Goal: Task Accomplishment & Management: Manage account settings

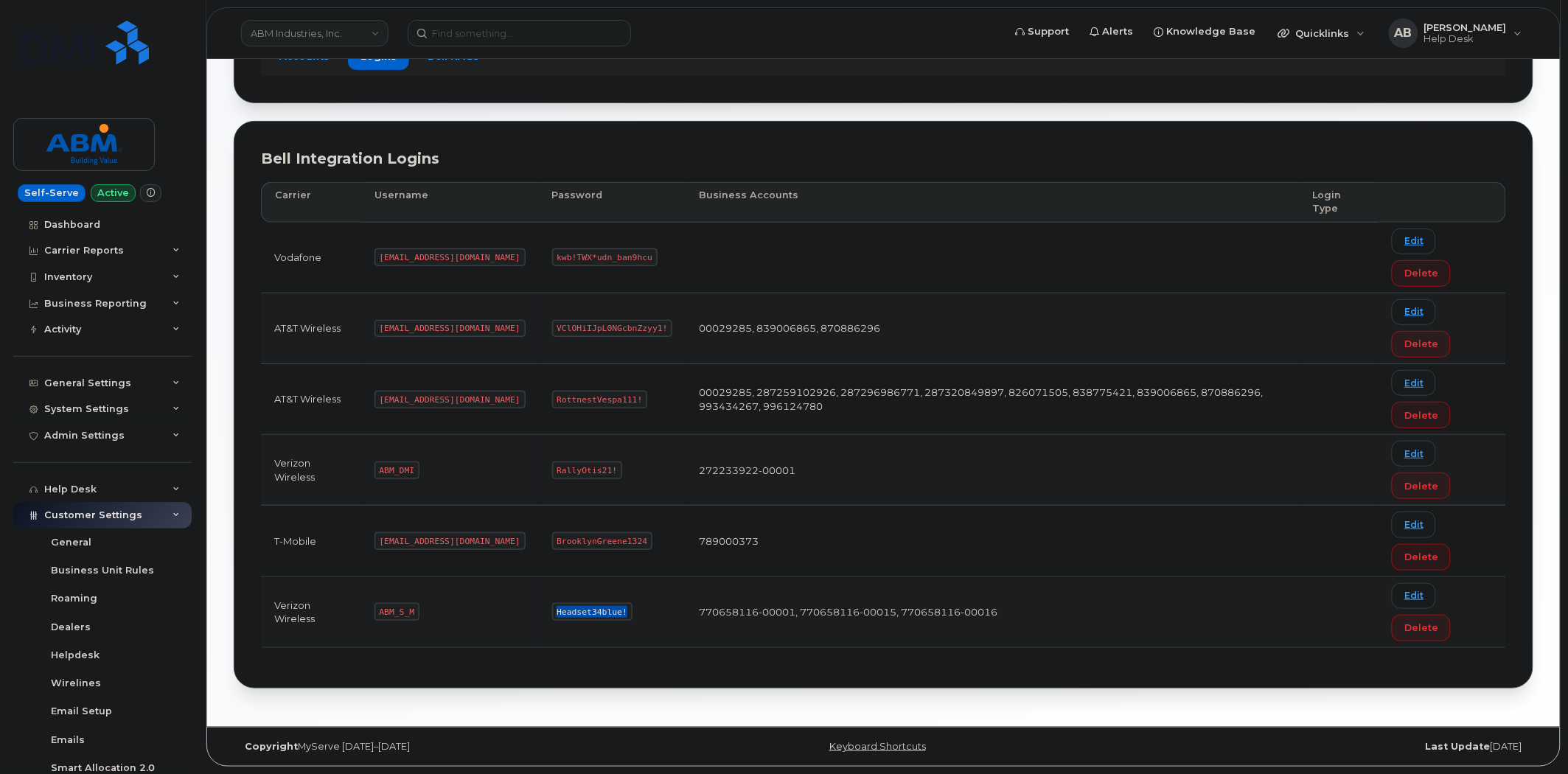
scroll to position [174, 0]
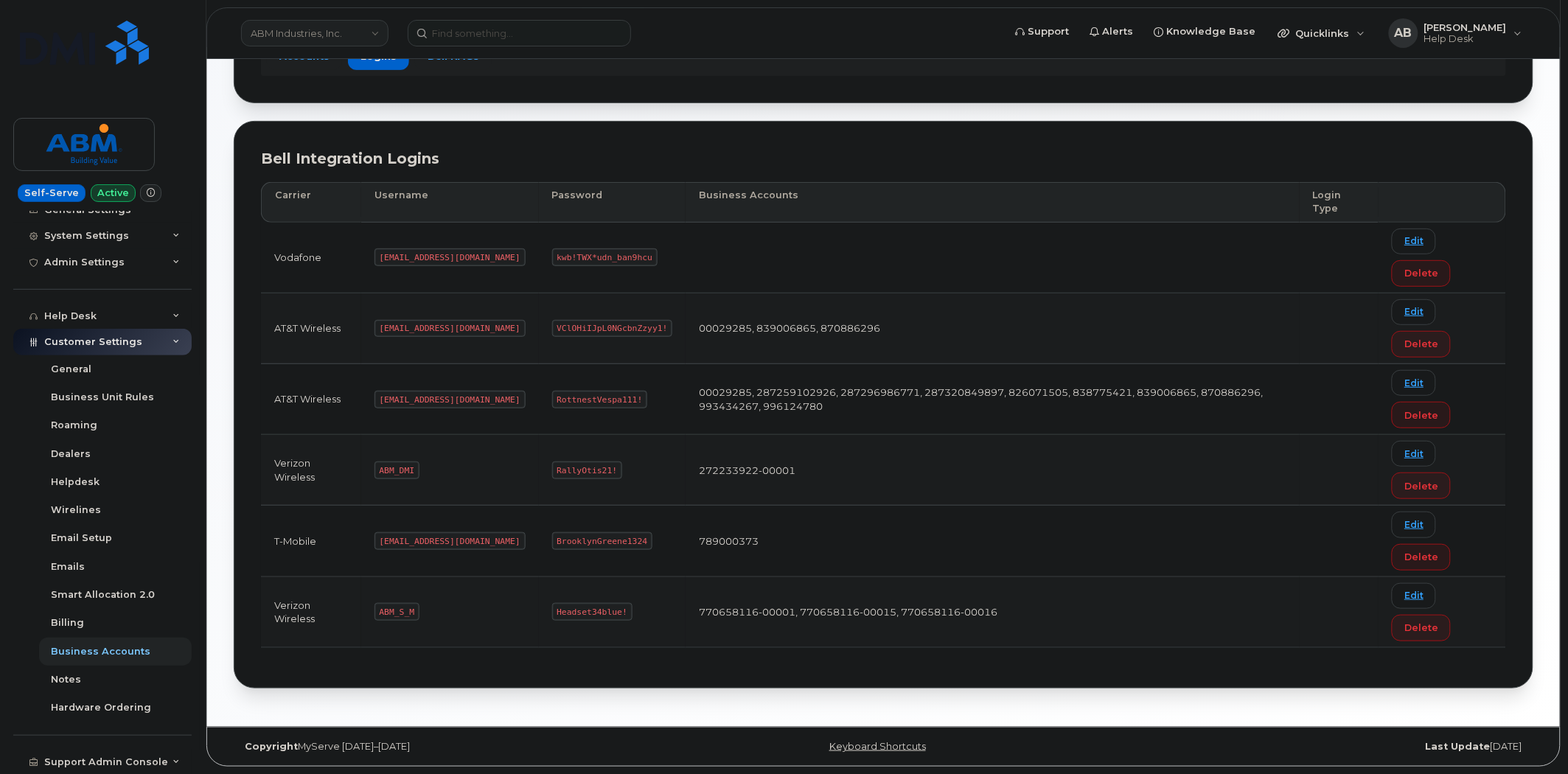
click at [360, 27] on link "ABM Industries, Inc." at bounding box center [315, 33] width 148 height 27
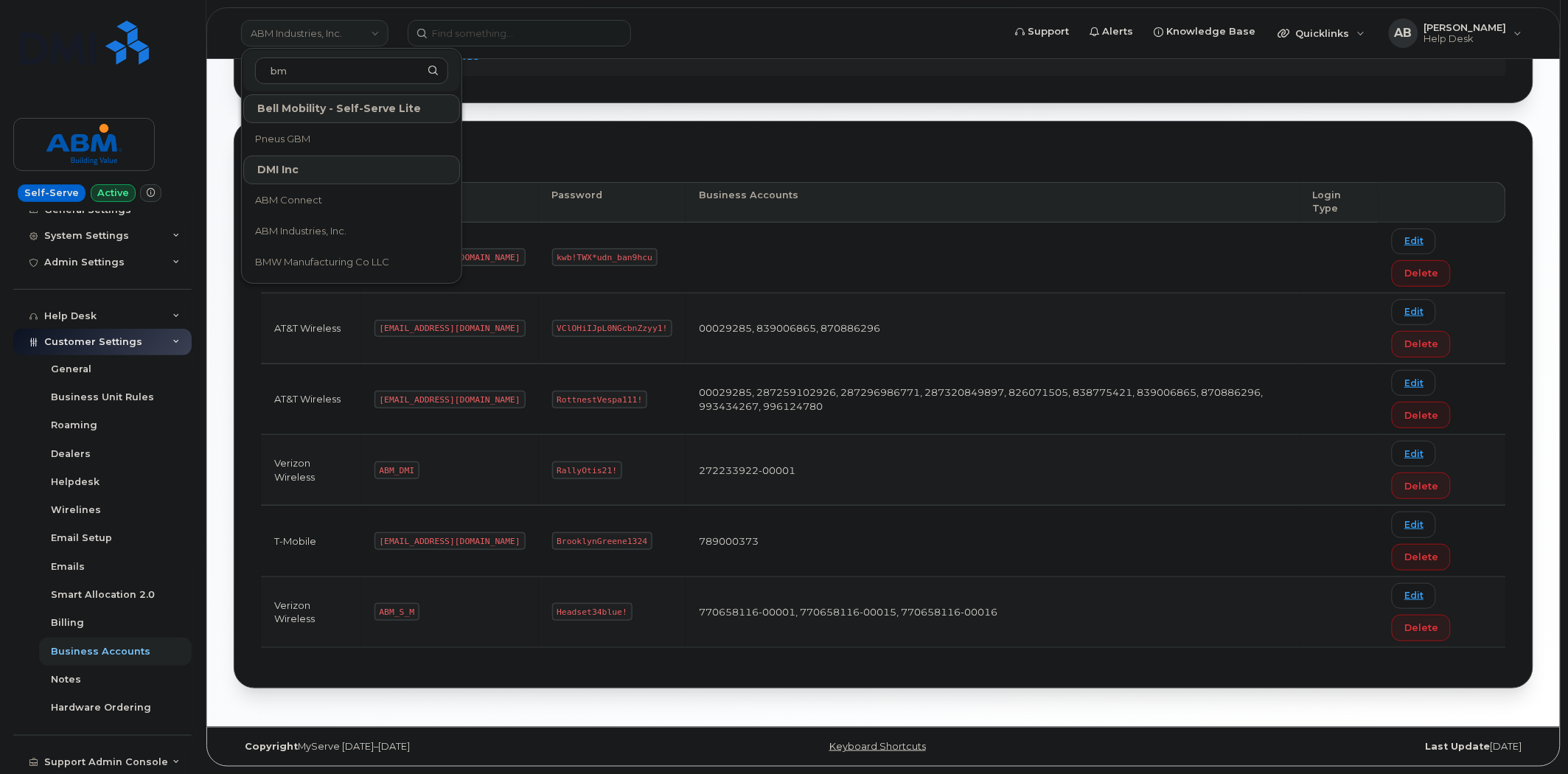
type input "bmw"
click at [343, 135] on span "BMW Manufacturing Co LLC" at bounding box center [322, 140] width 135 height 15
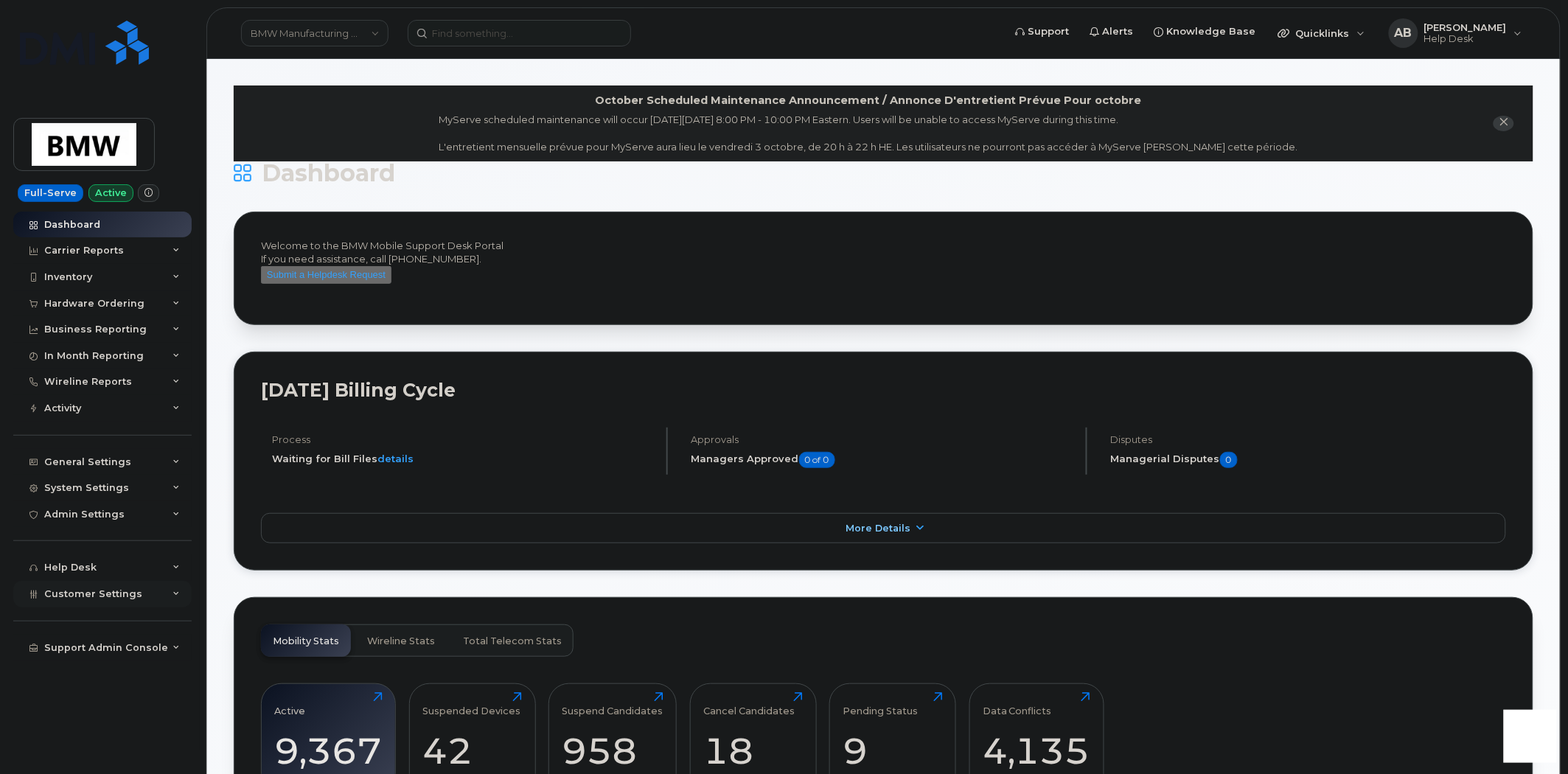
click at [182, 594] on div "Customer Settings" at bounding box center [102, 594] width 179 height 27
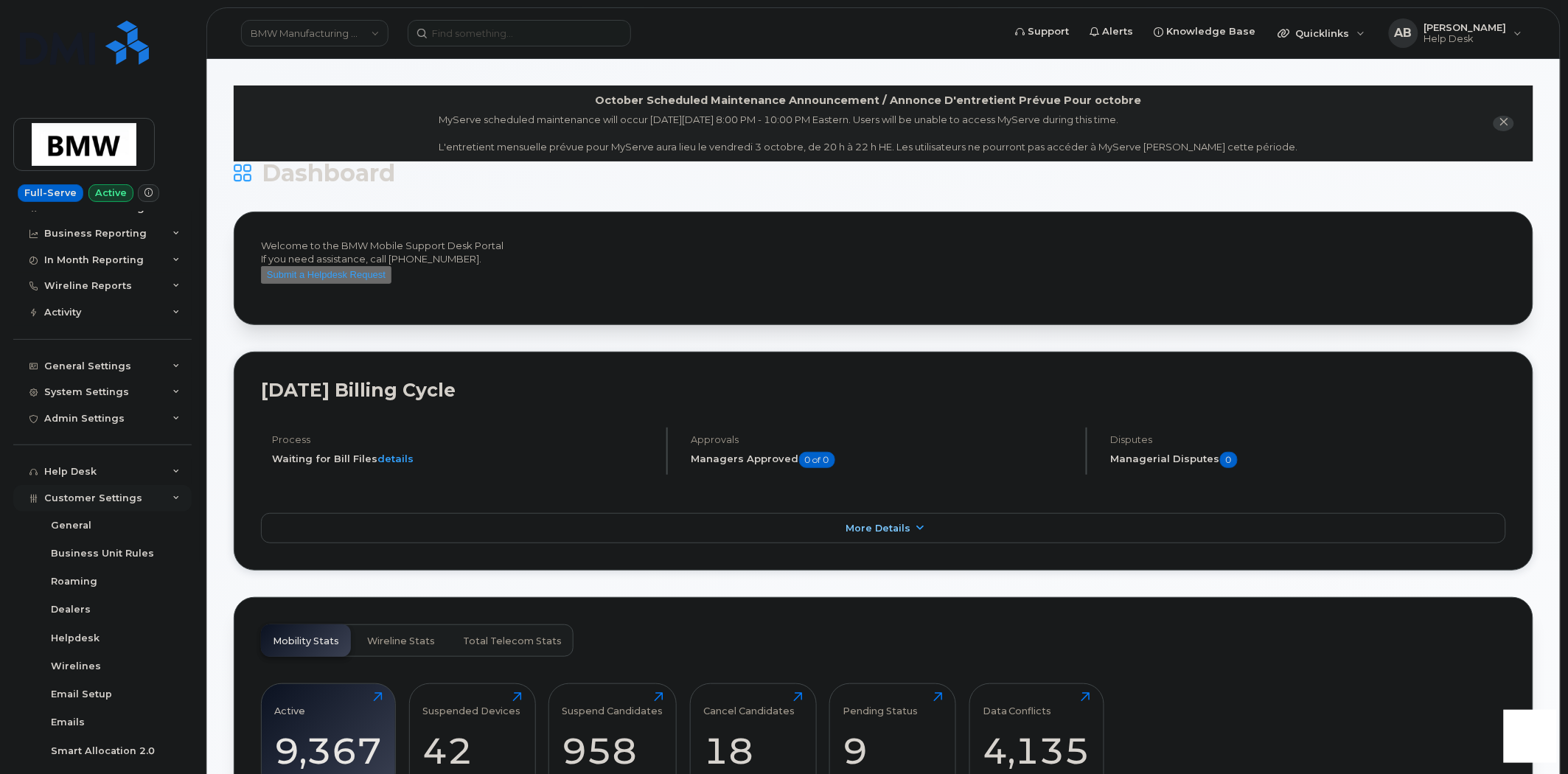
scroll to position [246, 0]
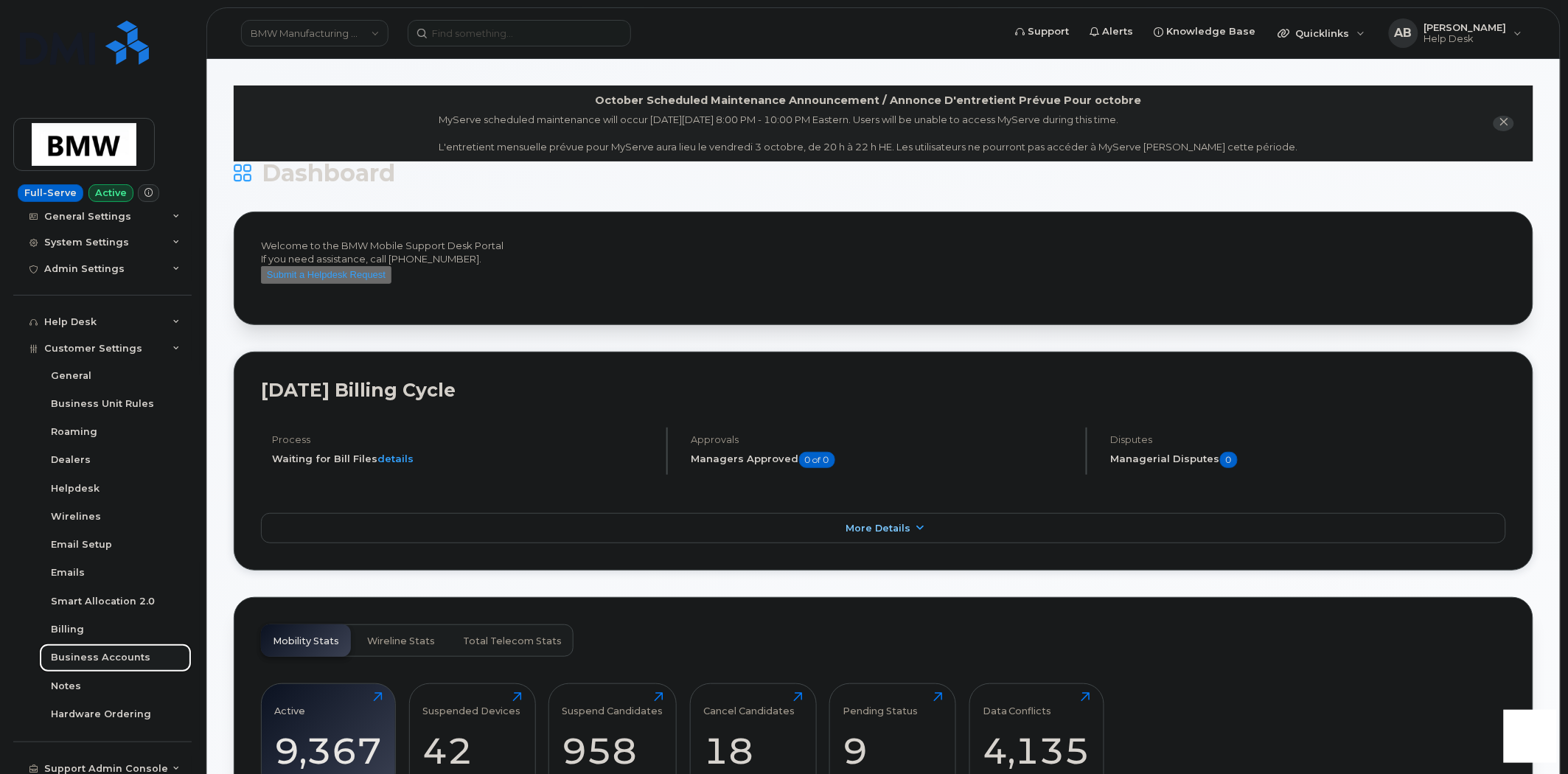
click at [104, 654] on div "Business Accounts" at bounding box center [100, 658] width 100 height 13
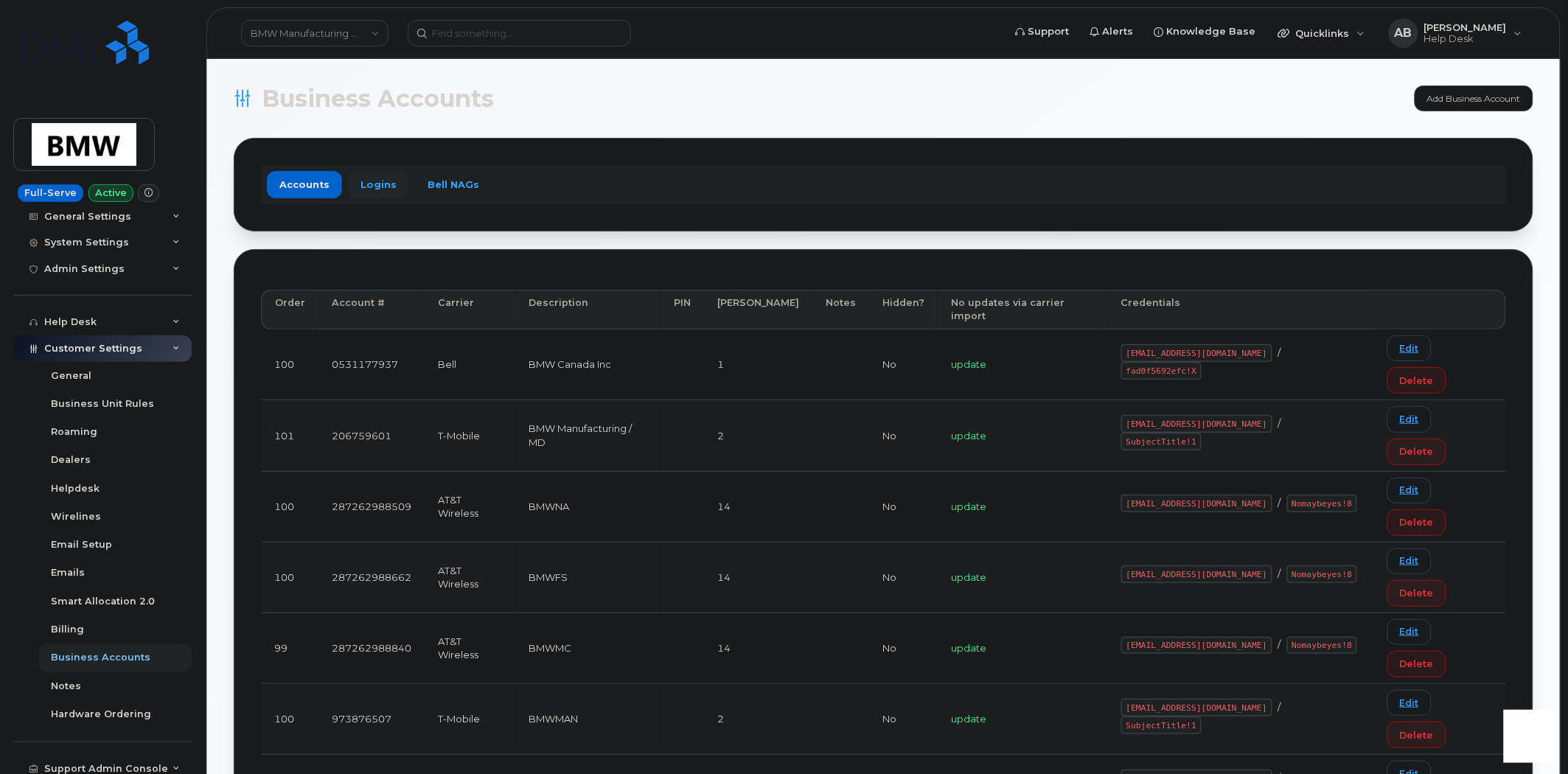
click at [376, 180] on link "Logins" at bounding box center [379, 184] width 61 height 27
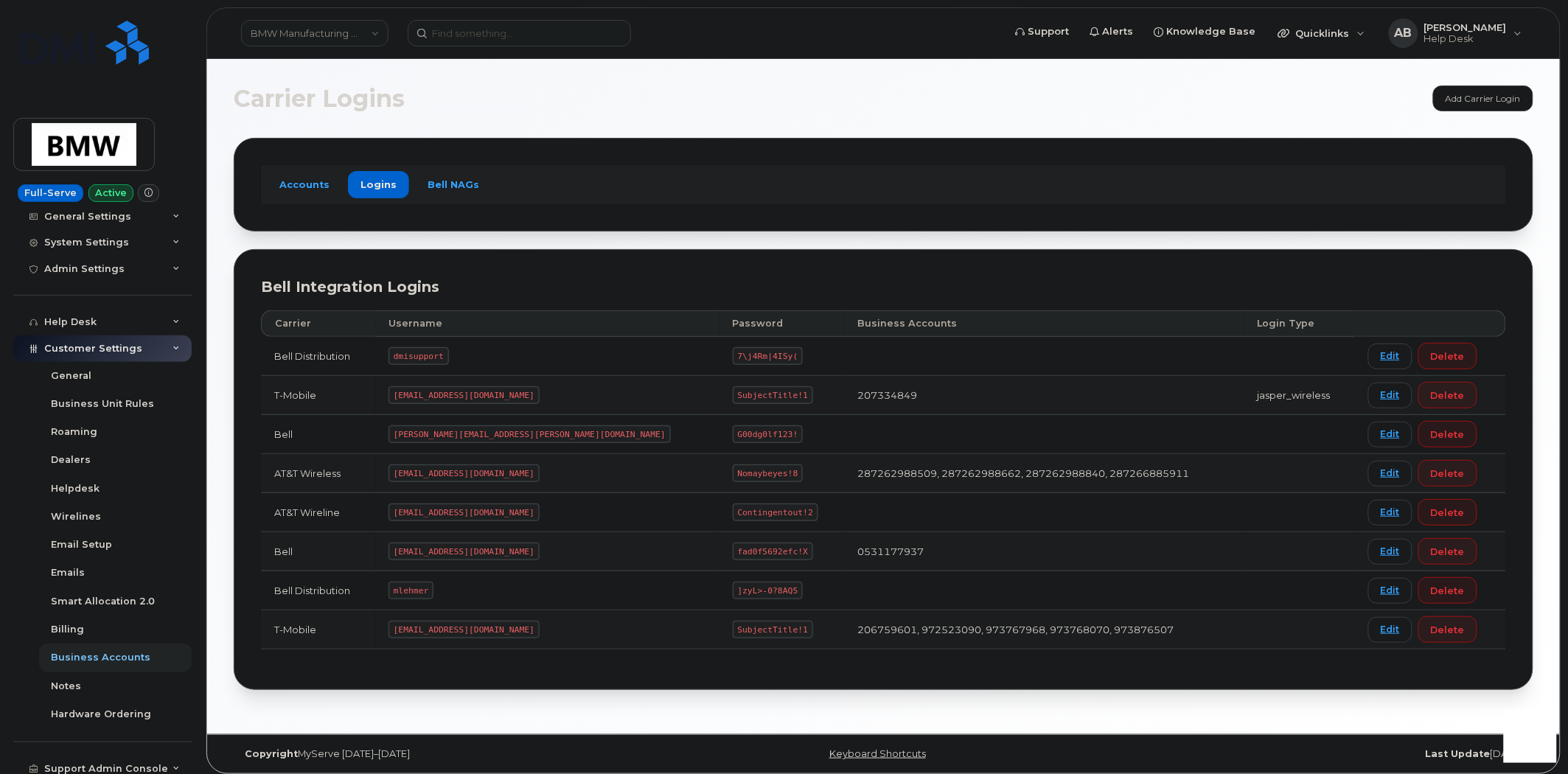
scroll to position [7, 0]
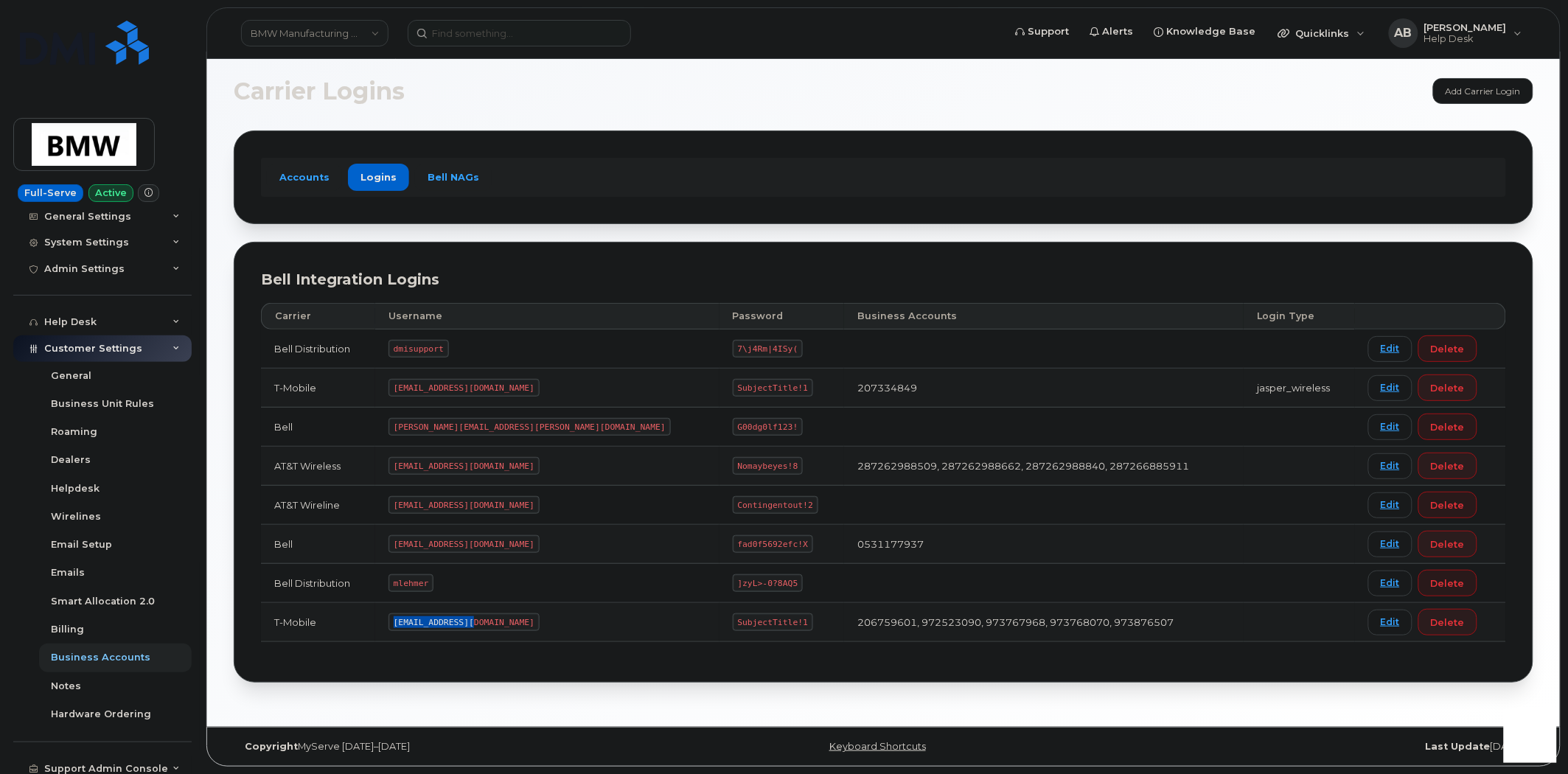
drag, startPoint x: 494, startPoint y: 624, endPoint x: 410, endPoint y: 625, distance: 84.0
click at [410, 625] on td "MS-BMW@dminc.com" at bounding box center [547, 622] width 345 height 39
copy code "MS-BMW@dminc.com"
drag, startPoint x: 661, startPoint y: 620, endPoint x: 587, endPoint y: 624, distance: 74.1
click at [719, 624] on td "SubjectTitle!1" at bounding box center [782, 622] width 125 height 39
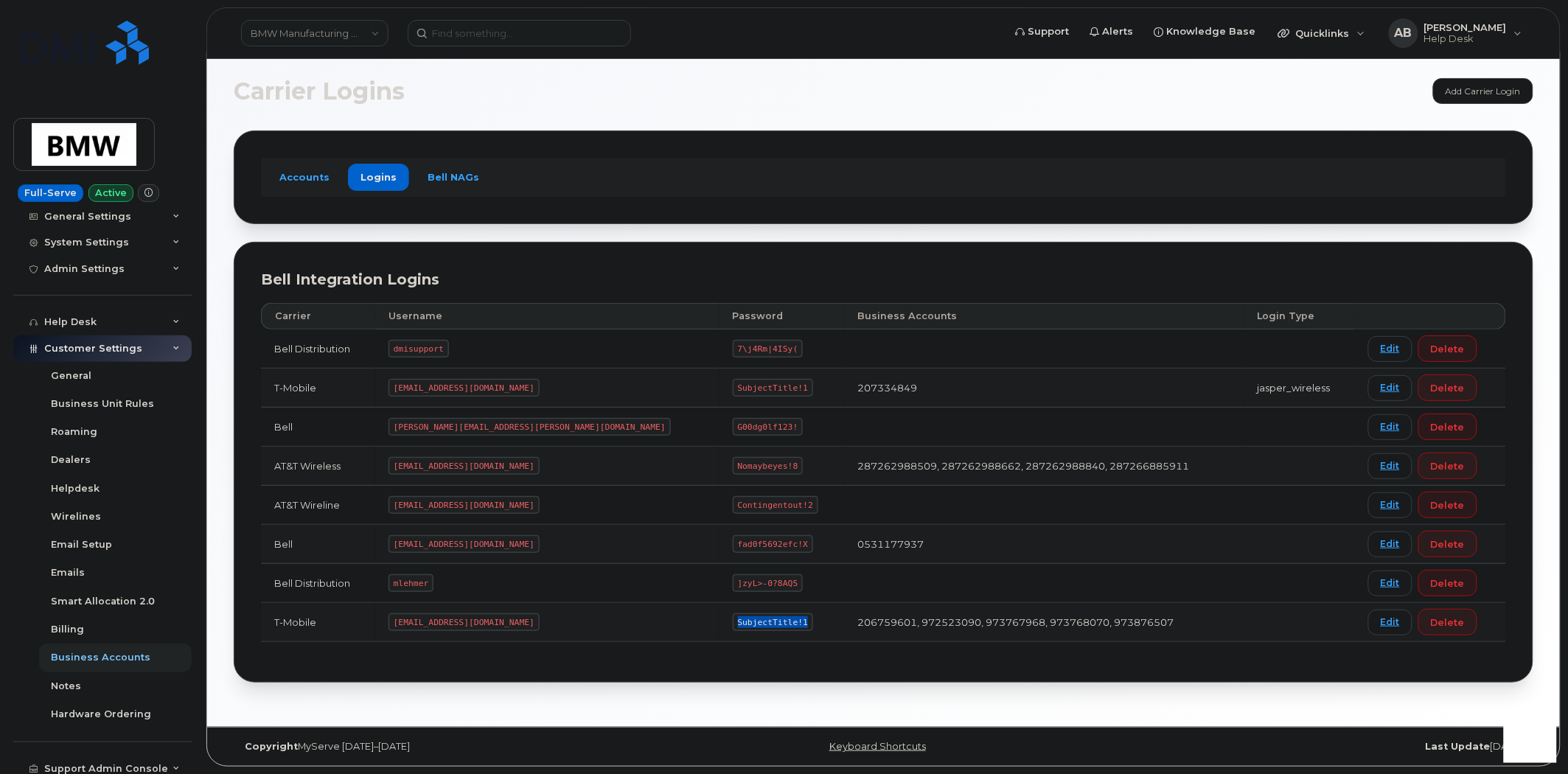
copy code "SubjectTitle!1"
click at [492, 32] on input at bounding box center [519, 33] width 223 height 27
paste input "302366"
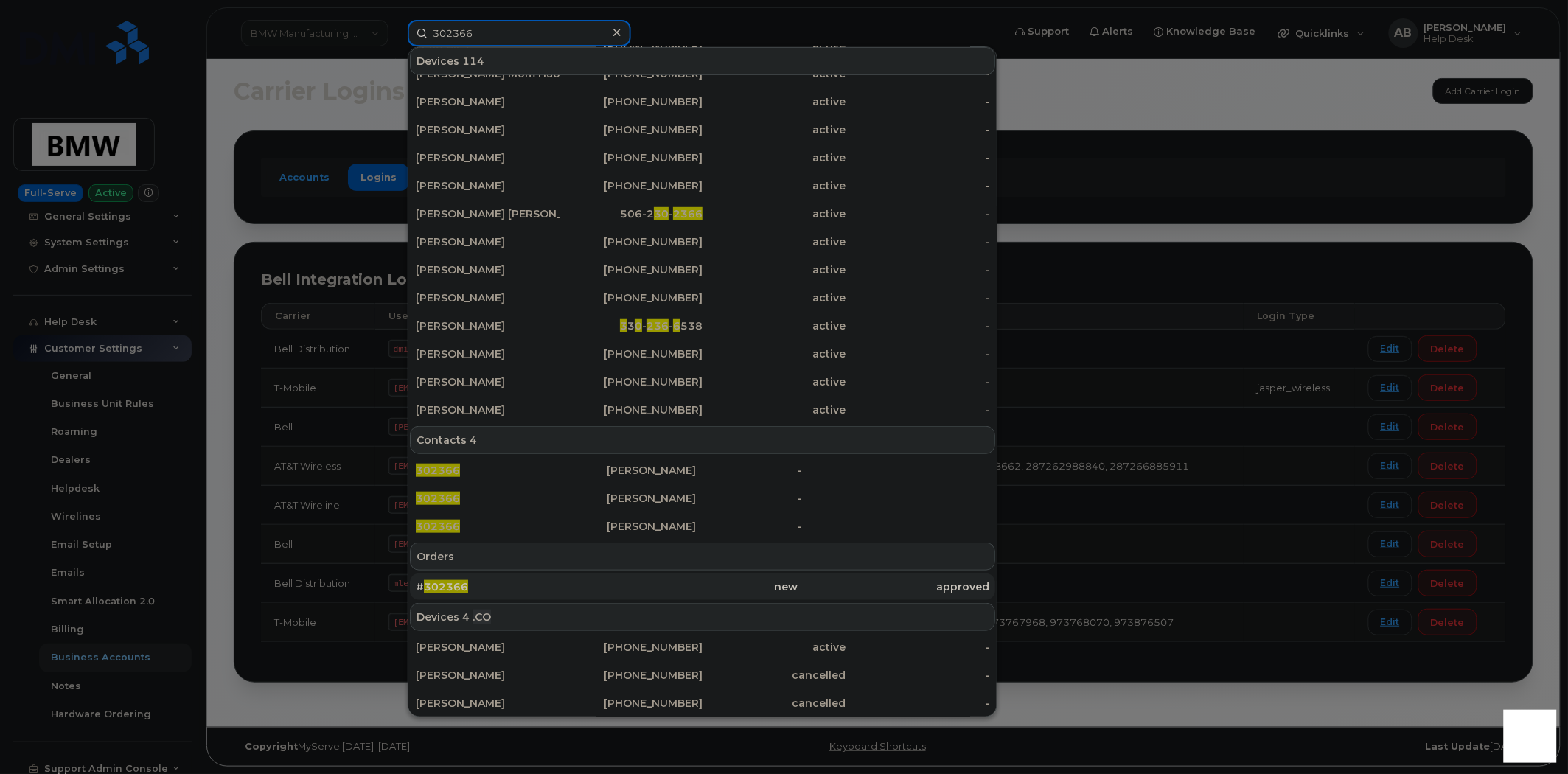
scroll to position [277, 0]
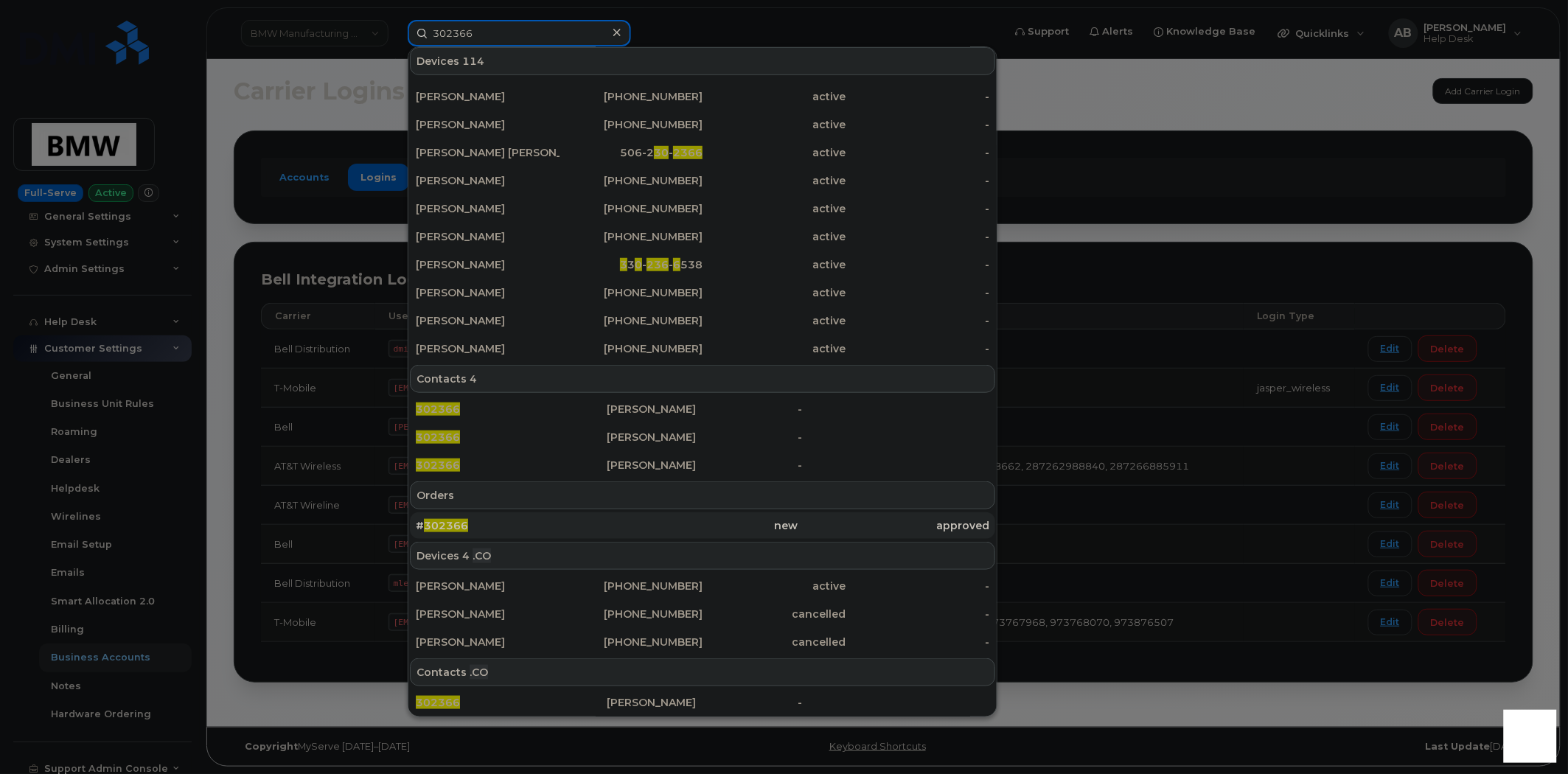
type input "302366"
click at [492, 515] on div "# 302366" at bounding box center [512, 526] width 191 height 27
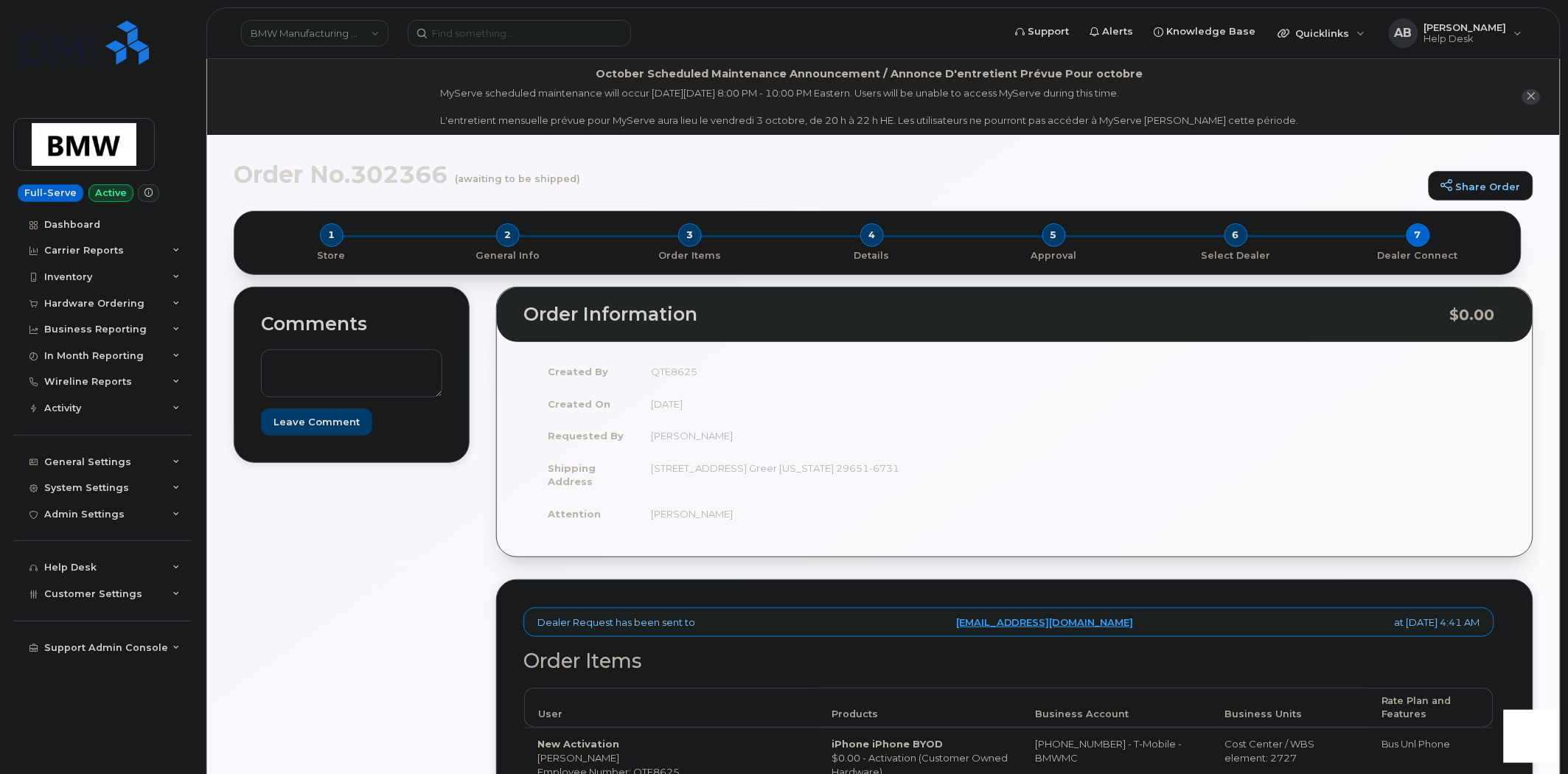
click at [484, 421] on div "Comments Leave Comment Order Information $0.00 Created By QTE8625 Created On Oc…" at bounding box center [883, 666] width 1300 height 759
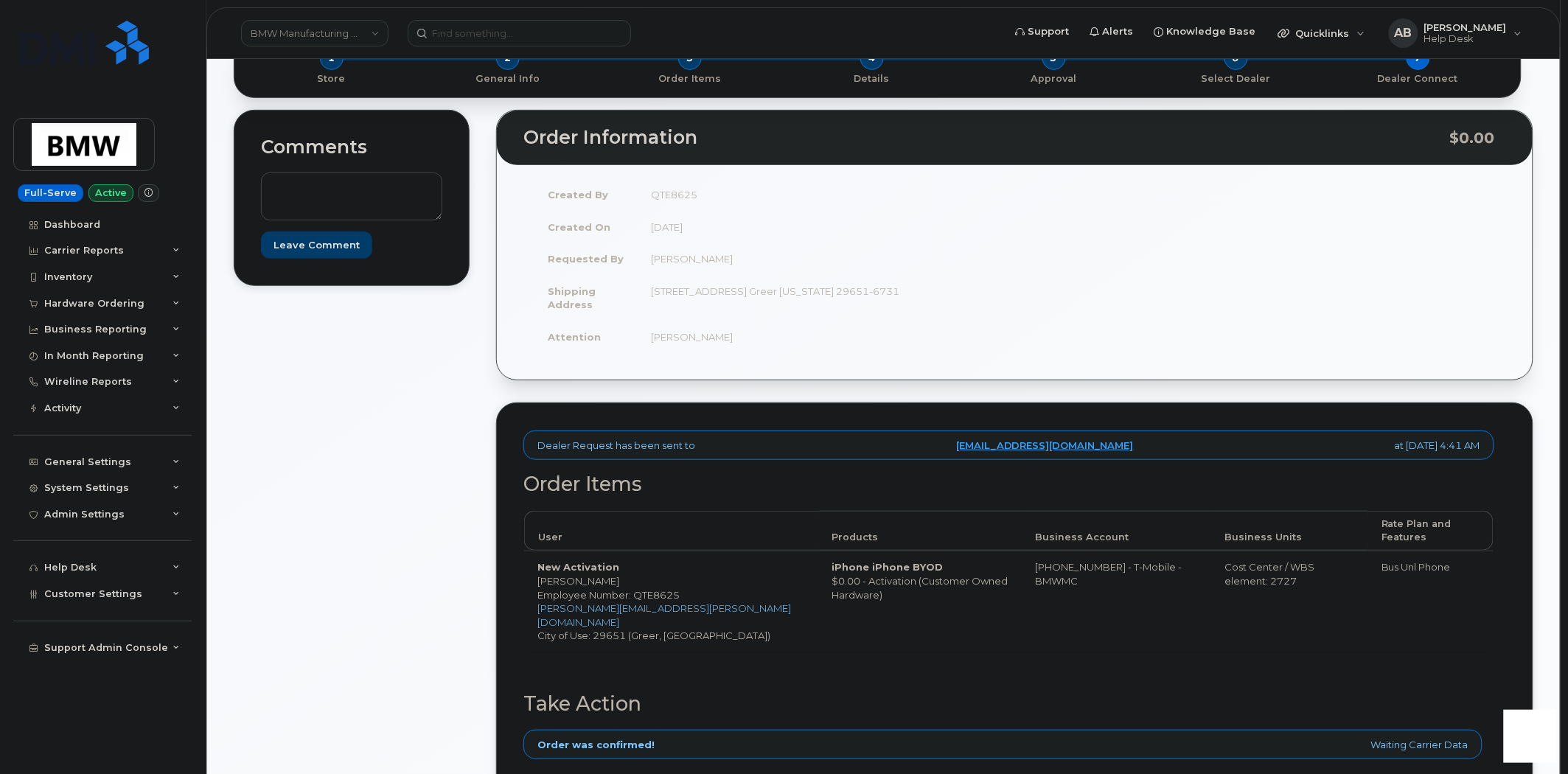
scroll to position [327, 0]
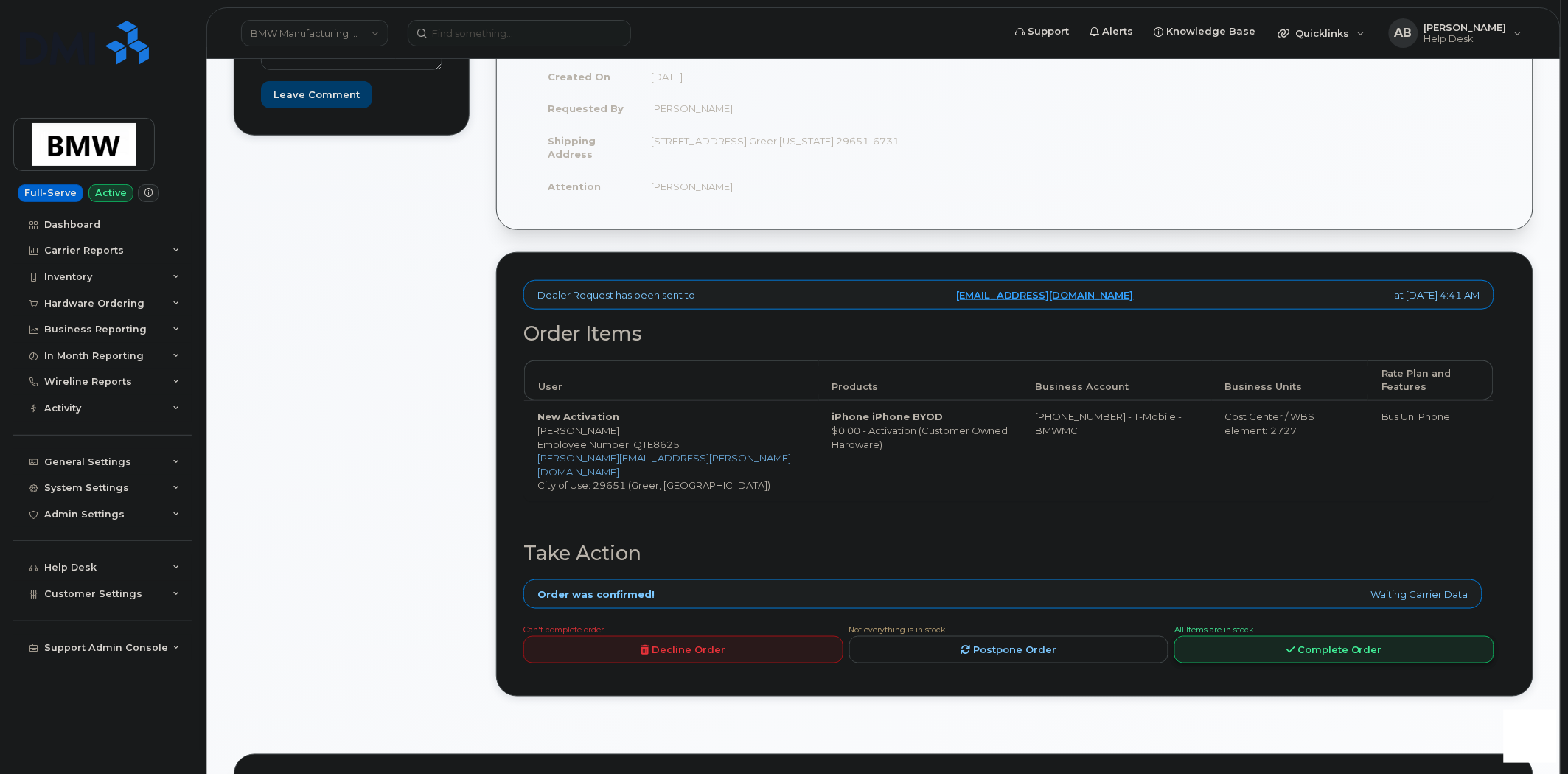
click at [1251, 636] on link "Complete Order" at bounding box center [1334, 649] width 320 height 27
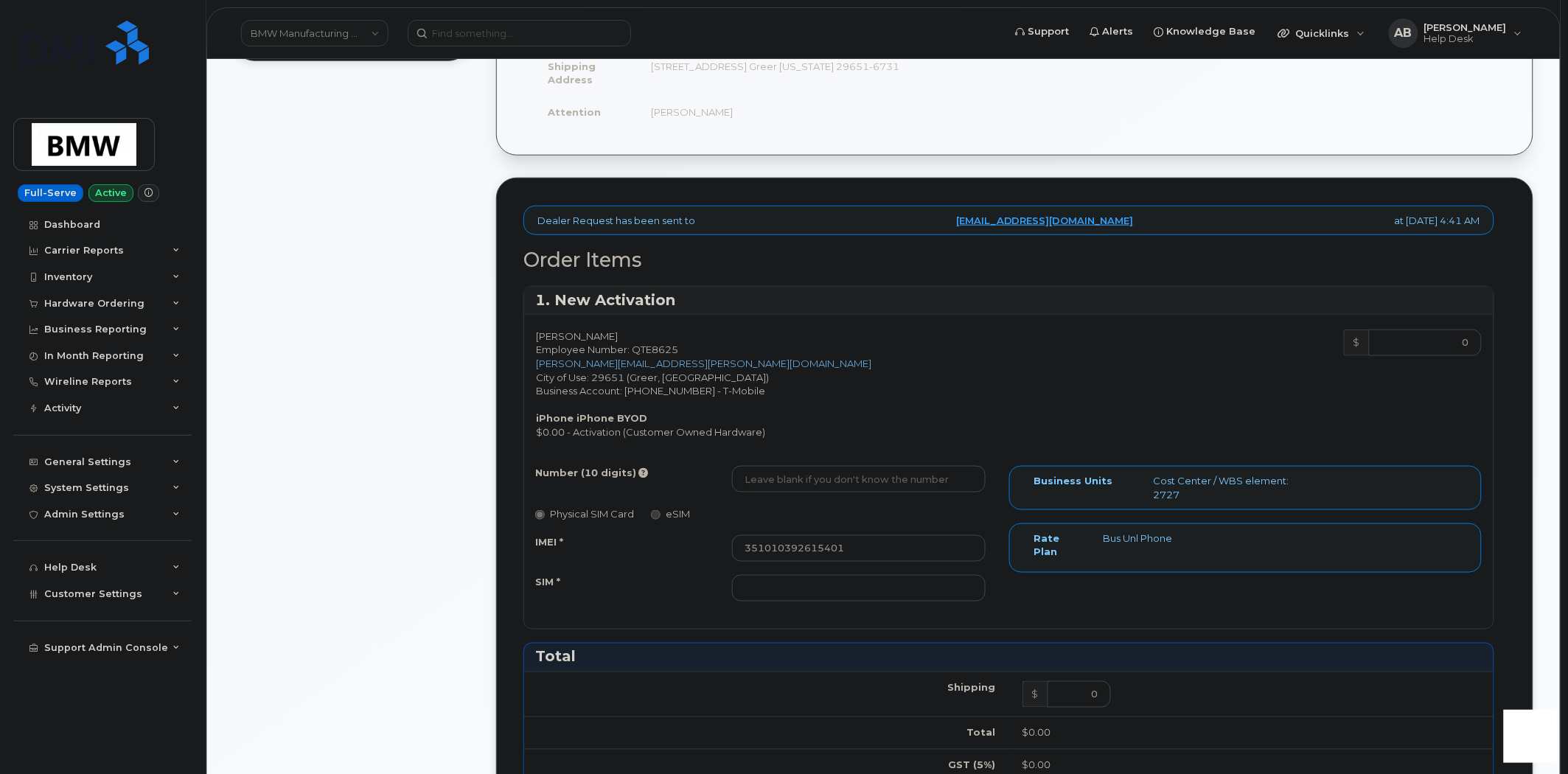
scroll to position [491, 0]
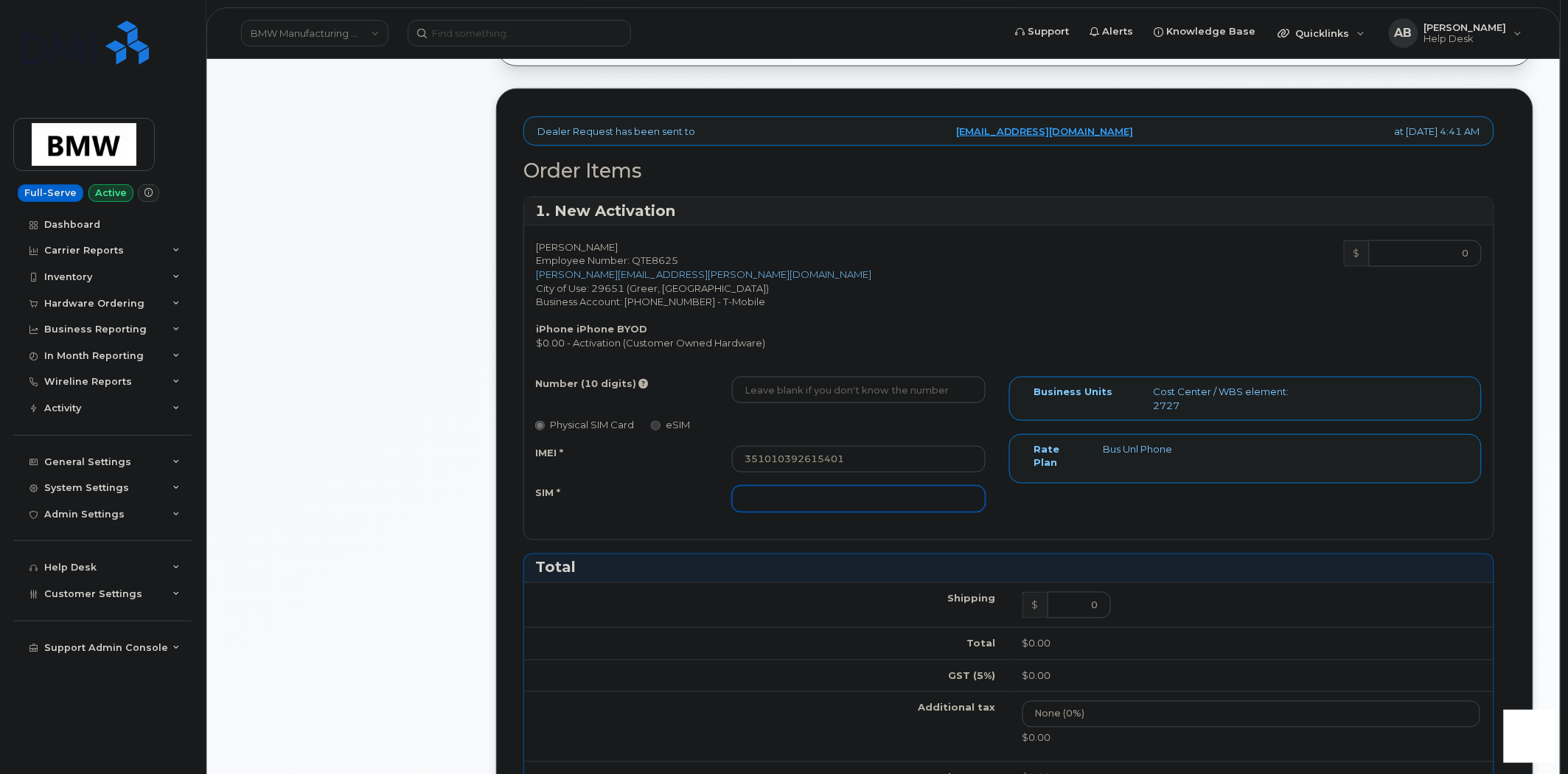
click at [826, 503] on input "SIM *" at bounding box center [858, 499] width 253 height 27
paste input "8901260550762915536"
type input "8901260550762915536"
click at [687, 489] on div "SIM *" at bounding box center [622, 496] width 197 height 20
click at [771, 386] on input "Number (10 digits)" at bounding box center [858, 390] width 253 height 27
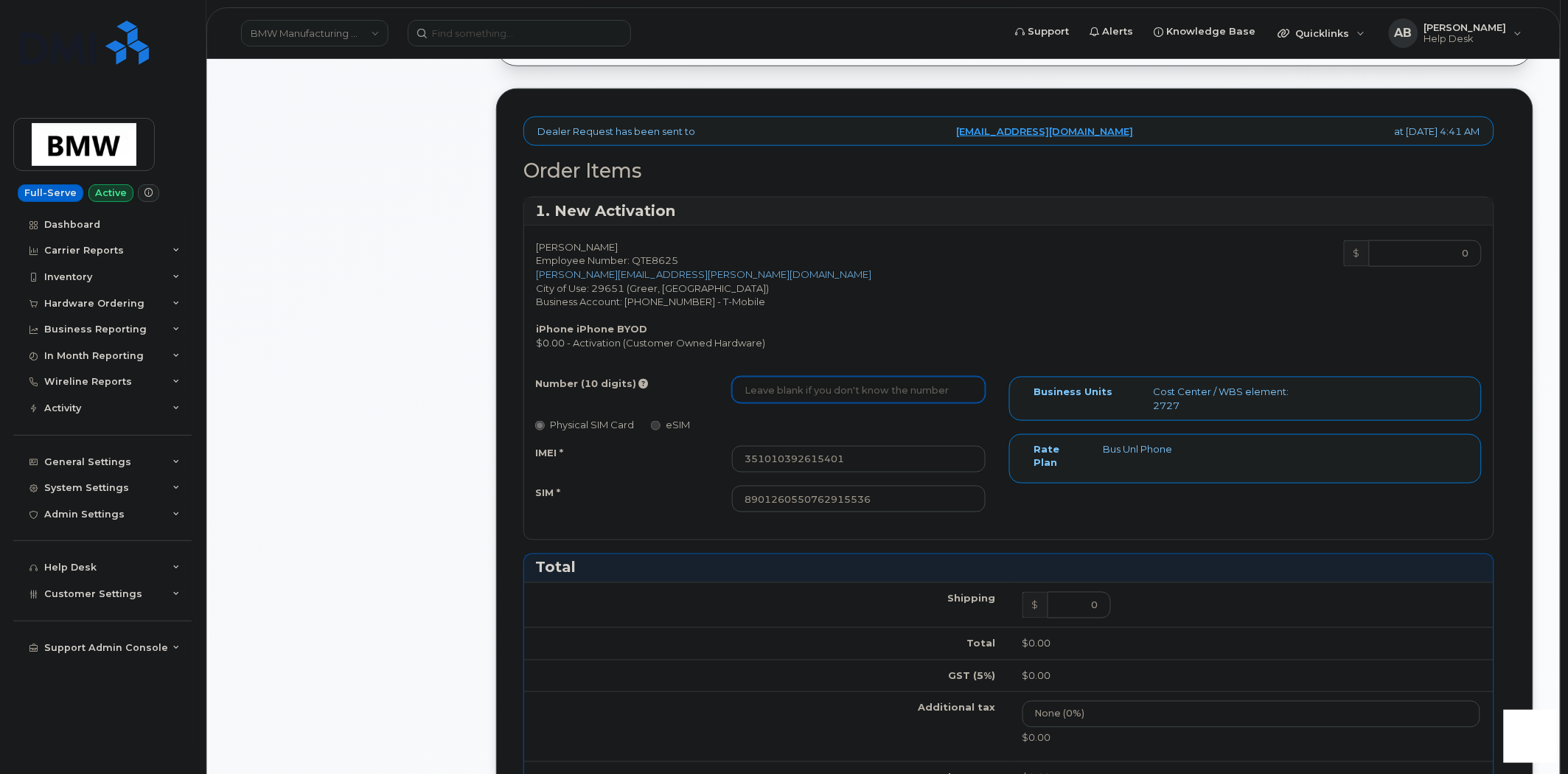
paste input "(864) 652-0675"
click at [776, 419] on div "Physical SIM Card eSIM" at bounding box center [760, 424] width 451 height 15
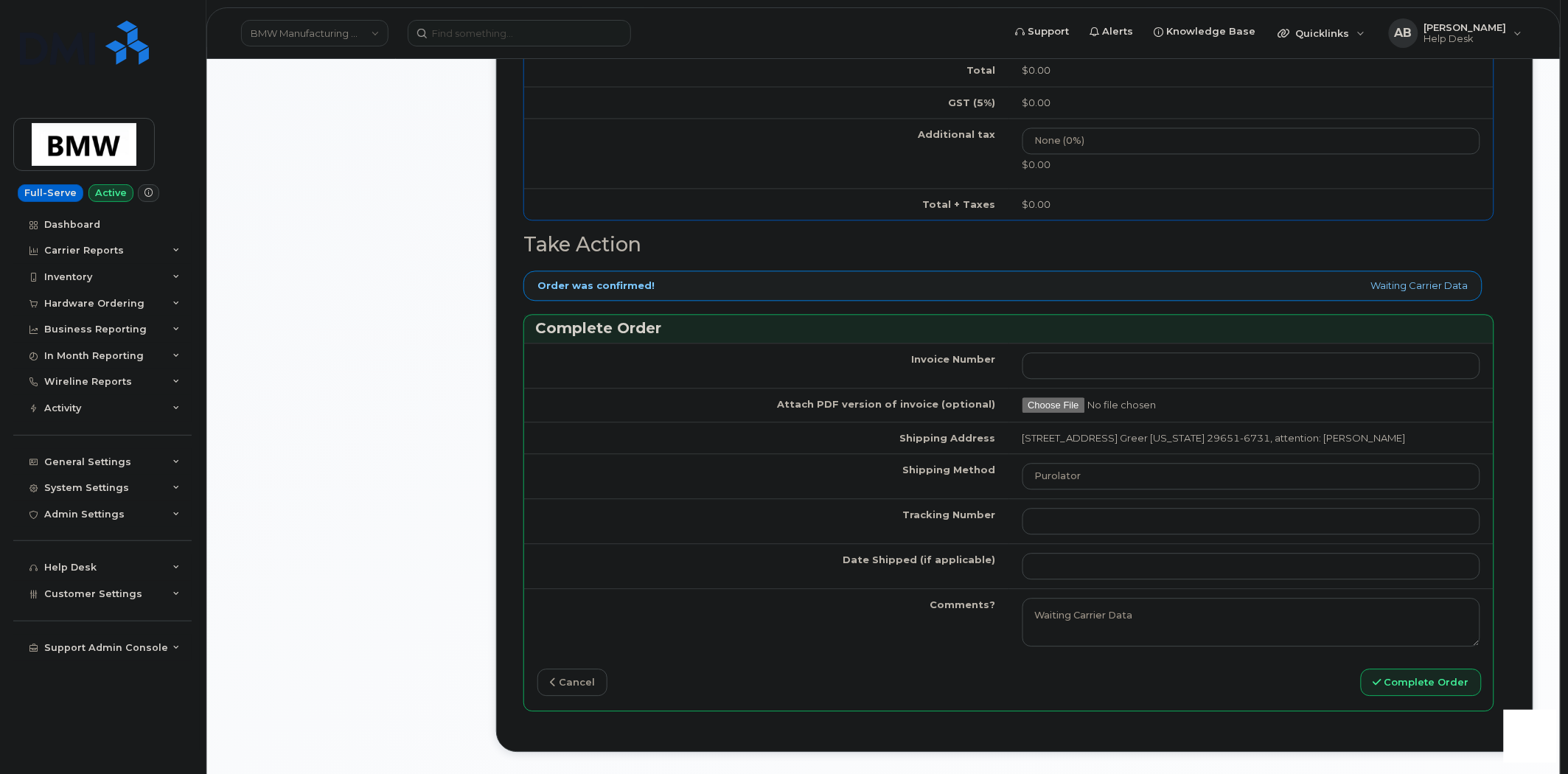
scroll to position [1146, 0]
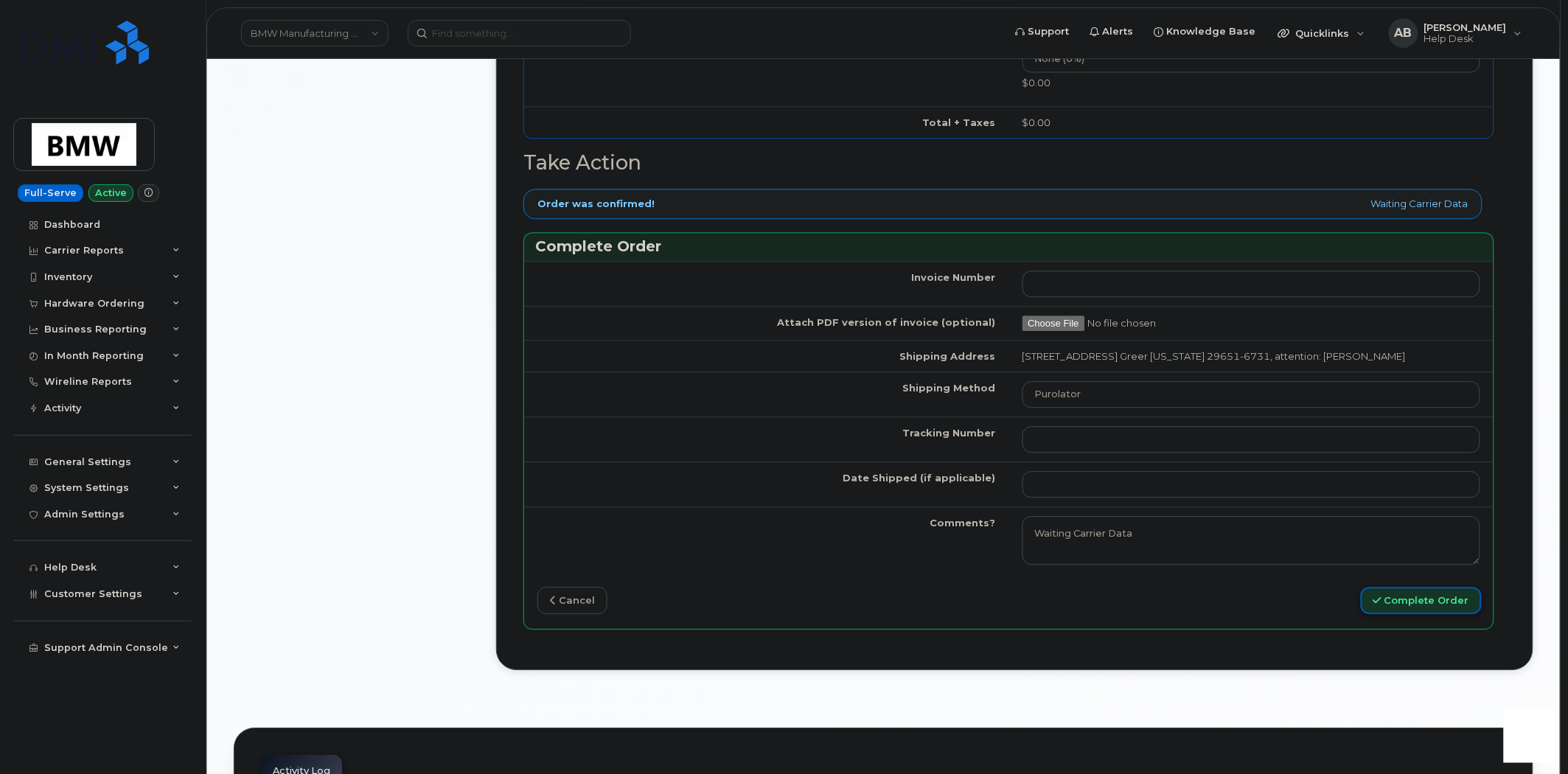
click at [1384, 614] on button "Complete Order" at bounding box center [1422, 600] width 121 height 27
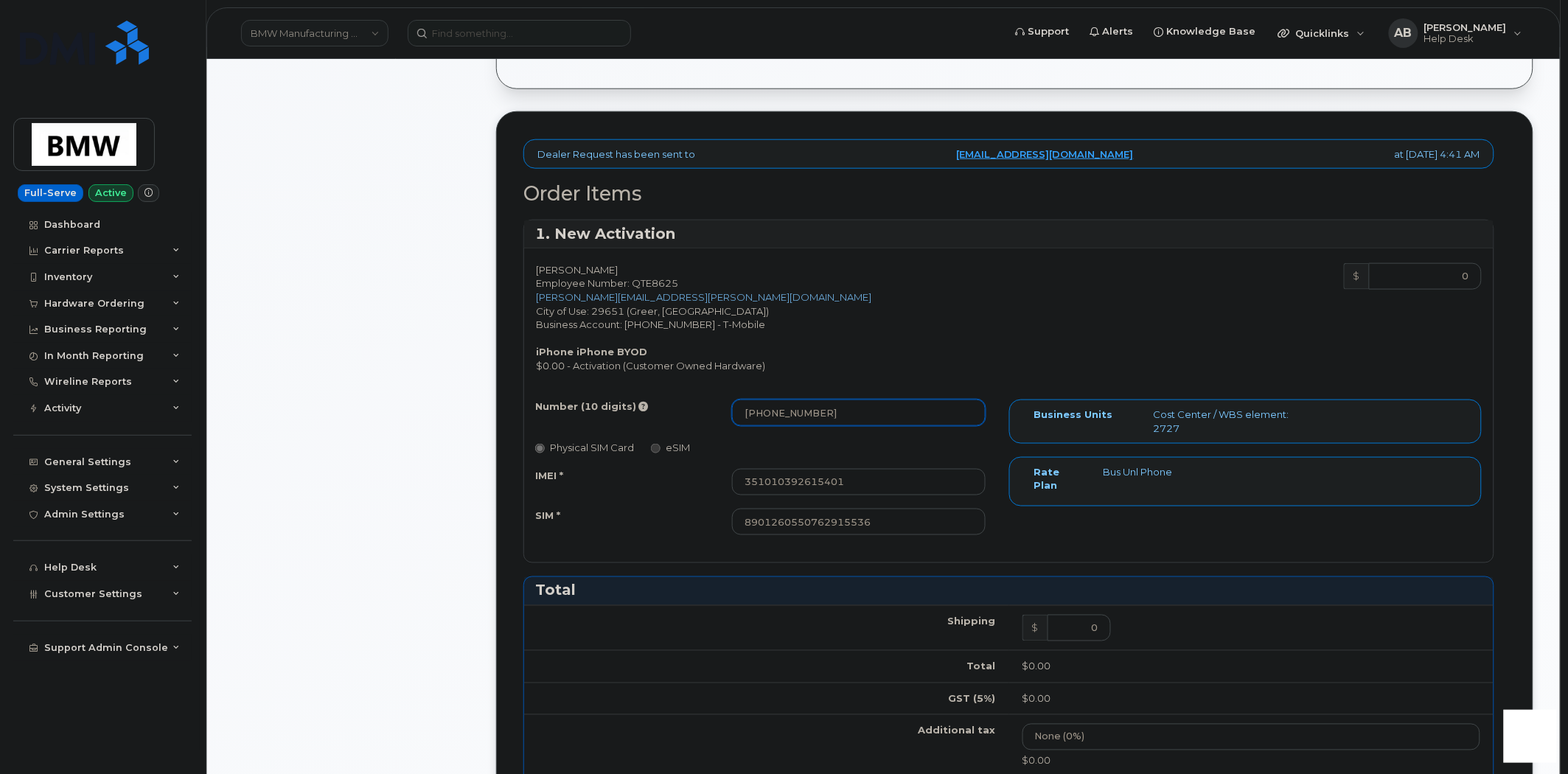
scroll to position [459, 0]
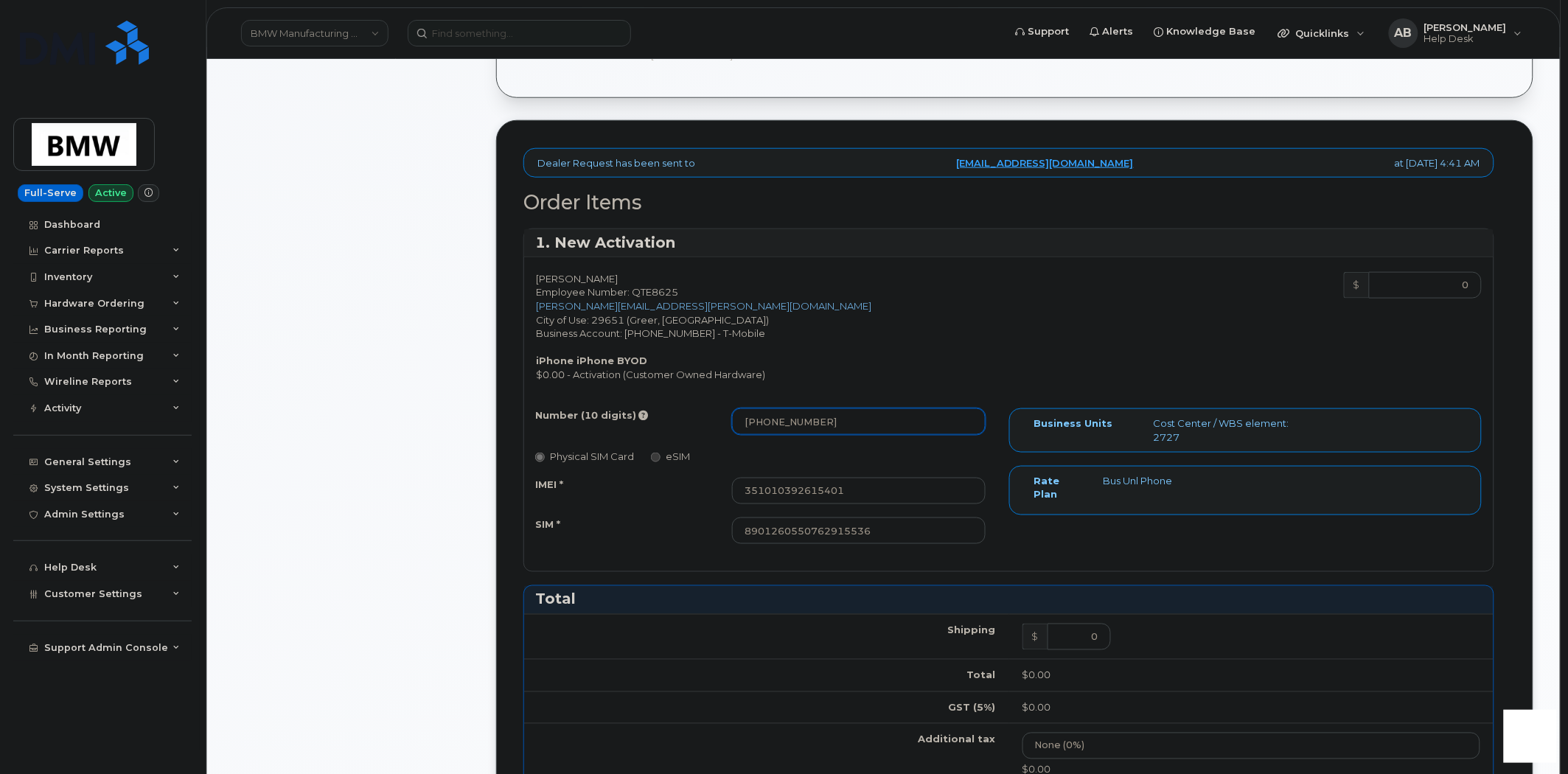
click at [772, 424] on input "(864) 652-0675" at bounding box center [858, 422] width 253 height 27
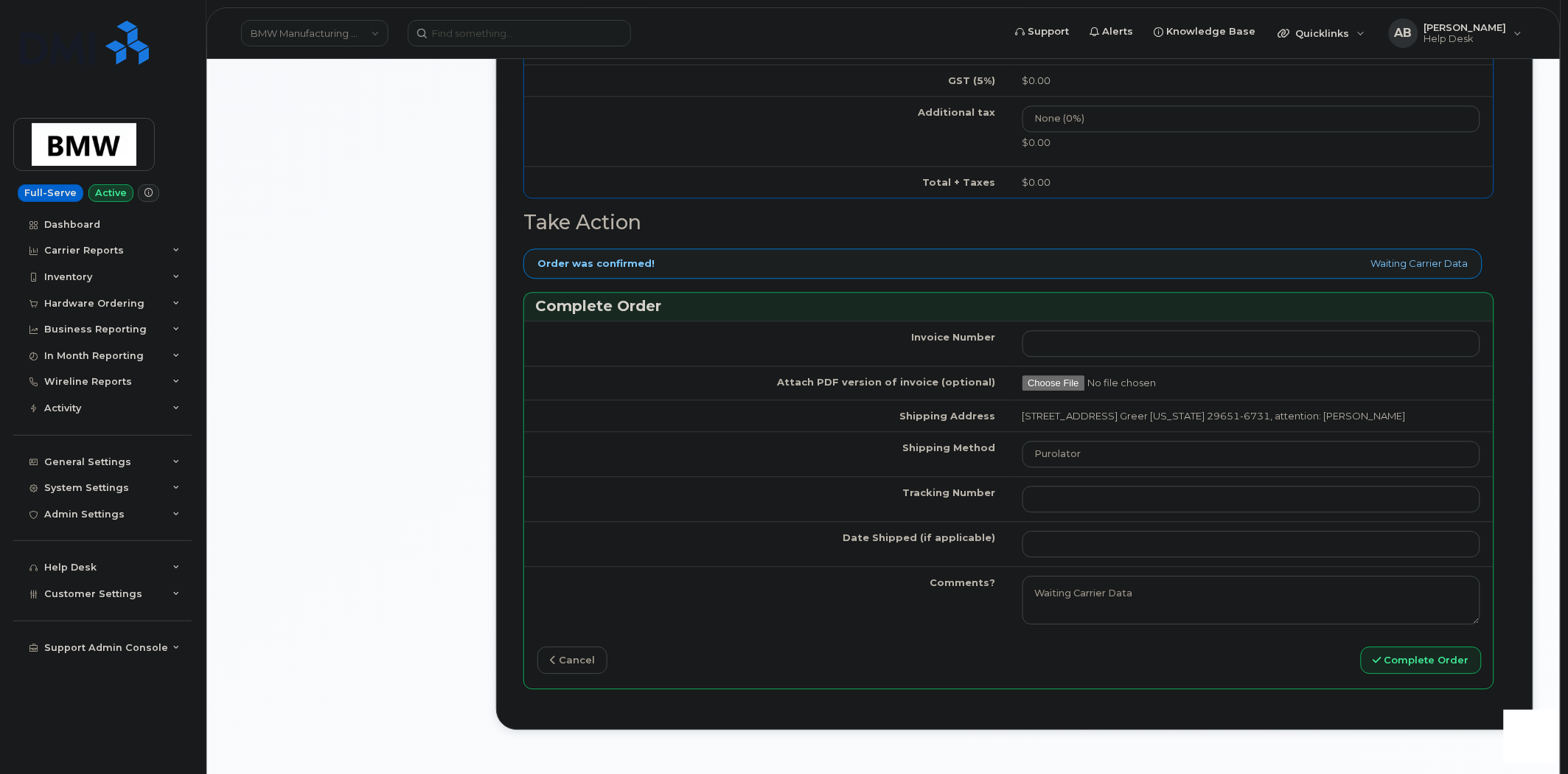
scroll to position [1392, 0]
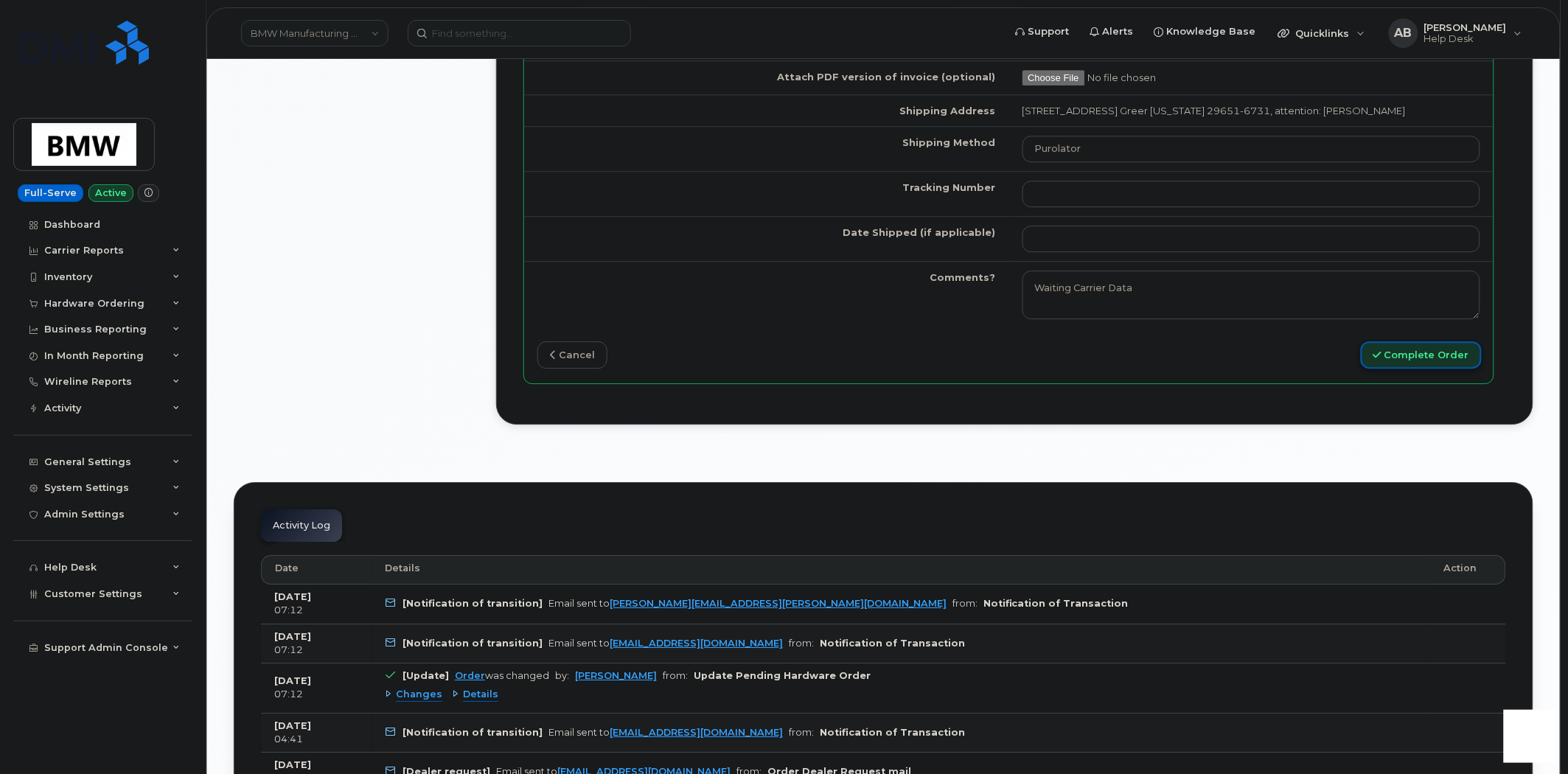
click at [1384, 369] on button "Complete Order" at bounding box center [1422, 355] width 121 height 27
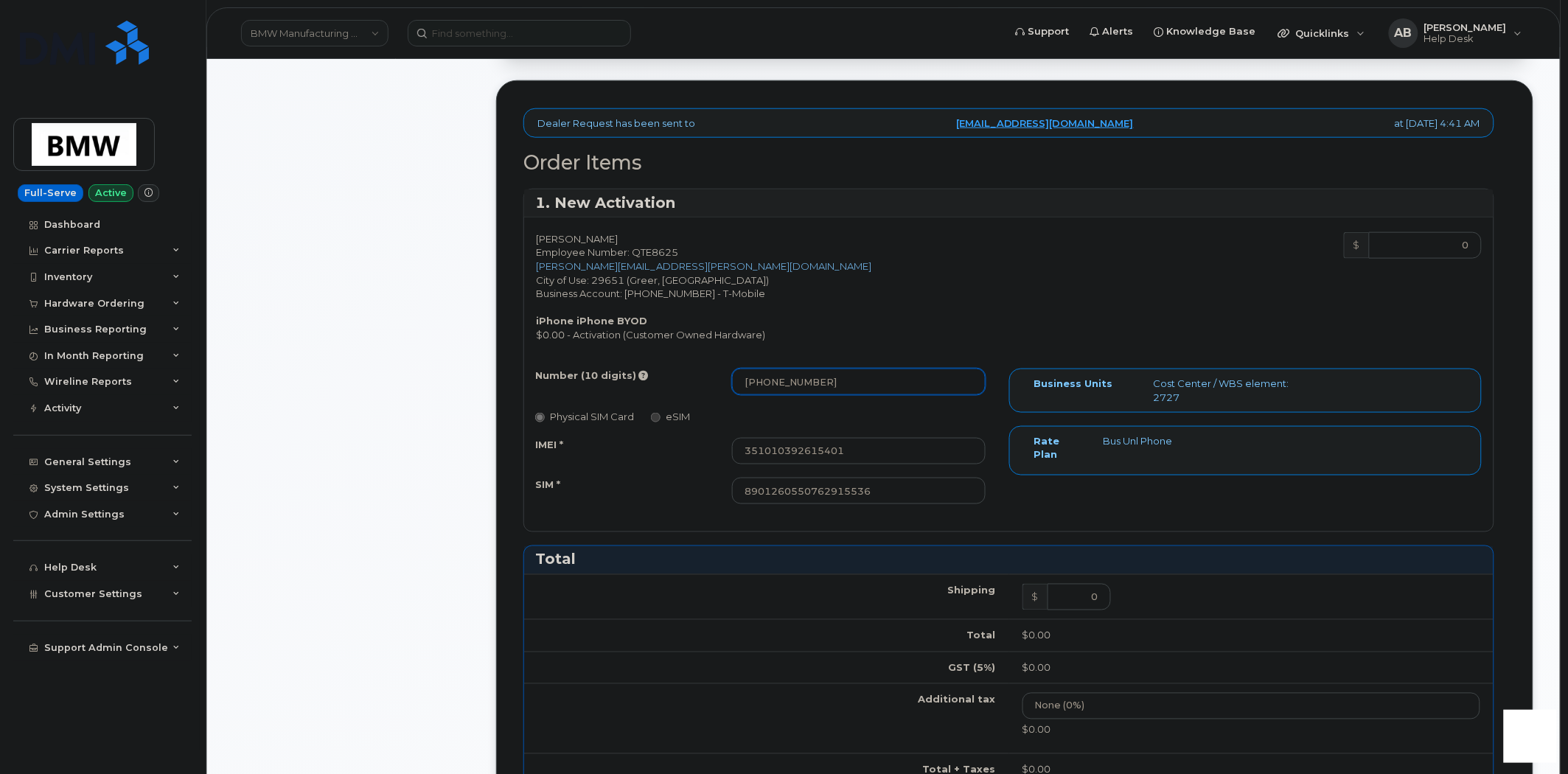
scroll to position [213, 0]
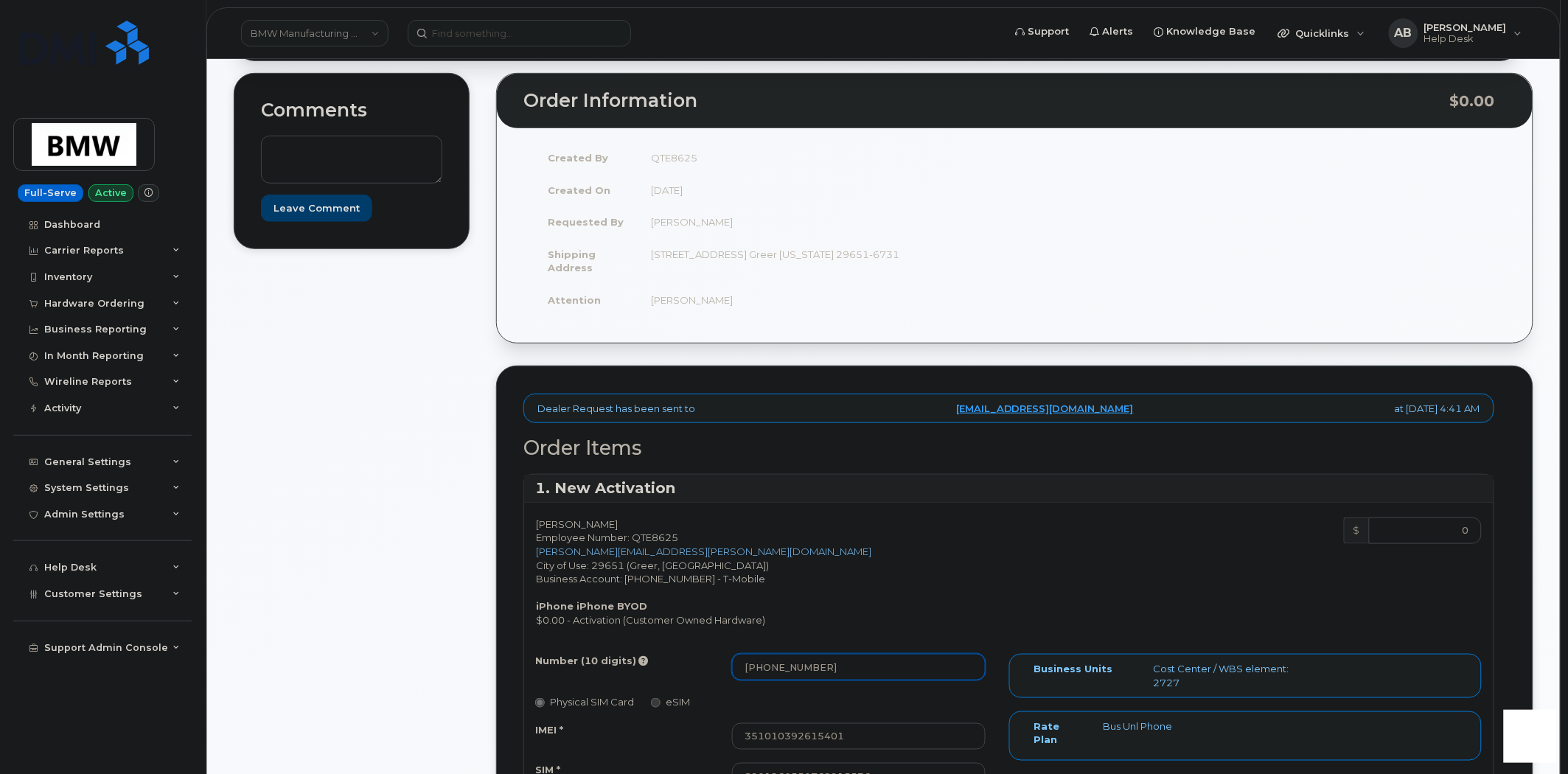
click at [768, 672] on input "864 652-0675" at bounding box center [858, 667] width 253 height 27
click at [787, 668] on input "864652-0675" at bounding box center [858, 667] width 253 height 27
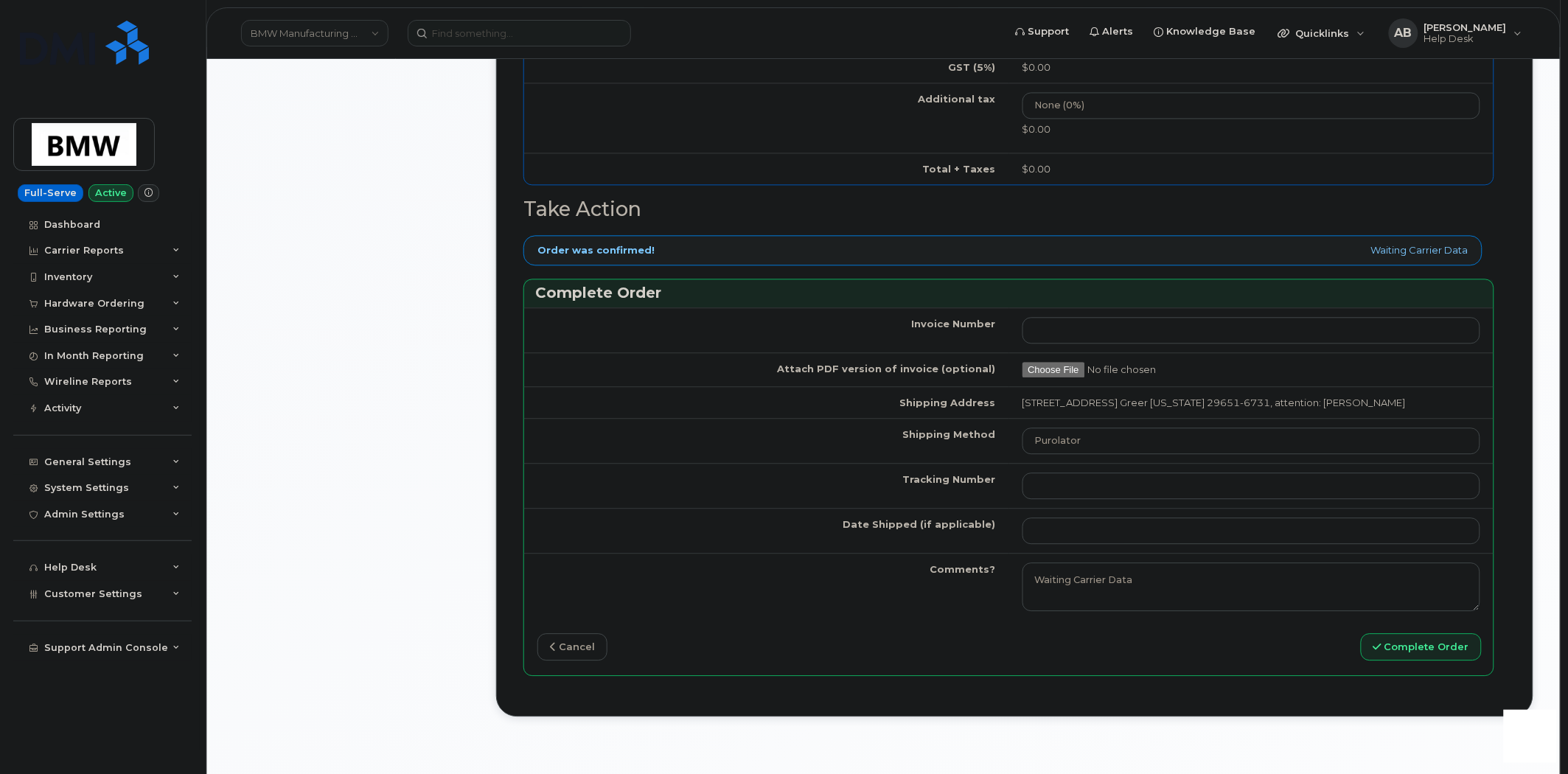
scroll to position [1442, 0]
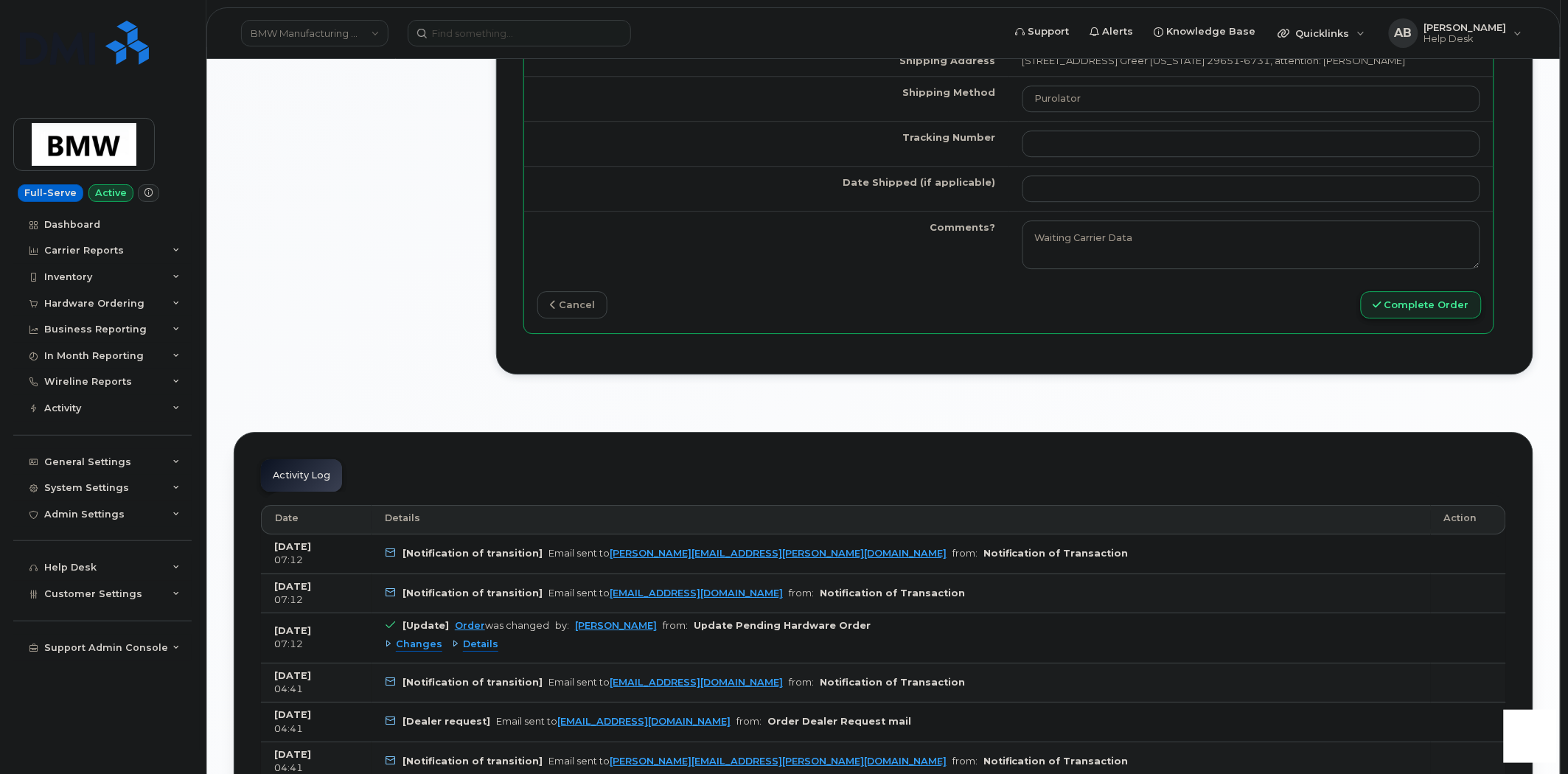
type input "8646520675"
click at [1398, 311] on button "Complete Order" at bounding box center [1422, 305] width 121 height 27
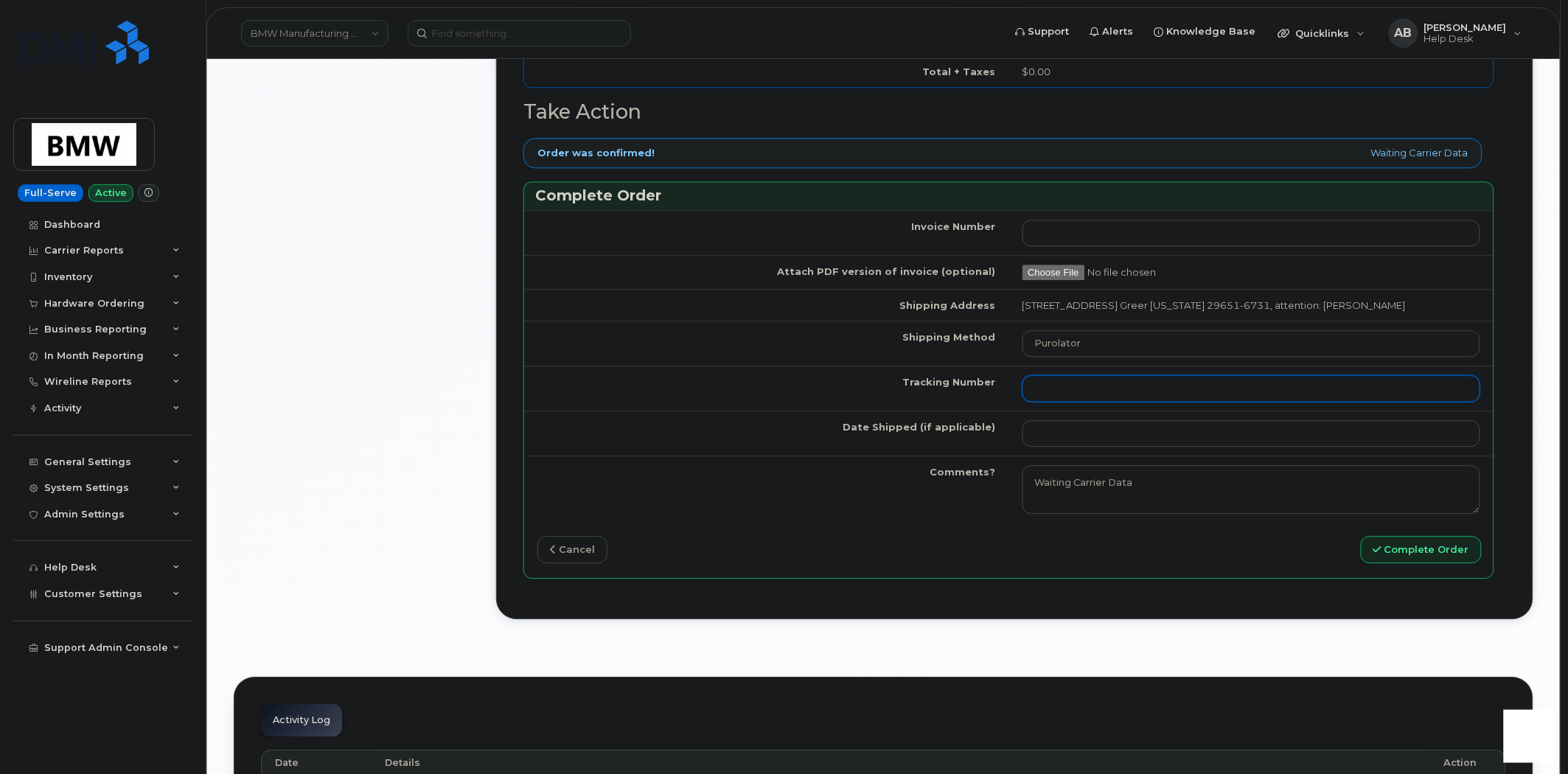
scroll to position [1197, 0]
click at [1050, 403] on input "Tracking Number" at bounding box center [1252, 389] width 458 height 27
type input "No Tracking"
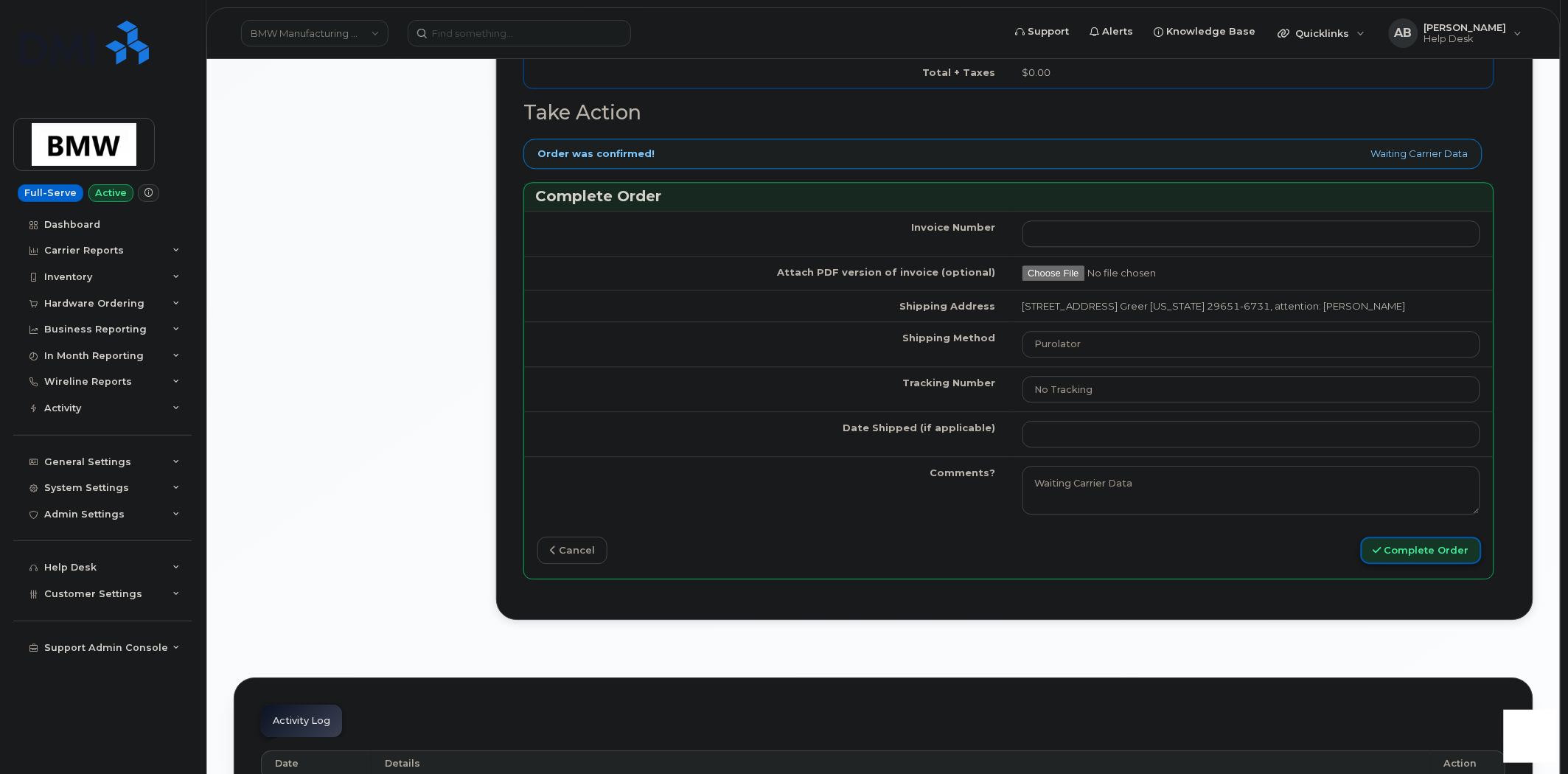
click at [1436, 564] on button "Complete Order" at bounding box center [1422, 550] width 121 height 27
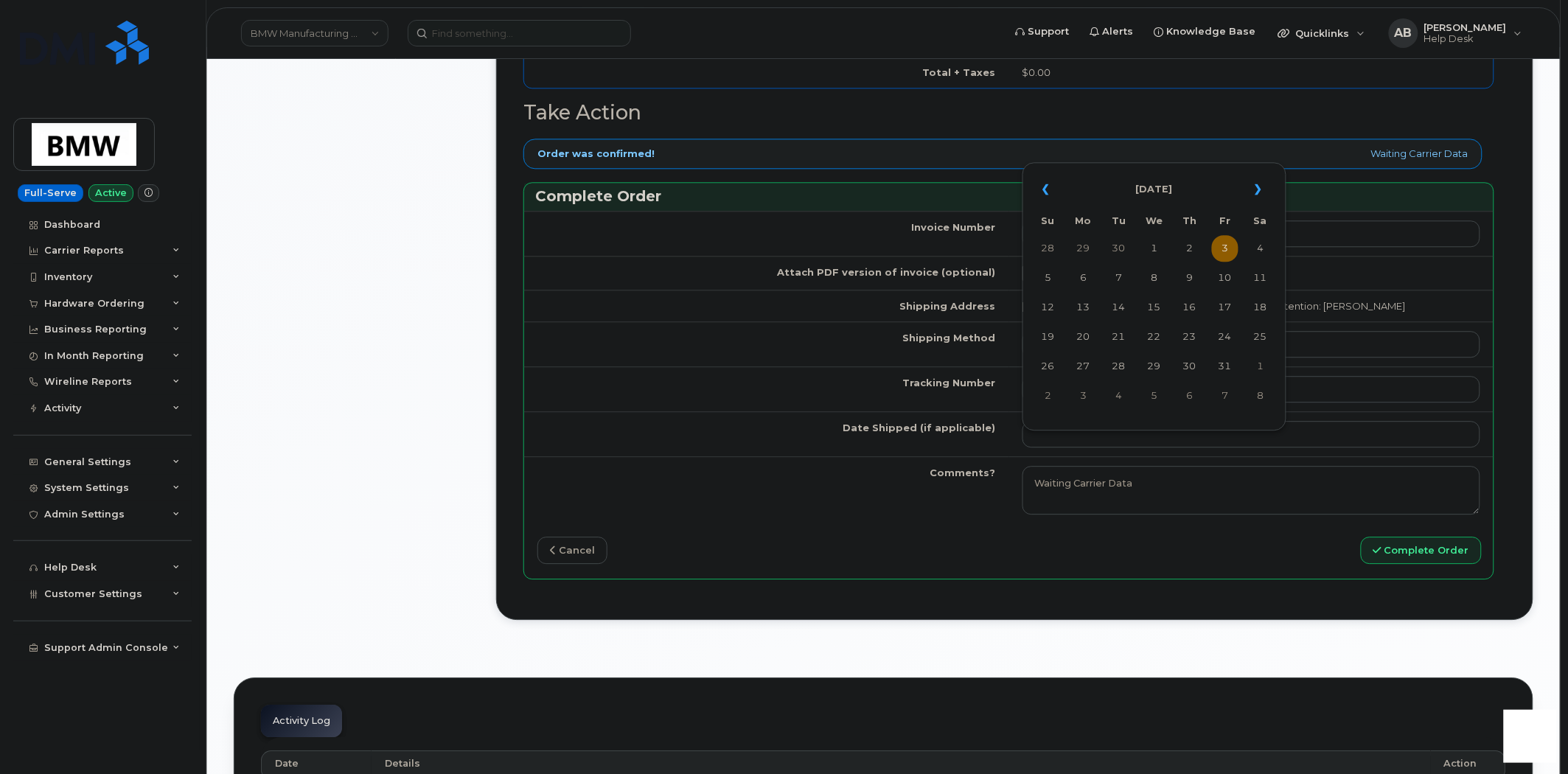
click at [1224, 251] on td "3" at bounding box center [1225, 248] width 27 height 27
type input "2025-10-03"
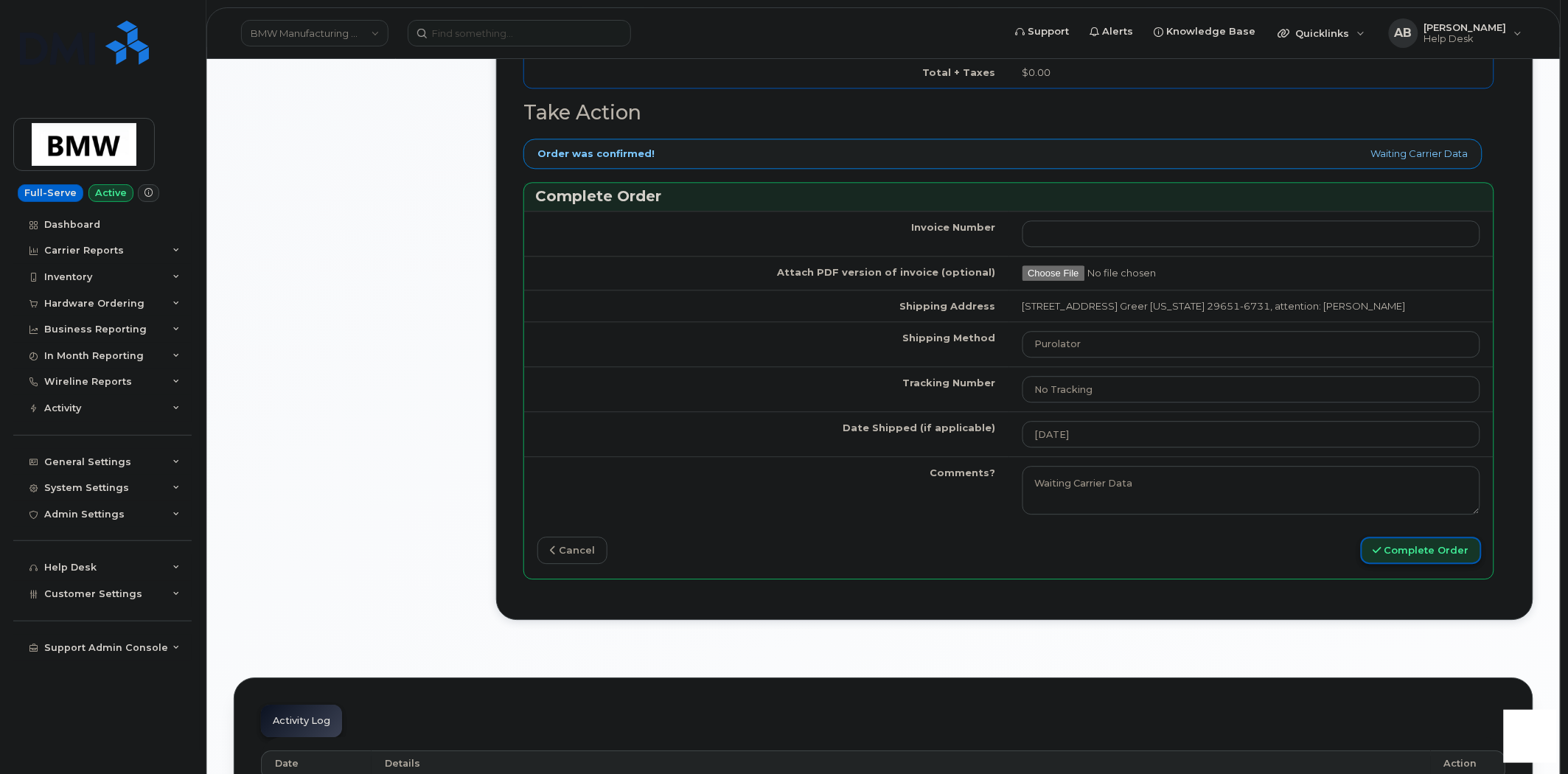
click at [1391, 564] on button "Complete Order" at bounding box center [1422, 550] width 121 height 27
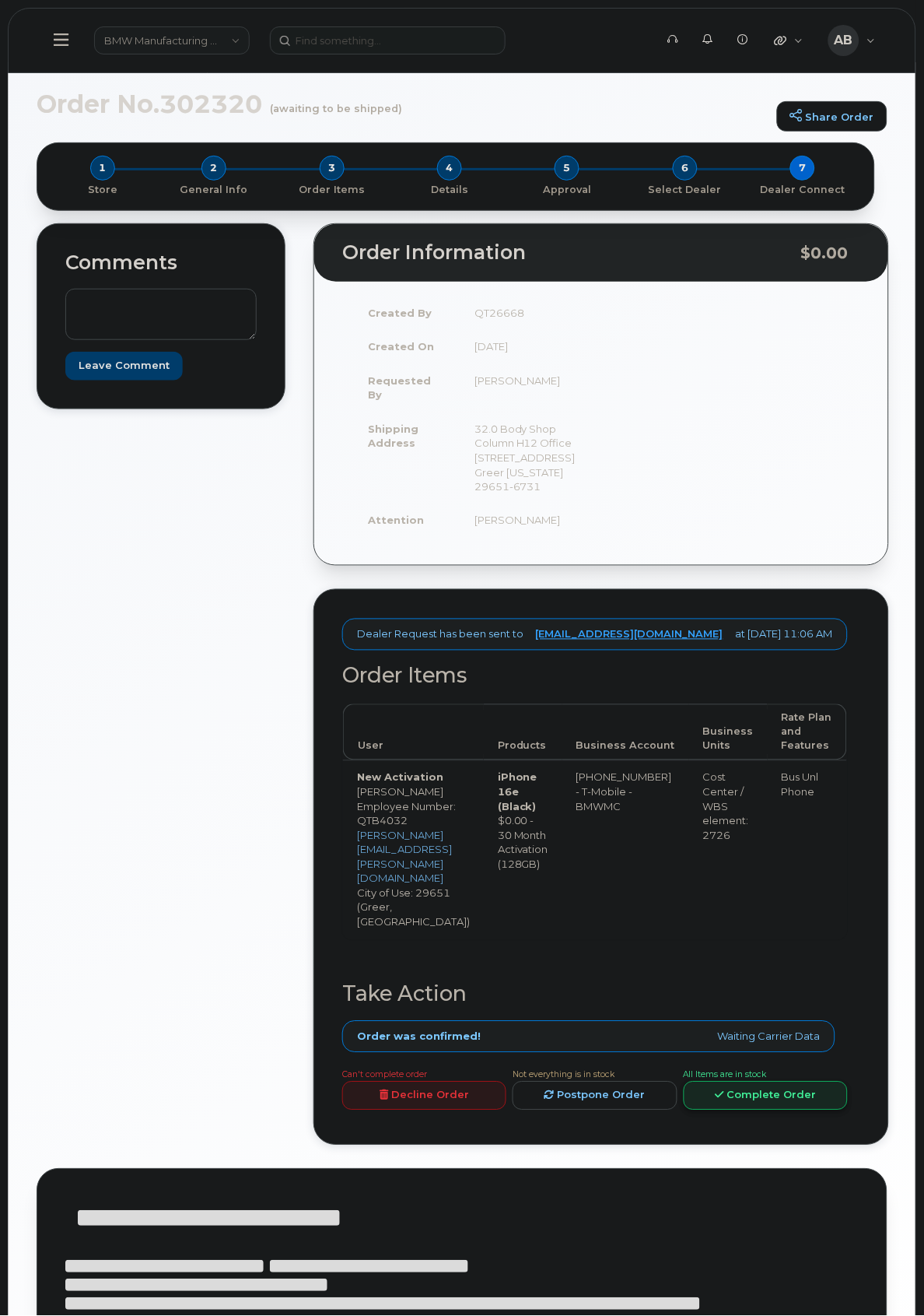
click at [785, 1082] on link "Complete Order" at bounding box center [765, 1096] width 164 height 29
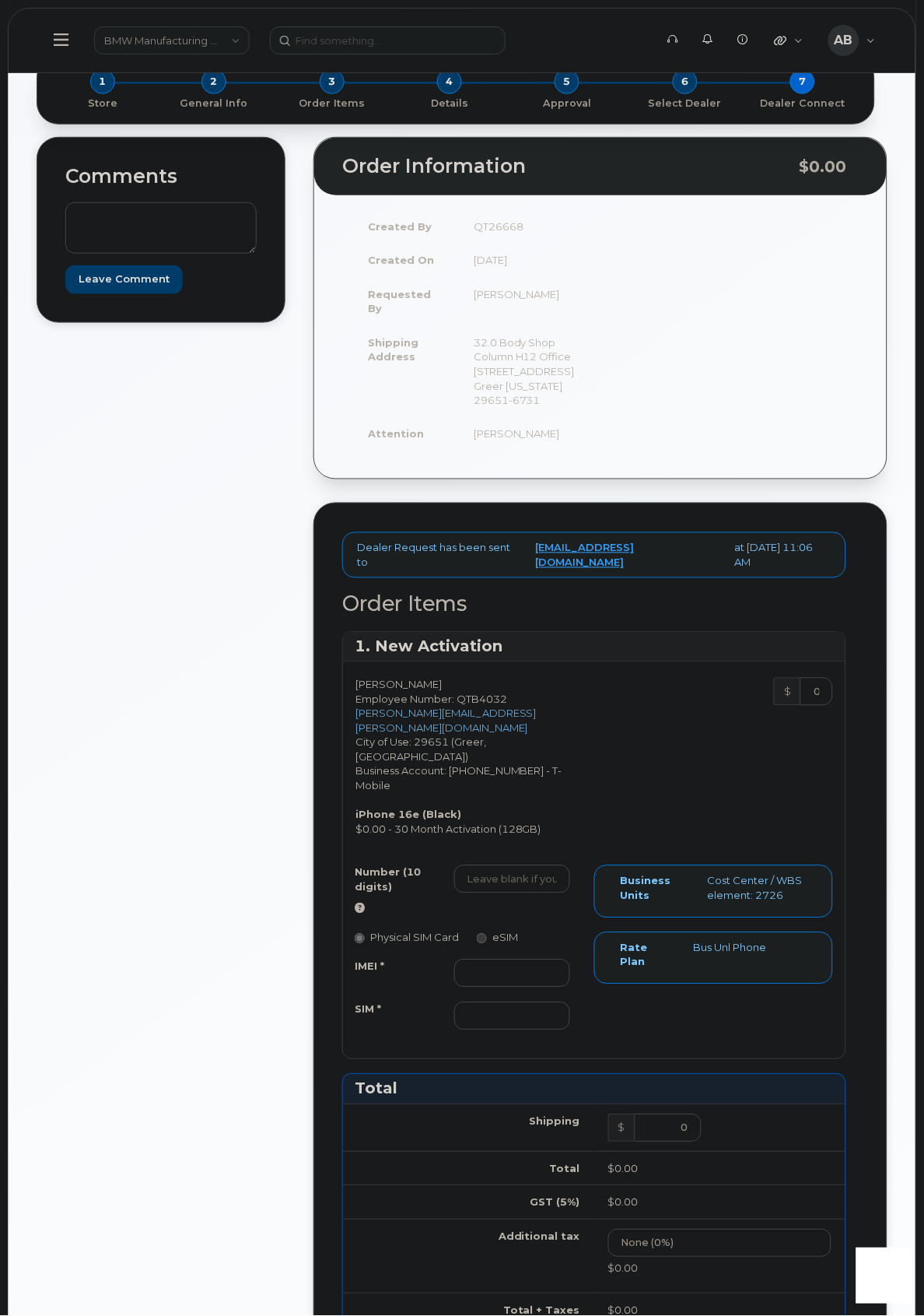
scroll to position [181, 0]
click at [488, 894] on input "Number (10 digits)" at bounding box center [512, 880] width 116 height 28
paste input "(864) 652-6619"
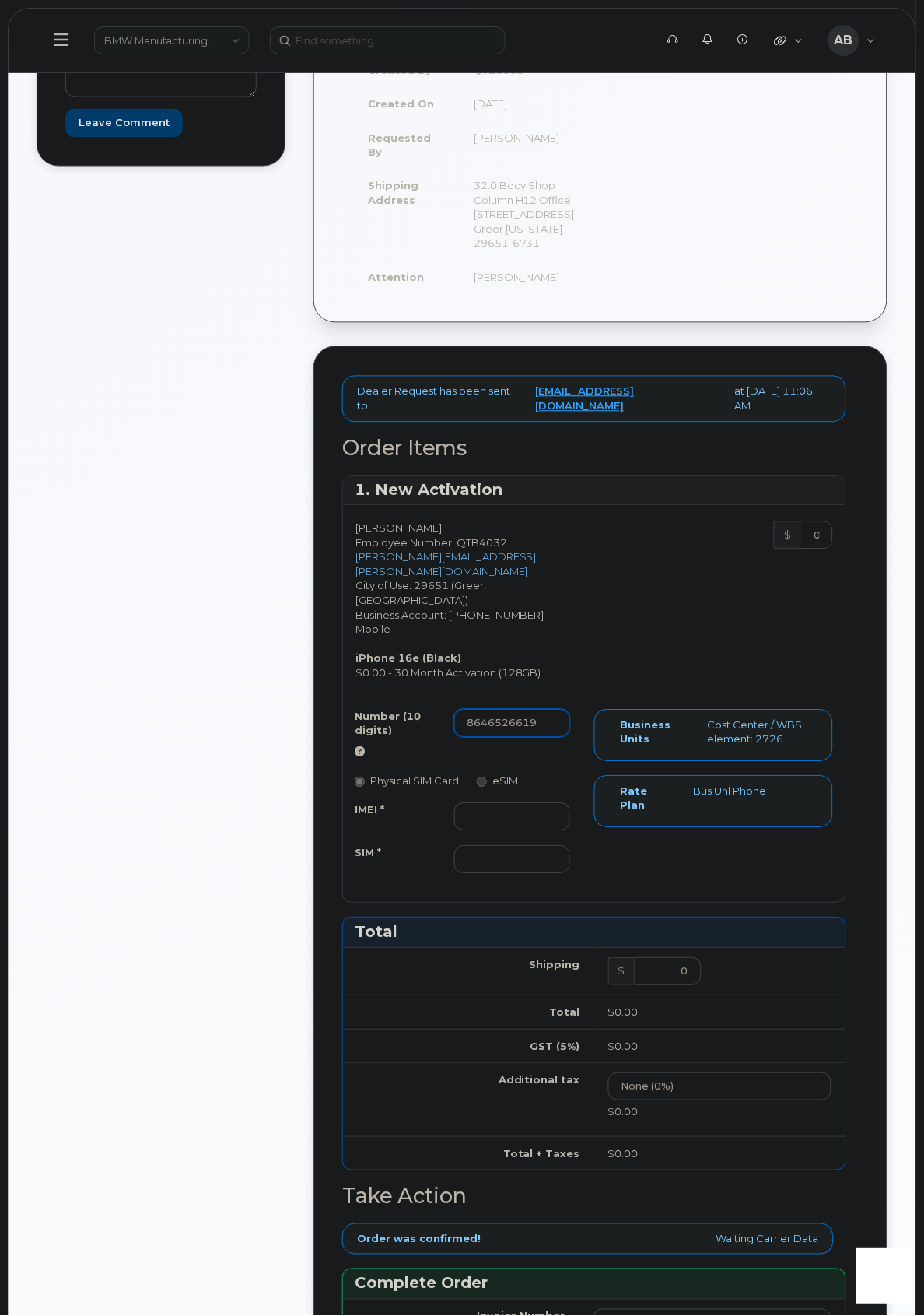
scroll to position [439, 0]
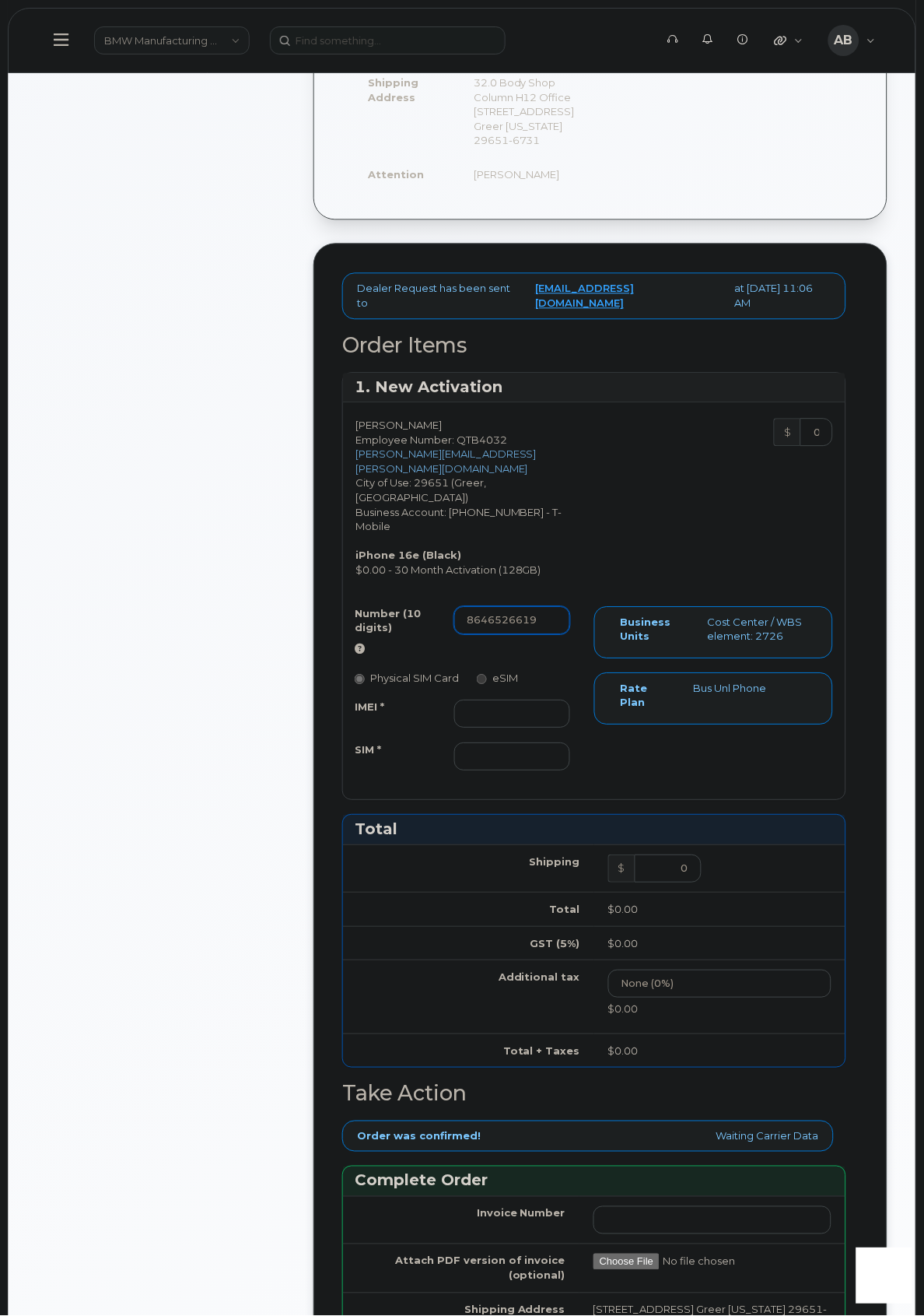
type input "8646526619"
click at [495, 725] on input "IMEI *" at bounding box center [512, 715] width 116 height 28
paste input "355613397602948"
type input "355613397602948"
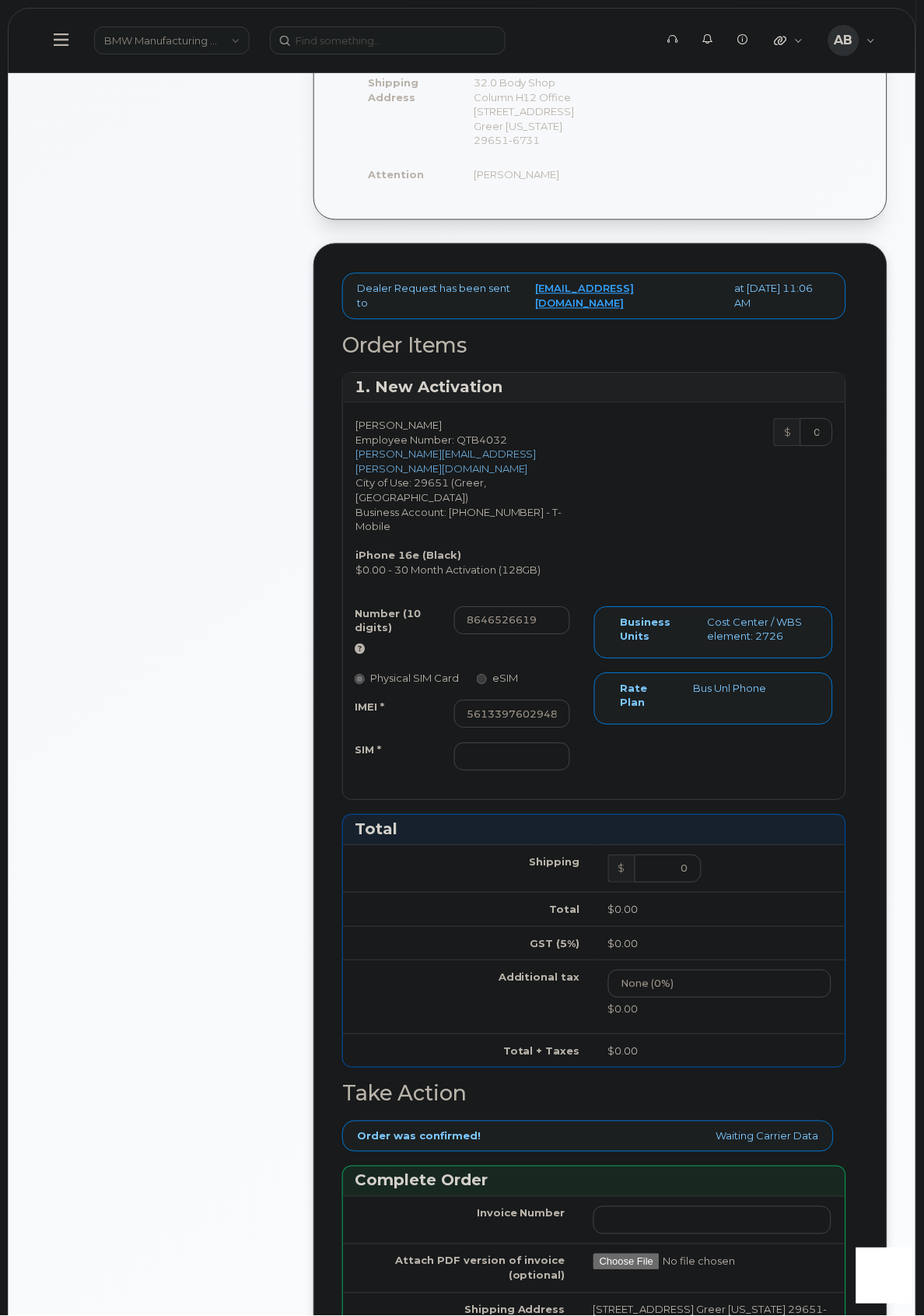
scroll to position [0, 0]
click at [457, 772] on input "SIM *" at bounding box center [512, 758] width 116 height 28
paste input "89043052010008889625001883488111"
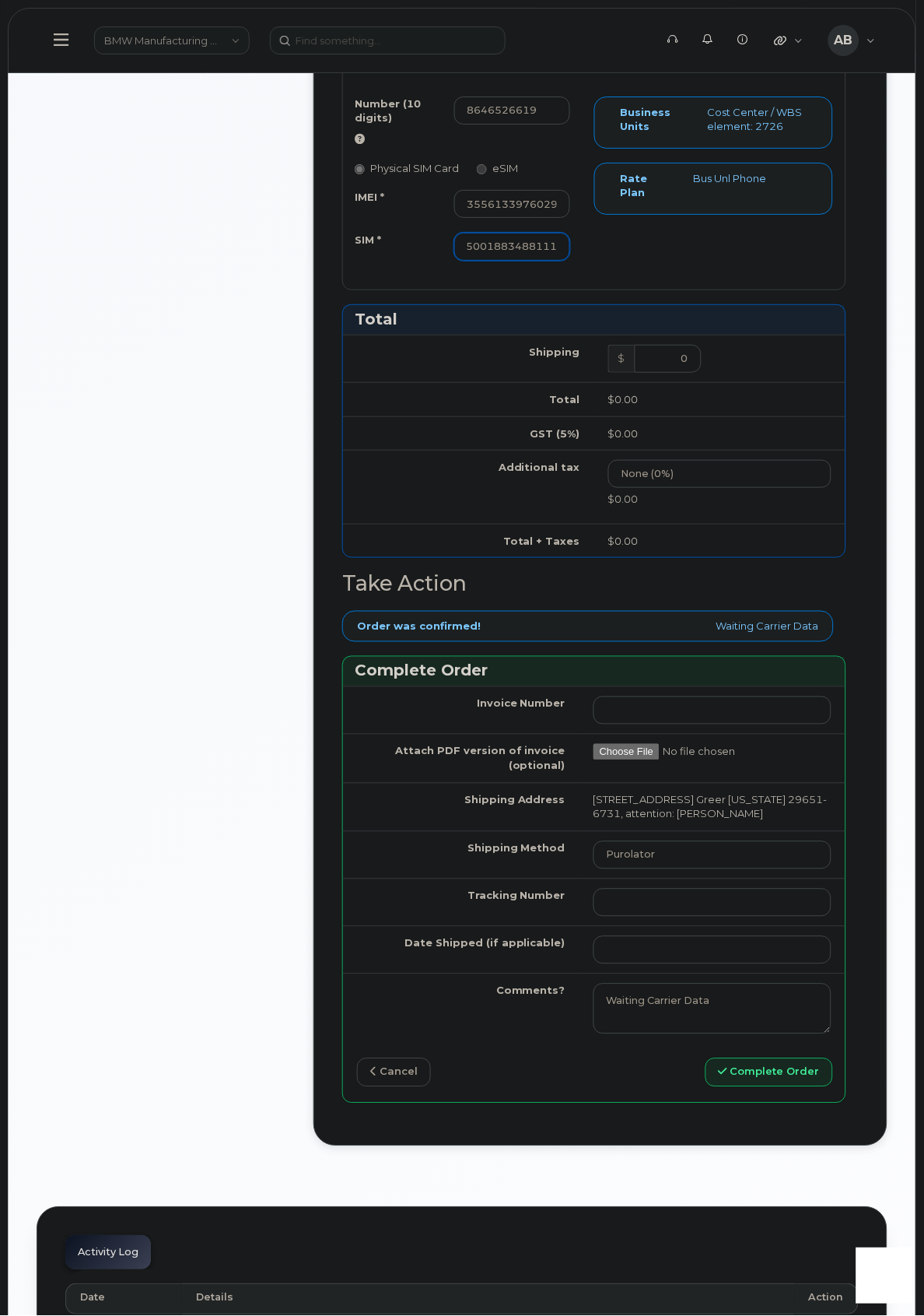
scroll to position [1045, 0]
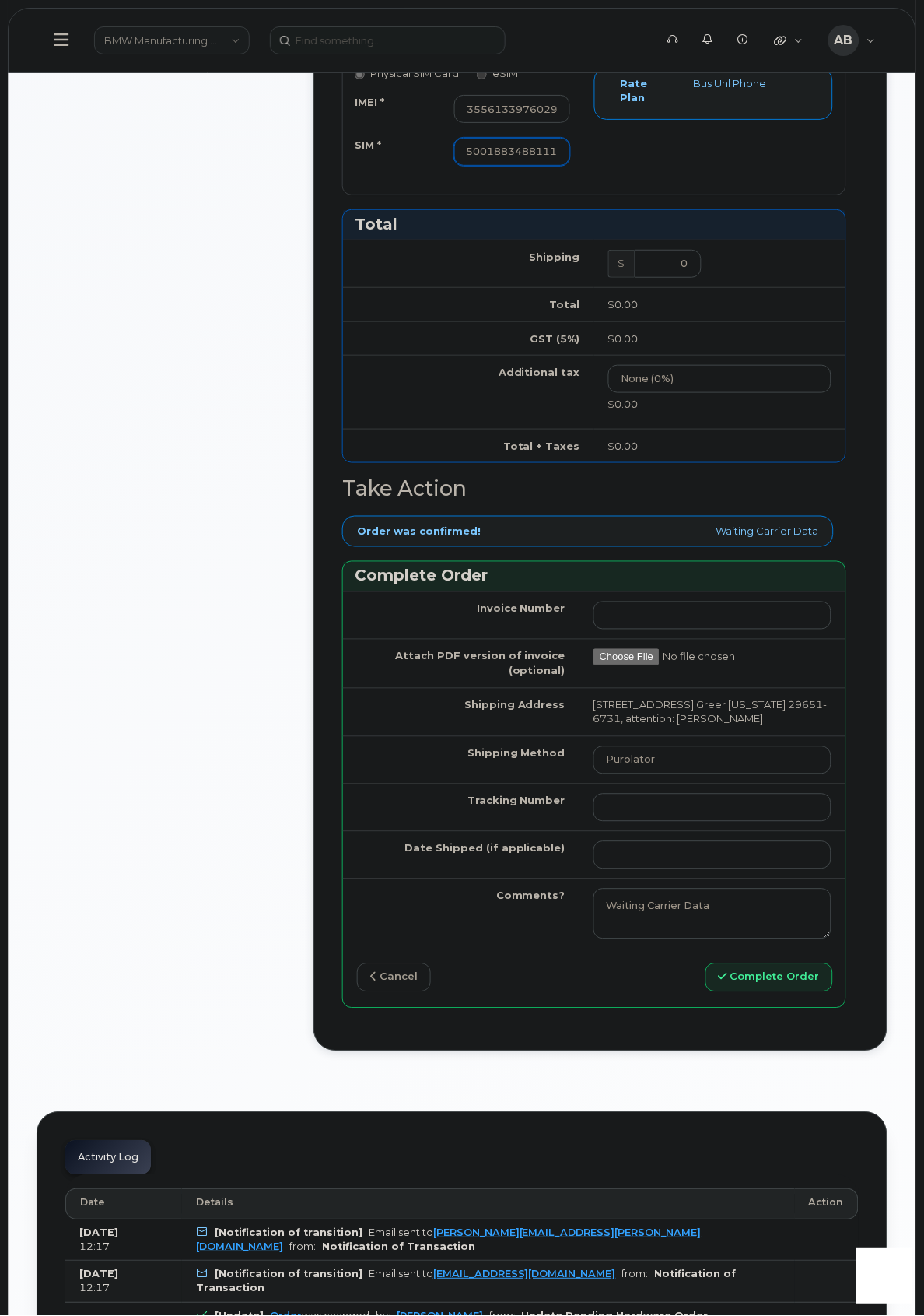
type input "89043052010008889625001883488111"
click at [620, 822] on input "Tracking Number" at bounding box center [713, 807] width 238 height 28
paste input "1ZW0Y5860180758818"
type input "1ZW0Y5860180758818"
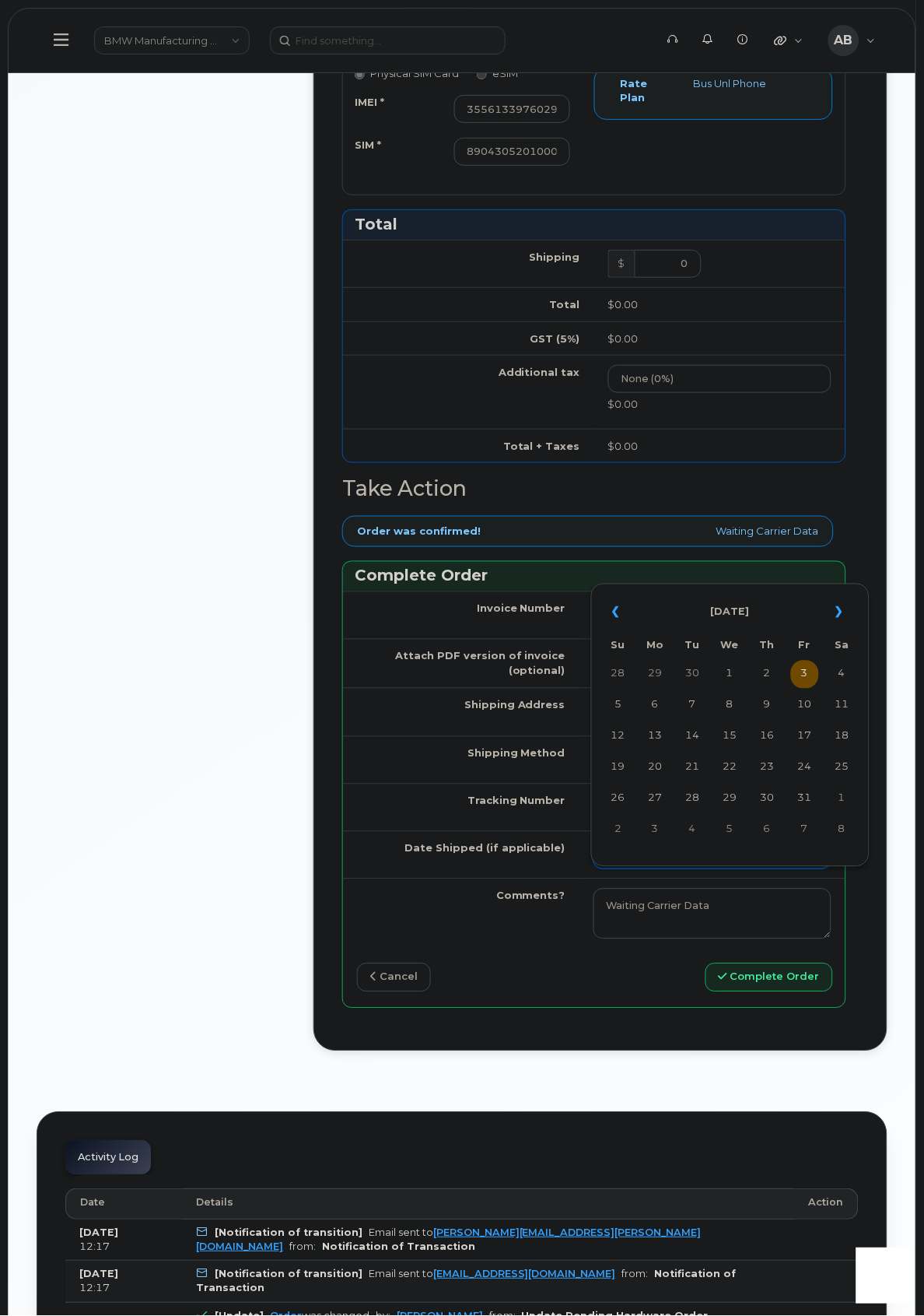
click at [626, 869] on input "Date Shipped (if applicable)" at bounding box center [713, 855] width 238 height 28
click at [769, 668] on td "2" at bounding box center [768, 675] width 28 height 28
type input "2025-10-02"
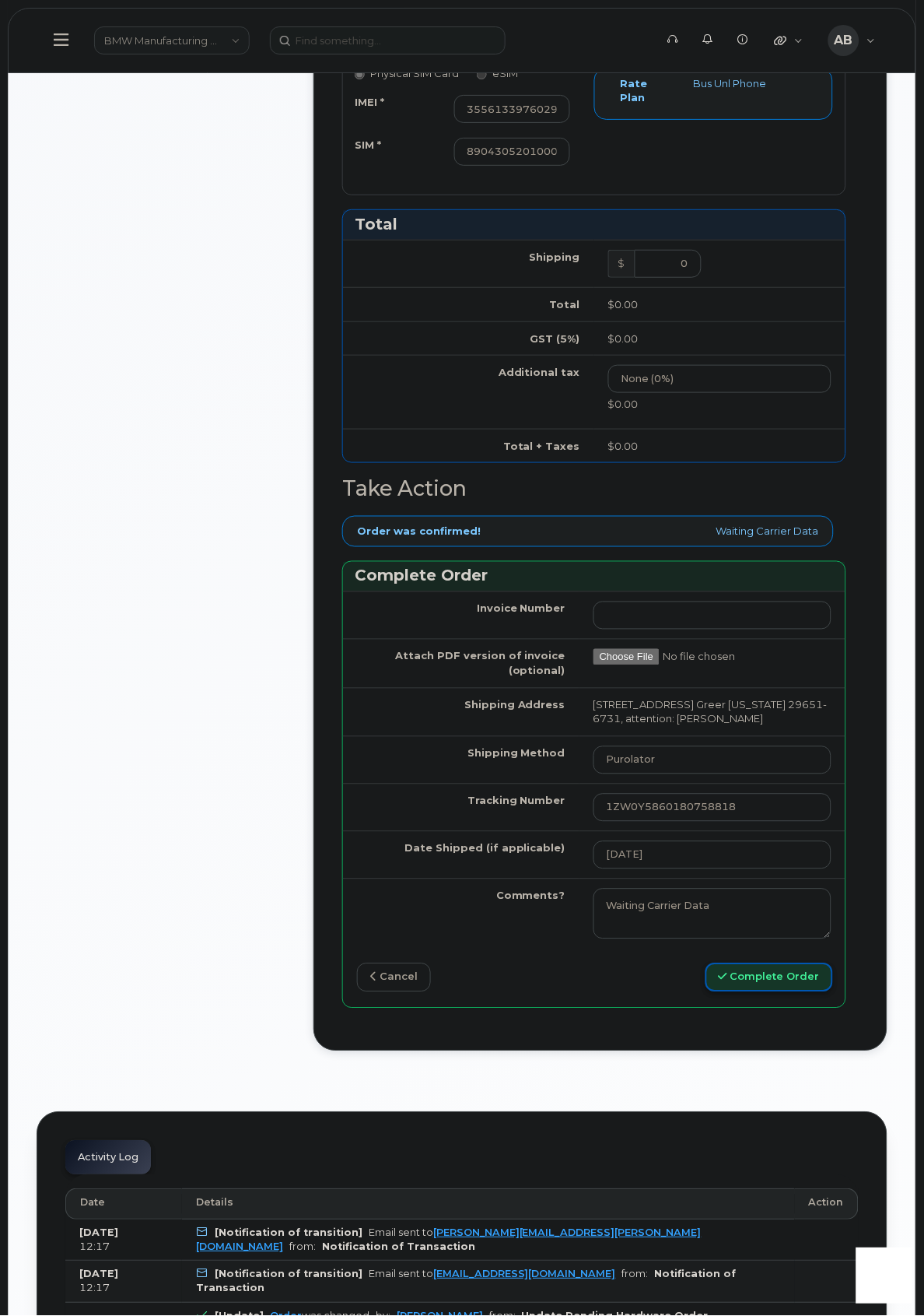
click at [744, 992] on button "Complete Order" at bounding box center [770, 978] width 128 height 29
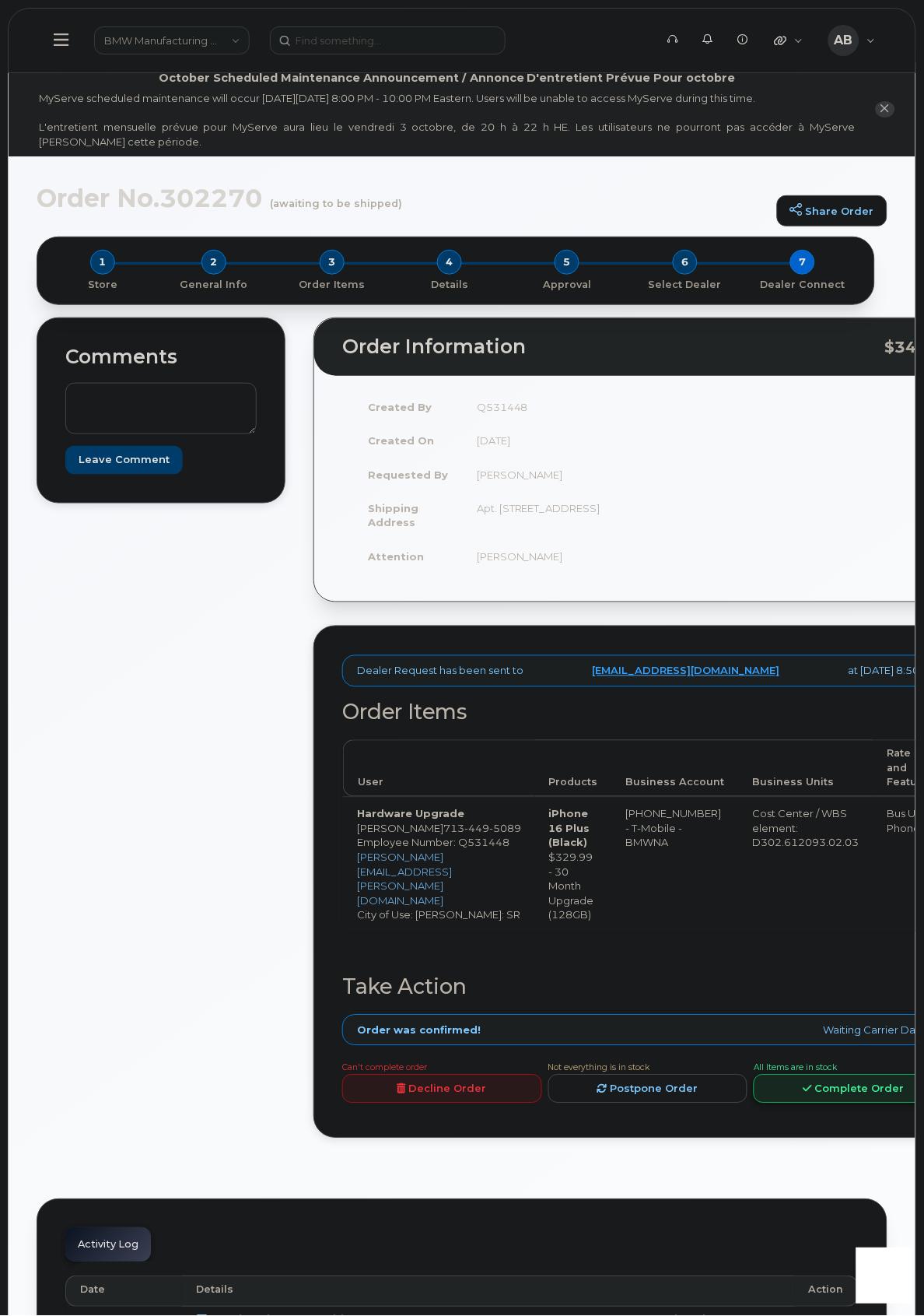
click at [791, 1104] on link "Complete Order" at bounding box center [854, 1089] width 200 height 29
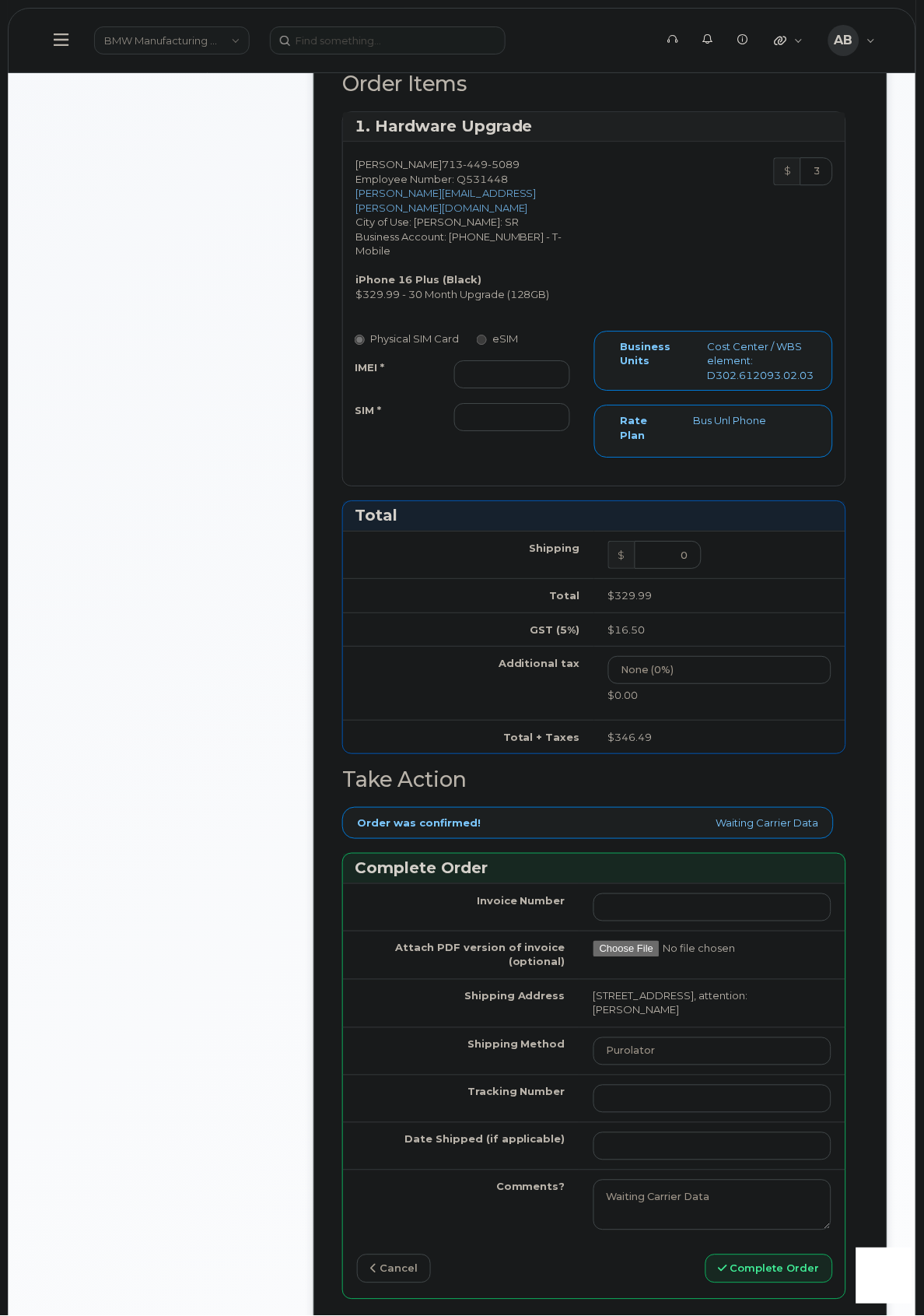
scroll to position [691, 0]
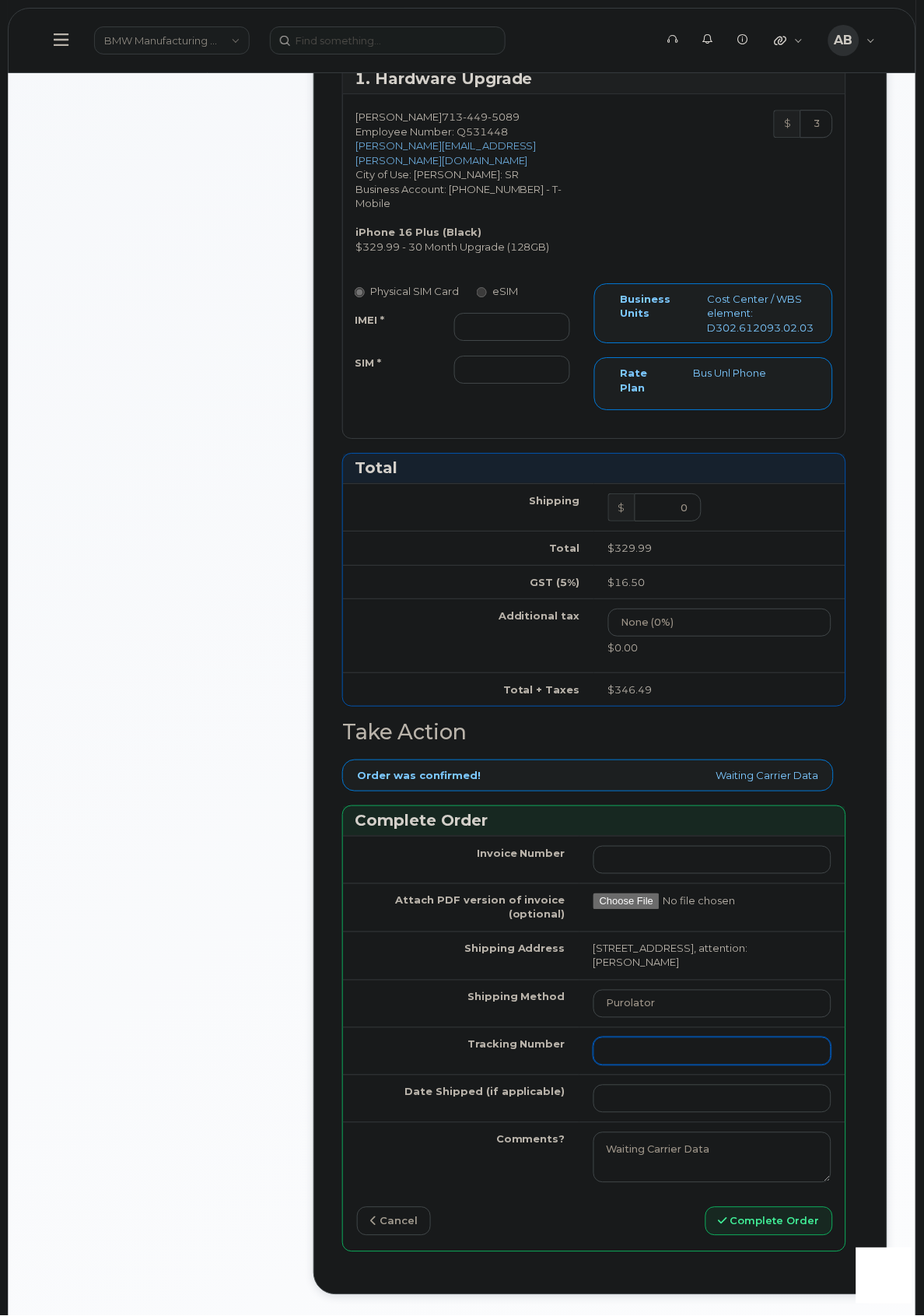
click at [608, 1042] on input "Tracking Number" at bounding box center [713, 1051] width 238 height 28
paste input "1Z3V891R2484721339"
type input "1Z3V891R2484721339"
click at [631, 1091] on input "Date Shipped (if applicable)" at bounding box center [713, 1099] width 238 height 28
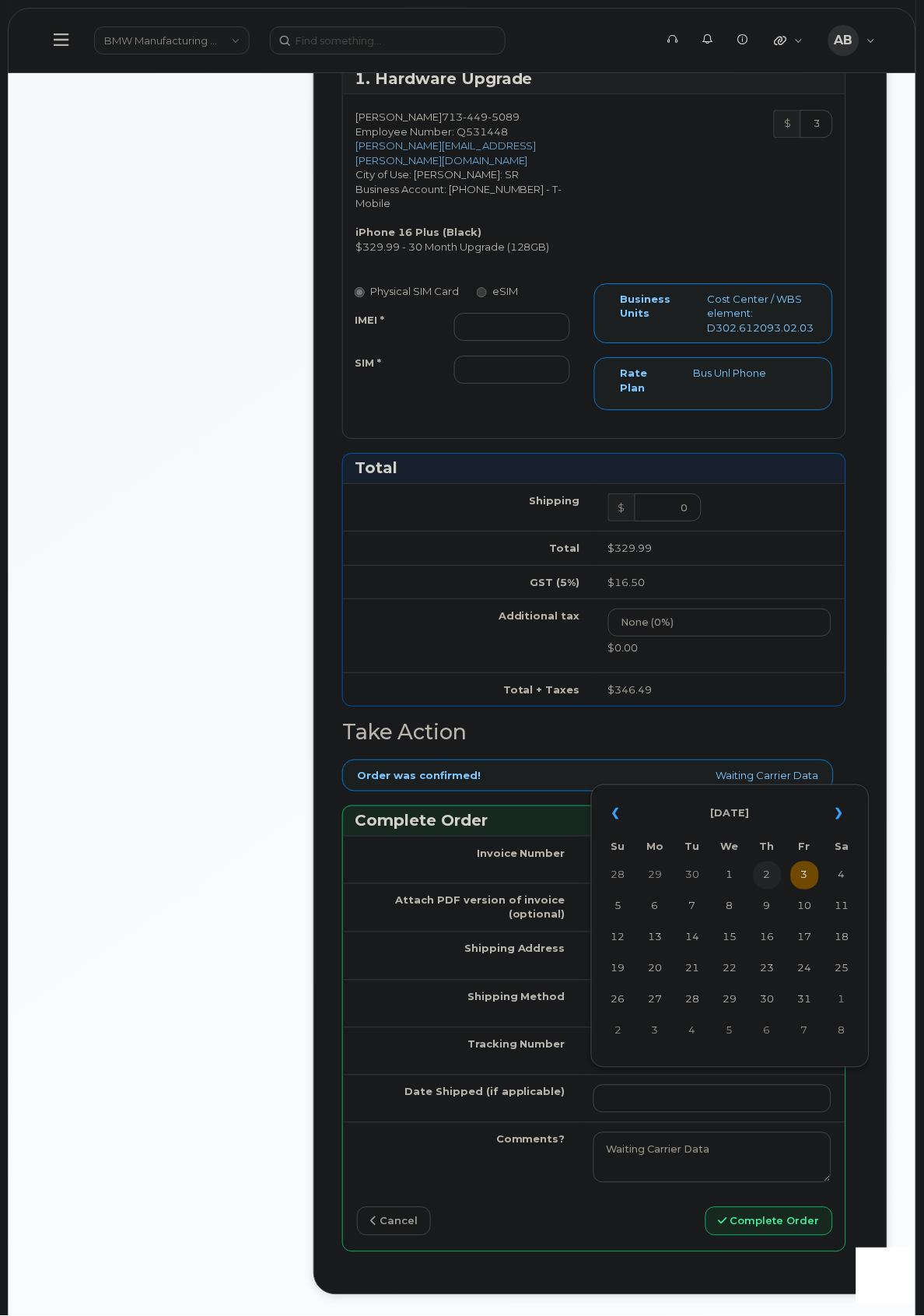
click at [774, 873] on td "2" at bounding box center [768, 876] width 28 height 28
type input "2025-10-02"
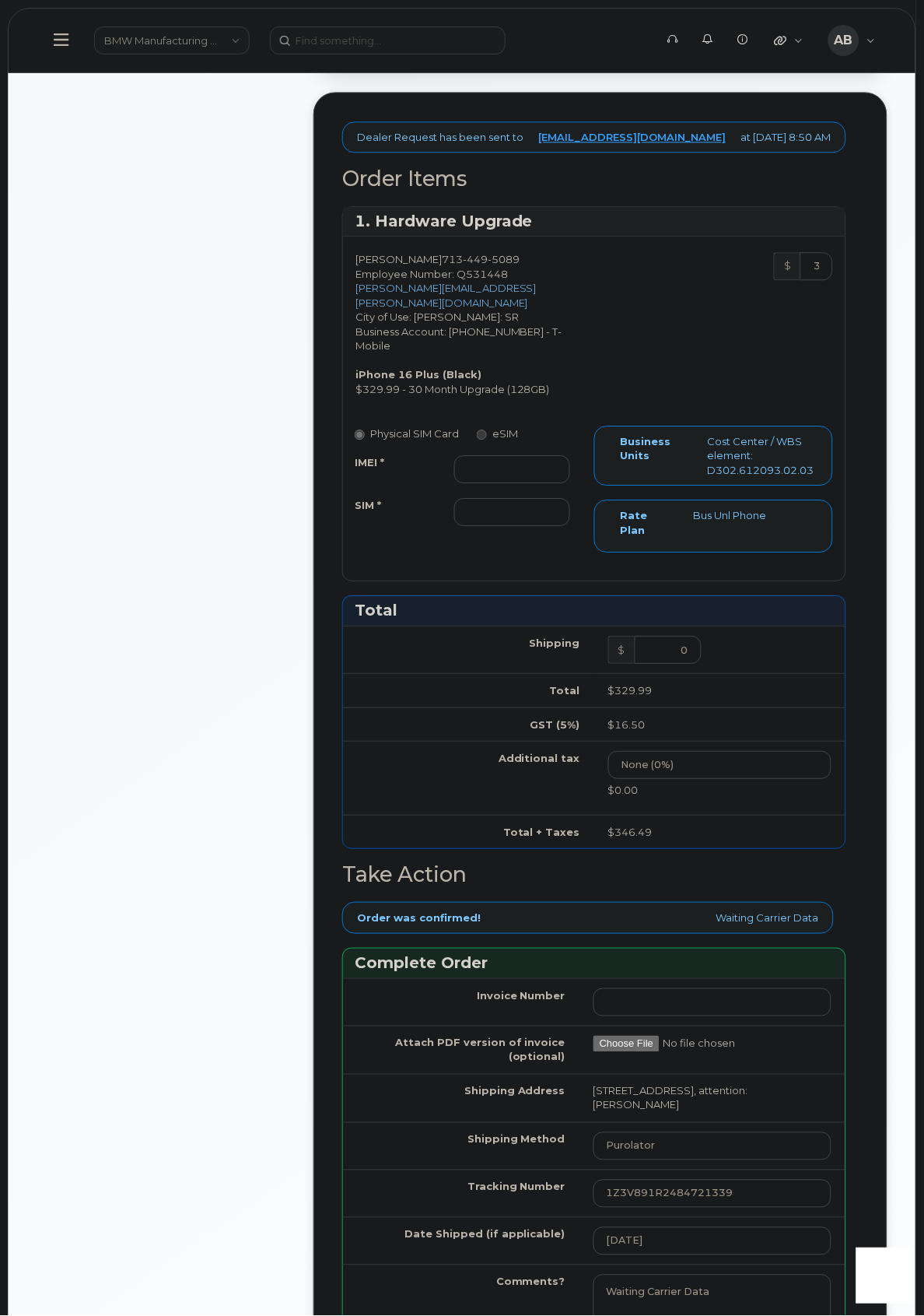
scroll to position [518, 0]
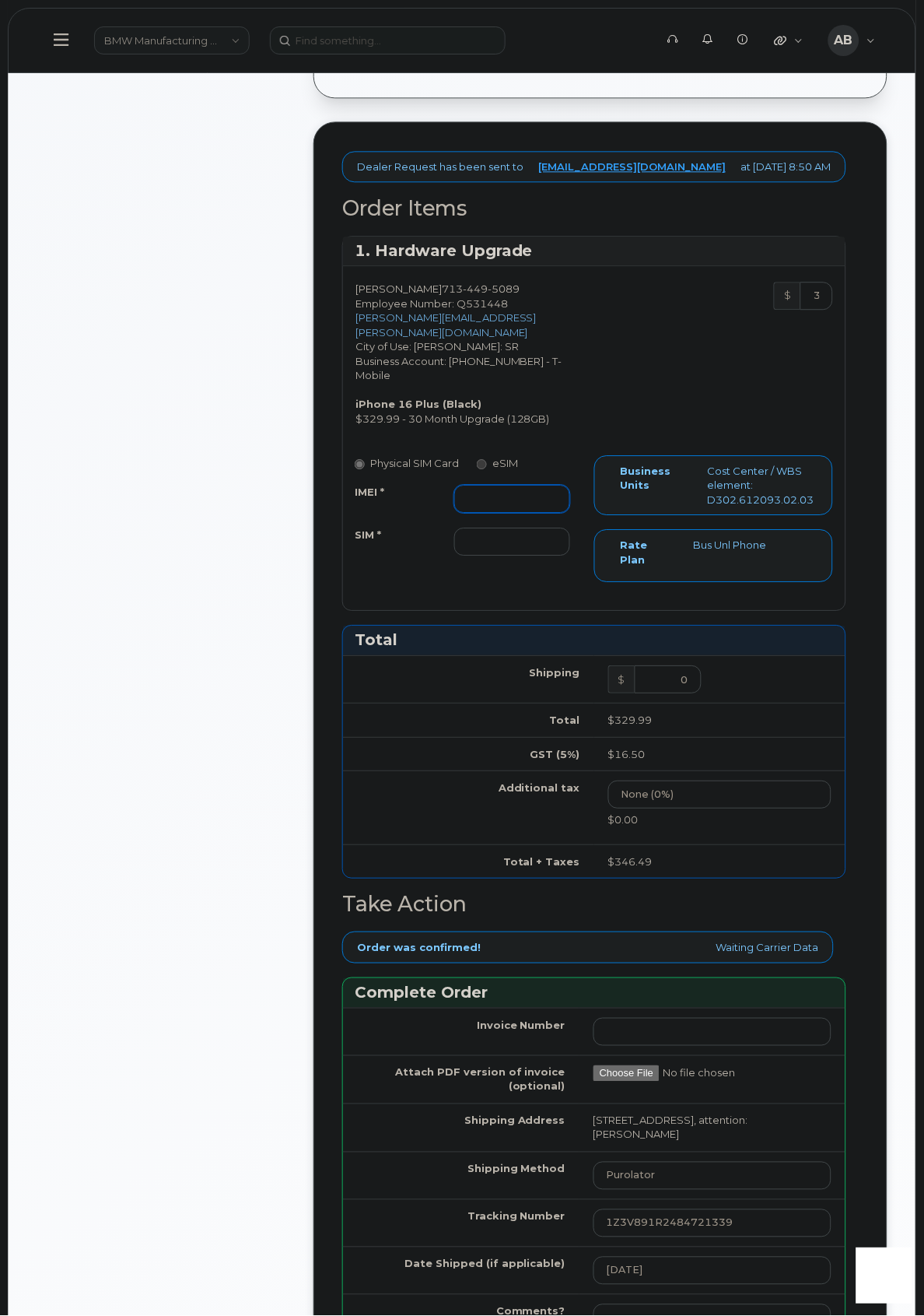
click at [494, 495] on input "IMEI *" at bounding box center [512, 500] width 116 height 28
paste input "352161334293812"
type input "352161334293812"
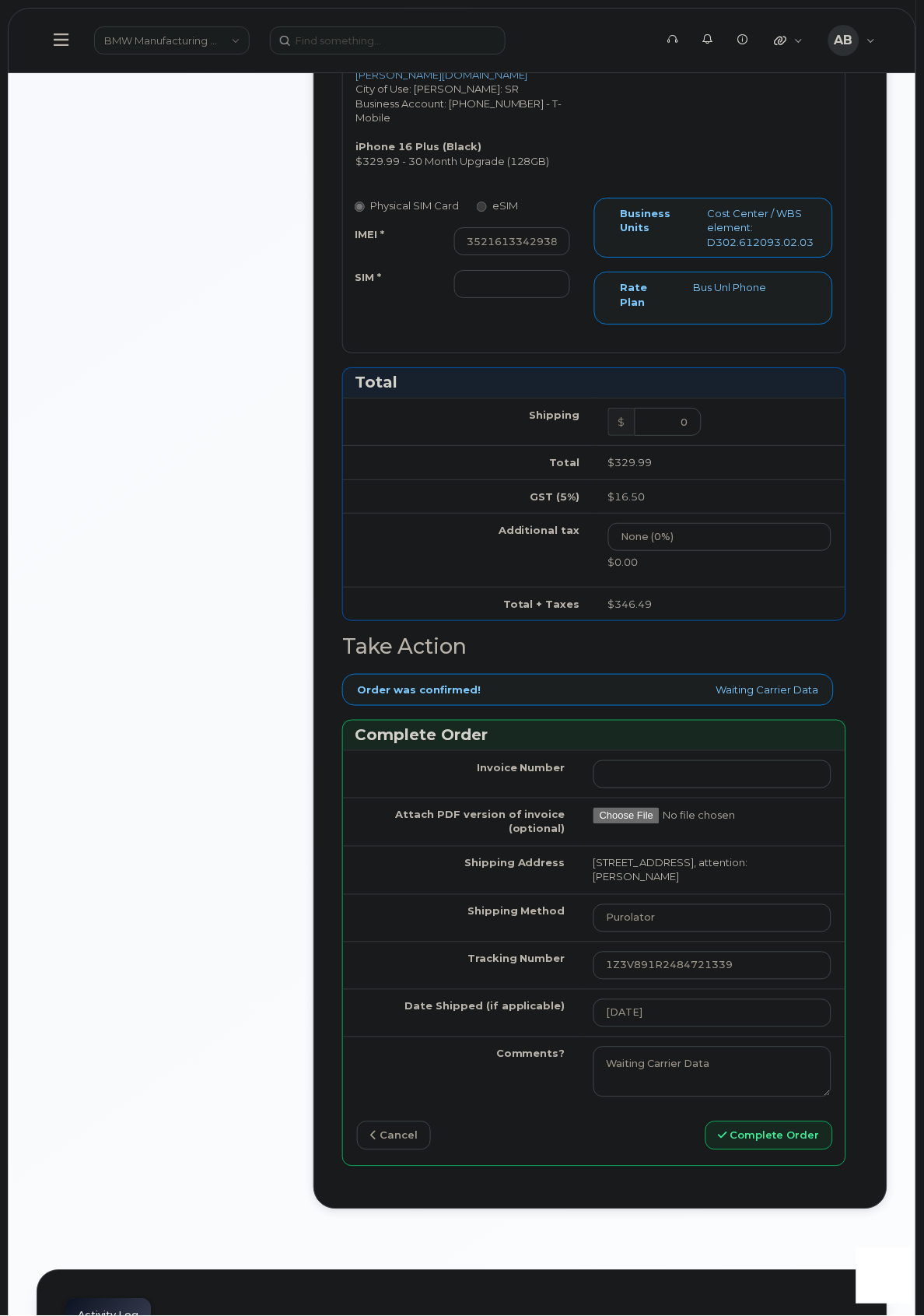
scroll to position [779, 0]
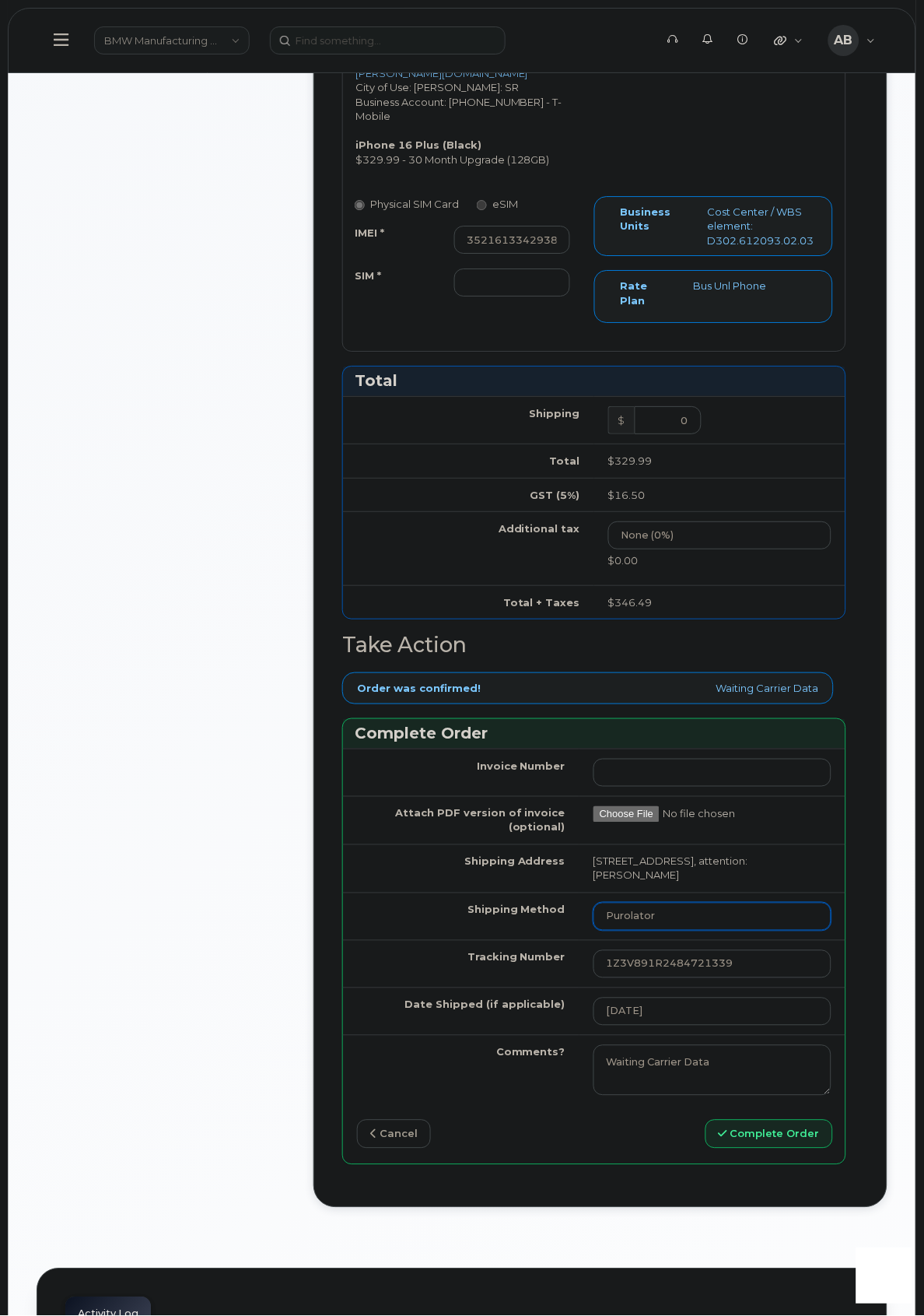
click at [730, 909] on select "Purolator UPS FedEx Canada Post Courier Other Drop Off Pick Up" at bounding box center [713, 917] width 238 height 28
select select "UPS"
click at [593, 903] on select "Purolator UPS FedEx Canada Post Courier Other Drop Off Pick Up" at bounding box center [713, 917] width 238 height 28
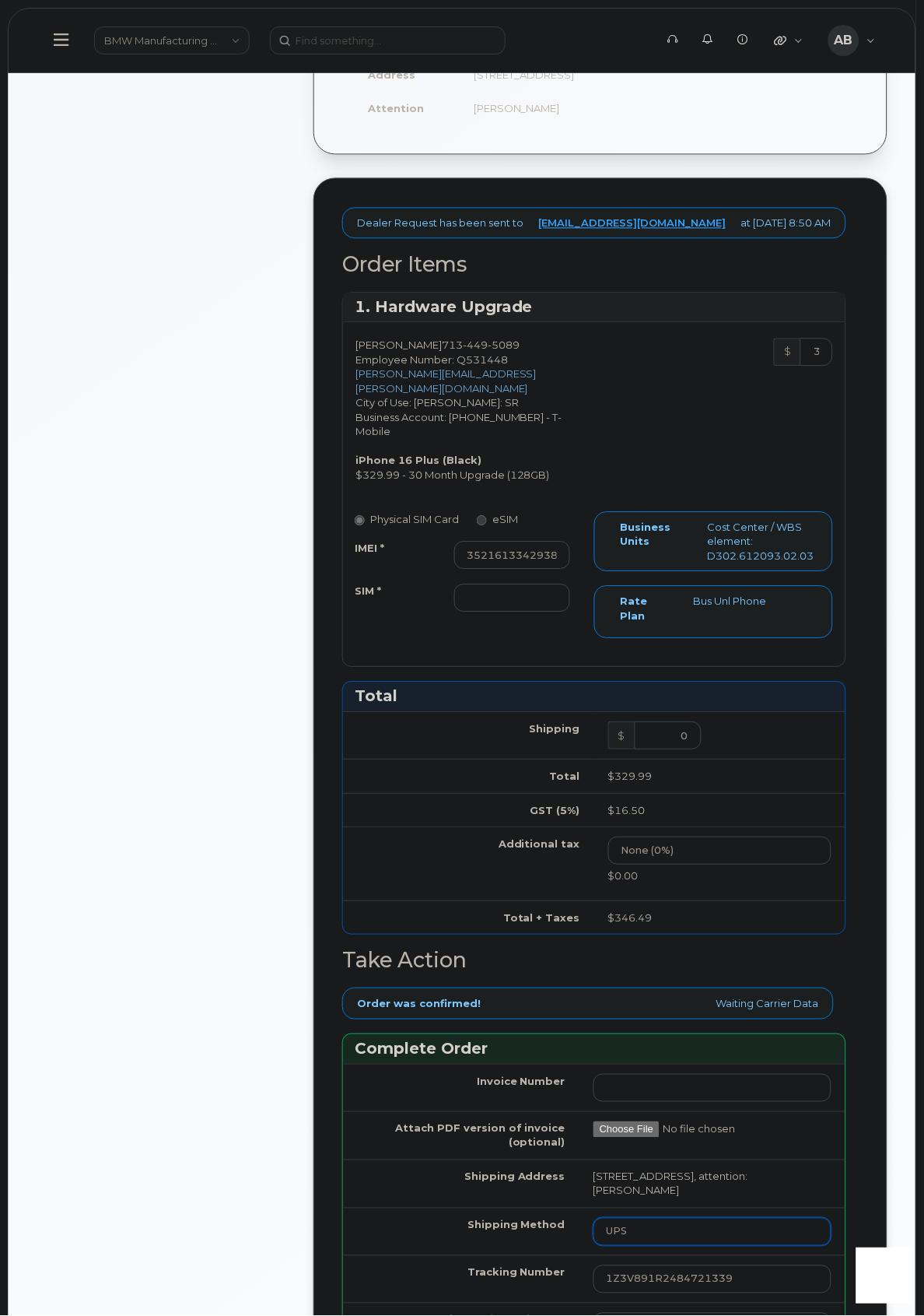
scroll to position [432, 0]
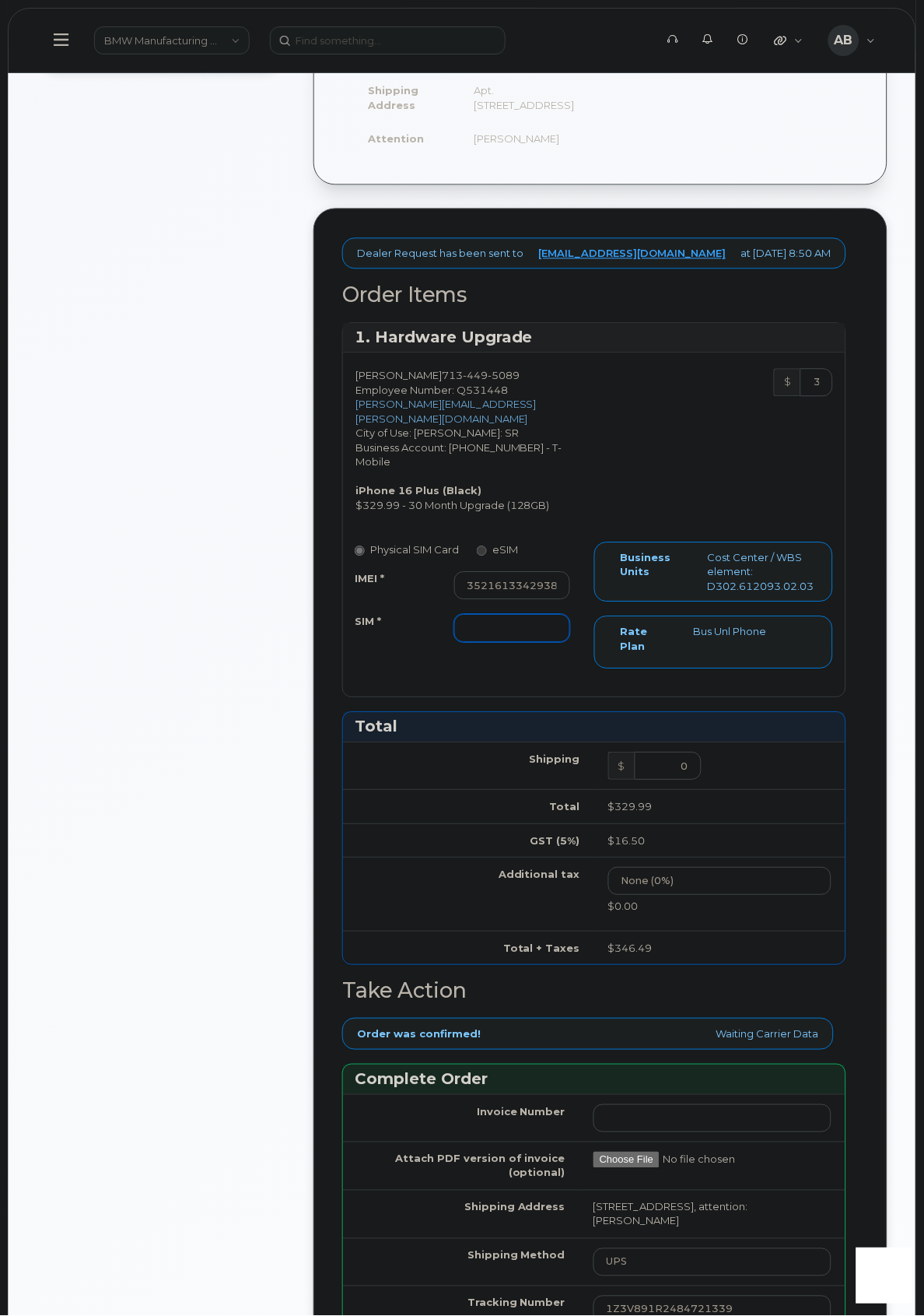
click at [480, 615] on input "SIM *" at bounding box center [512, 629] width 116 height 28
paste input "8901260447757498406"
type input "8901260447757498406"
click at [495, 675] on div "Allison Poccia 713 449 5089 Employee Number: Q531448 allison.poccia@bmwna.com C…" at bounding box center [593, 525] width 502 height 344
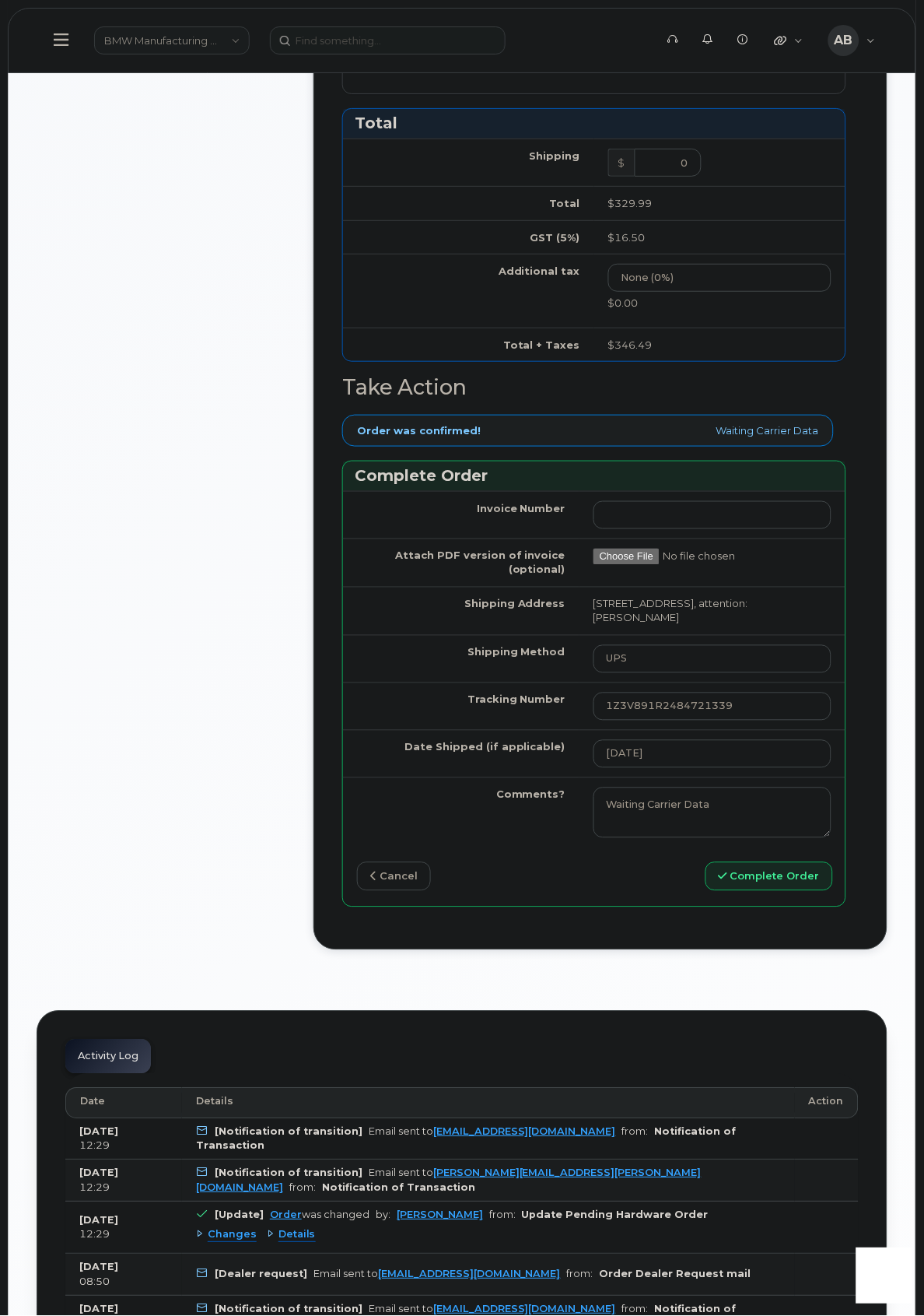
scroll to position [1037, 0]
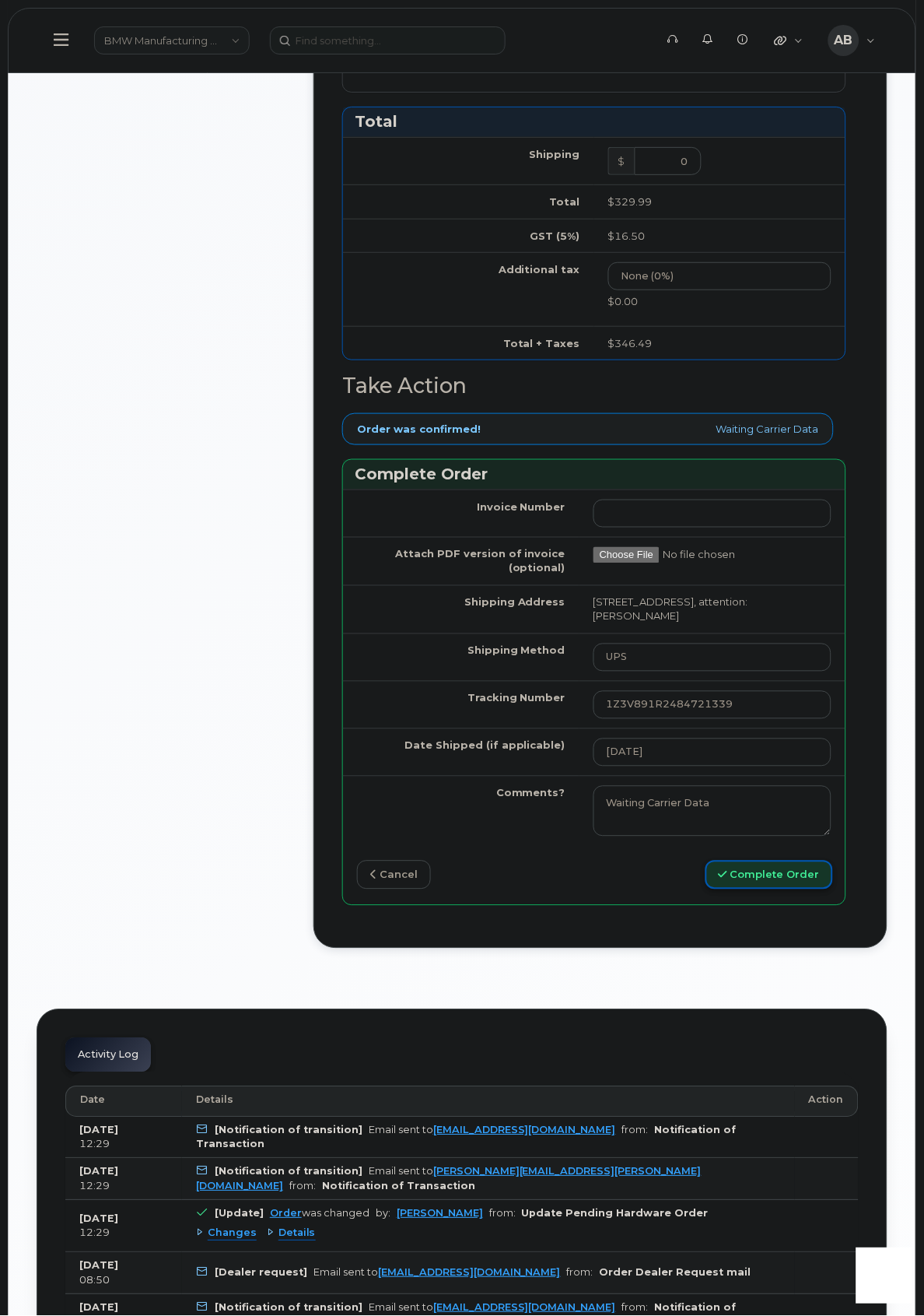
click at [724, 870] on icon "submit" at bounding box center [723, 875] width 9 height 11
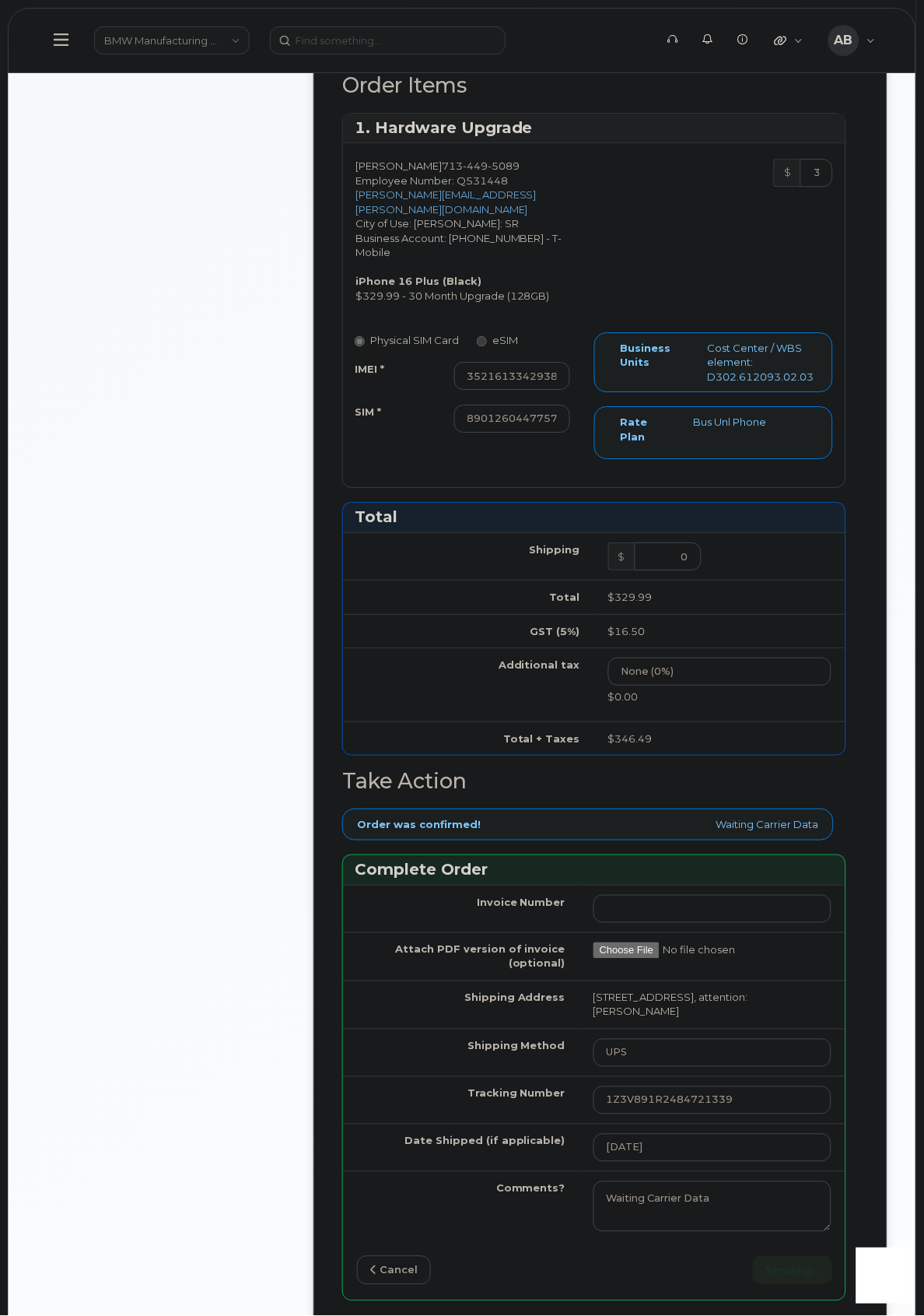
scroll to position [605, 0]
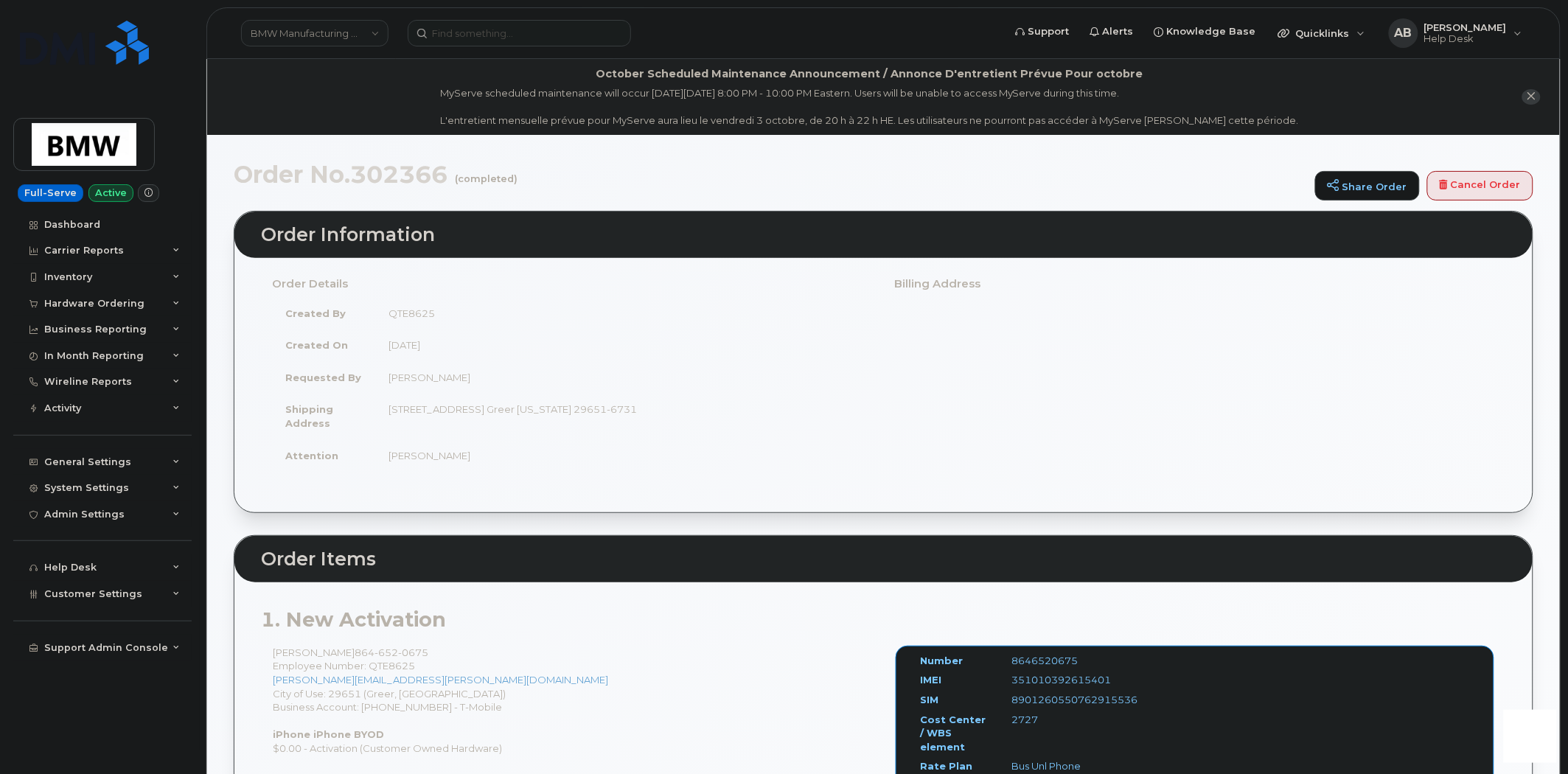
drag, startPoint x: 480, startPoint y: 50, endPoint x: 479, endPoint y: 41, distance: 9.1
click at [480, 49] on header "BMW Manufacturing Co LLC Support Alerts Knowledge Base Quicklinks Suspend / Can…" at bounding box center [884, 33] width 1355 height 51
click at [476, 31] on input at bounding box center [519, 33] width 223 height 27
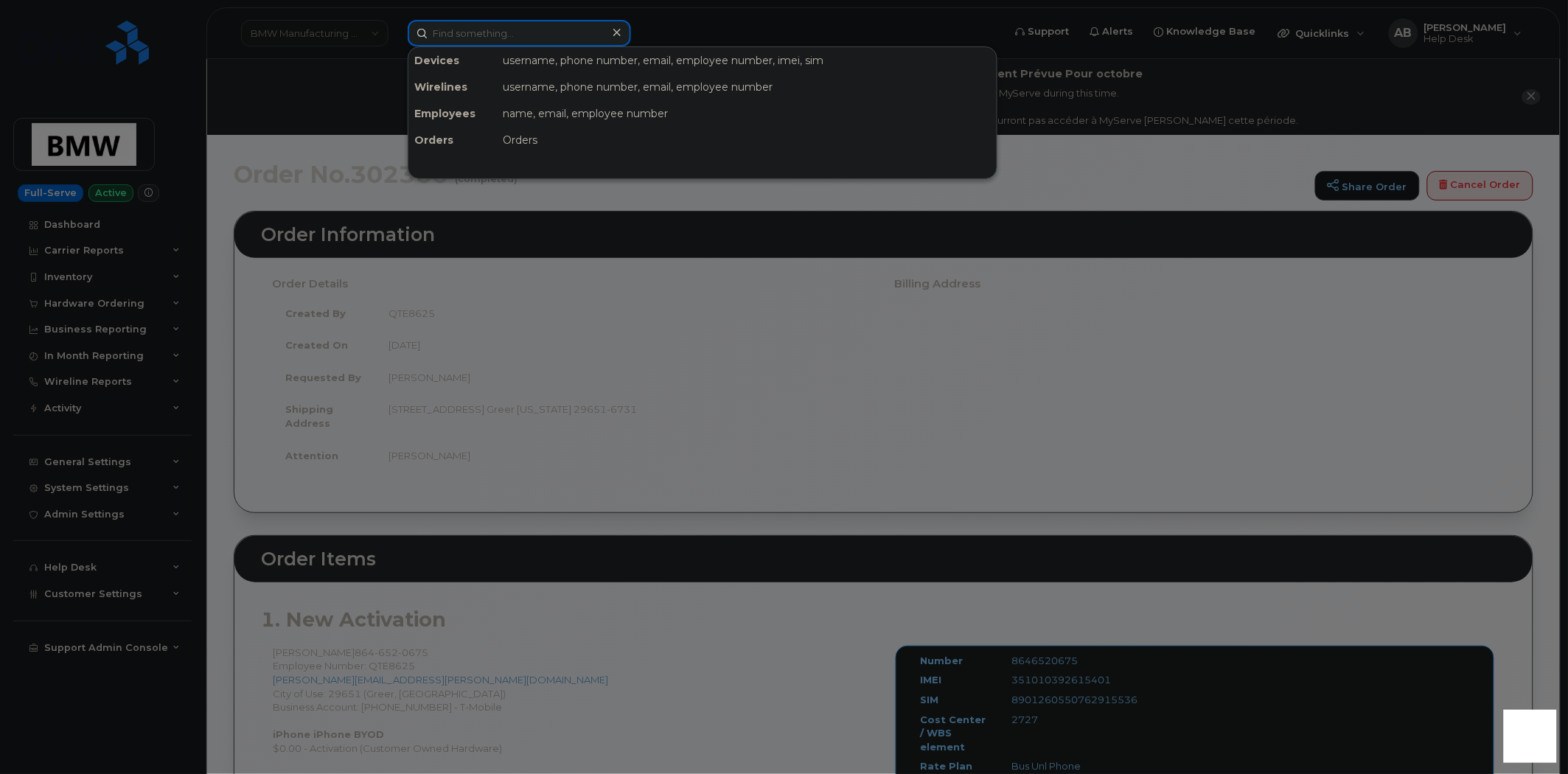
paste input "8647428919"
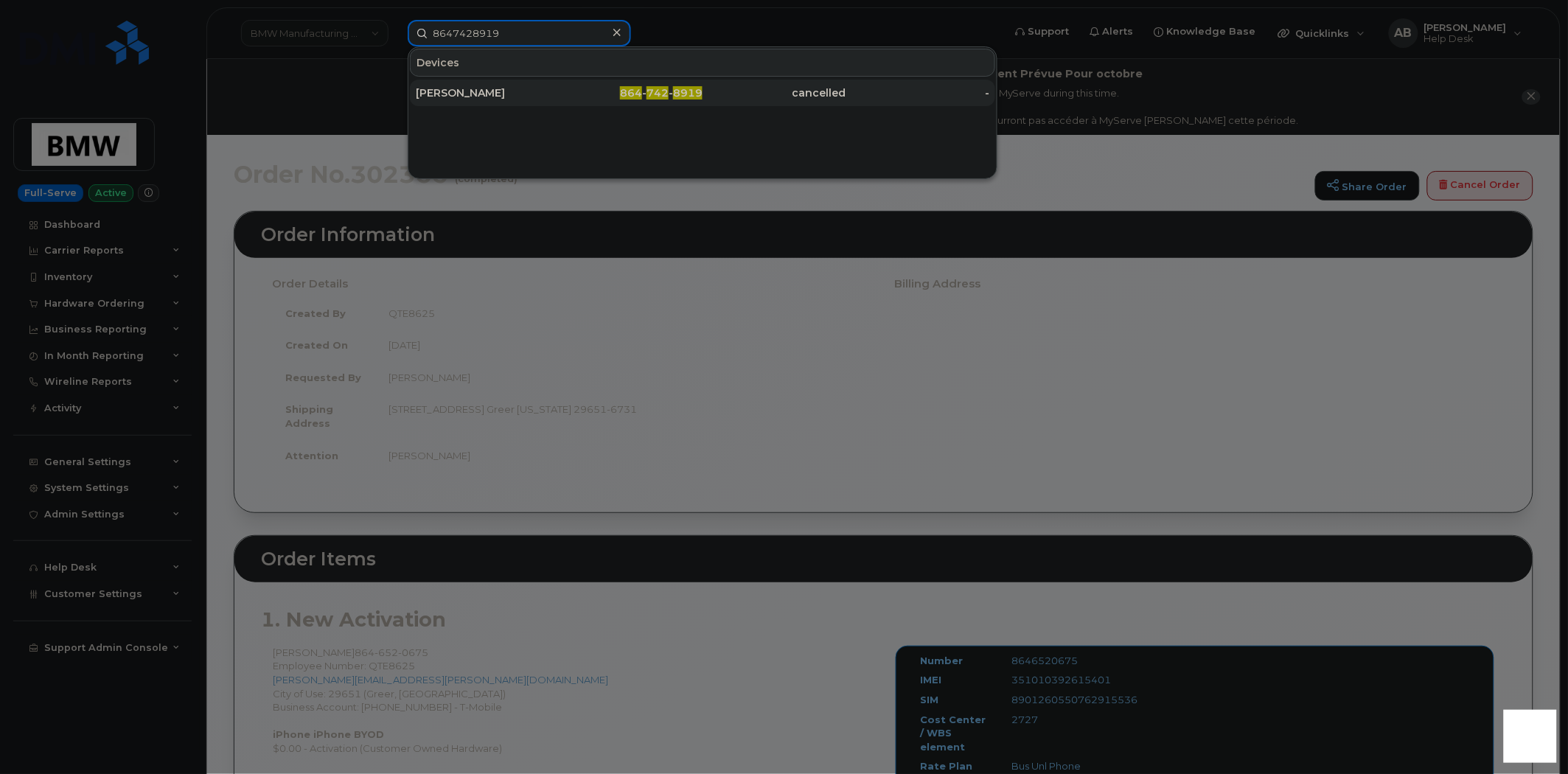
type input "8647428919"
click at [522, 95] on div "[PERSON_NAME]" at bounding box center [488, 93] width 144 height 15
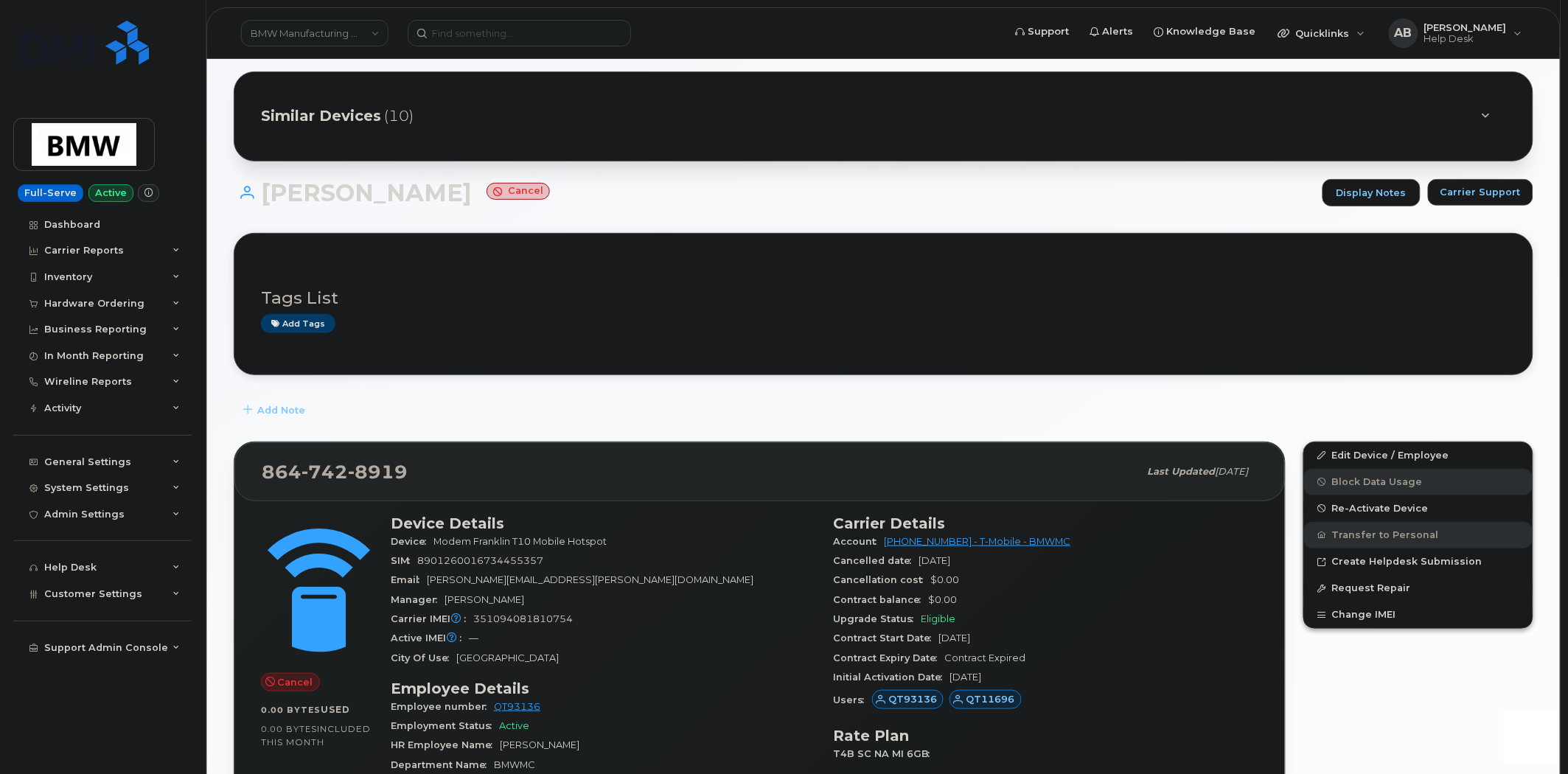
scroll to position [246, 0]
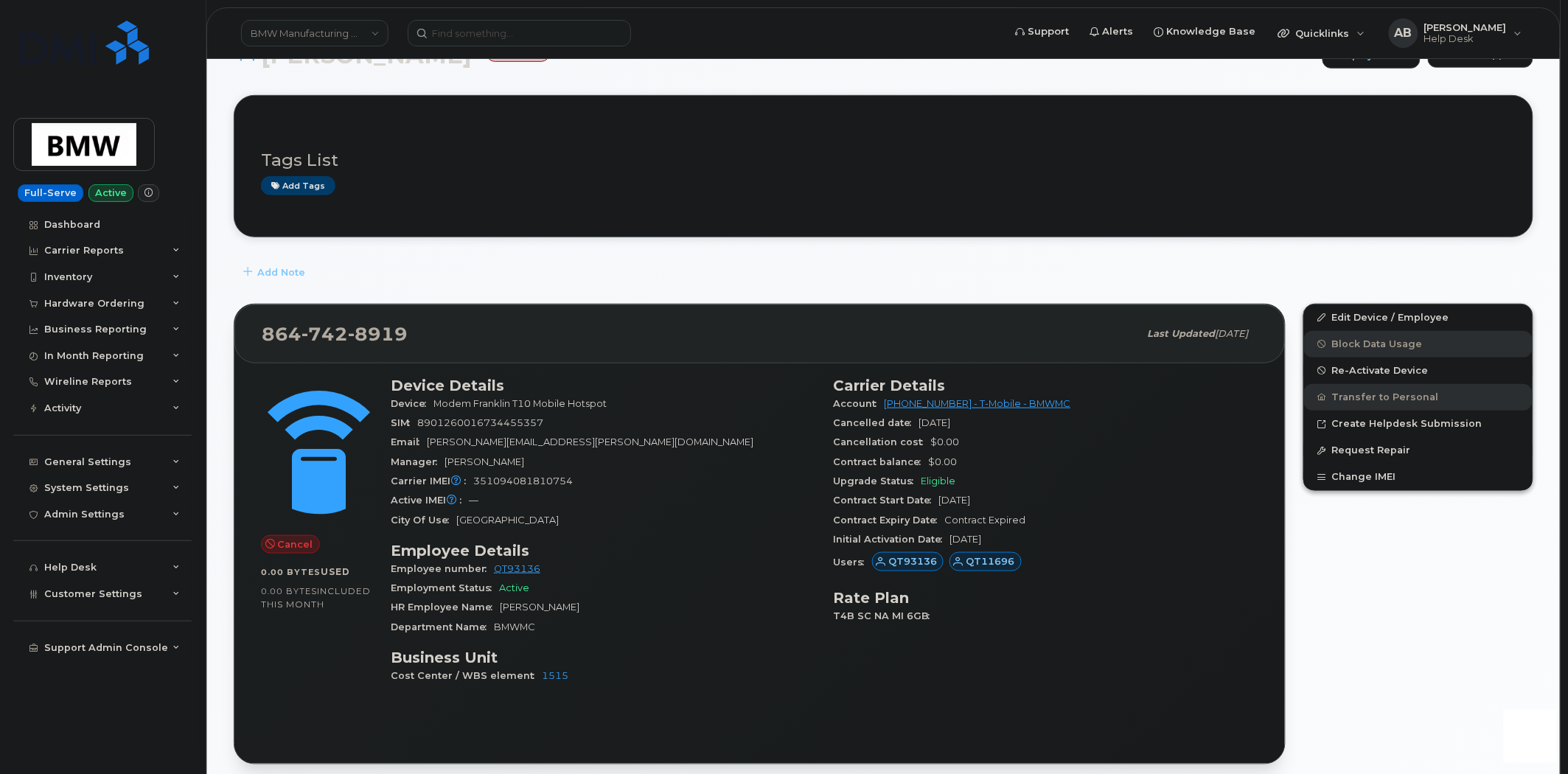
click at [654, 429] on div "SIM [TECHNICAL_ID]" at bounding box center [603, 423] width 425 height 19
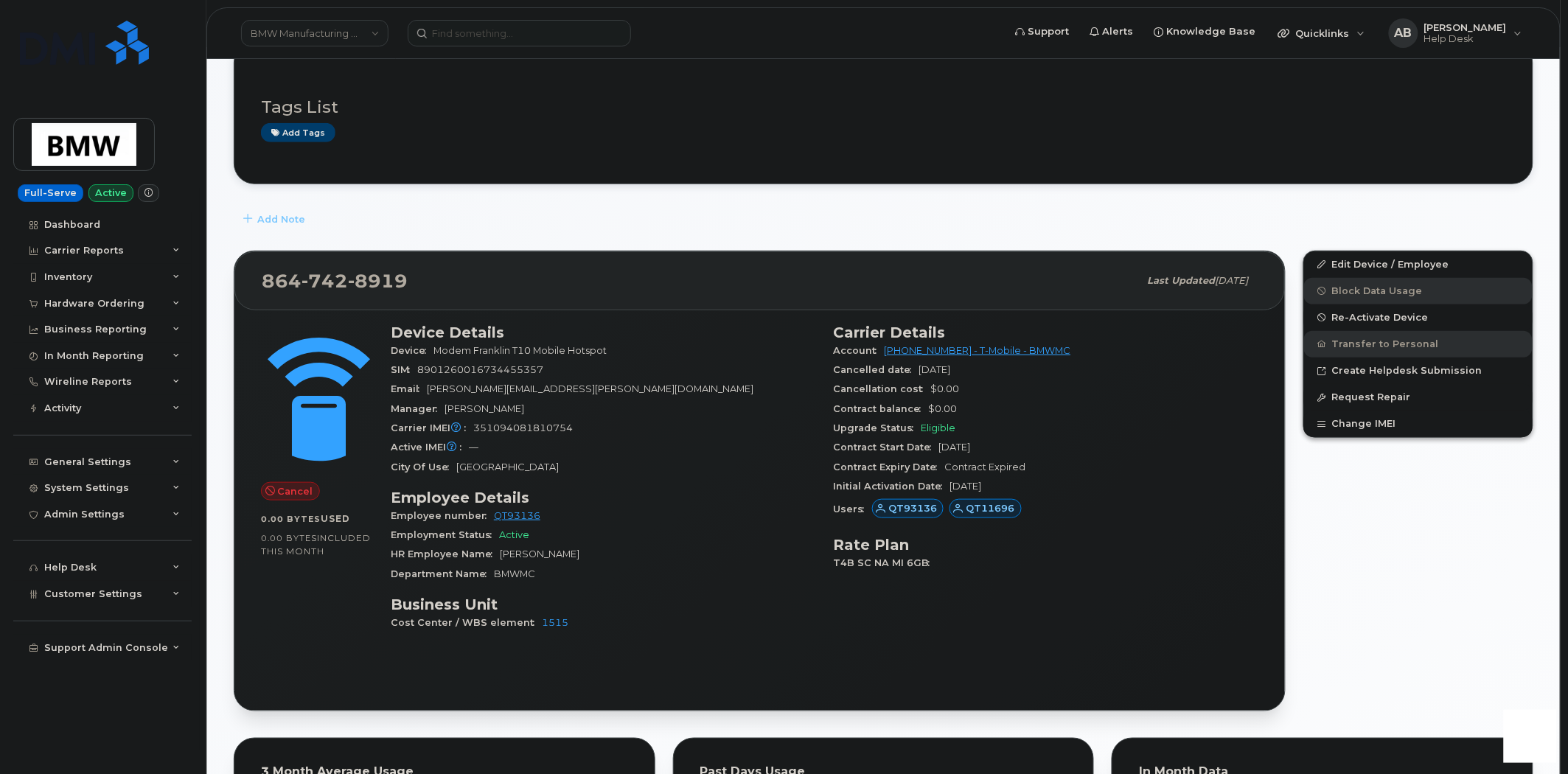
scroll to position [327, 0]
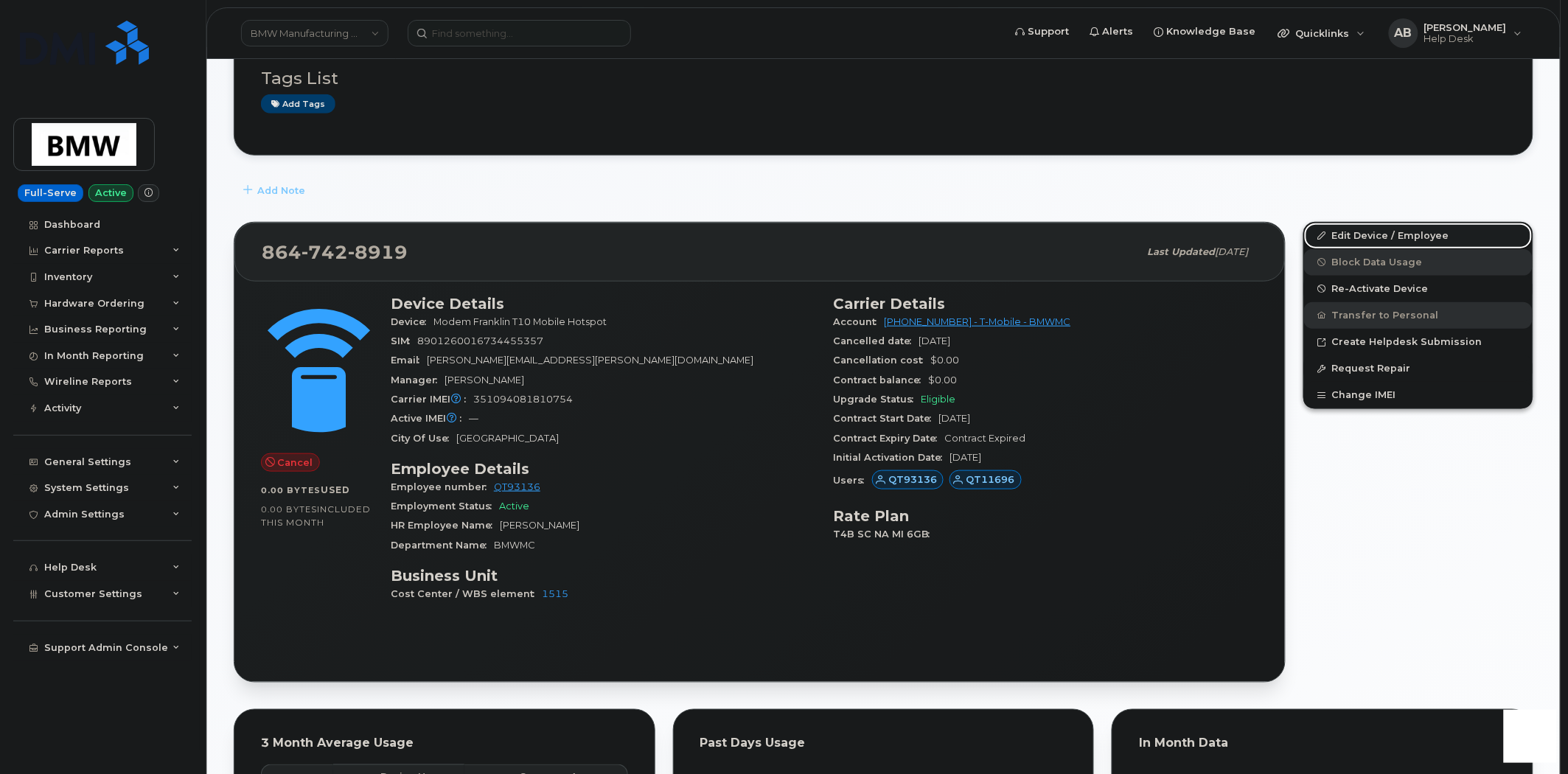
click at [1353, 238] on link "Edit Device / Employee" at bounding box center [1418, 236] width 228 height 27
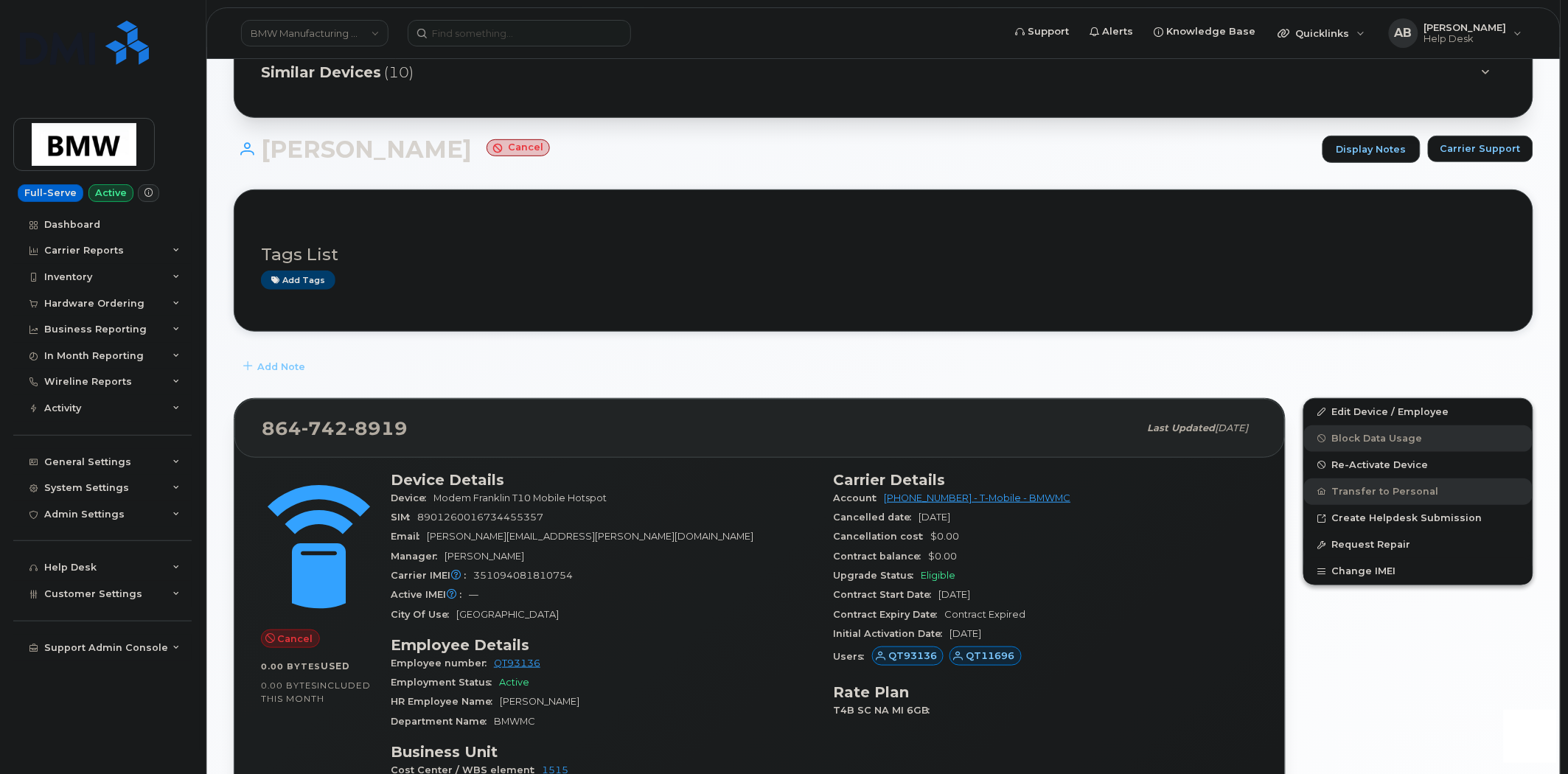
scroll to position [327, 0]
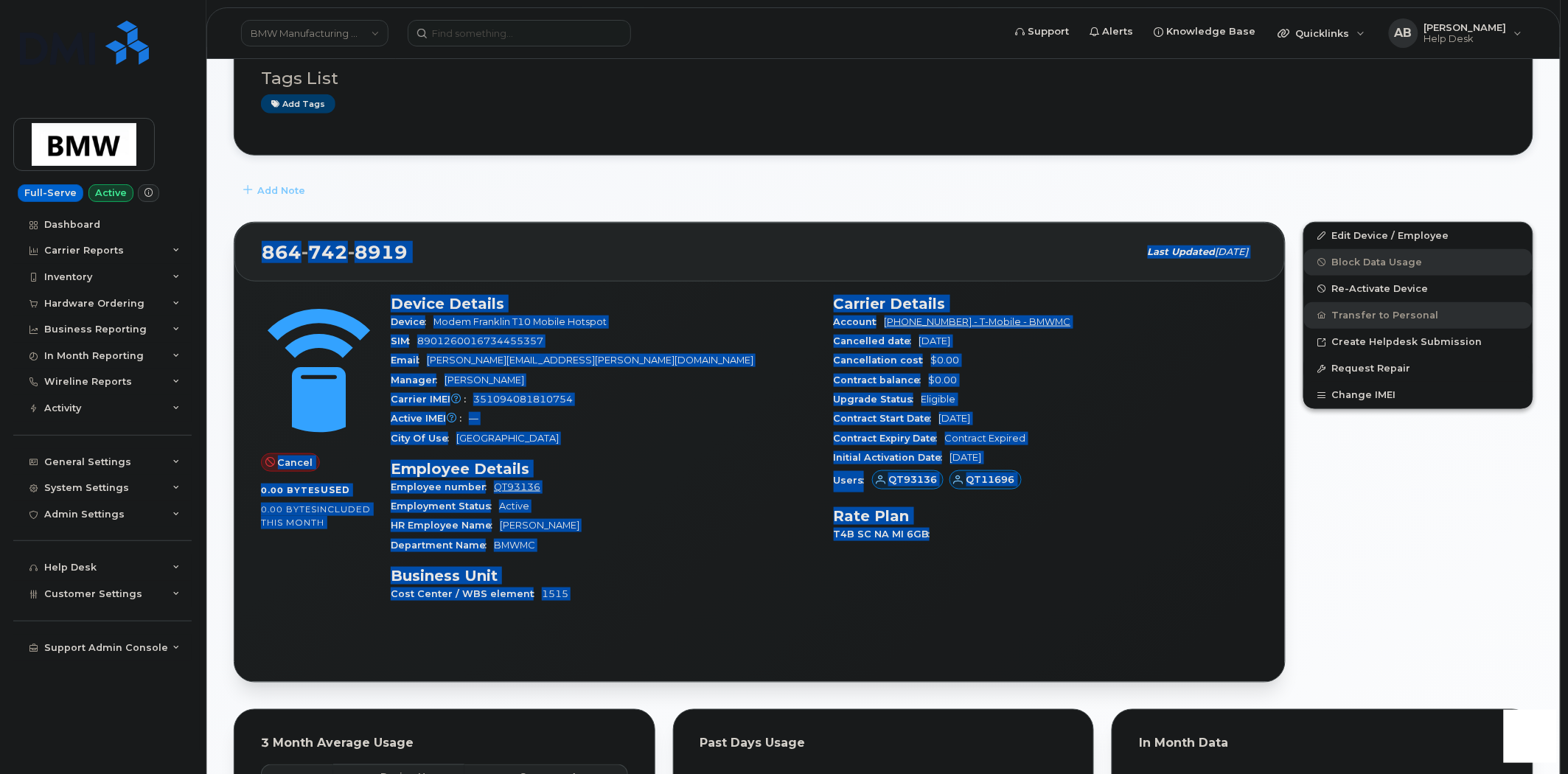
drag, startPoint x: 274, startPoint y: 257, endPoint x: 1066, endPoint y: 580, distance: 855.3
click at [1066, 580] on div "[PHONE_NUMBER] Last updated [DATE] Cancel 0.00 Bytes  used 0.00 Bytes  included…" at bounding box center [759, 453] width 1052 height 462
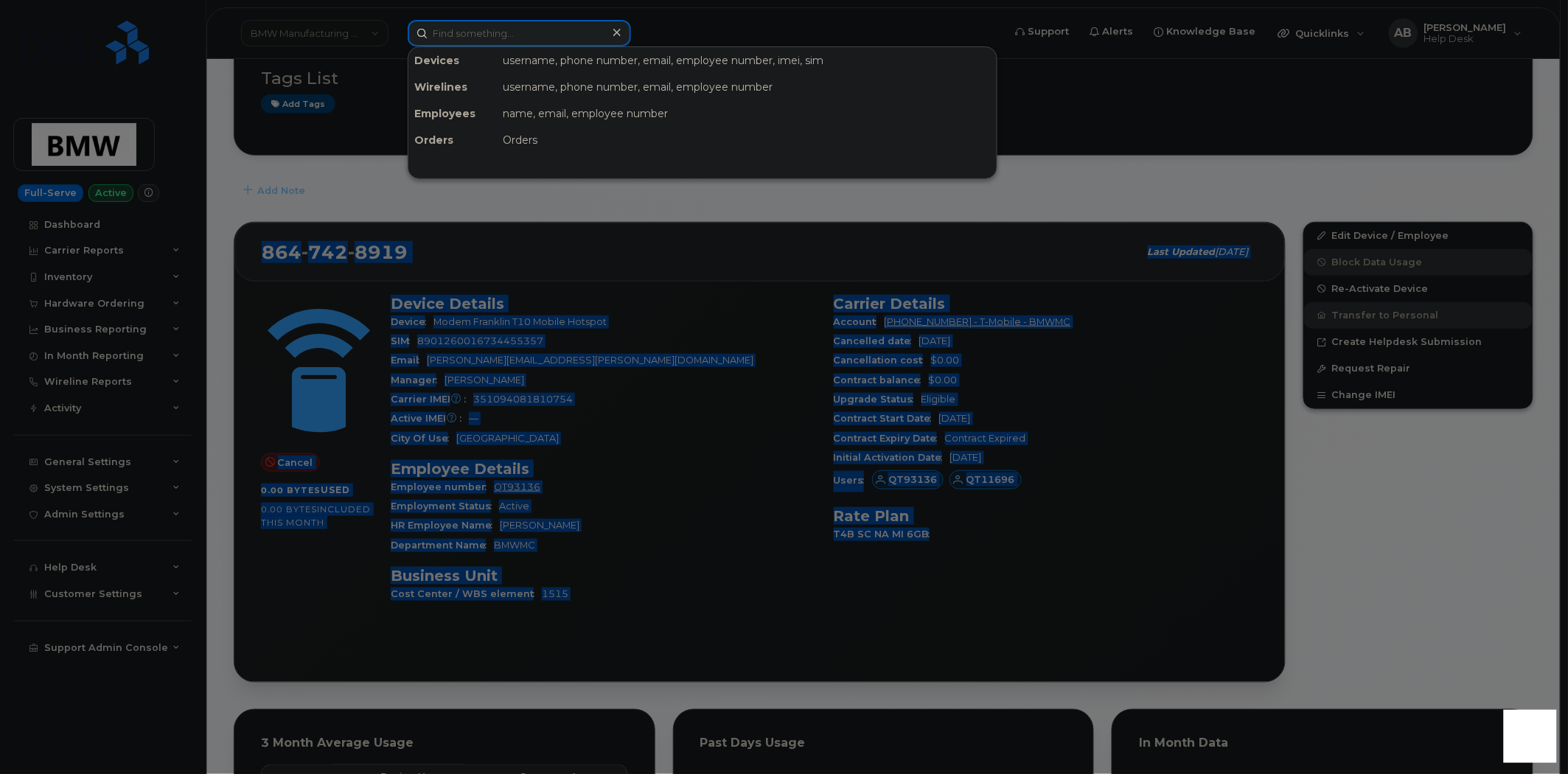
click at [483, 32] on input at bounding box center [519, 33] width 223 height 27
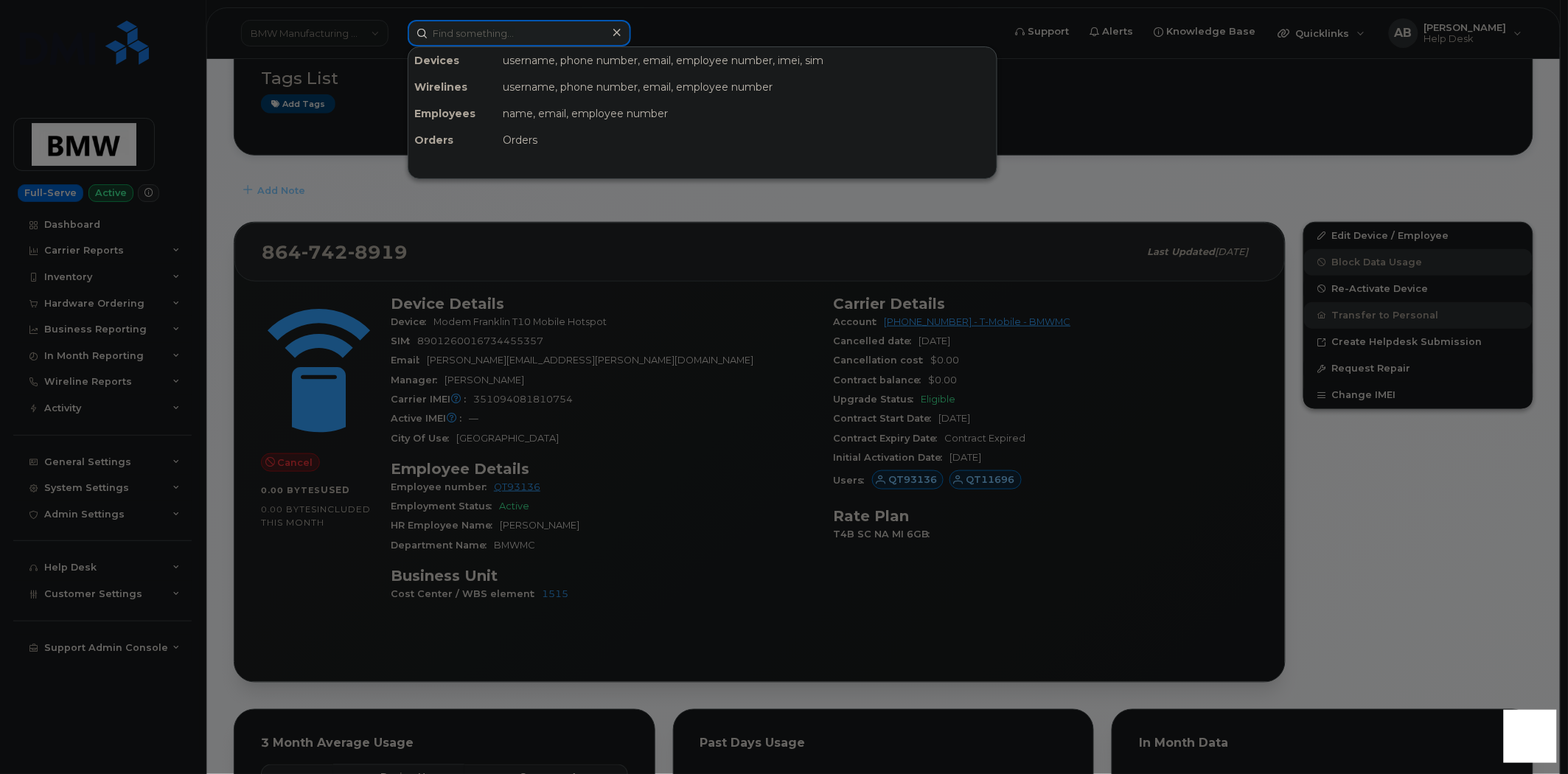
paste input "[PHONE_NUMBER]"
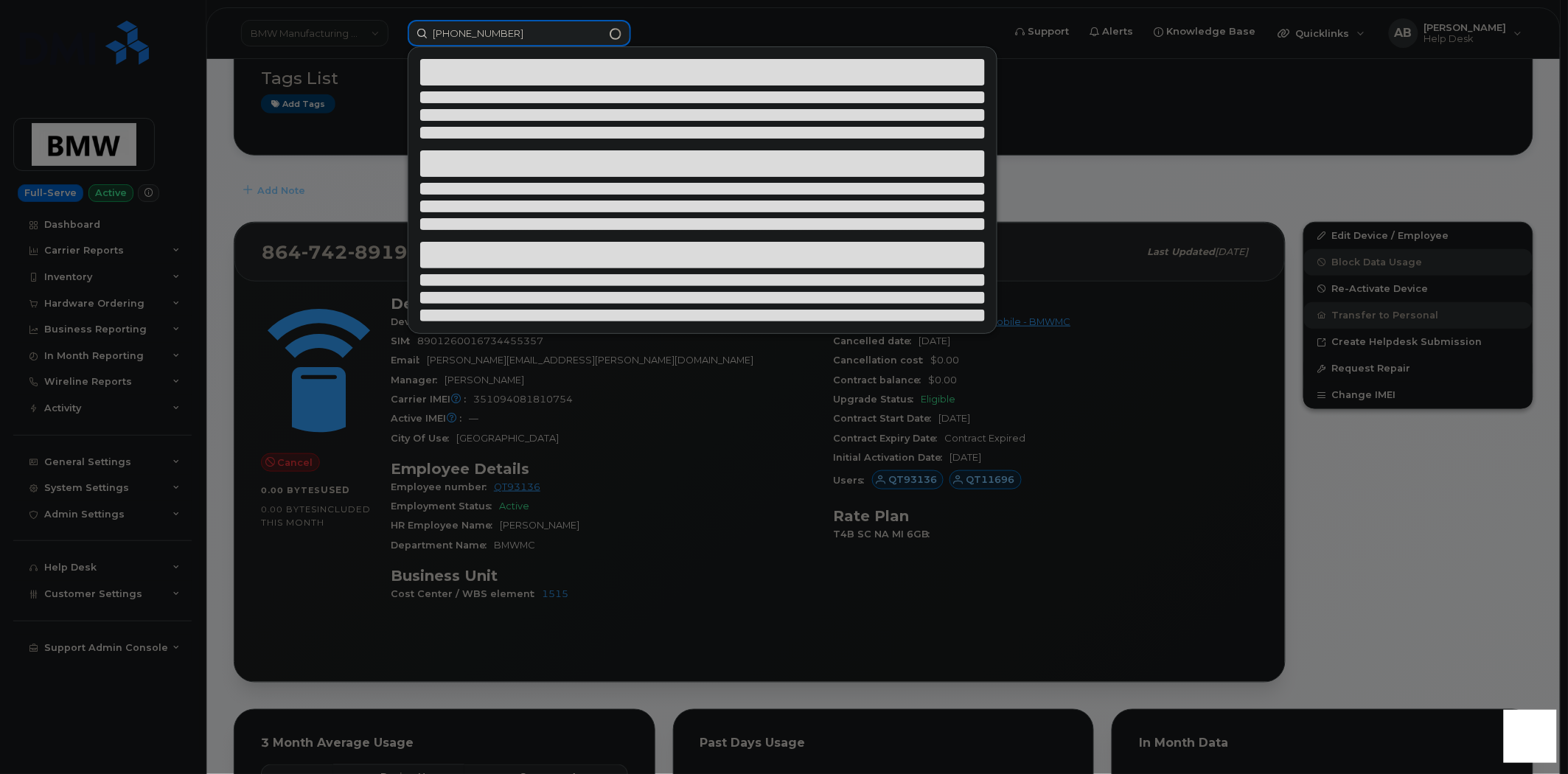
type input "[PHONE_NUMBER]"
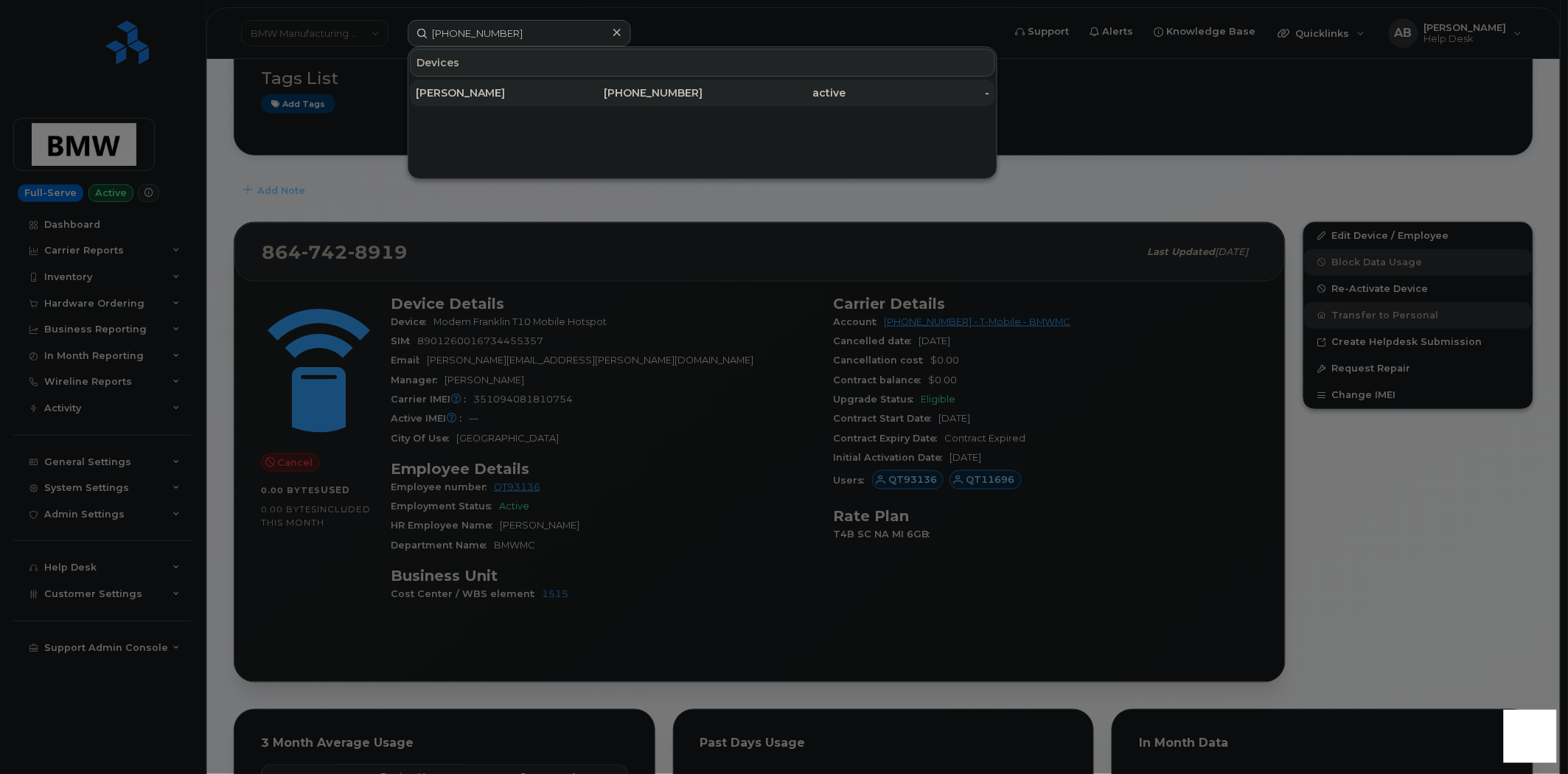
click at [544, 89] on div "[PERSON_NAME]" at bounding box center [488, 93] width 144 height 15
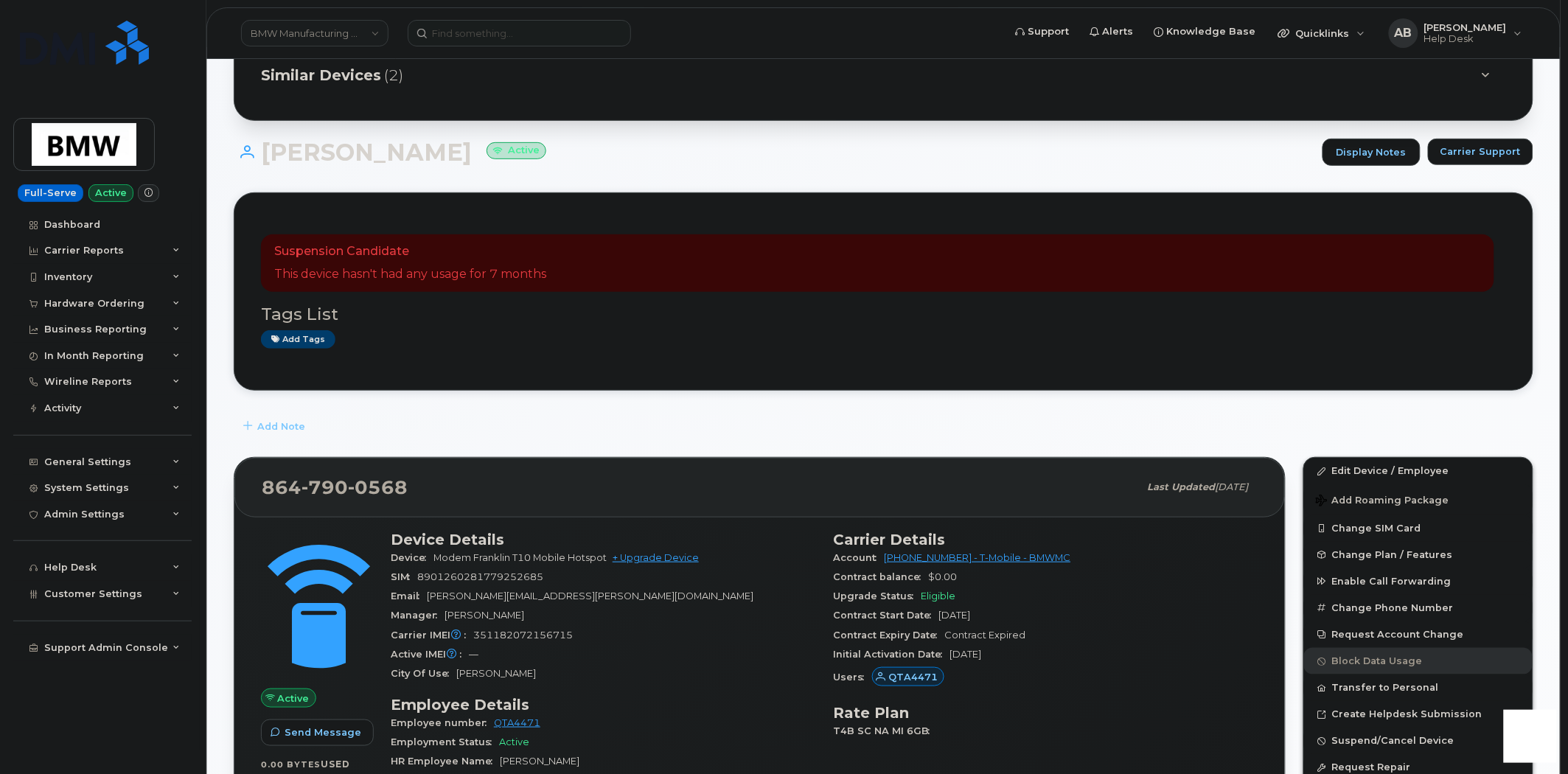
scroll to position [409, 0]
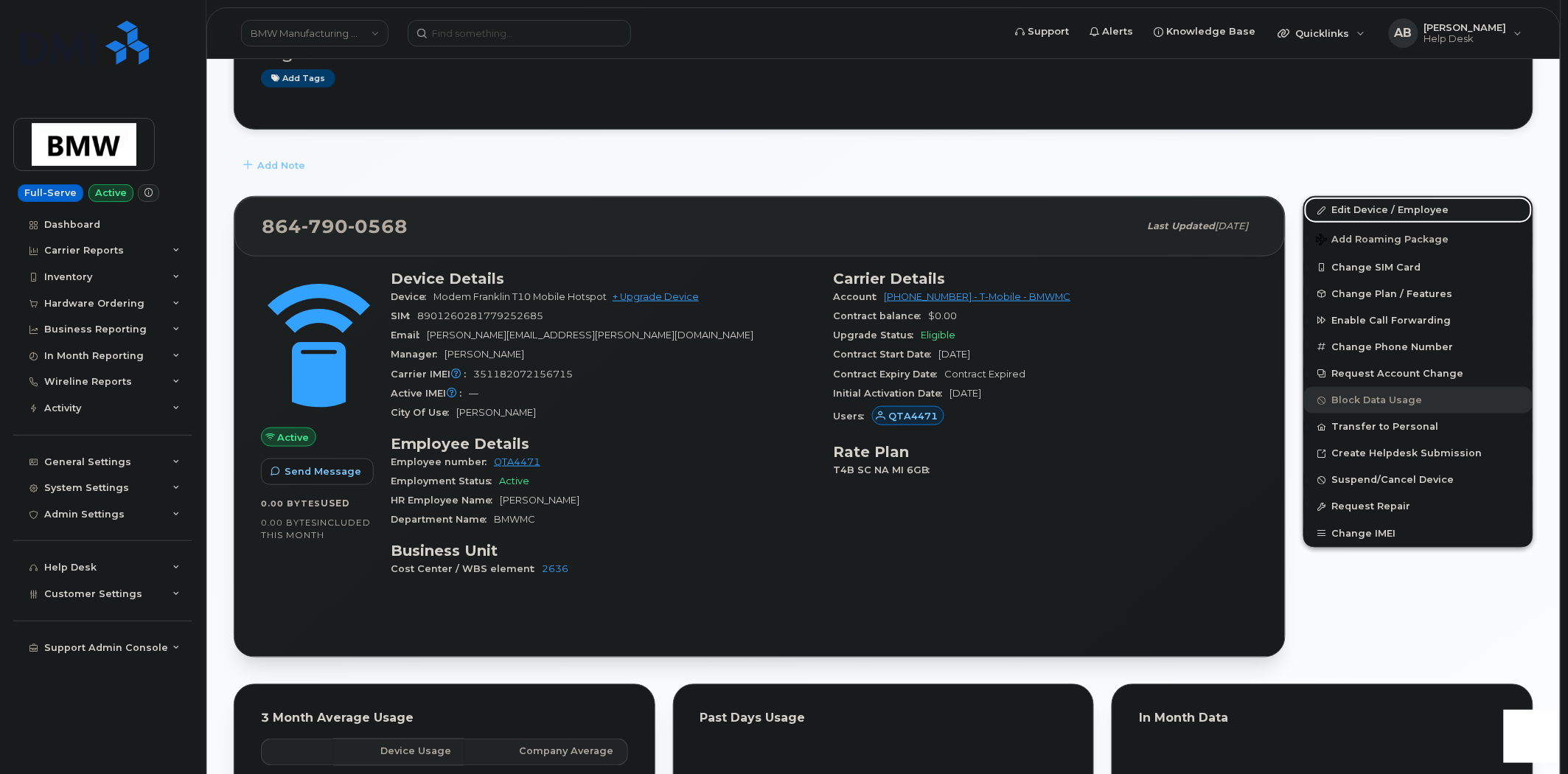
click at [1348, 209] on link "Edit Device / Employee" at bounding box center [1418, 210] width 228 height 27
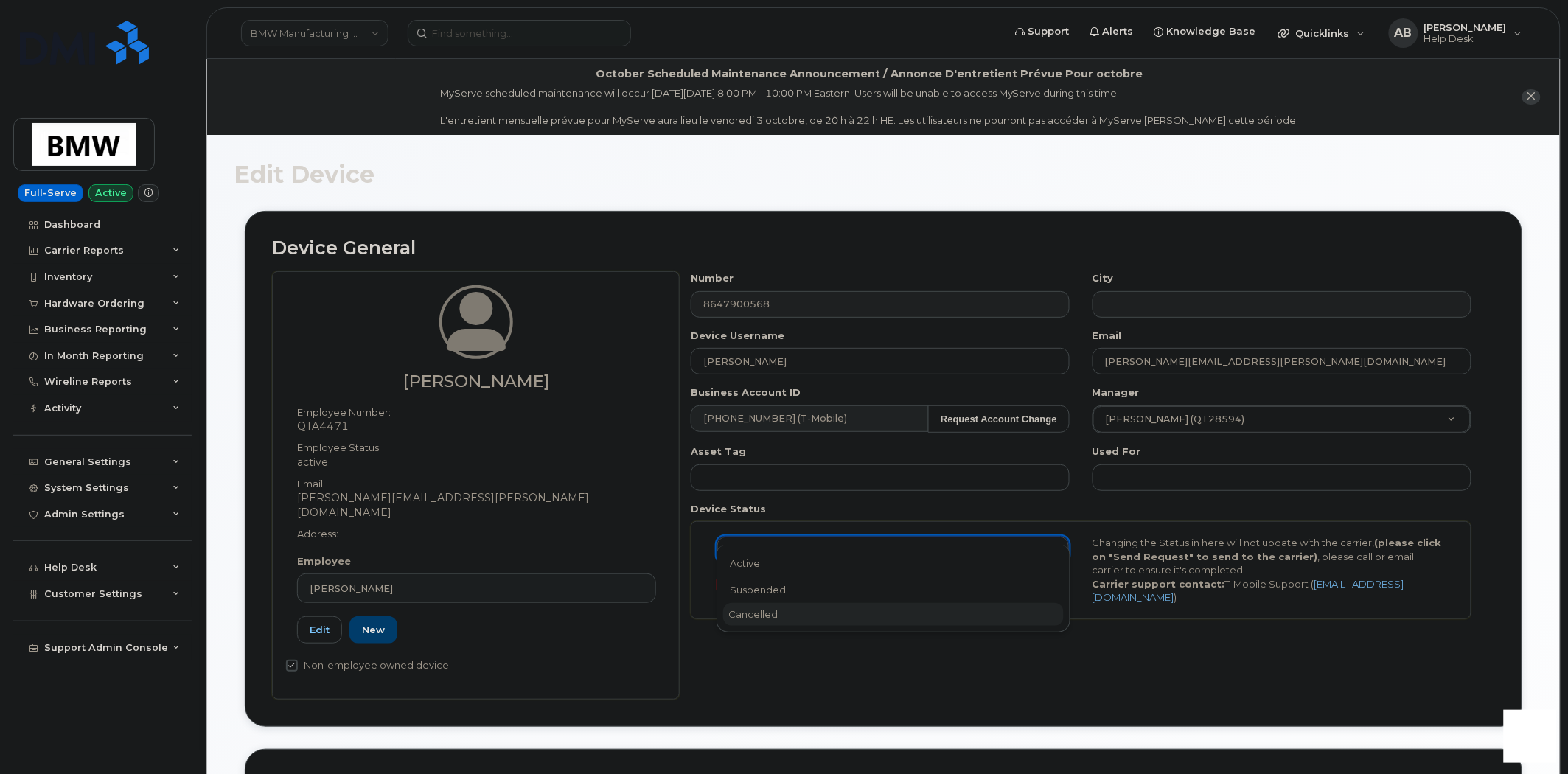
select select "cancelled"
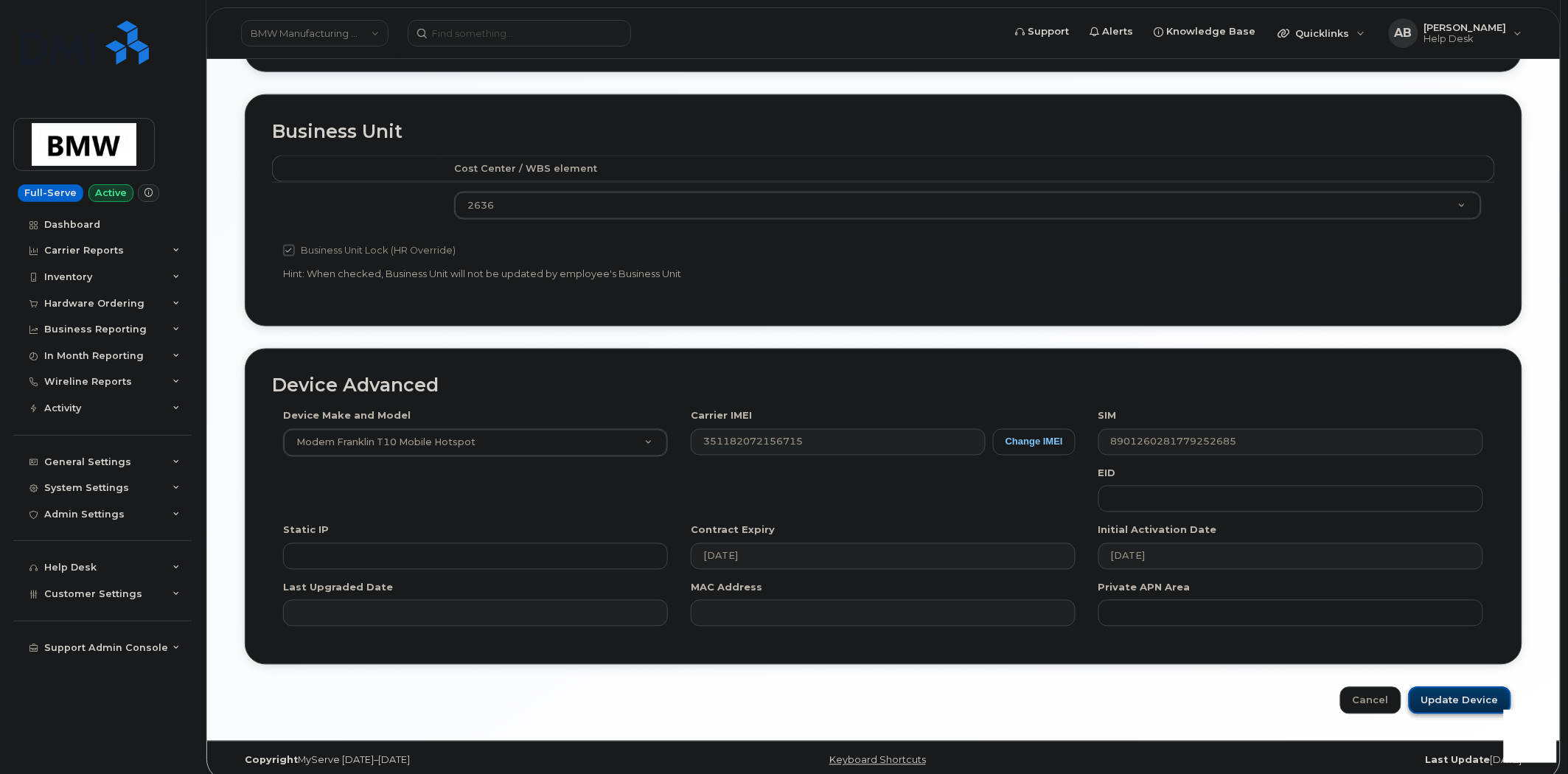
click at [1438, 687] on input "Update Device" at bounding box center [1459, 700] width 102 height 27
type input "Saving..."
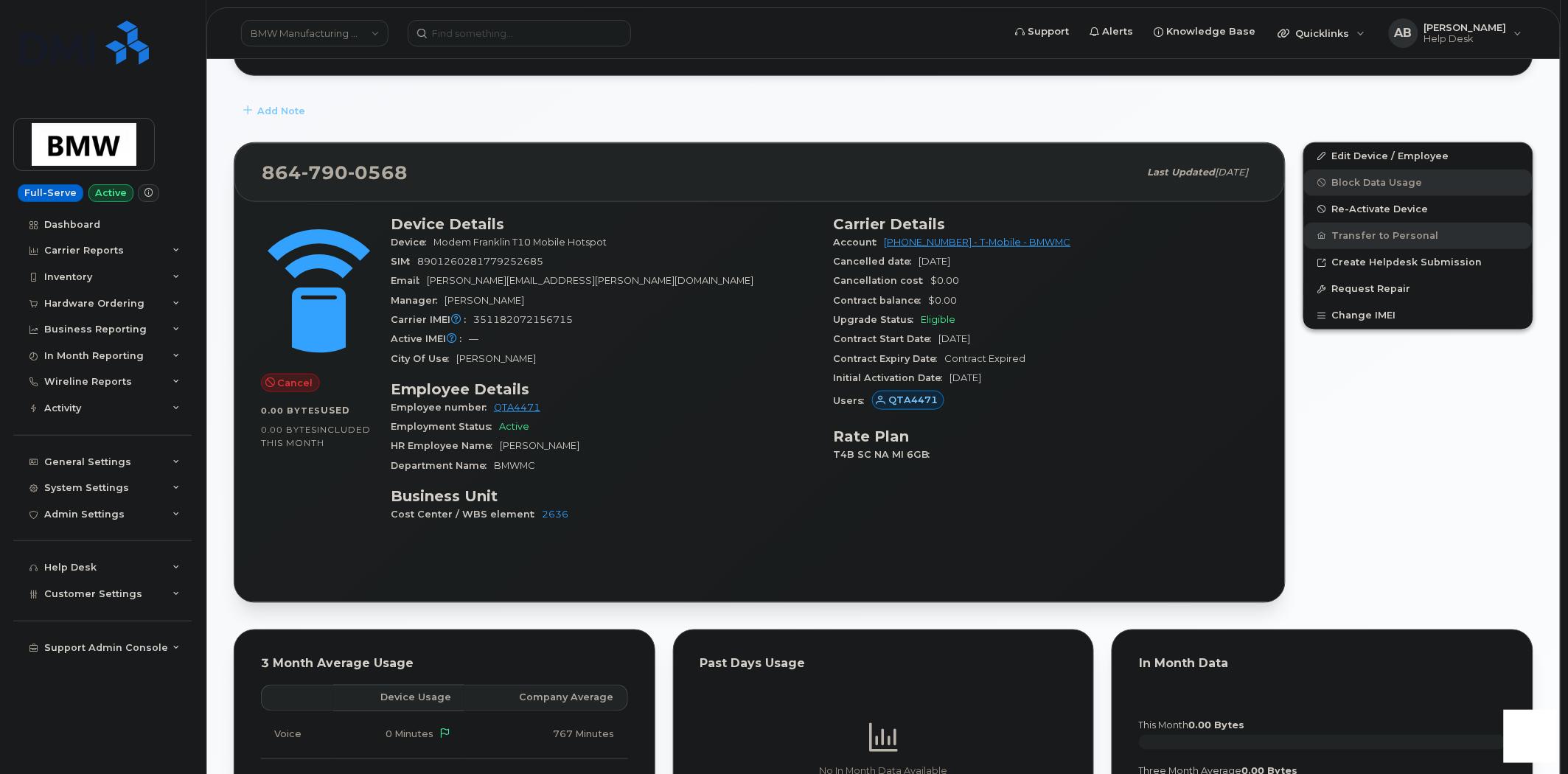
scroll to position [409, 0]
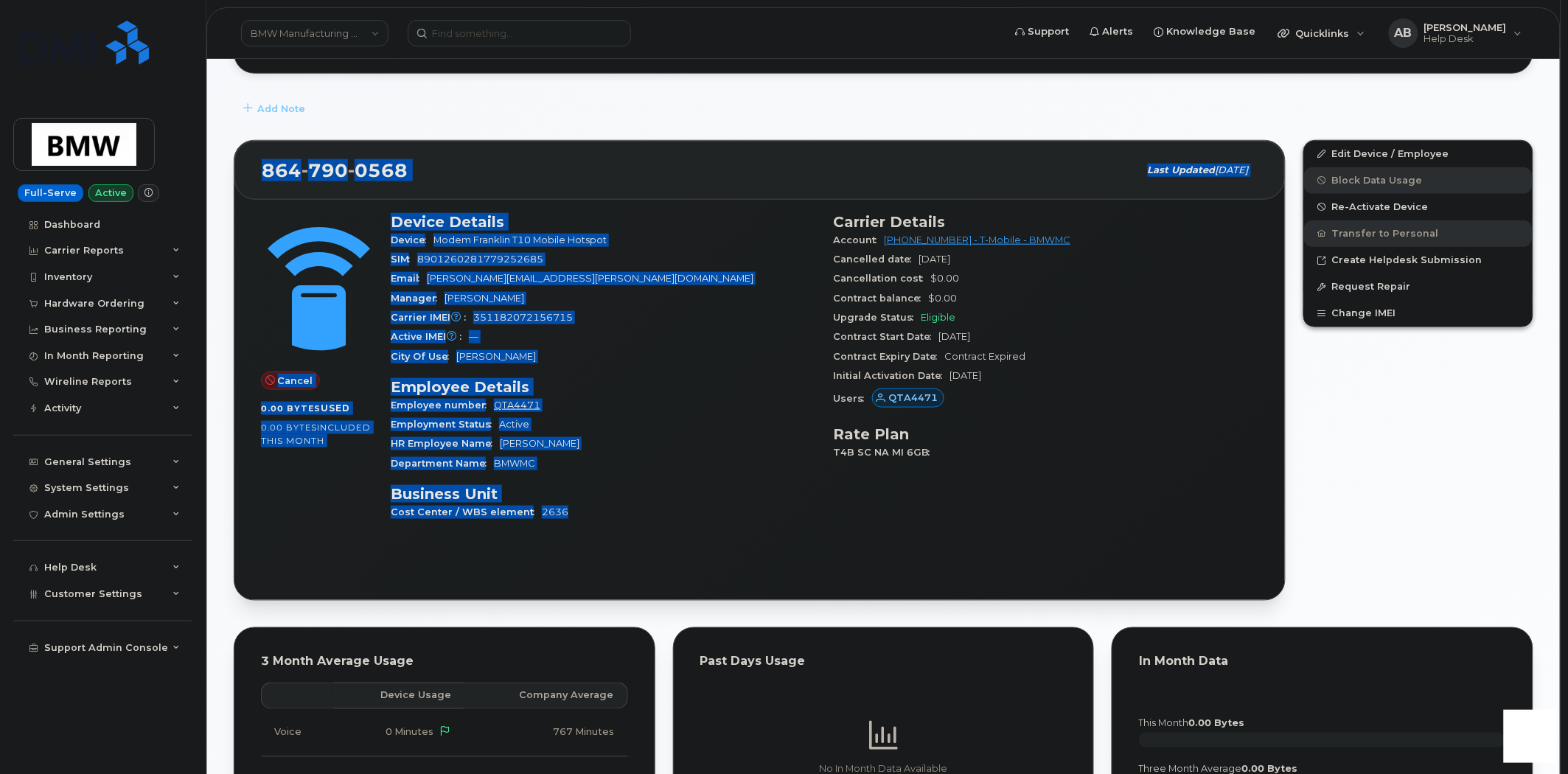
drag, startPoint x: 566, startPoint y: 513, endPoint x: 266, endPoint y: 160, distance: 463.3
click at [266, 160] on div "864 790 0568 Last updated Oct 03, 2025 Cancel 0.00 Bytes  used 0.00 Bytes  incl…" at bounding box center [759, 371] width 1052 height 462
click at [433, 179] on div "864 790 0568" at bounding box center [700, 169] width 877 height 31
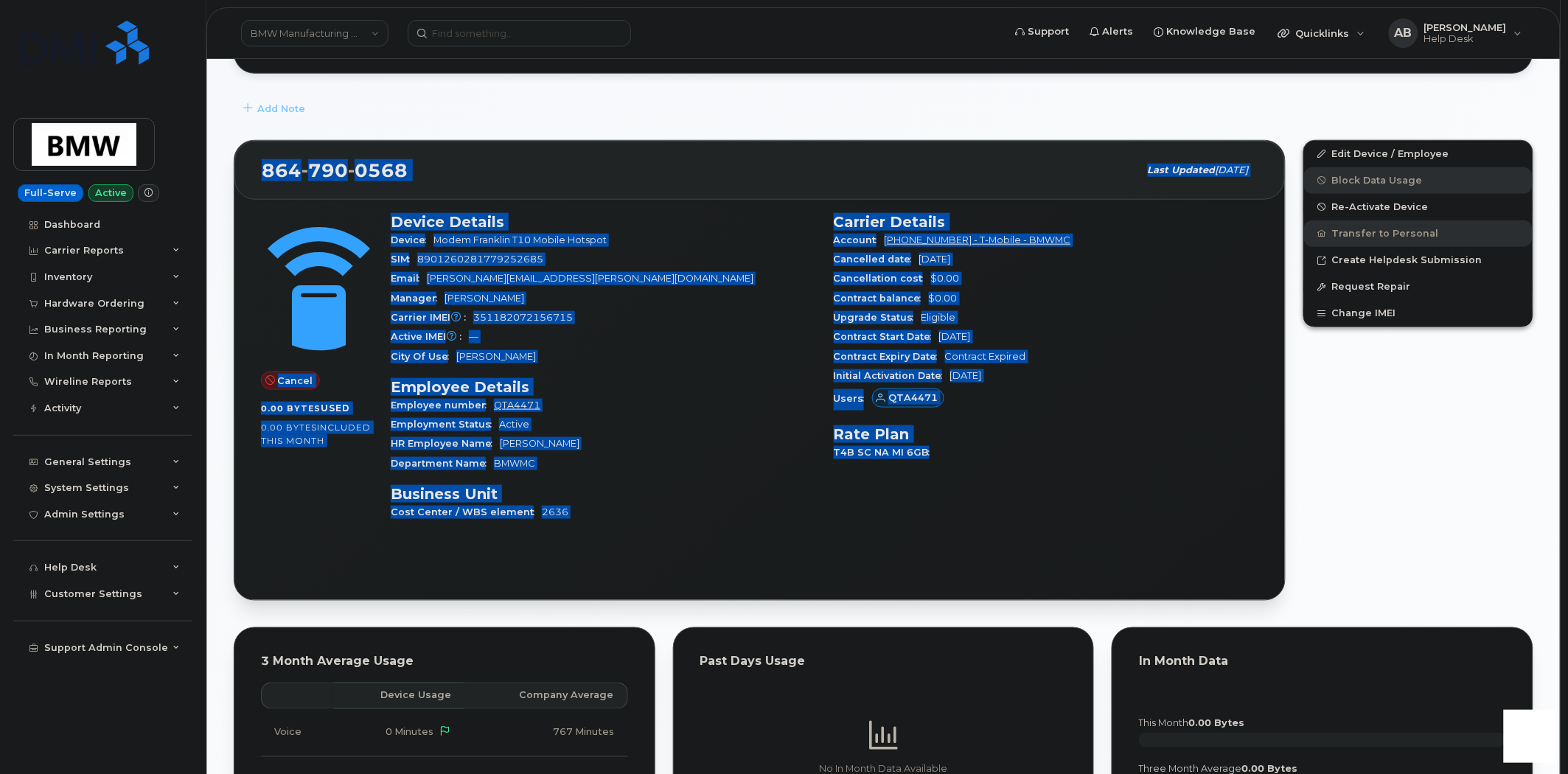
drag, startPoint x: 264, startPoint y: 172, endPoint x: 1072, endPoint y: 509, distance: 875.5
click at [1072, 509] on div "864 790 0568 Last updated Oct 03, 2025 Cancel 0.00 Bytes  used 0.00 Bytes  incl…" at bounding box center [759, 371] width 1052 height 462
copy div "864 790 0568 Last updated Oct 03, 2025 Cancel 0.00 Bytes  used 0.00 Bytes  incl…"
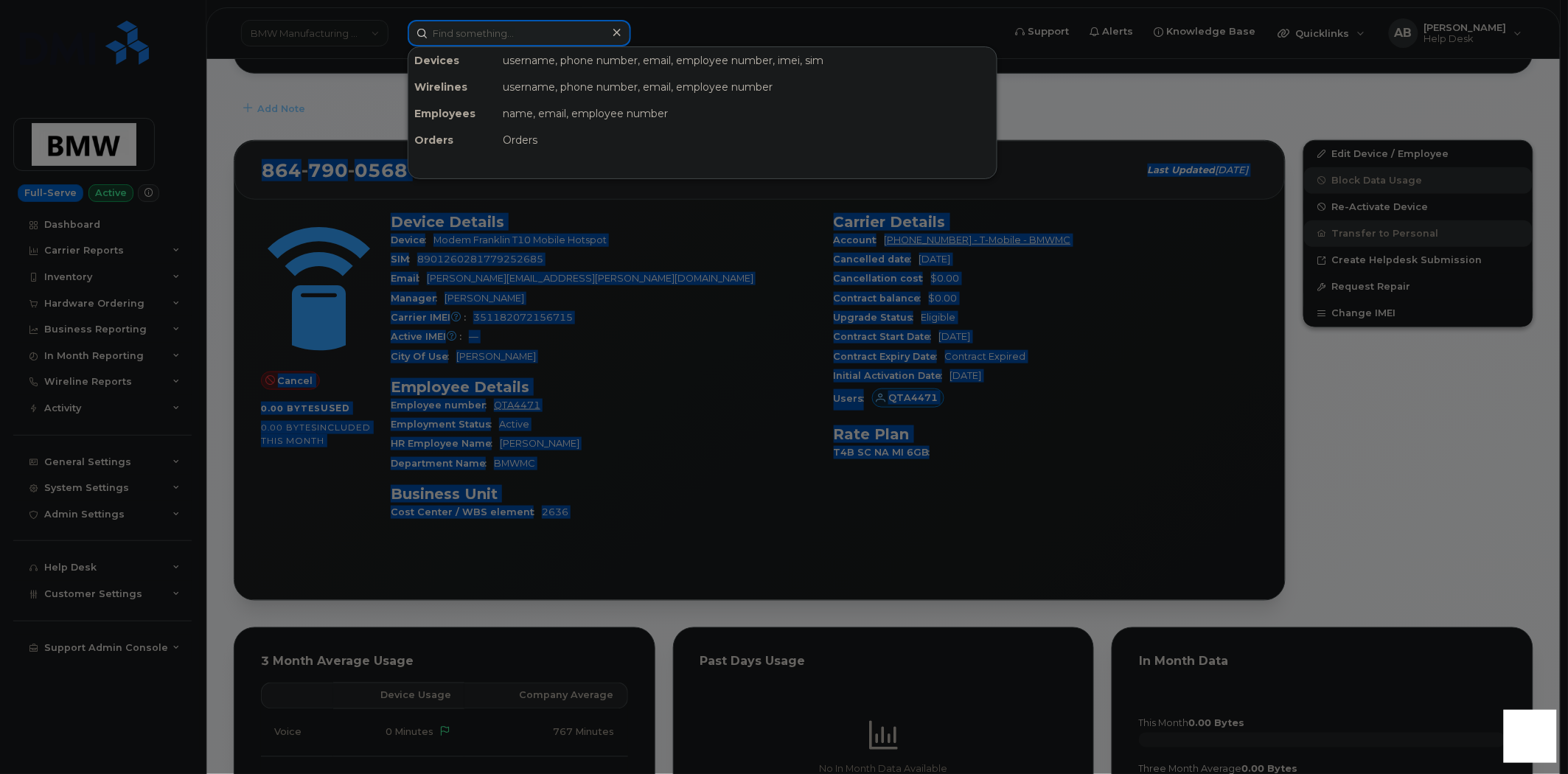
click at [528, 42] on input at bounding box center [519, 33] width 223 height 27
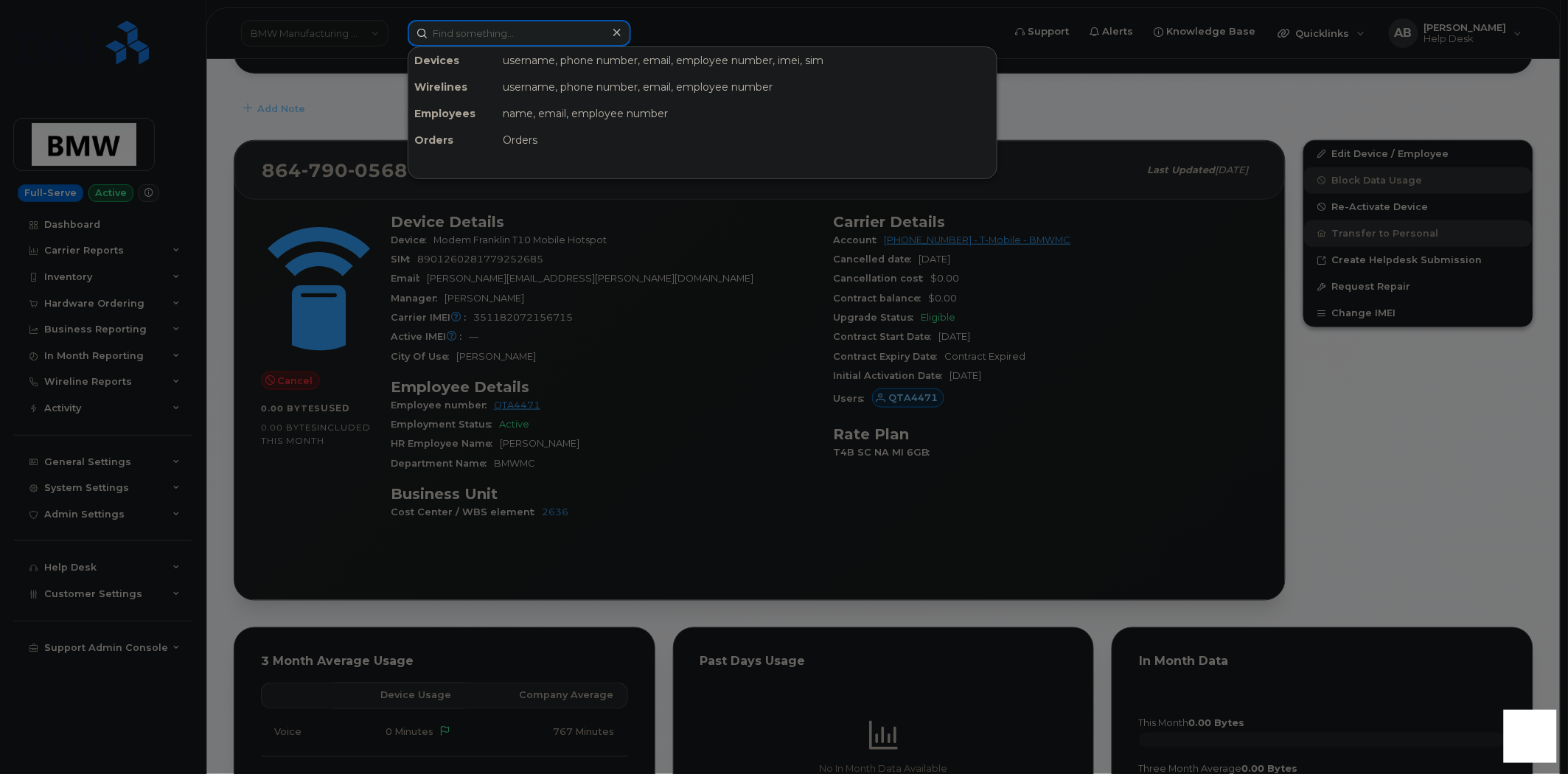
paste input "410-474-2659"
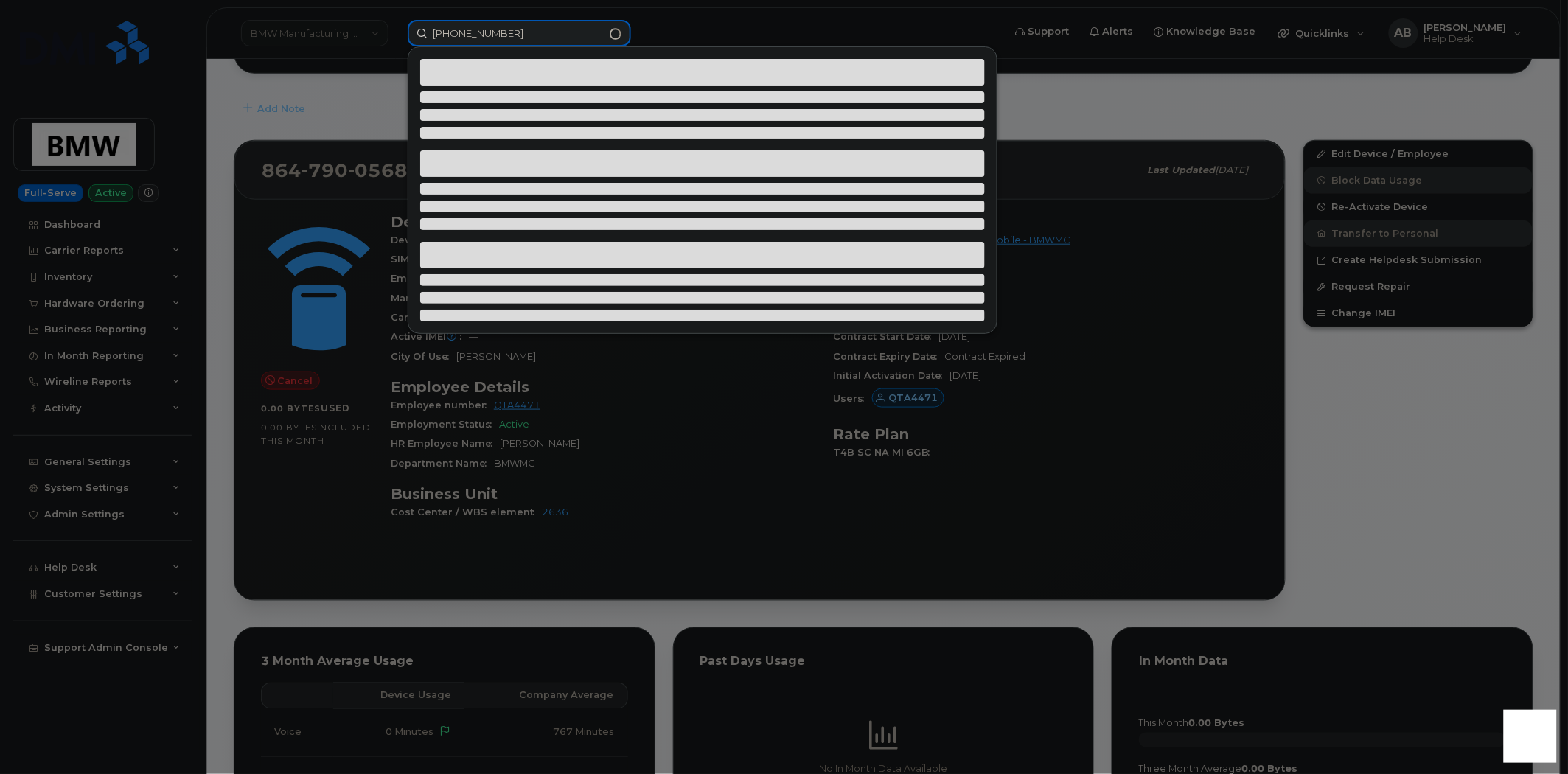
type input "410-474-2659"
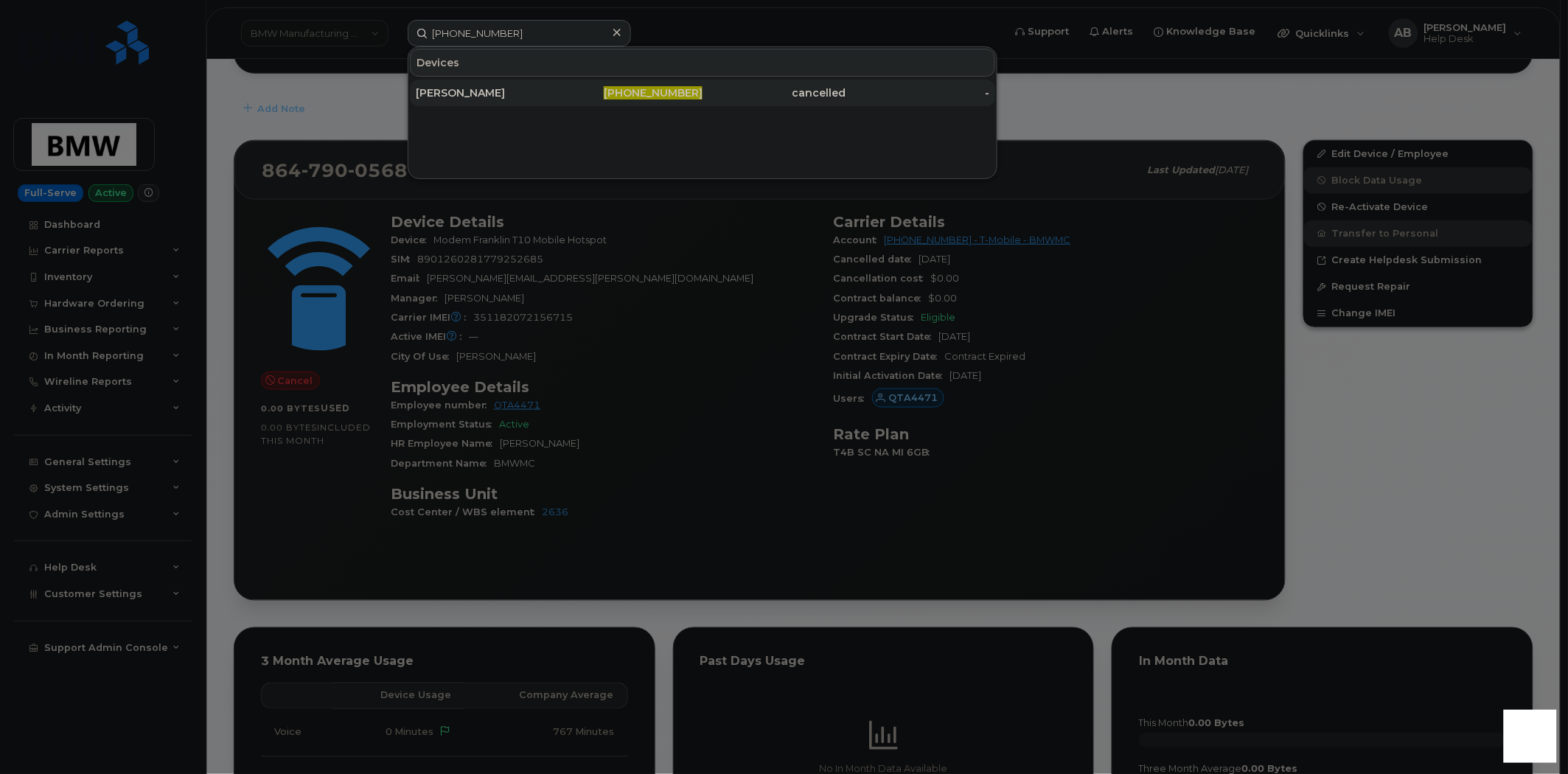
click at [560, 95] on div "410-474-2659" at bounding box center [631, 93] width 144 height 15
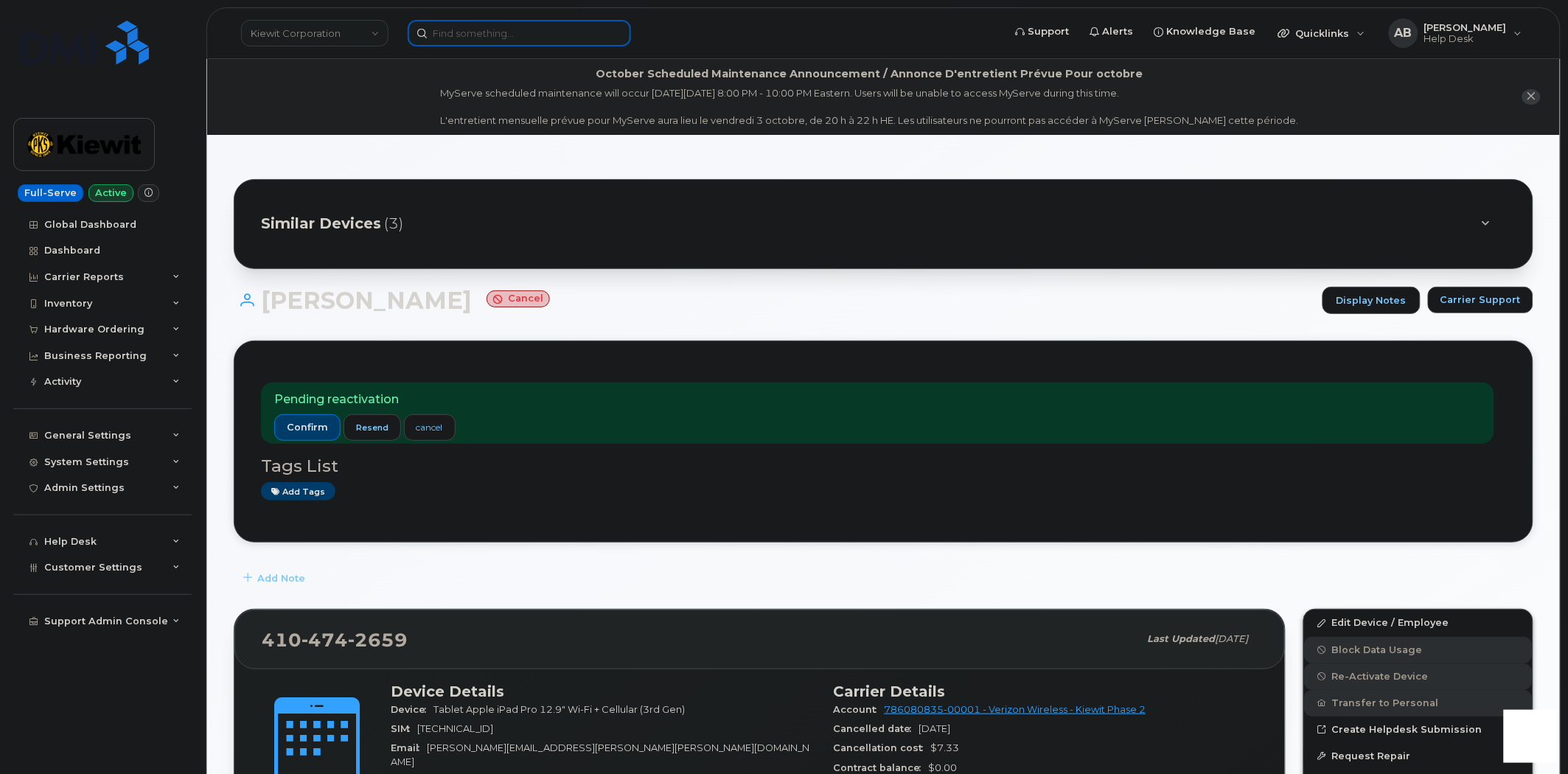
click at [458, 35] on input at bounding box center [519, 33] width 223 height 27
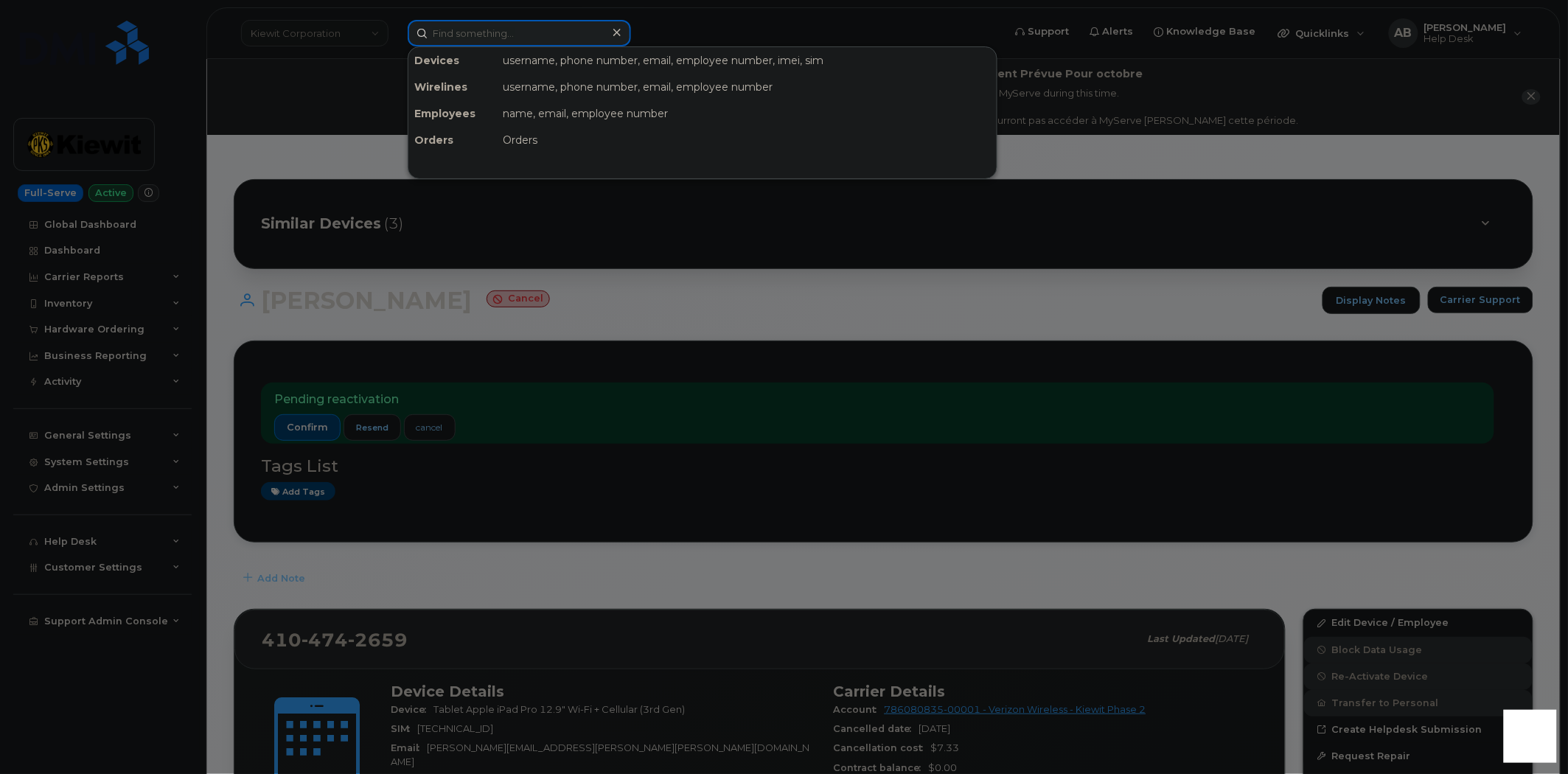
paste input "Thank you [PERSON_NAME]! [PERSON_NAME], can you please provide another WBS code…"
type input "Thank you [PERSON_NAME]! [PERSON_NAME], can you please provide another WBS code…"
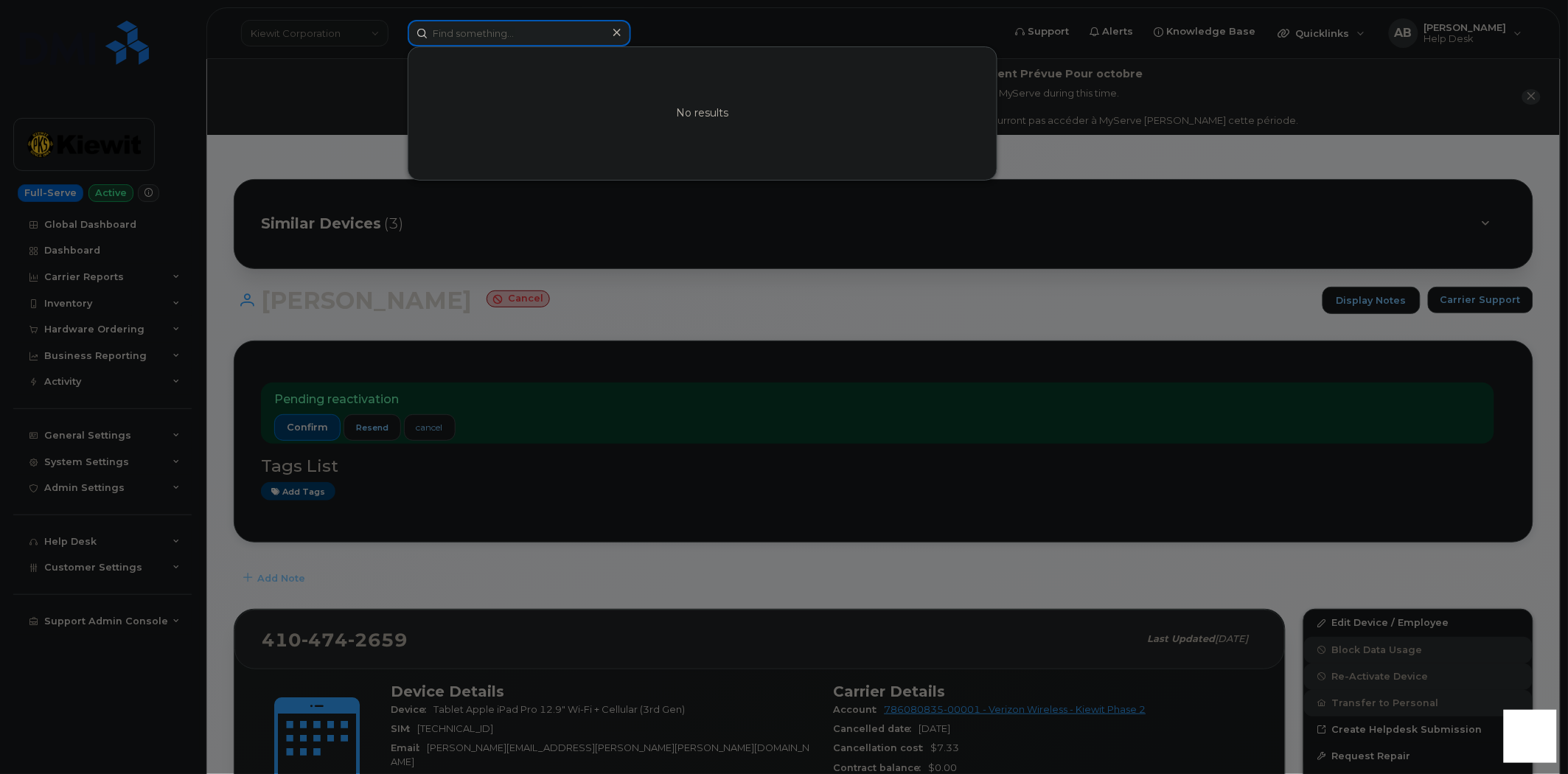
click at [454, 37] on input at bounding box center [519, 33] width 223 height 27
paste input "[PHONE_NUMBER]"
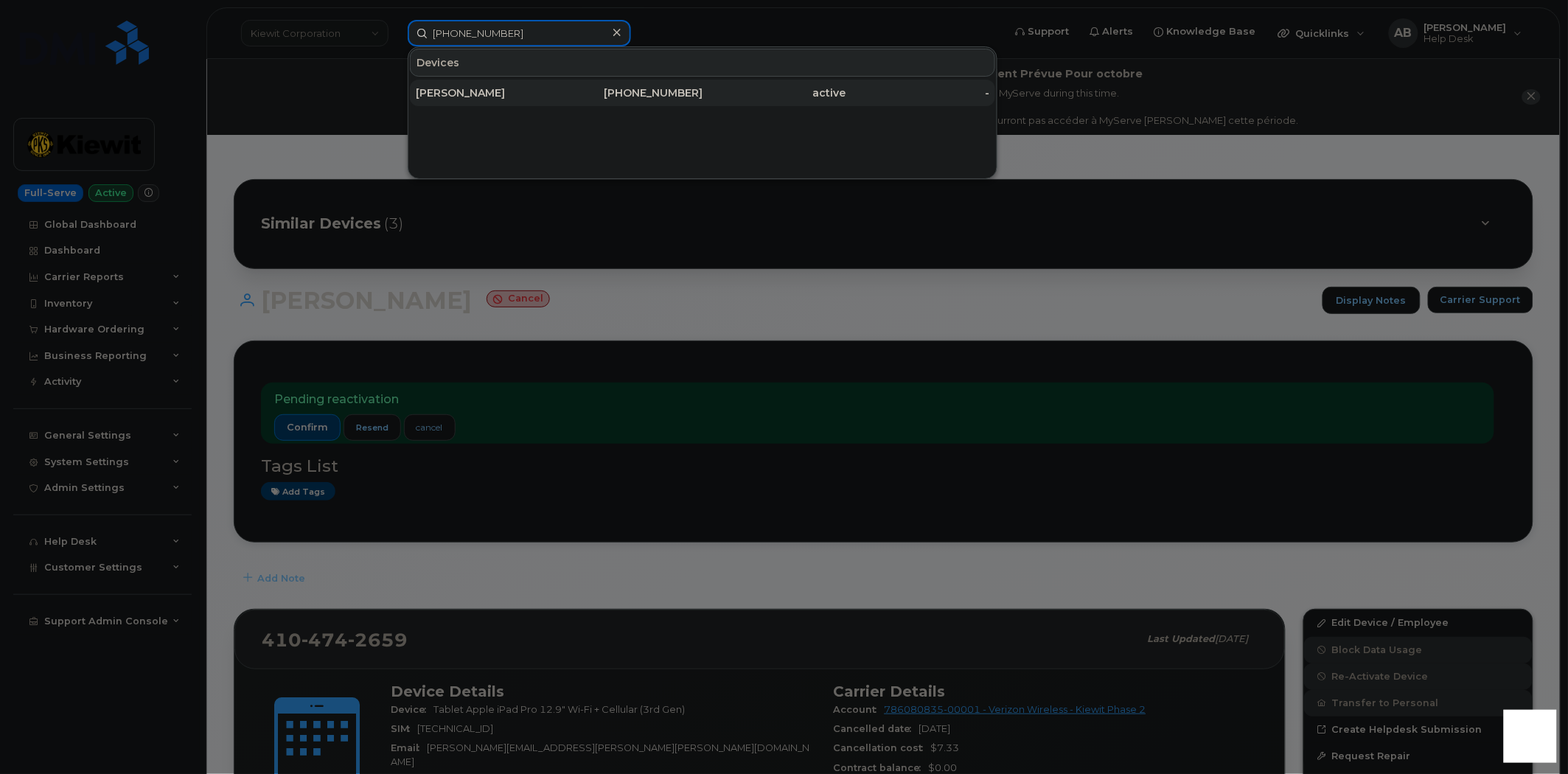
type input "[PHONE_NUMBER]"
click at [508, 86] on div "[PERSON_NAME]" at bounding box center [488, 93] width 144 height 15
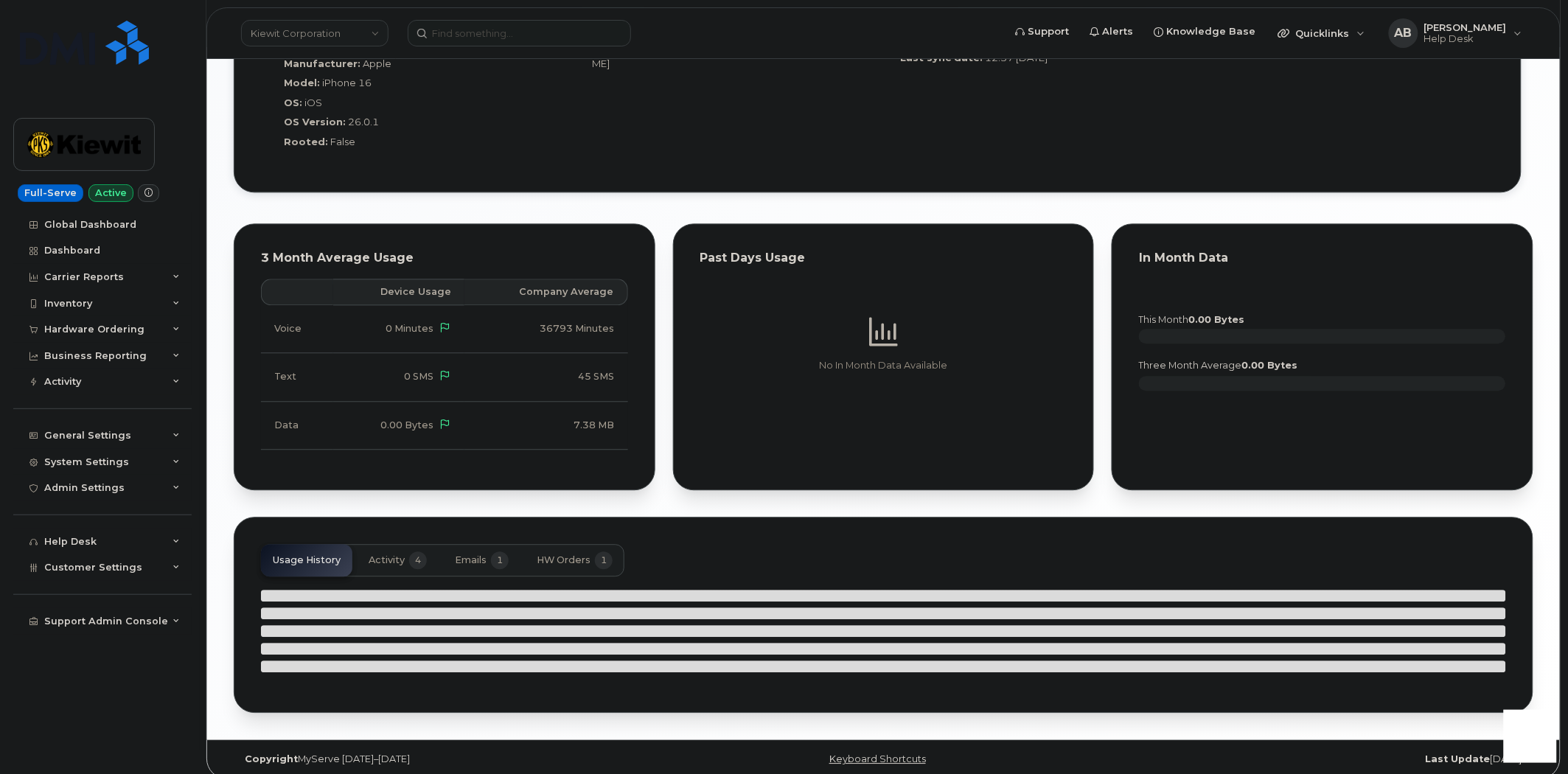
scroll to position [1105, 0]
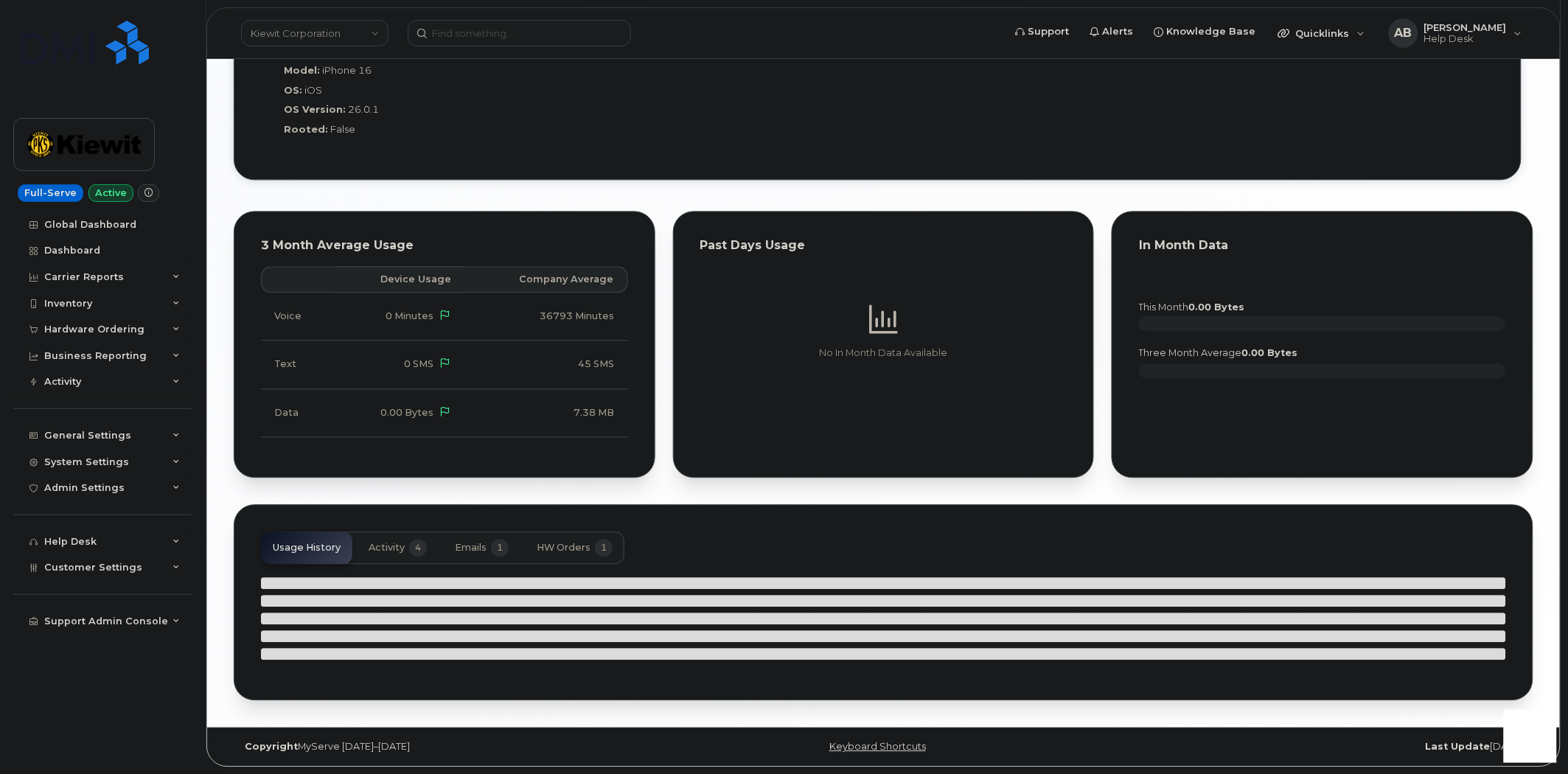
click at [393, 549] on span "Activity" at bounding box center [386, 547] width 36 height 12
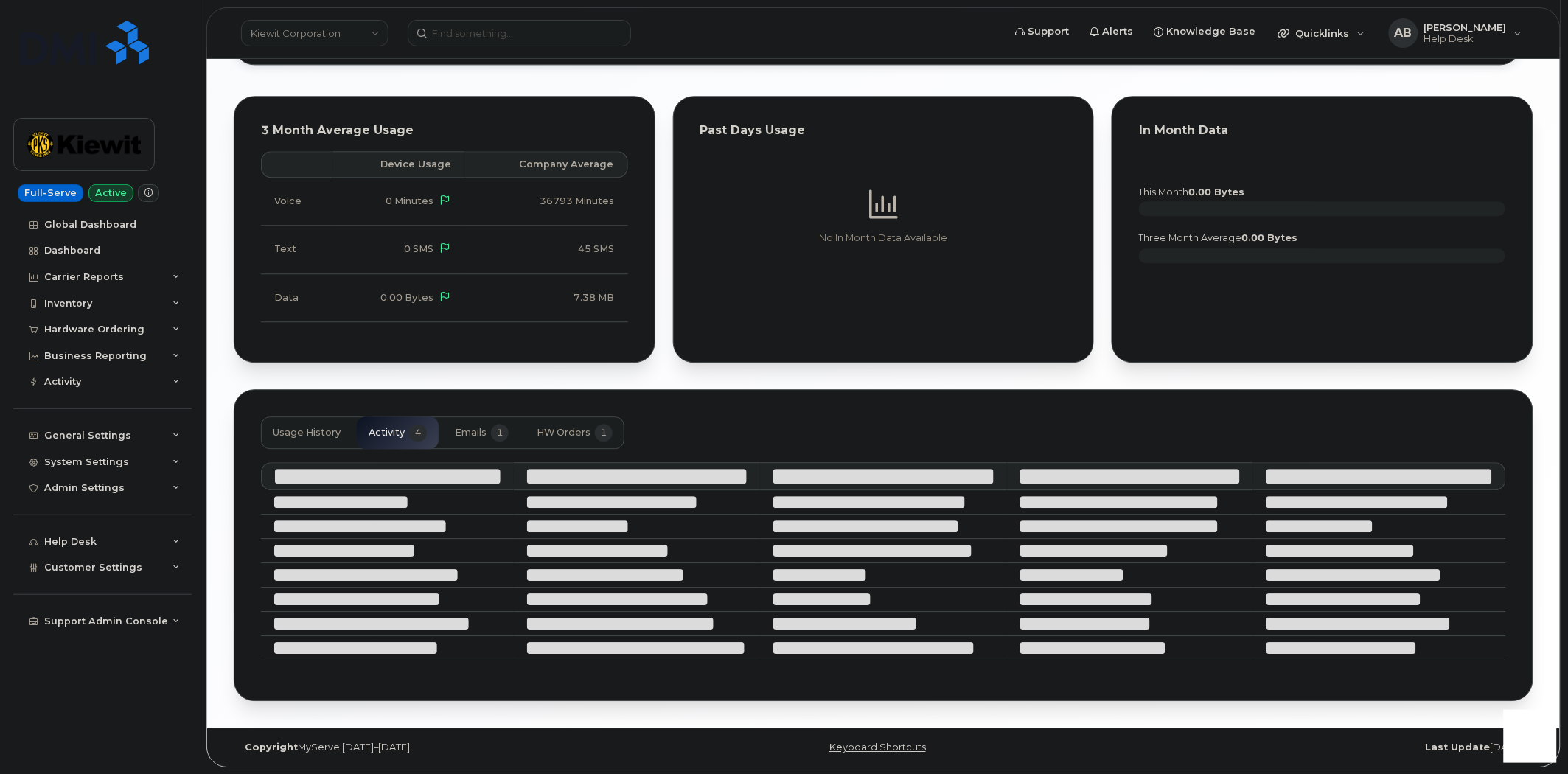
scroll to position [1221, 0]
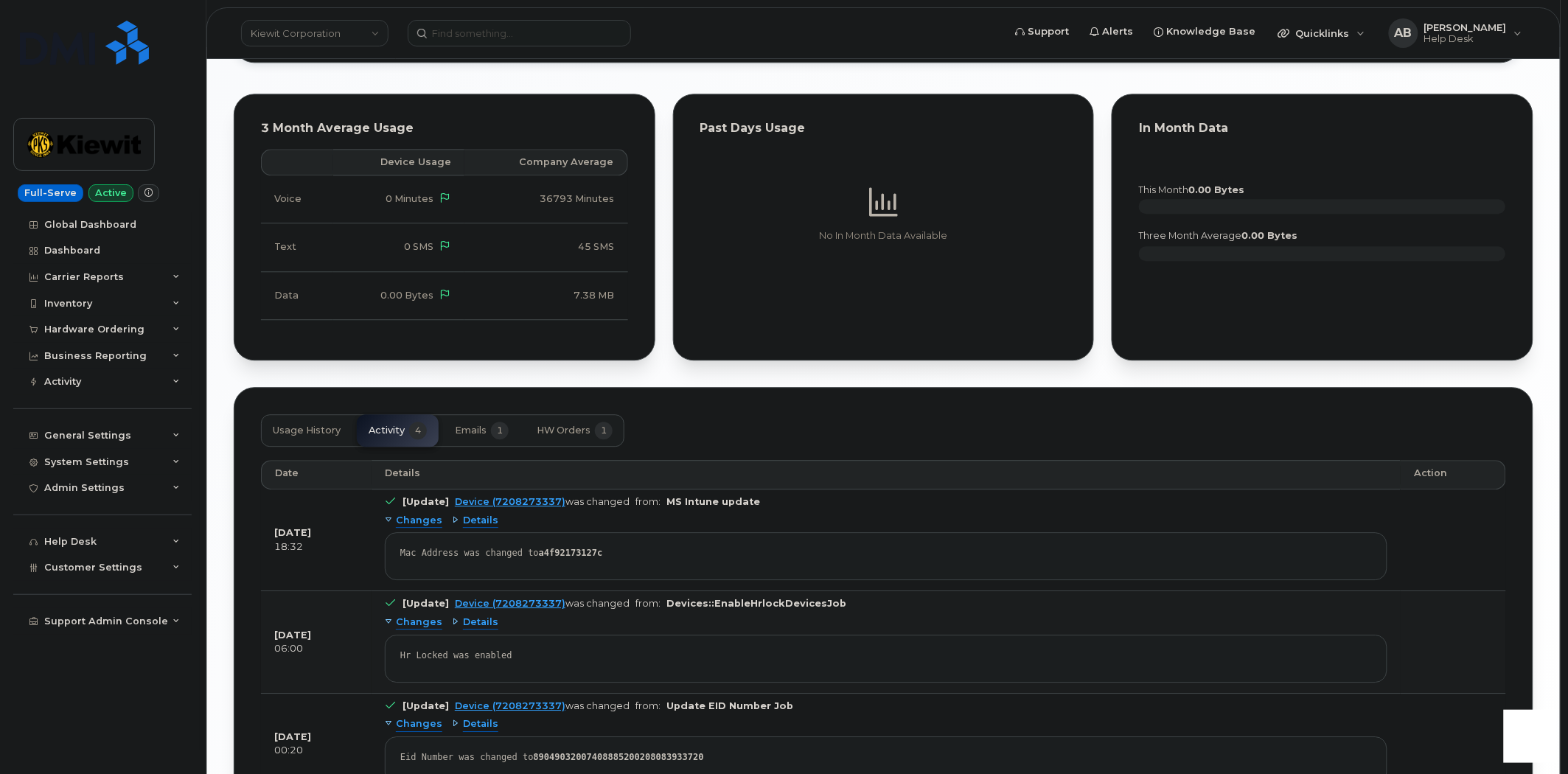
click at [483, 430] on span "Emails" at bounding box center [471, 430] width 32 height 12
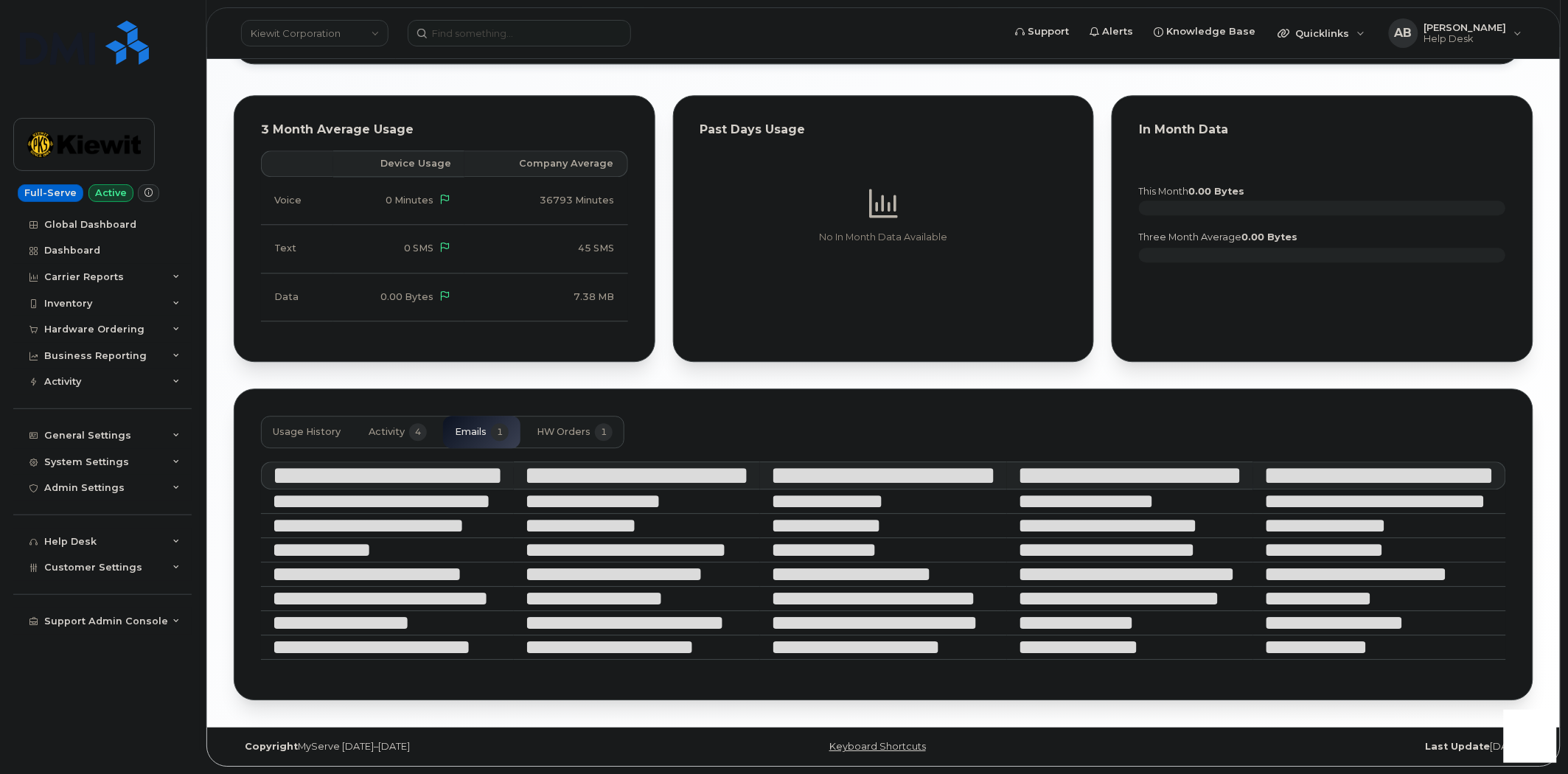
scroll to position [1075, 0]
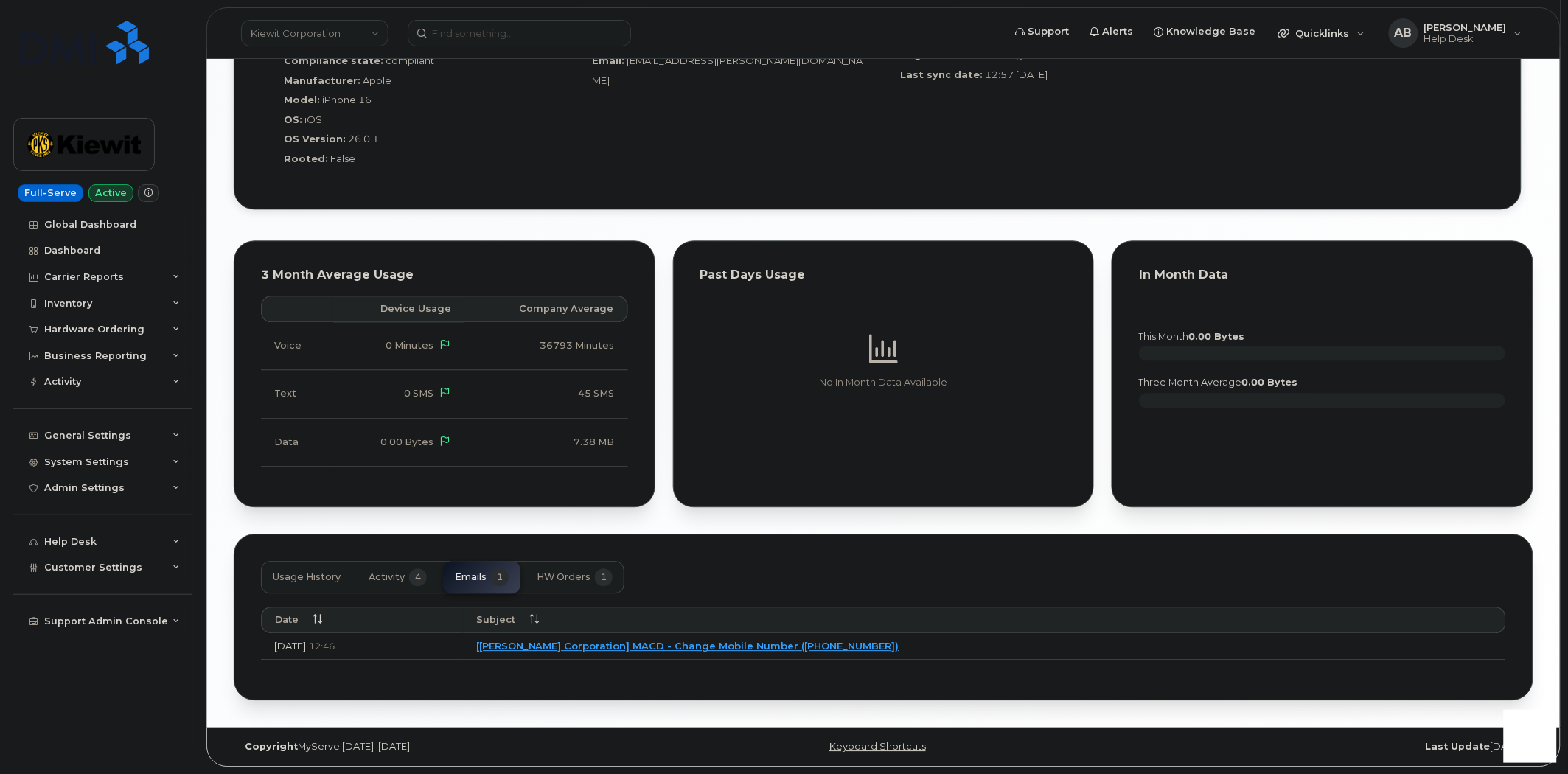
click at [561, 580] on span "HW Orders" at bounding box center [563, 577] width 54 height 12
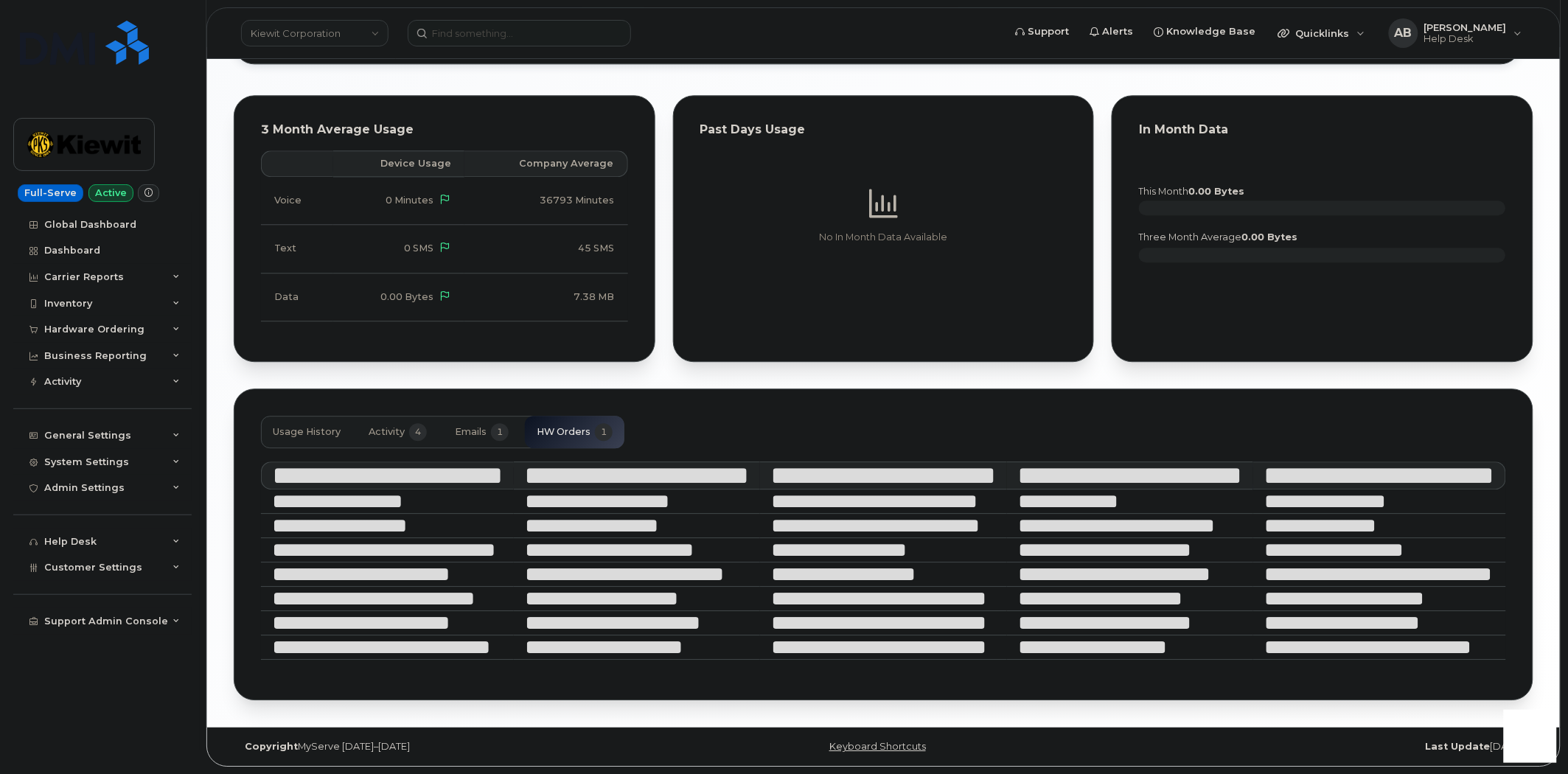
scroll to position [1119, 0]
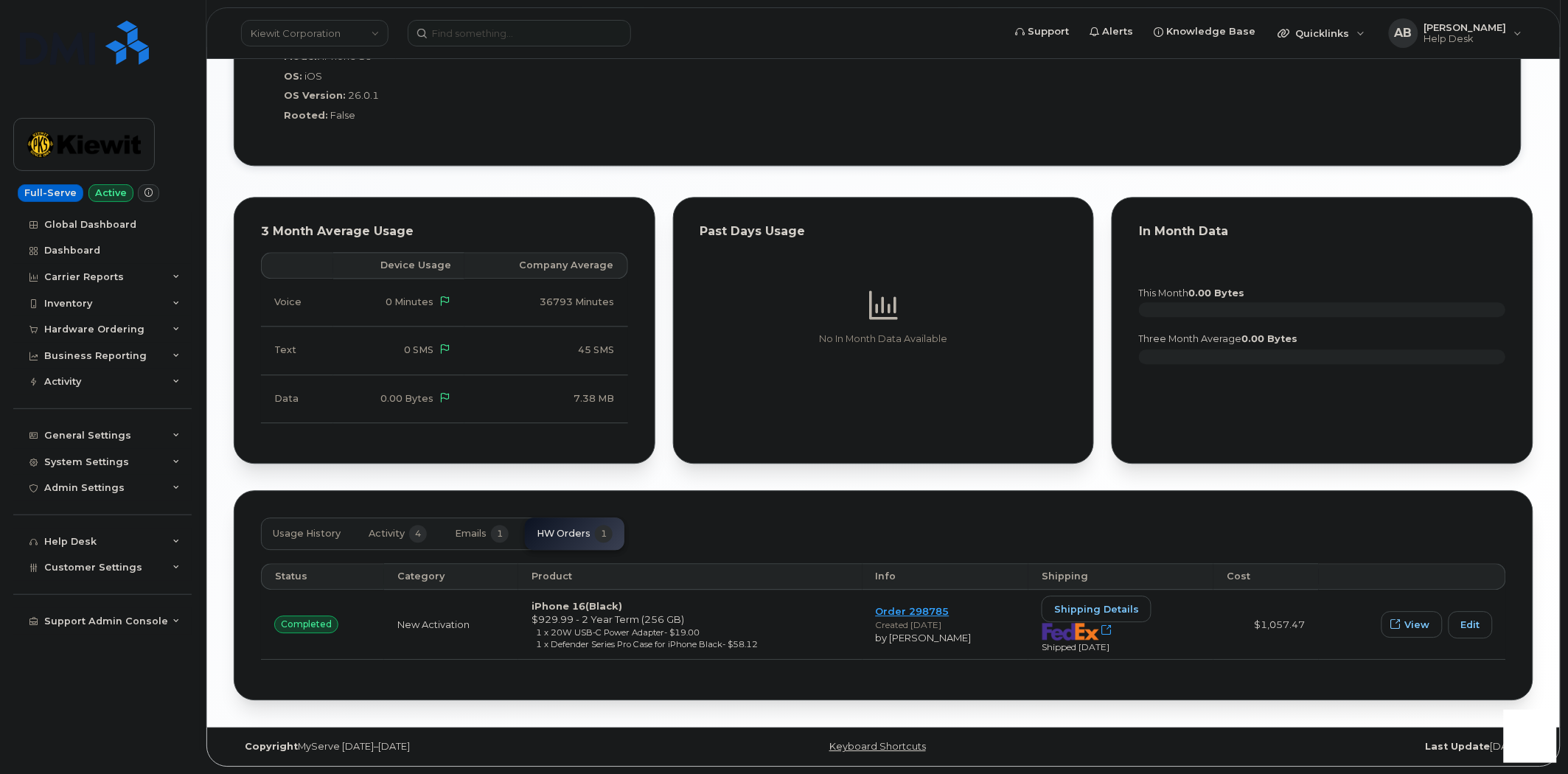
click at [485, 528] on span "Emails" at bounding box center [471, 534] width 32 height 12
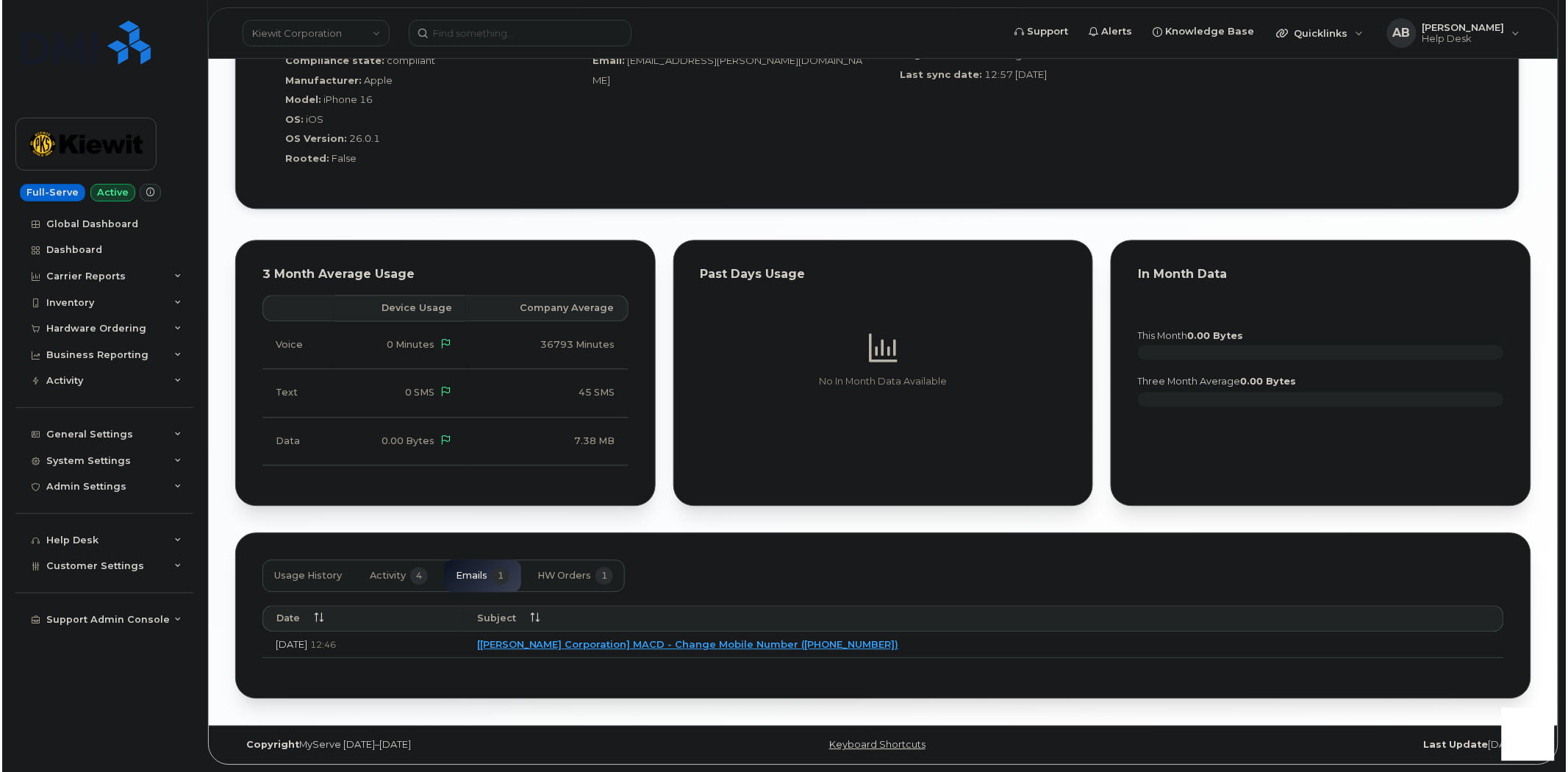
scroll to position [1072, 0]
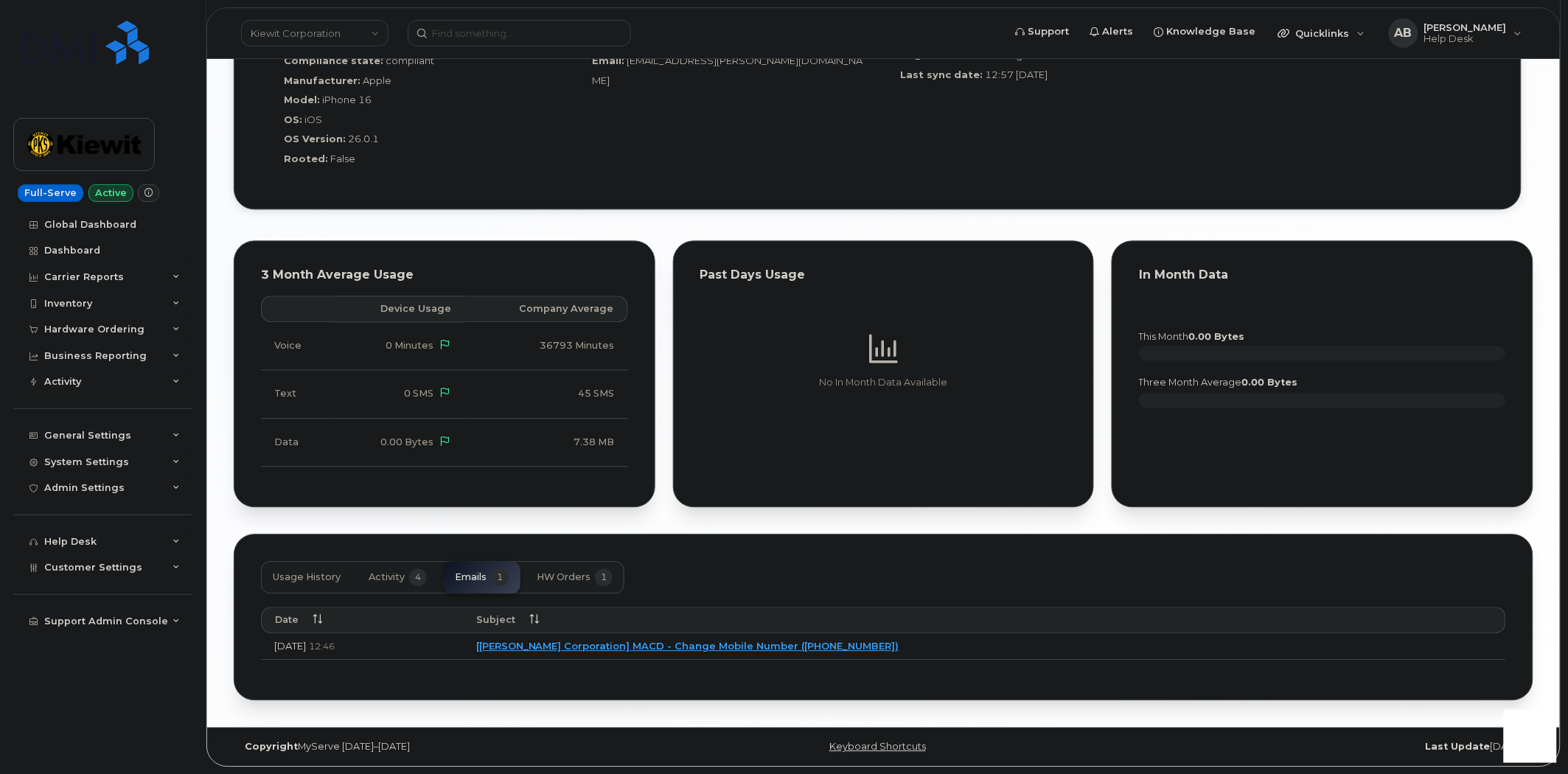
click at [665, 643] on link "[Kiewit Corporation] MACD - Change Mobile Number (7208273337)" at bounding box center [687, 645] width 423 height 12
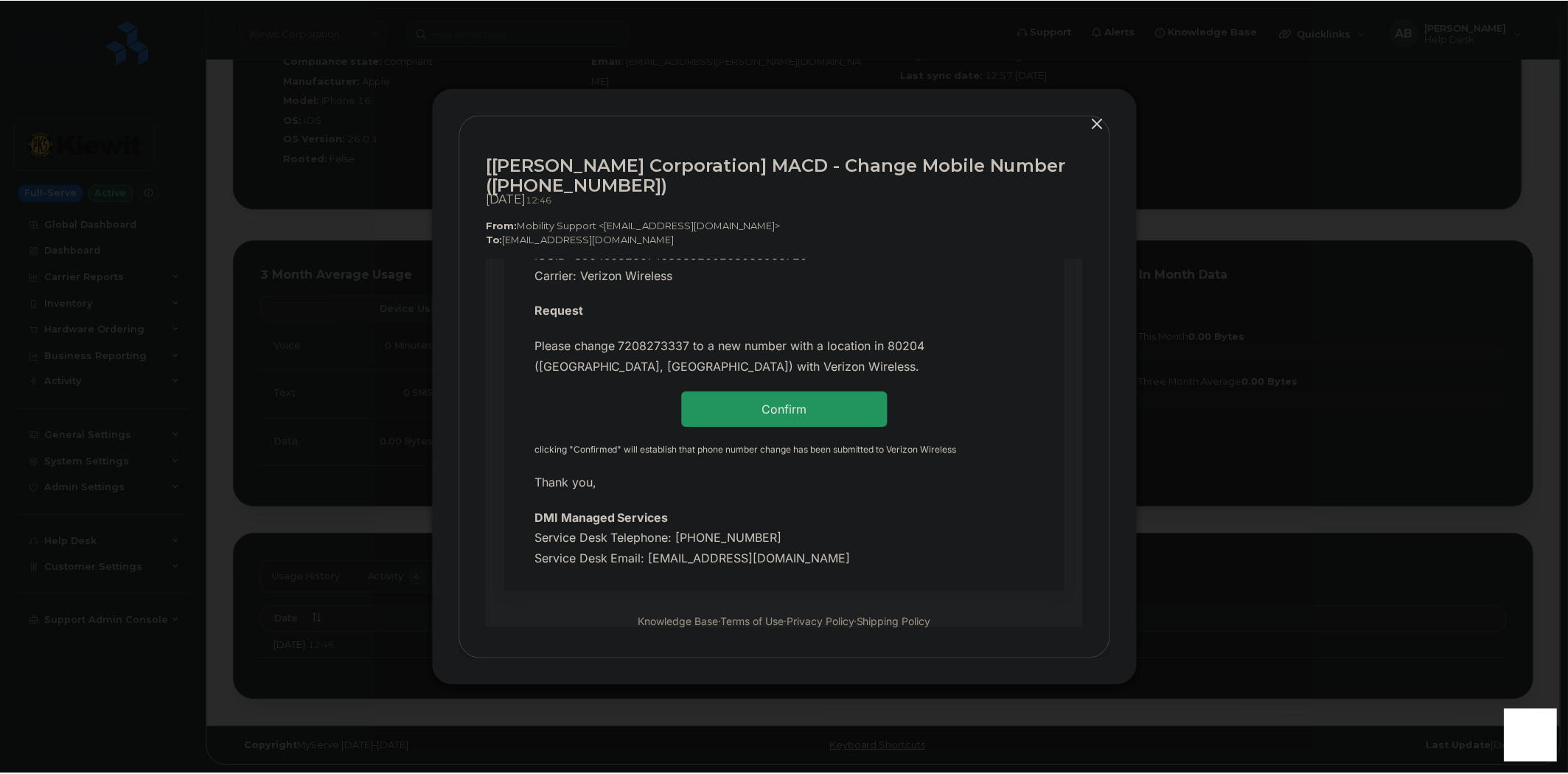
scroll to position [376, 0]
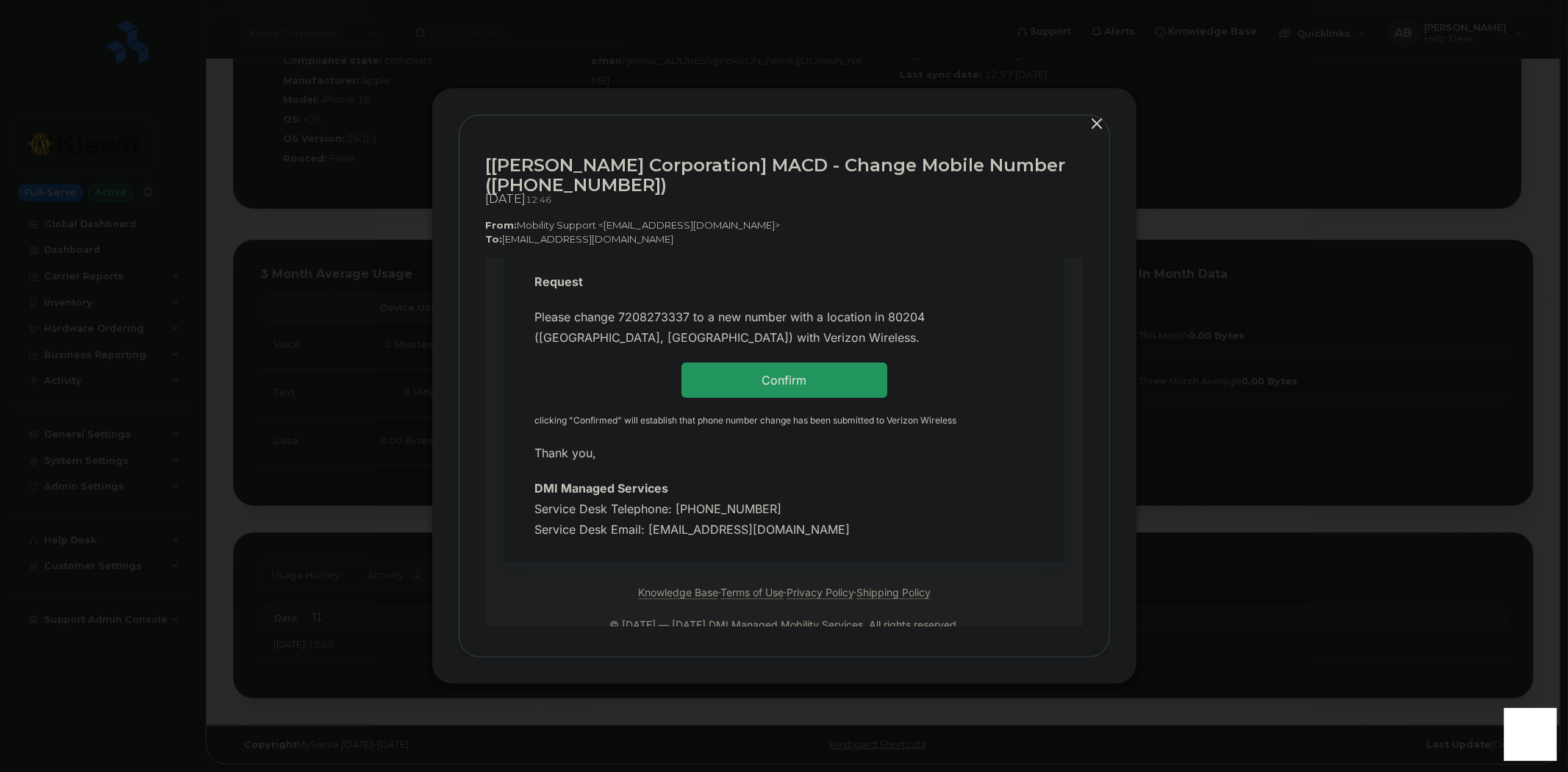
click at [1096, 123] on button "button" at bounding box center [1098, 124] width 22 height 21
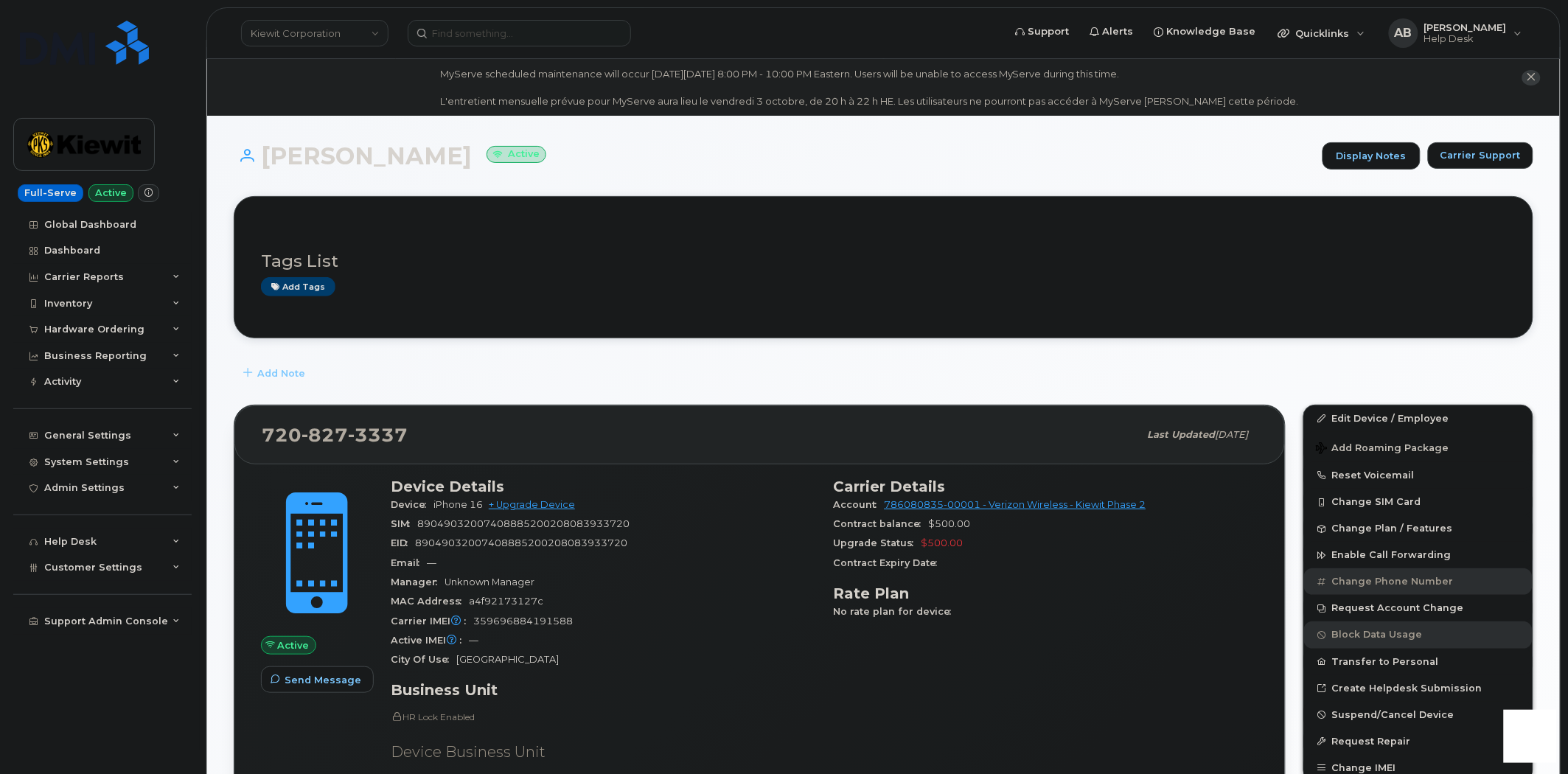
scroll to position [0, 0]
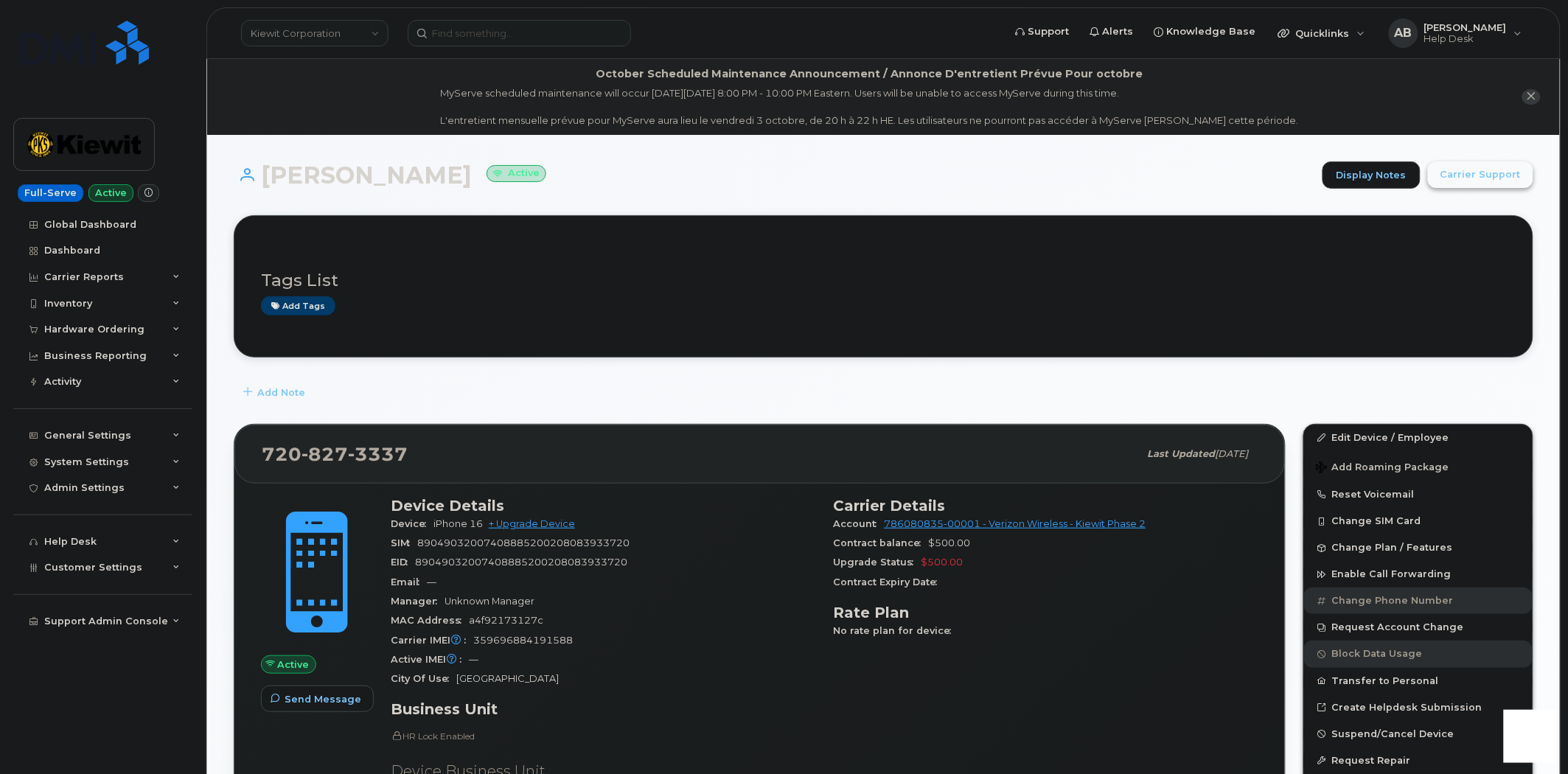
click at [1472, 166] on button "Carrier Support" at bounding box center [1480, 174] width 105 height 27
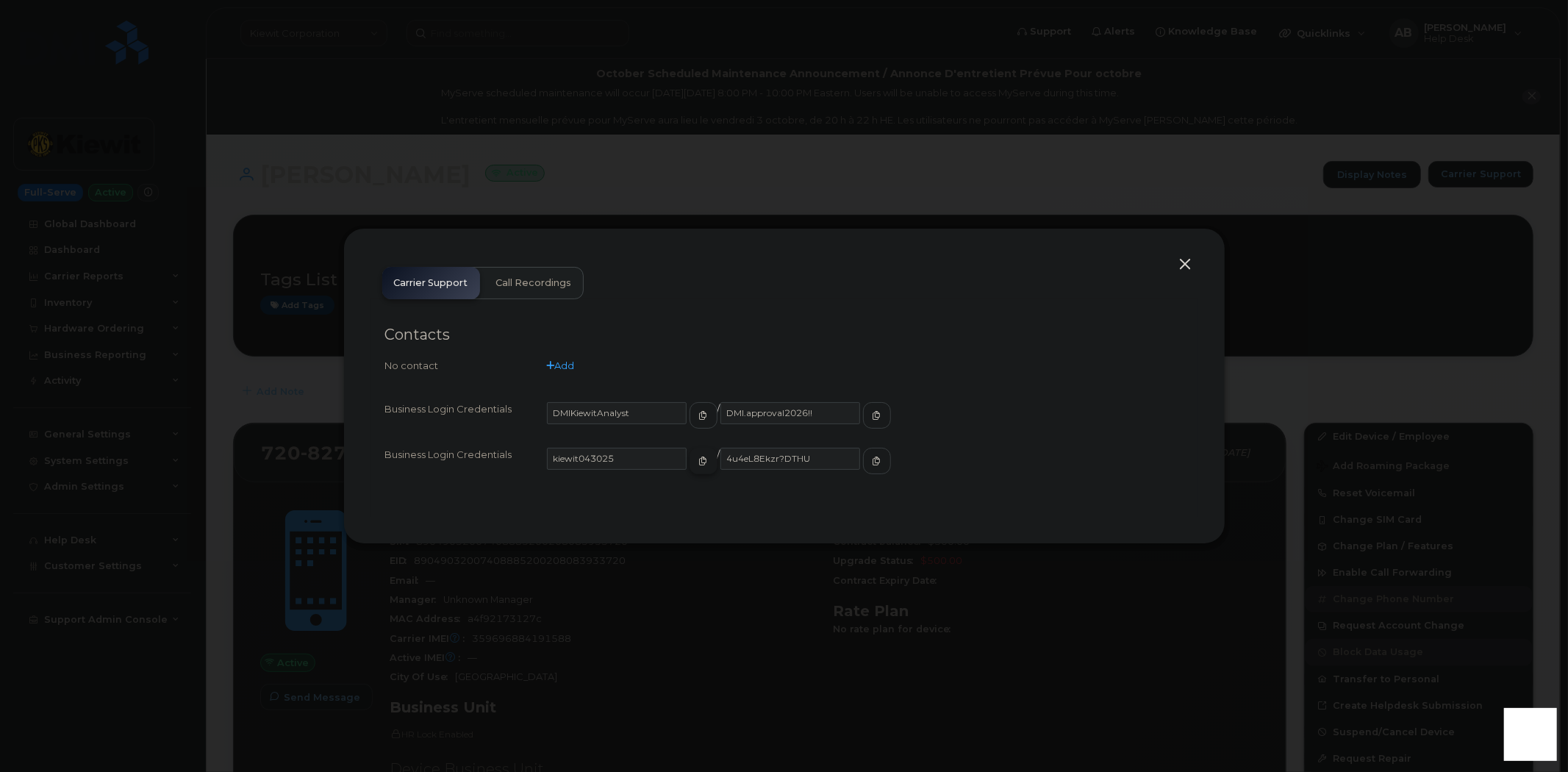
click at [690, 459] on button "button" at bounding box center [704, 461] width 28 height 27
click at [863, 464] on button "button" at bounding box center [877, 461] width 28 height 27
click at [538, 195] on div at bounding box center [784, 386] width 1568 height 772
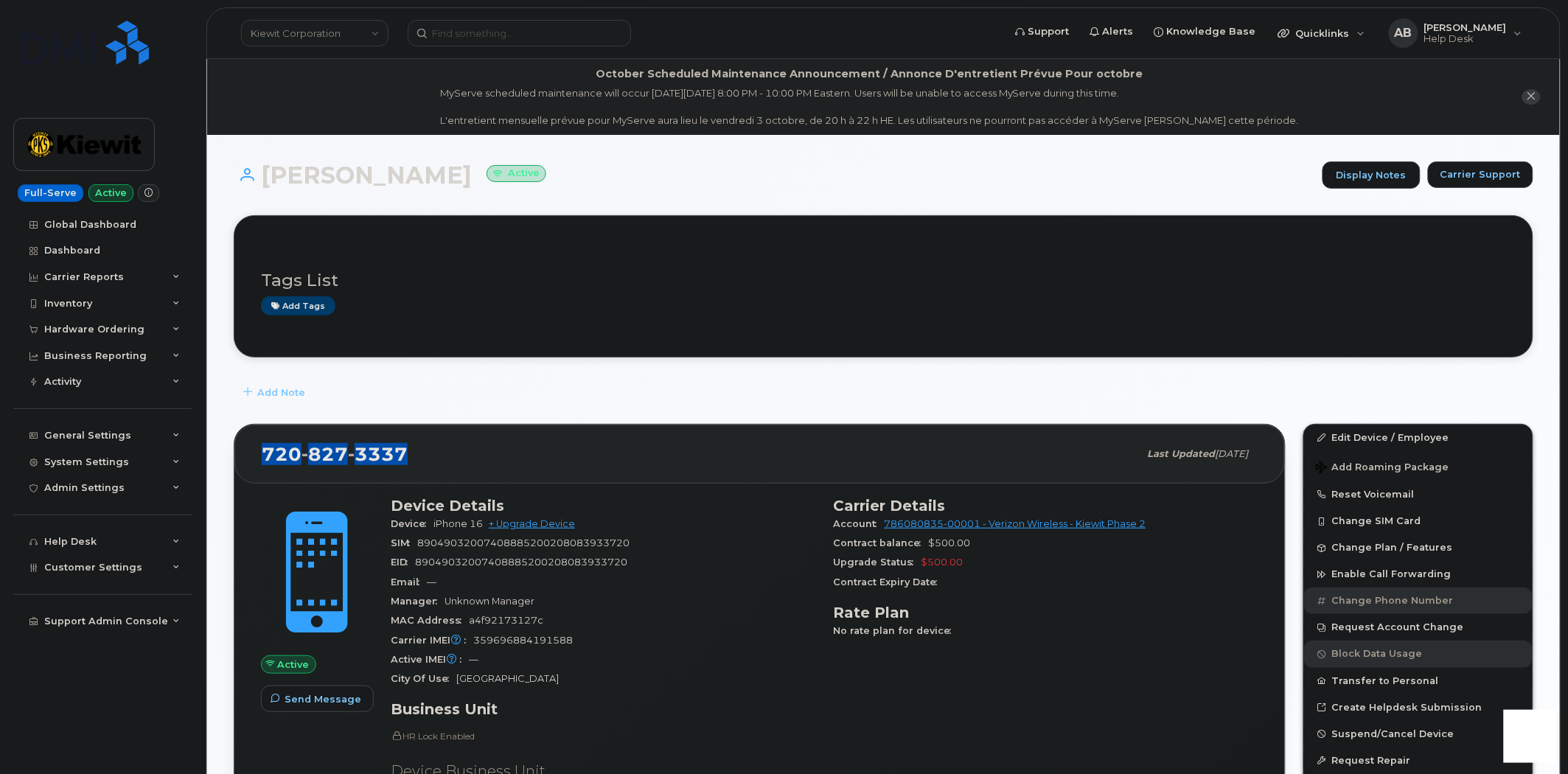
drag, startPoint x: 407, startPoint y: 449, endPoint x: 257, endPoint y: 463, distance: 150.7
click at [257, 463] on div "720 827 3337 Last updated Sep 03, 2025" at bounding box center [759, 453] width 1051 height 59
copy span "720 827 3337"
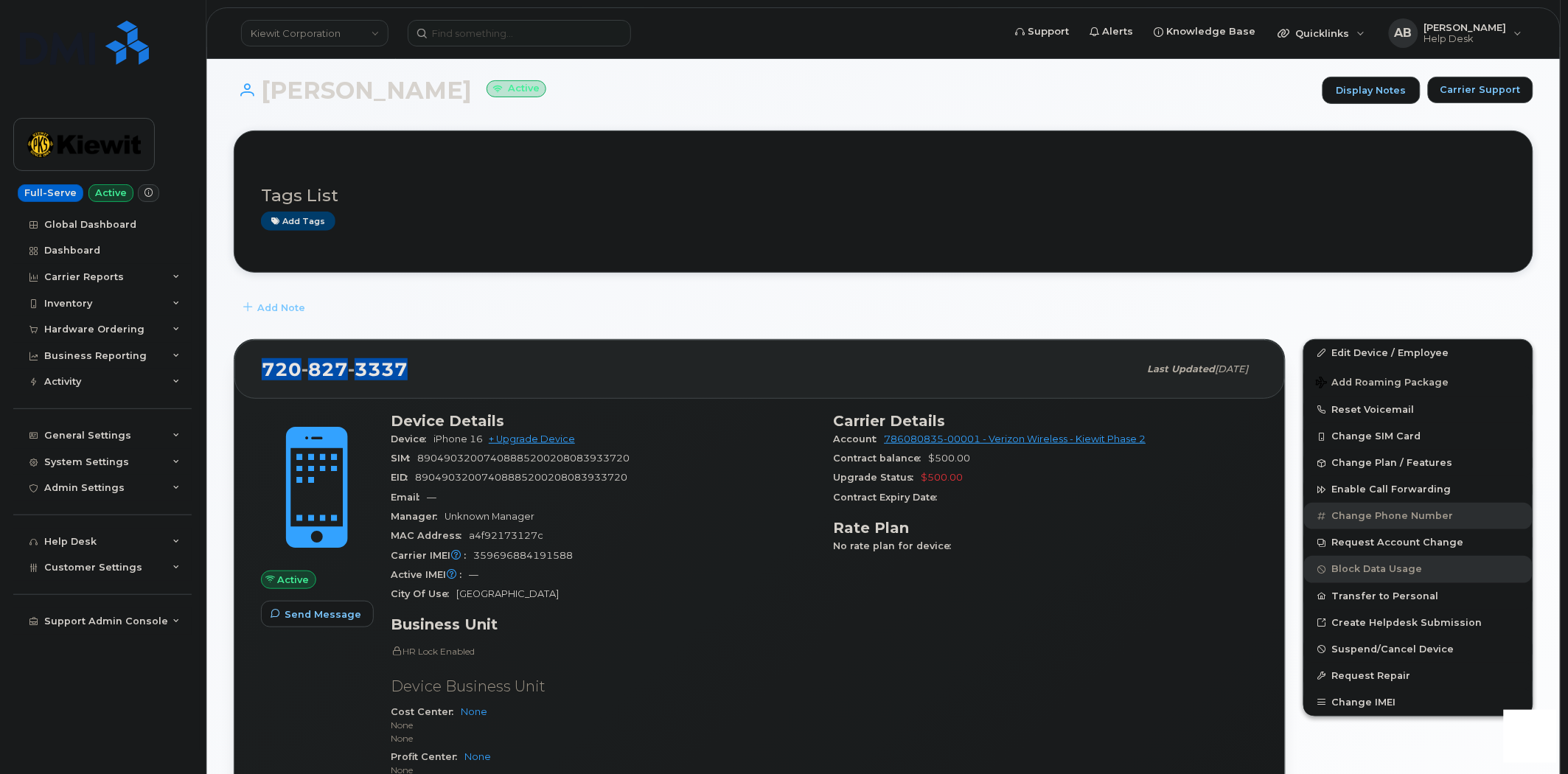
scroll to position [82, 0]
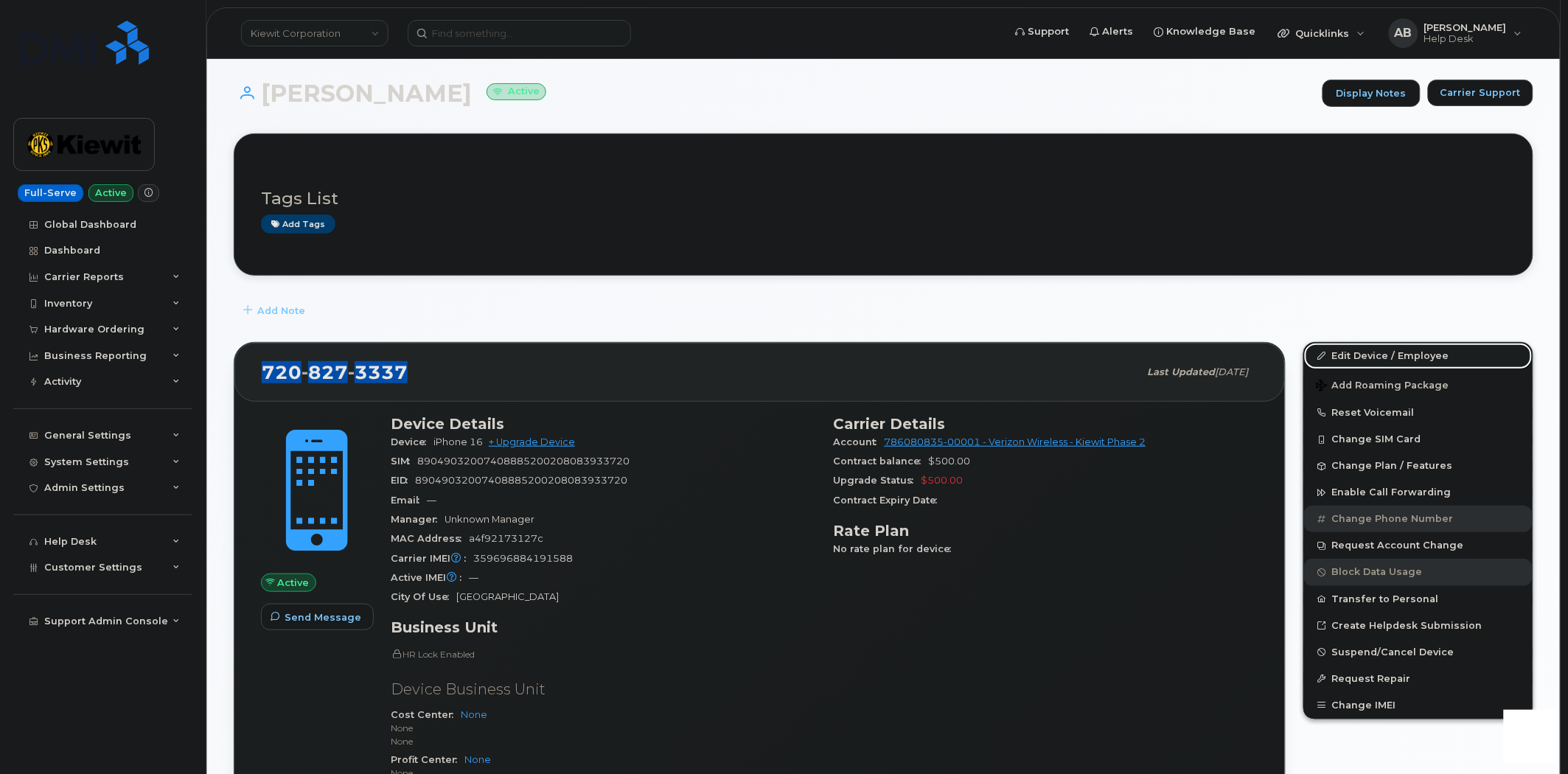
click at [1358, 352] on link "Edit Device / Employee" at bounding box center [1418, 356] width 228 height 27
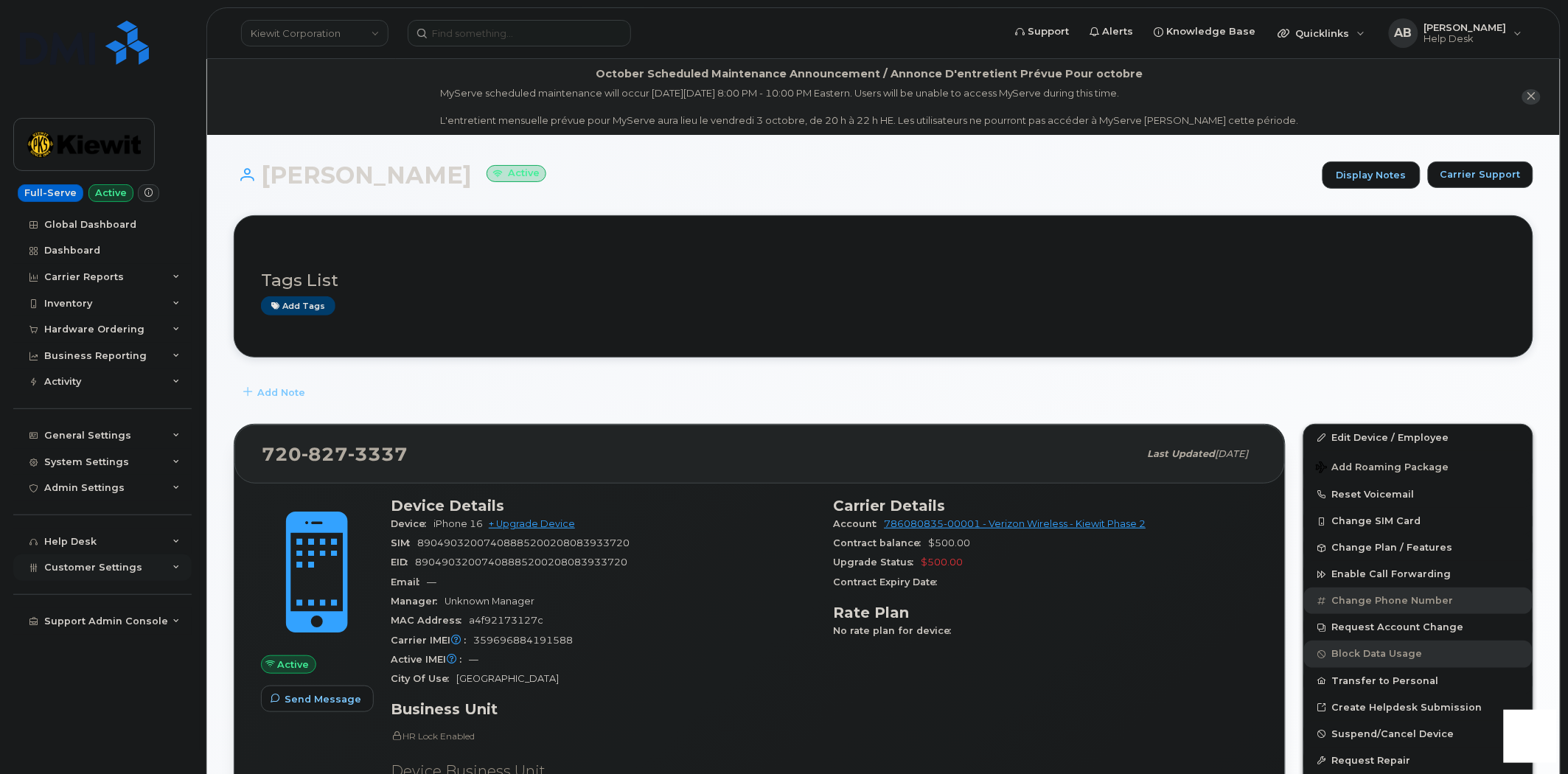
click at [178, 571] on div "Customer Settings" at bounding box center [102, 567] width 179 height 27
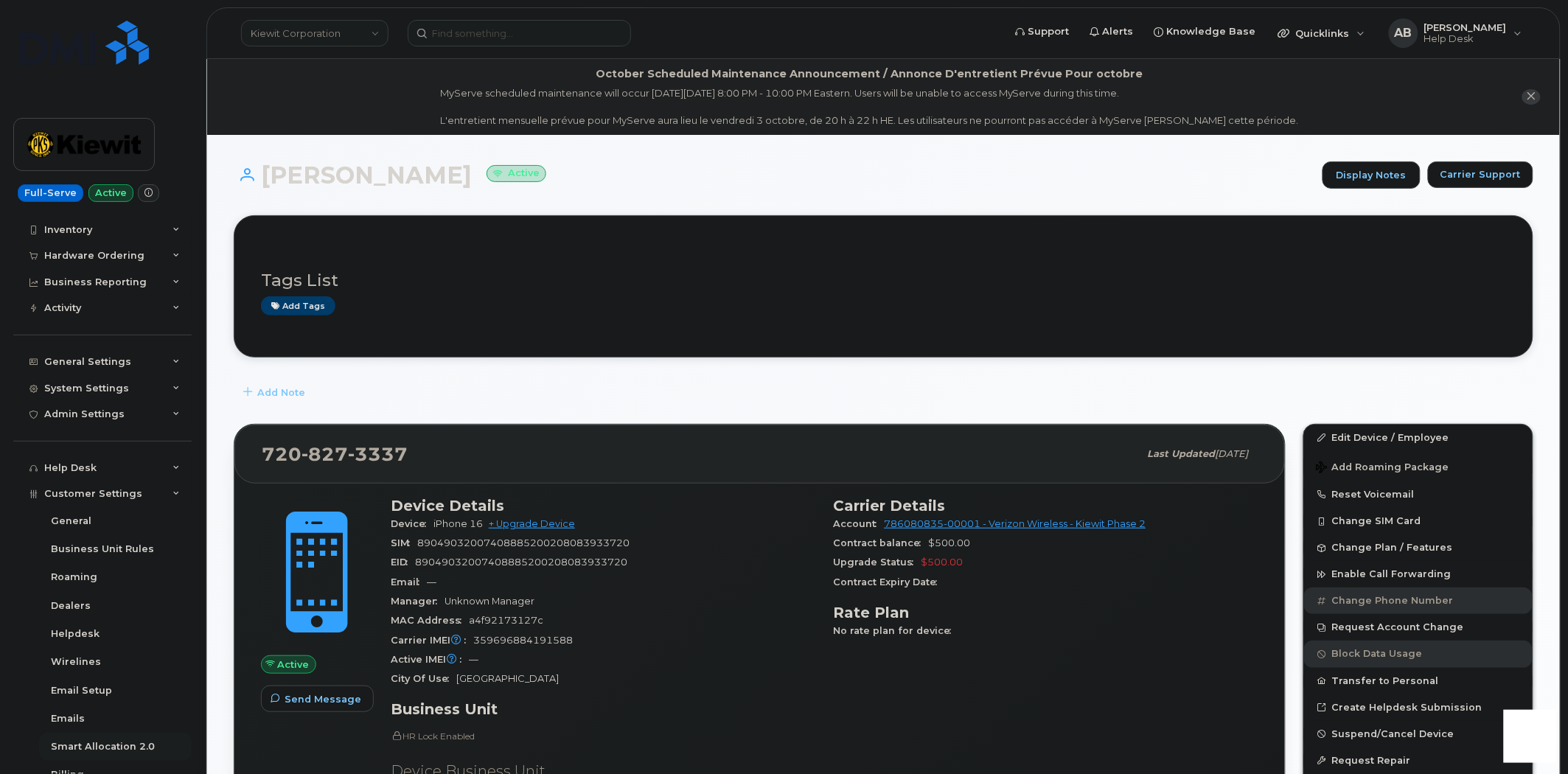
scroll to position [226, 0]
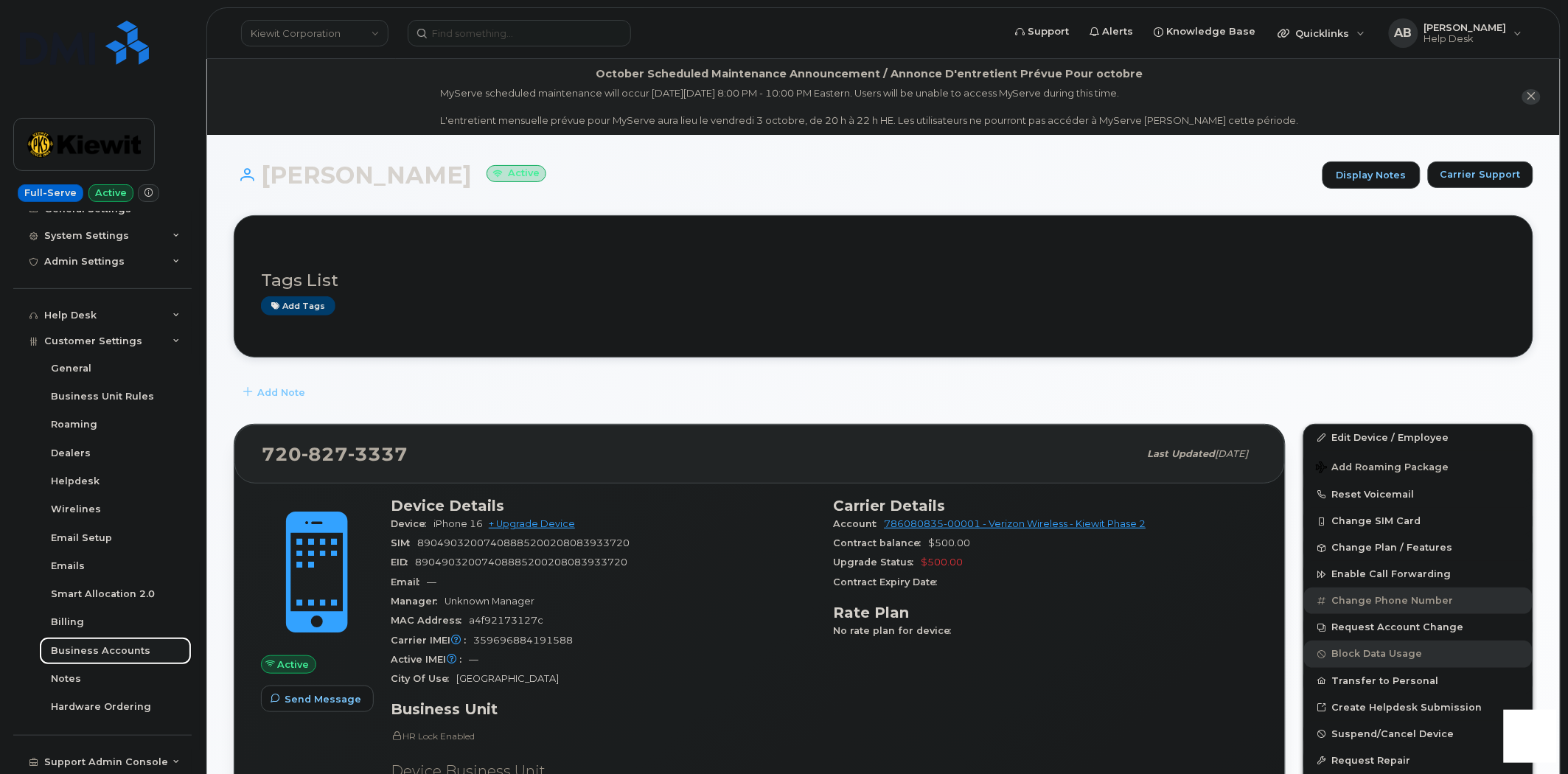
click at [115, 652] on div "Business Accounts" at bounding box center [100, 651] width 100 height 13
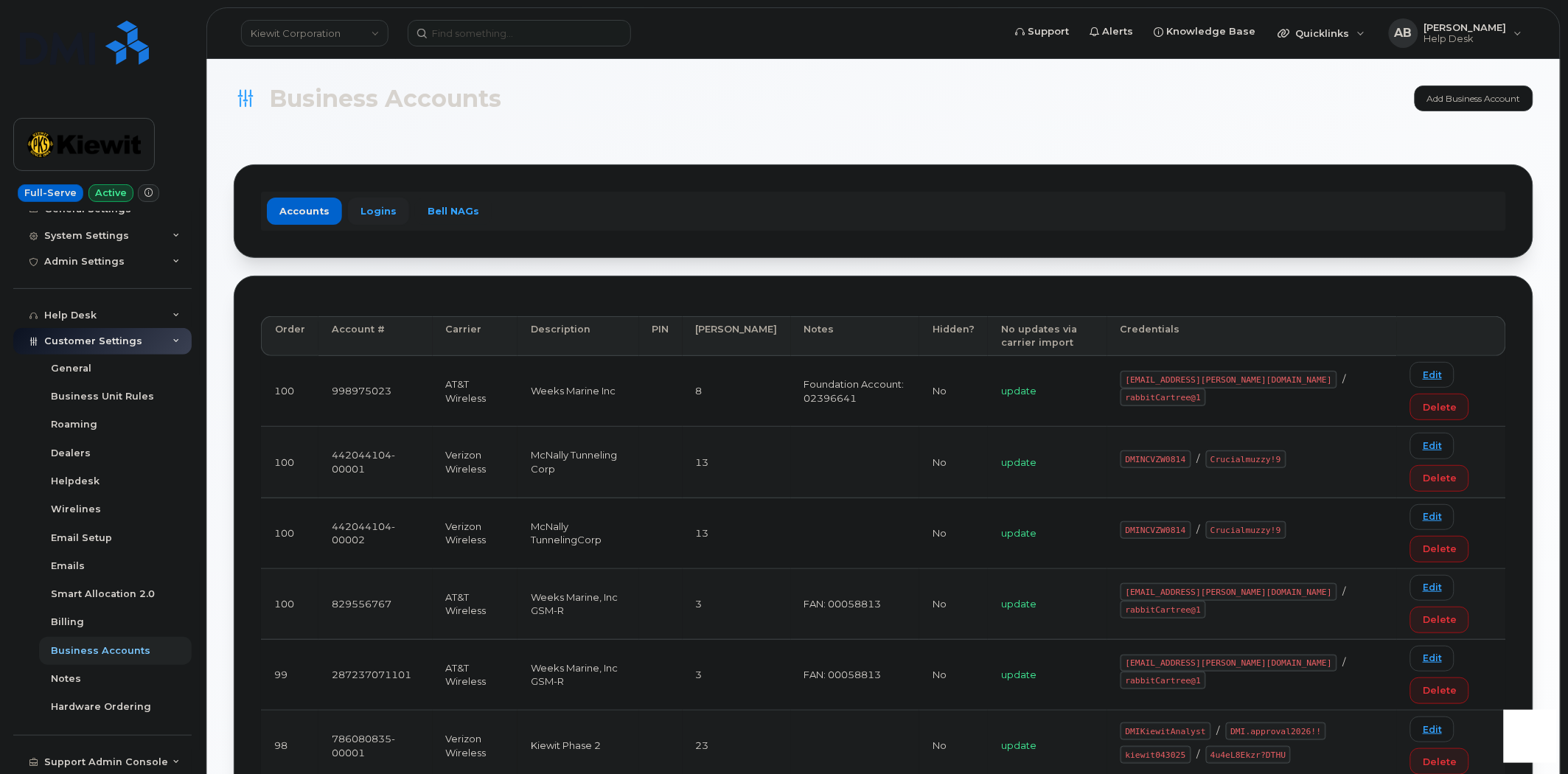
click at [391, 218] on link "Logins" at bounding box center [379, 211] width 61 height 27
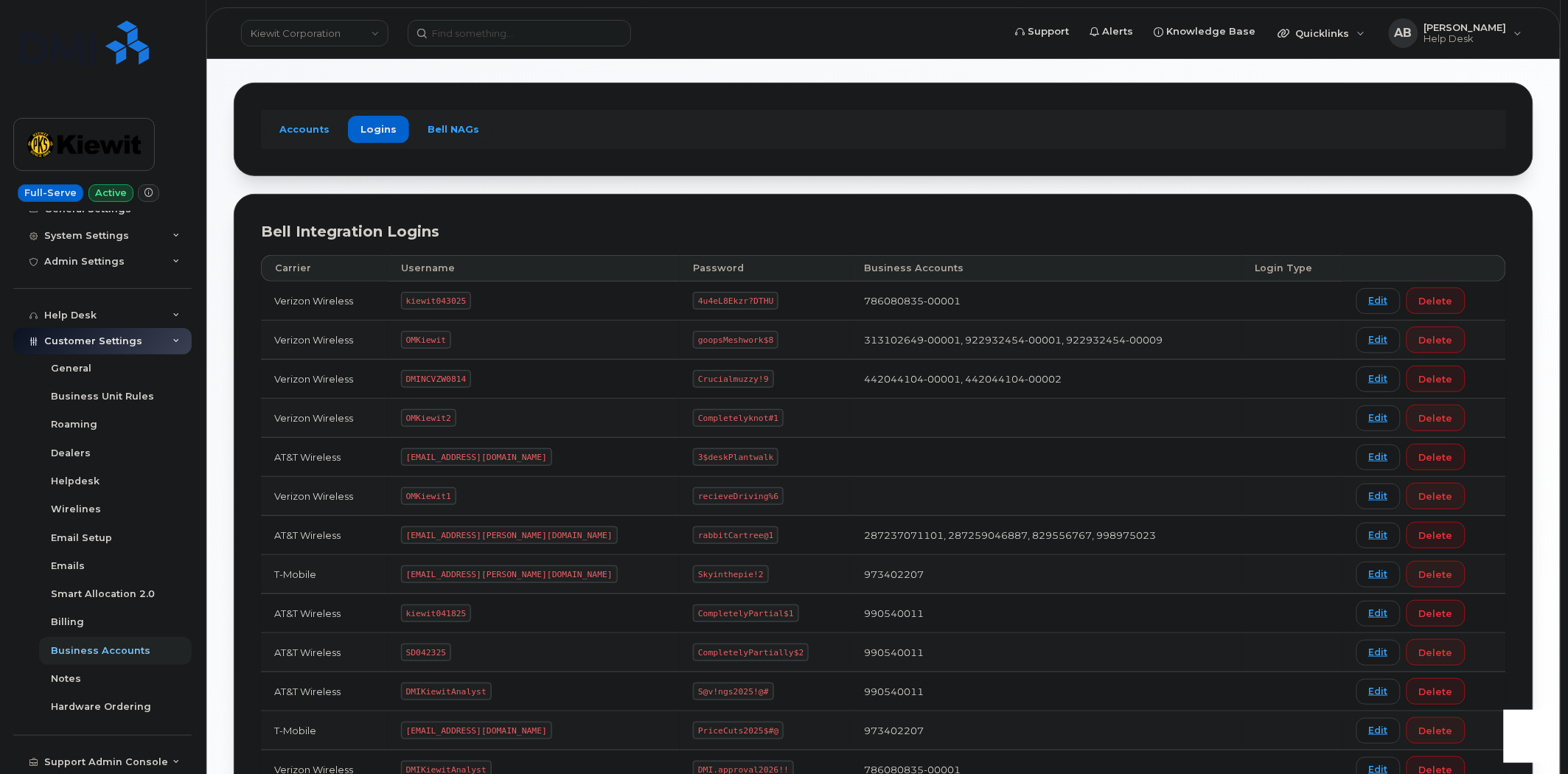
scroll to position [164, 0]
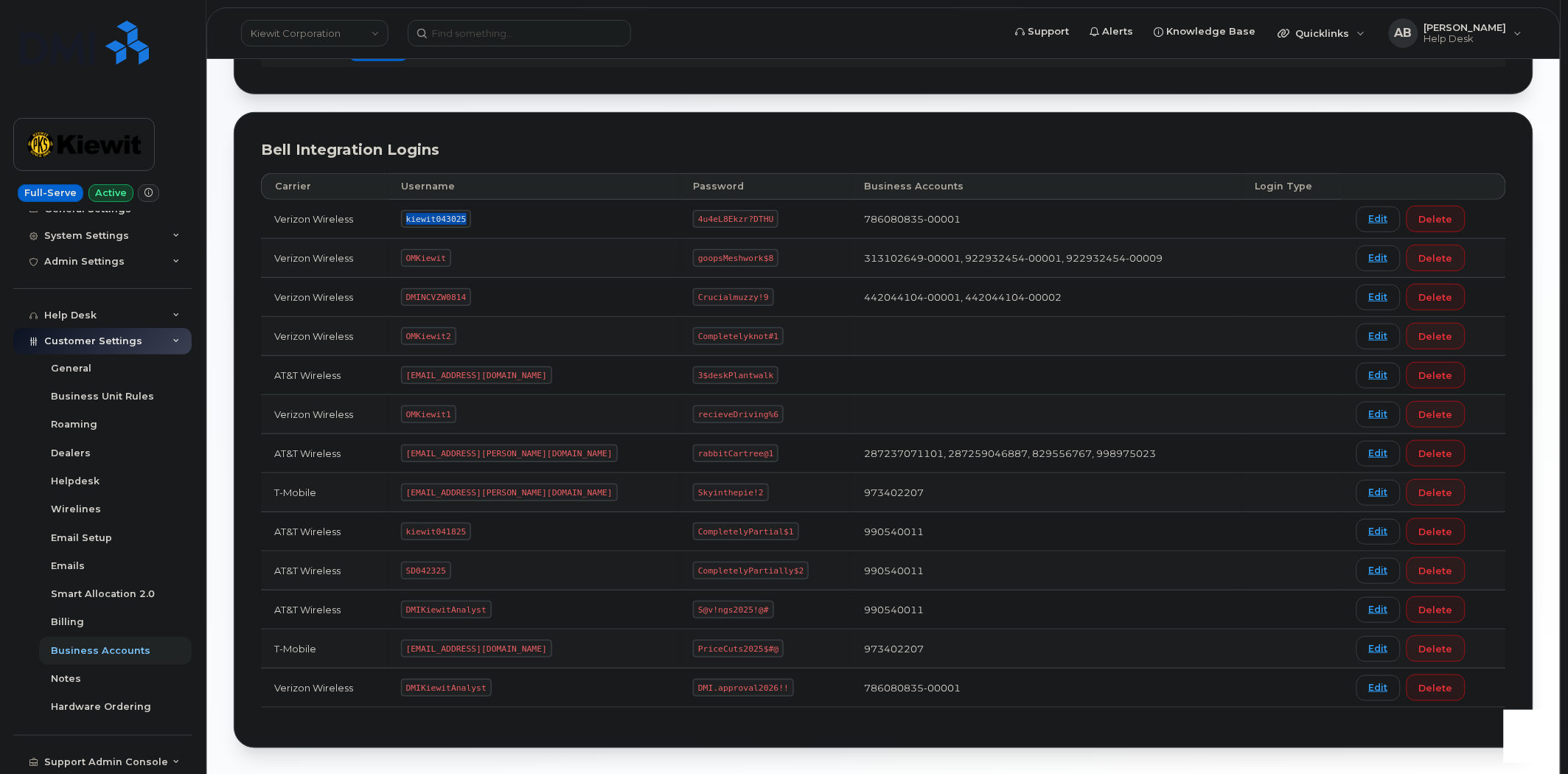
drag, startPoint x: 470, startPoint y: 223, endPoint x: 411, endPoint y: 218, distance: 59.2
click at [411, 218] on code "kiewit043025" at bounding box center [436, 218] width 70 height 17
copy code "kiewit043025"
drag, startPoint x: 717, startPoint y: 216, endPoint x: 639, endPoint y: 216, distance: 78.0
click at [693, 216] on code "4u4eL8Ekzr?DTHU" at bounding box center [735, 218] width 86 height 17
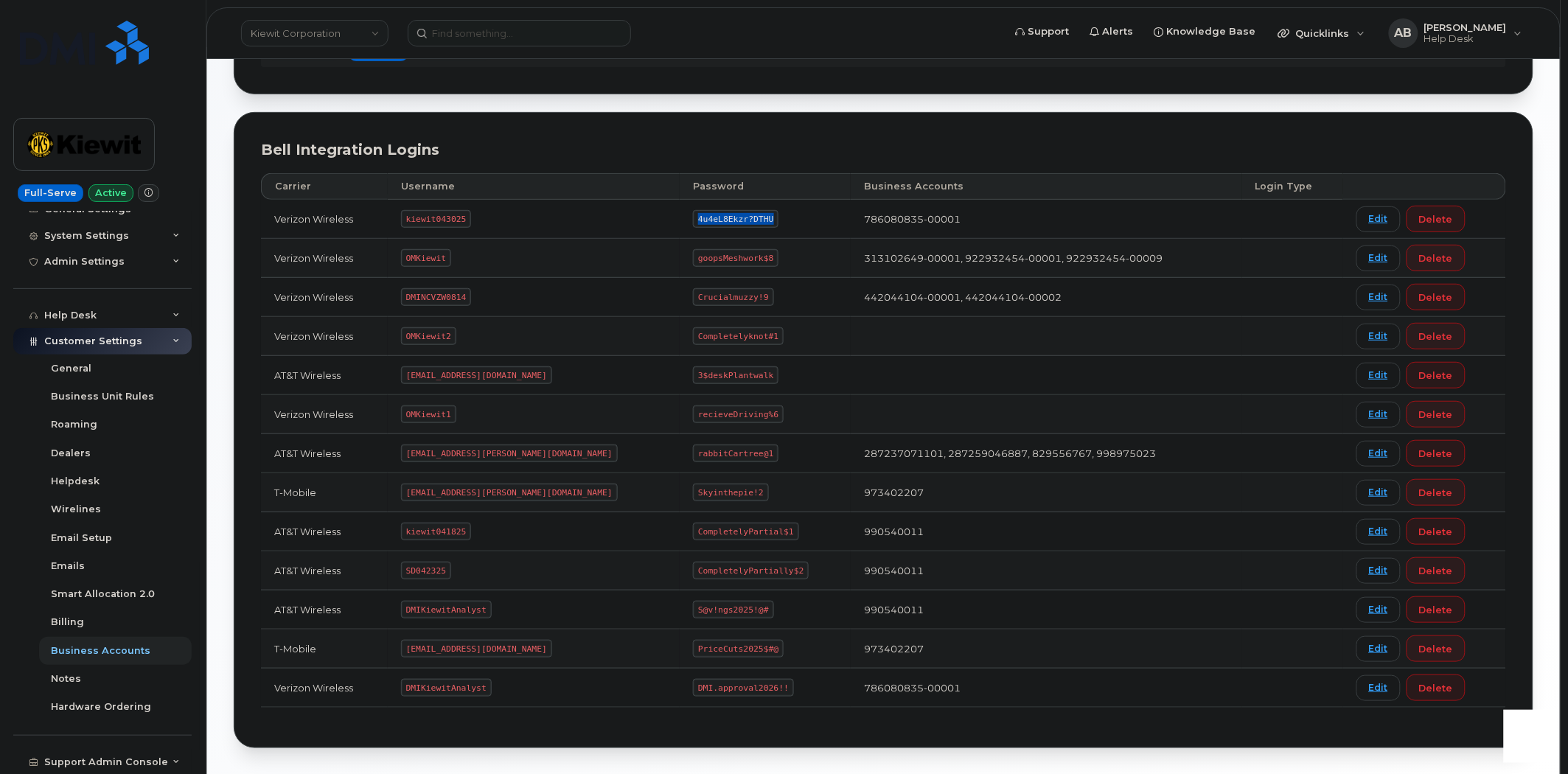
copy code "4u4eL8Ekzr?DTHU"
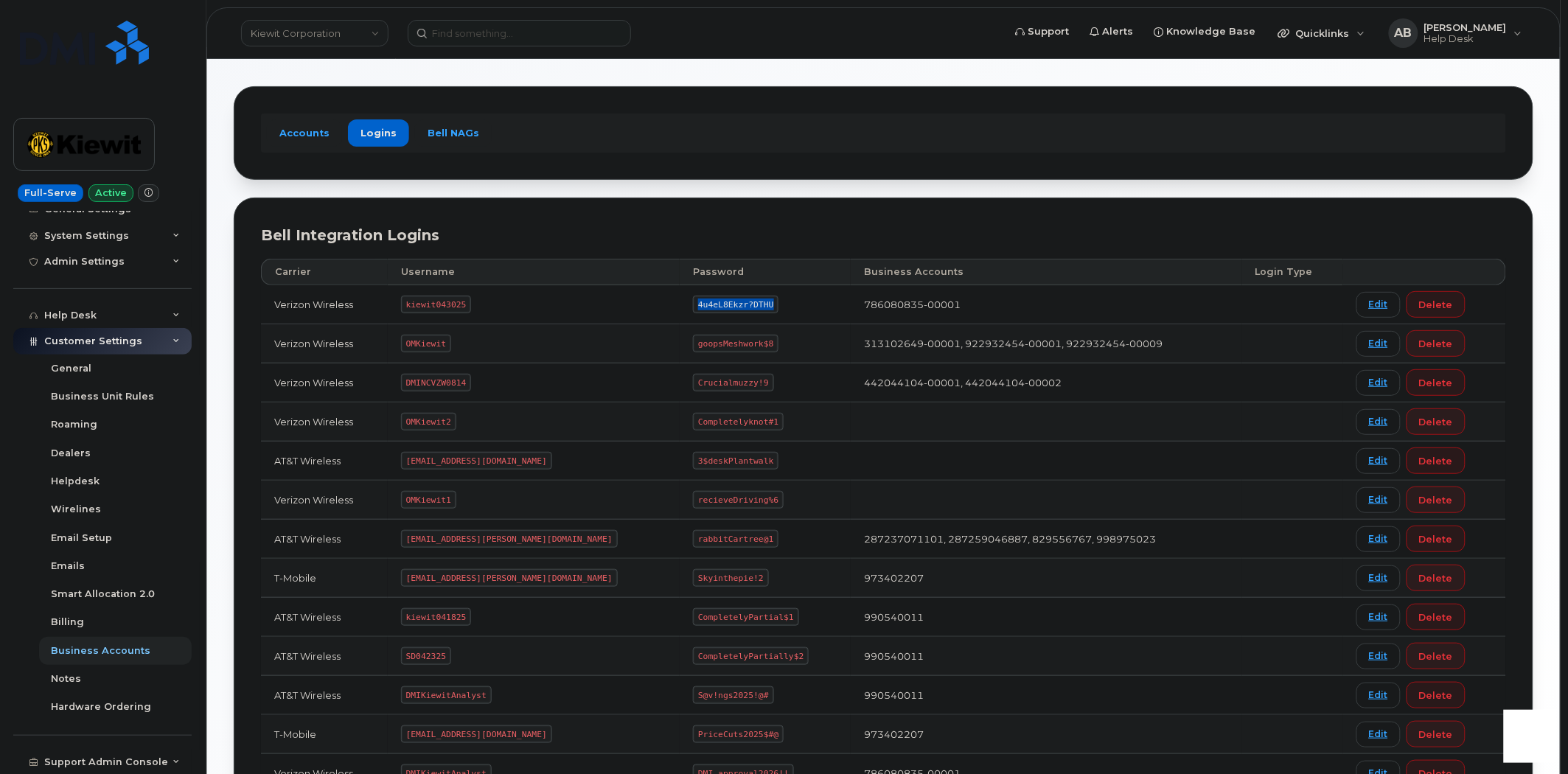
scroll to position [0, 0]
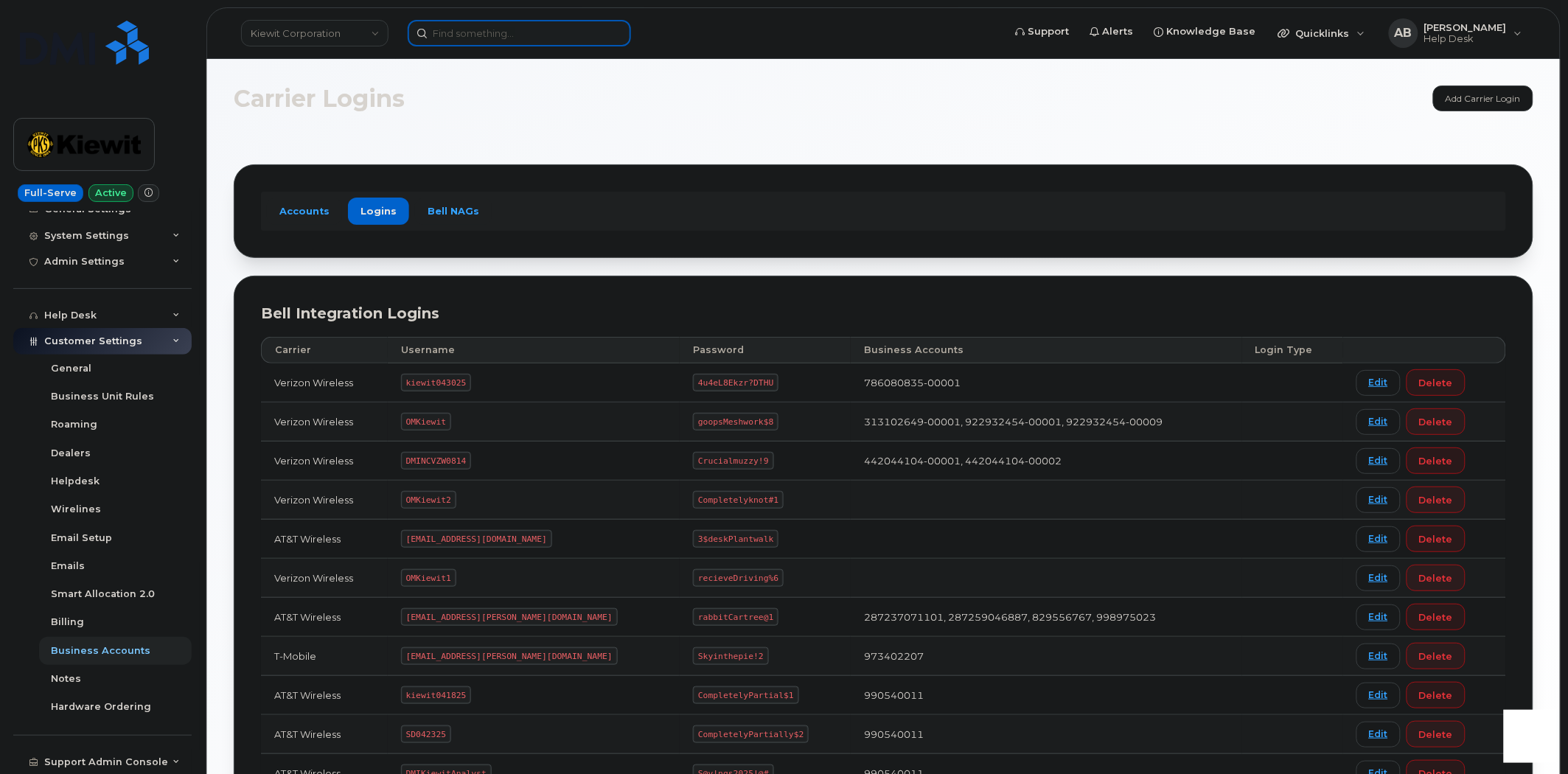
click at [480, 37] on input at bounding box center [519, 33] width 223 height 27
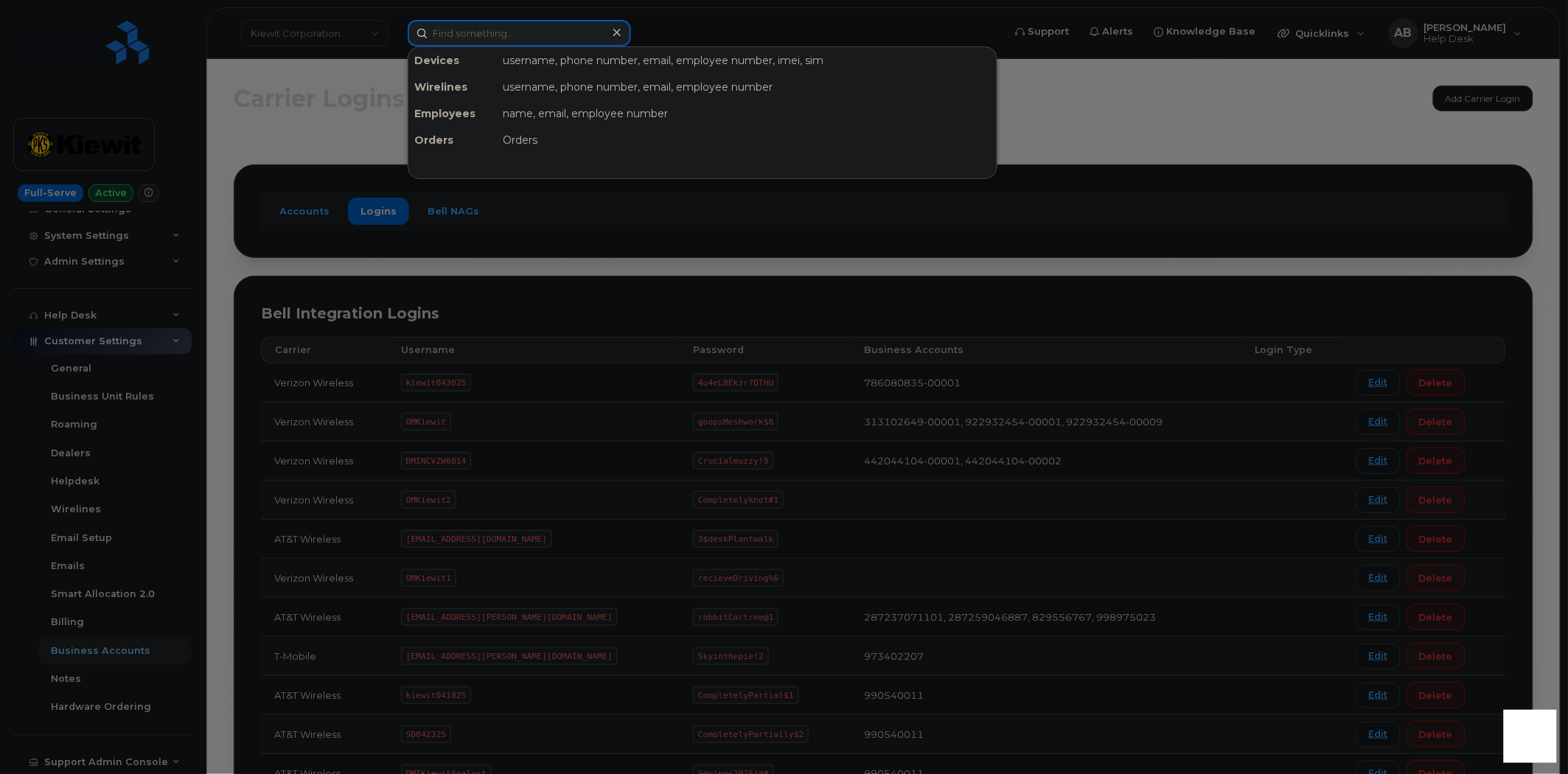
paste input "[PERSON_NAME]"
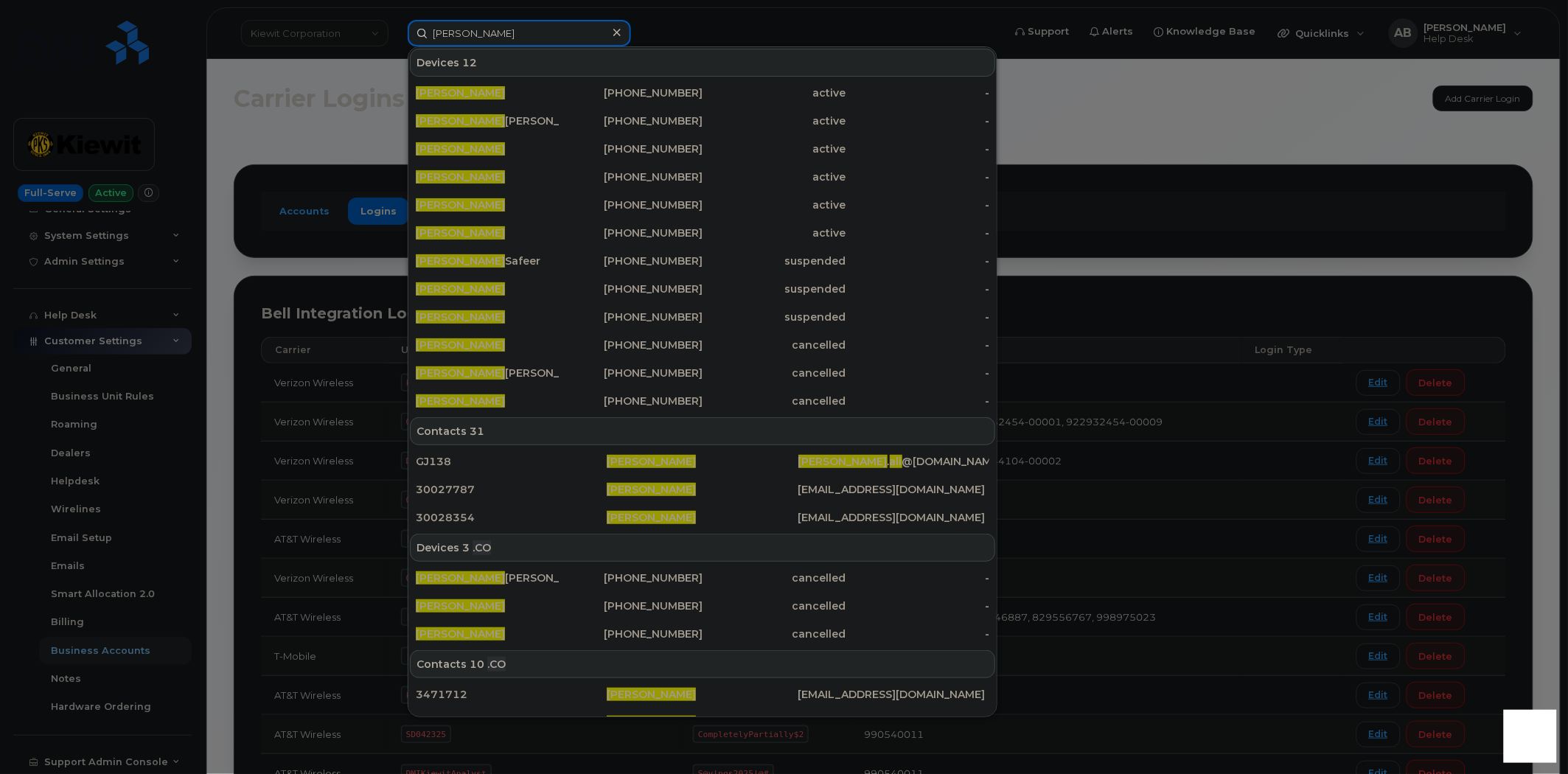
drag, startPoint x: 499, startPoint y: 35, endPoint x: 355, endPoint y: 31, distance: 144.1
click at [396, 31] on div "Syed Ali Devices 12 Syed Ali 720-827-3337 active - Syed Ali Zaidi 403-477-3741 …" at bounding box center [701, 33] width 610 height 27
paste input "YED.ALI1@KIEWIT.COM"
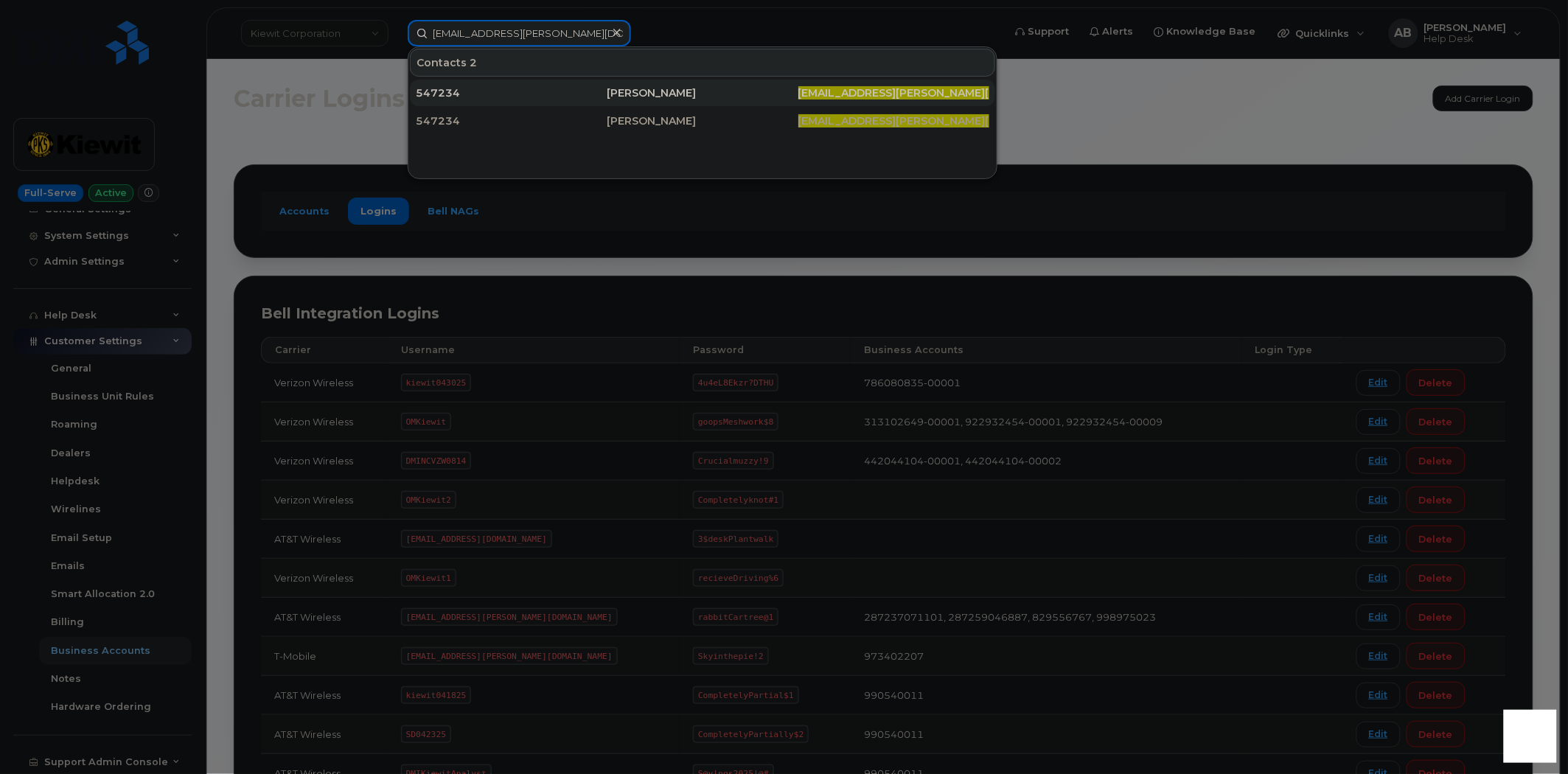
type input "SYED.ALI1@KIEWIT.COM"
click at [527, 94] on div "547234" at bounding box center [512, 93] width 191 height 15
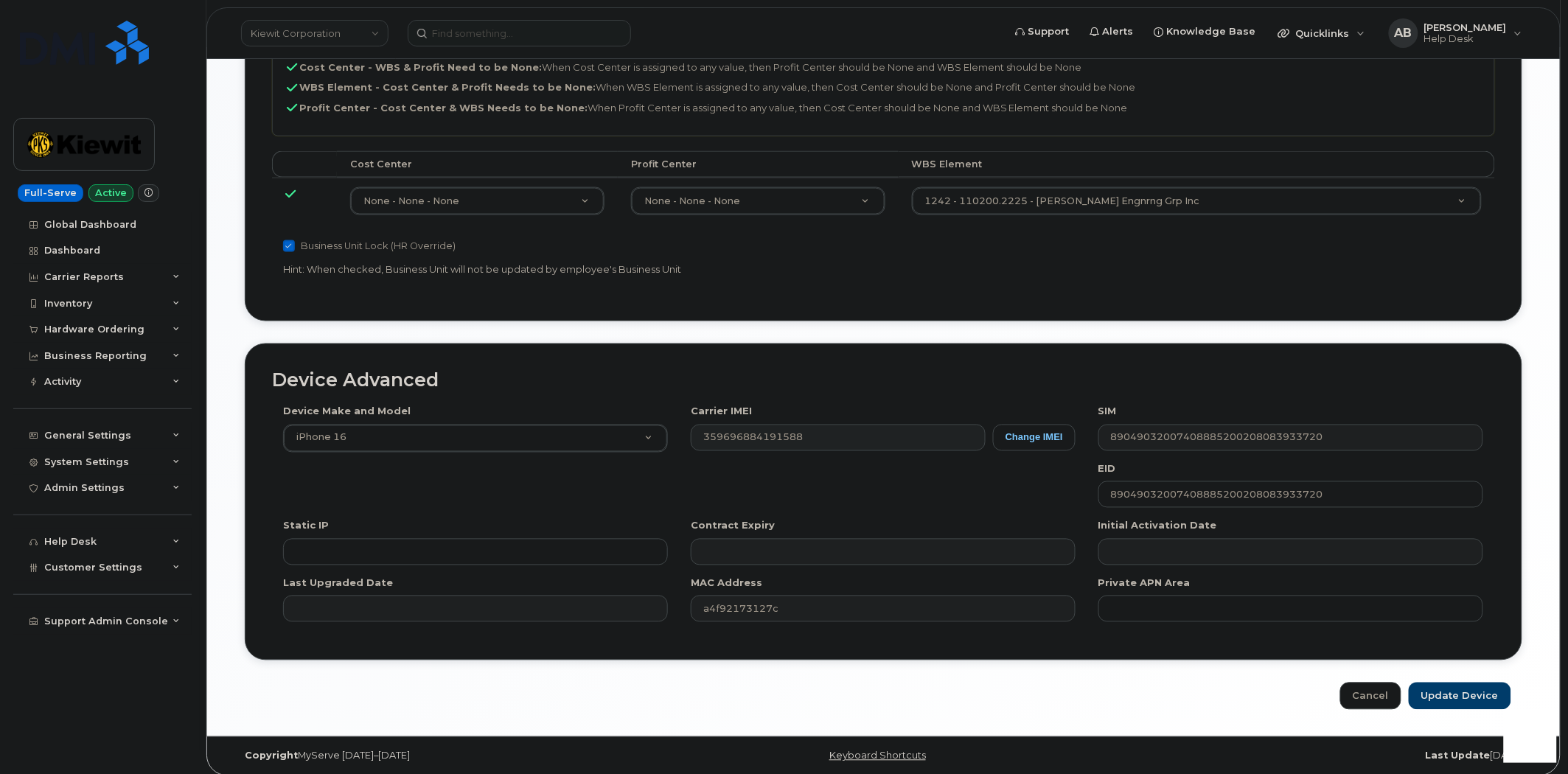
scroll to position [724, 0]
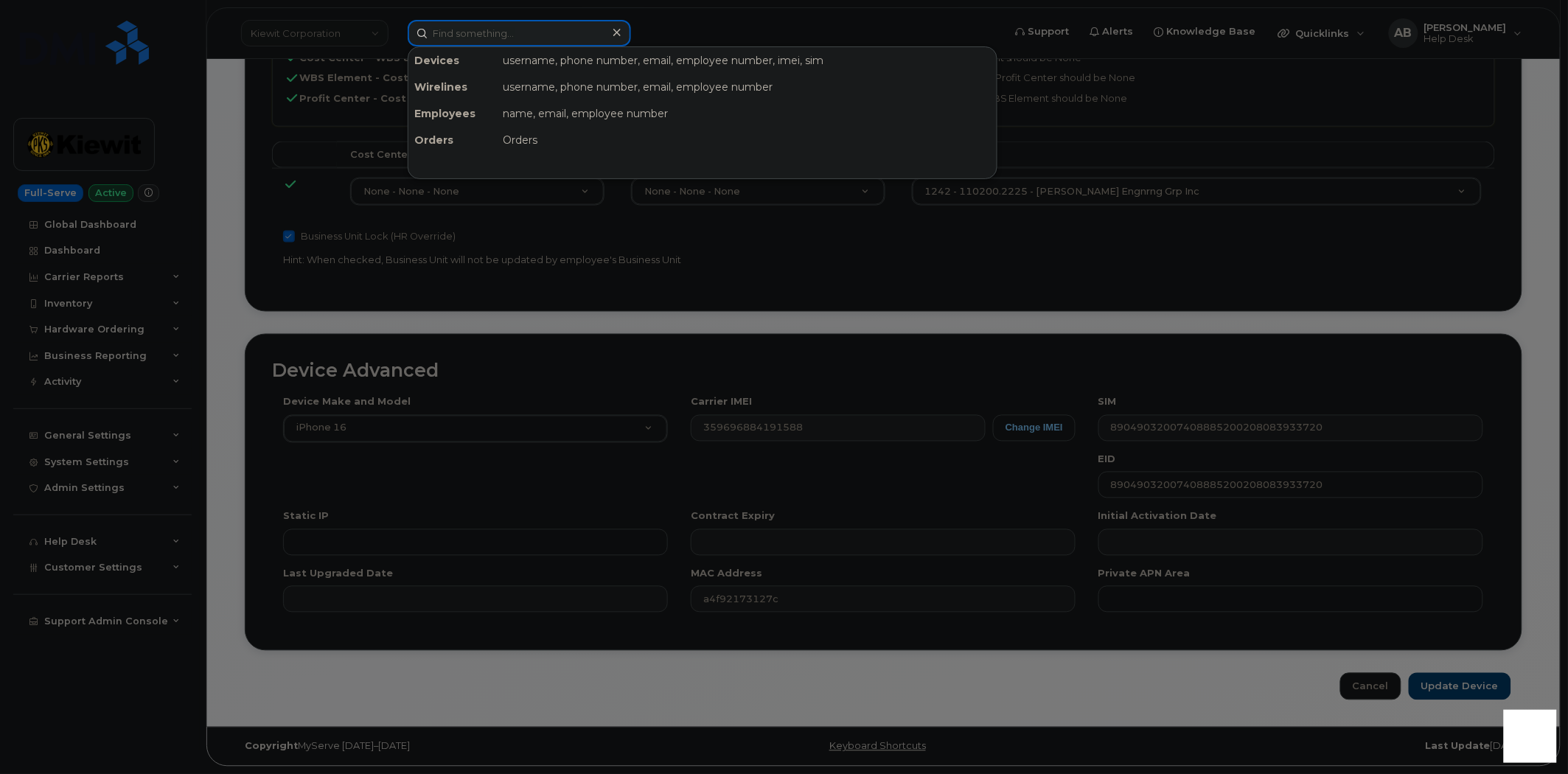
click at [500, 33] on input at bounding box center [519, 33] width 223 height 27
paste input "[PHONE_NUMBER]"
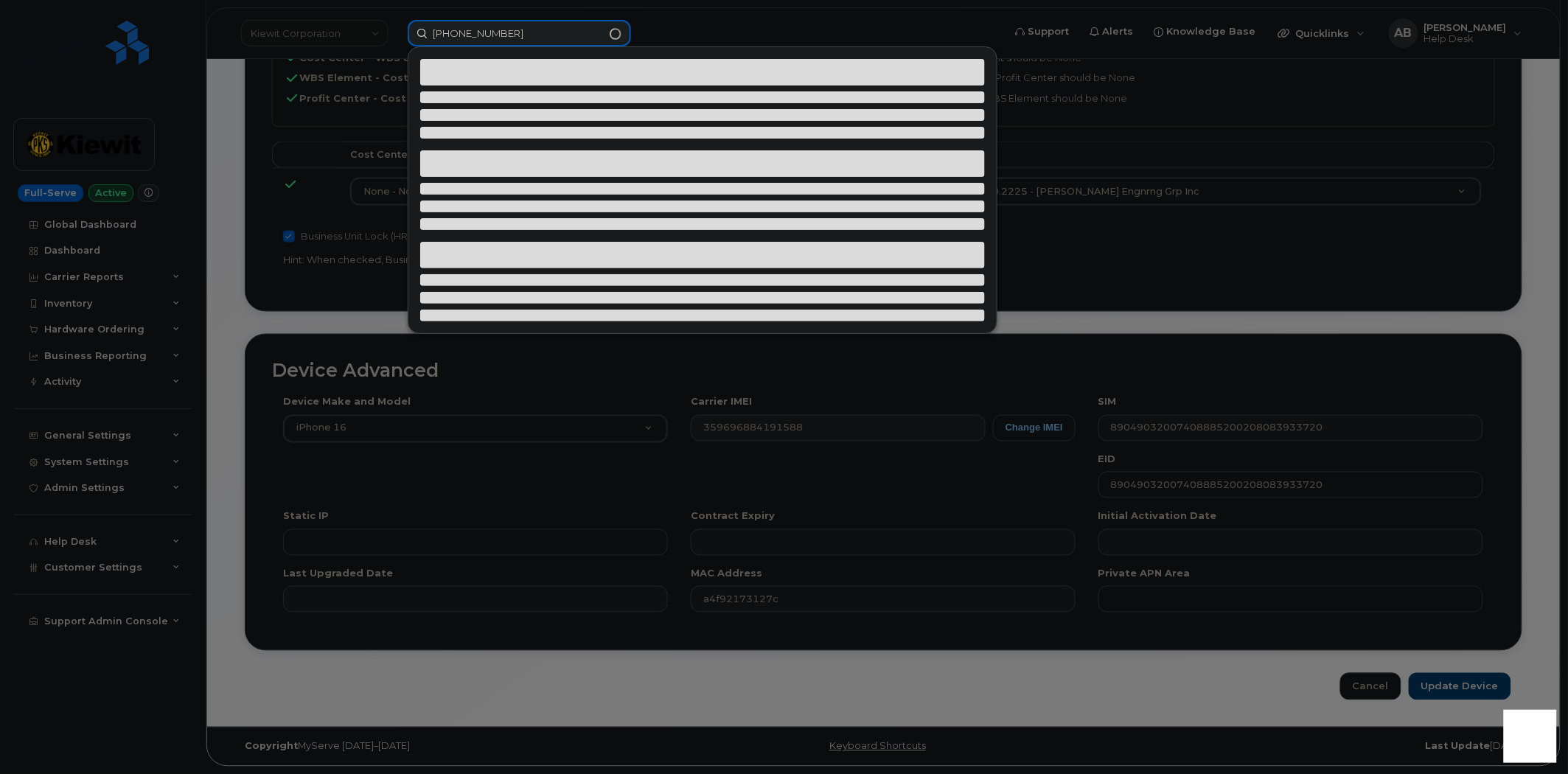
type input "[PHONE_NUMBER]"
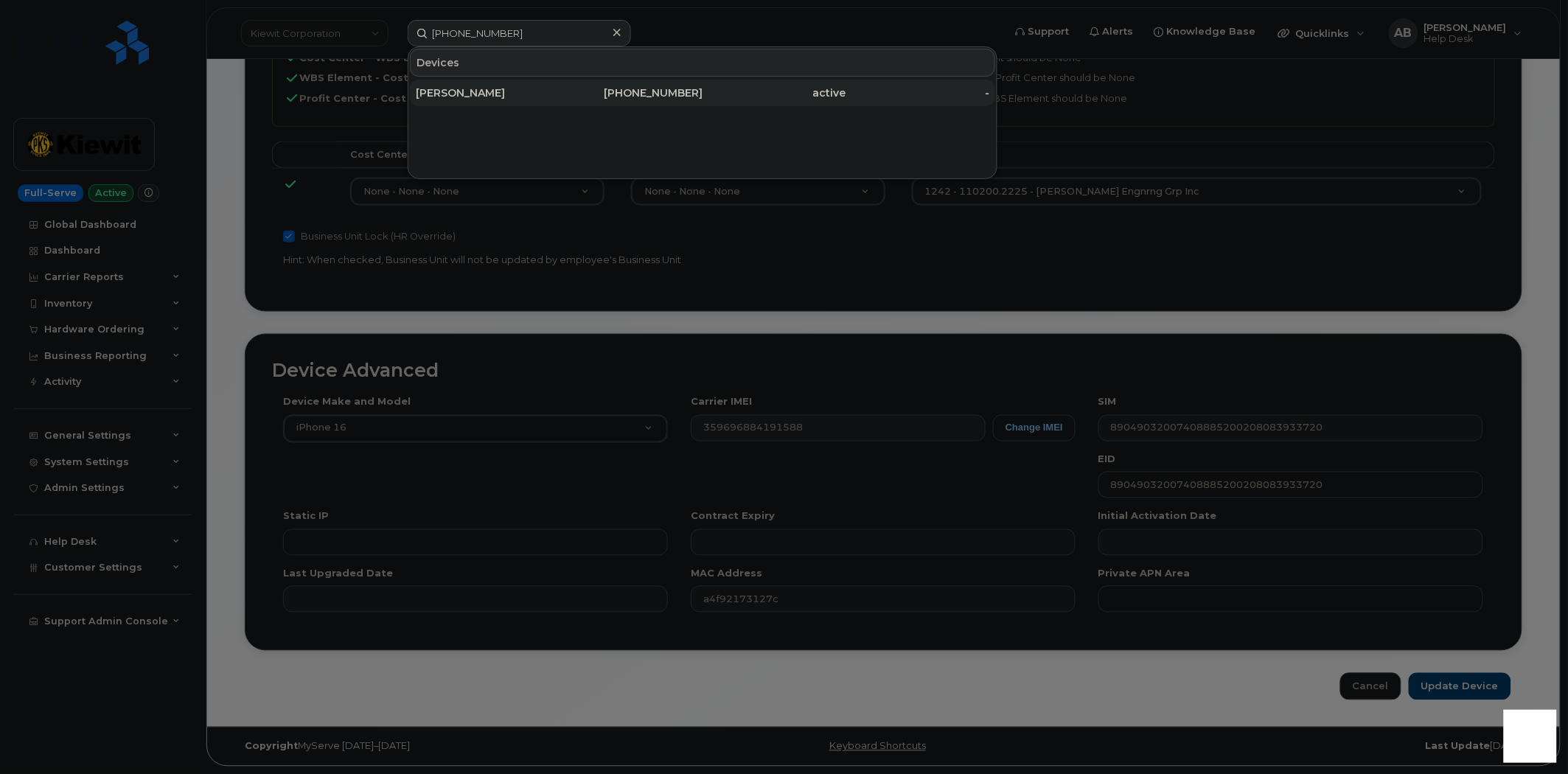
click at [465, 86] on div "JOSHUA KAPLAN" at bounding box center [488, 93] width 144 height 15
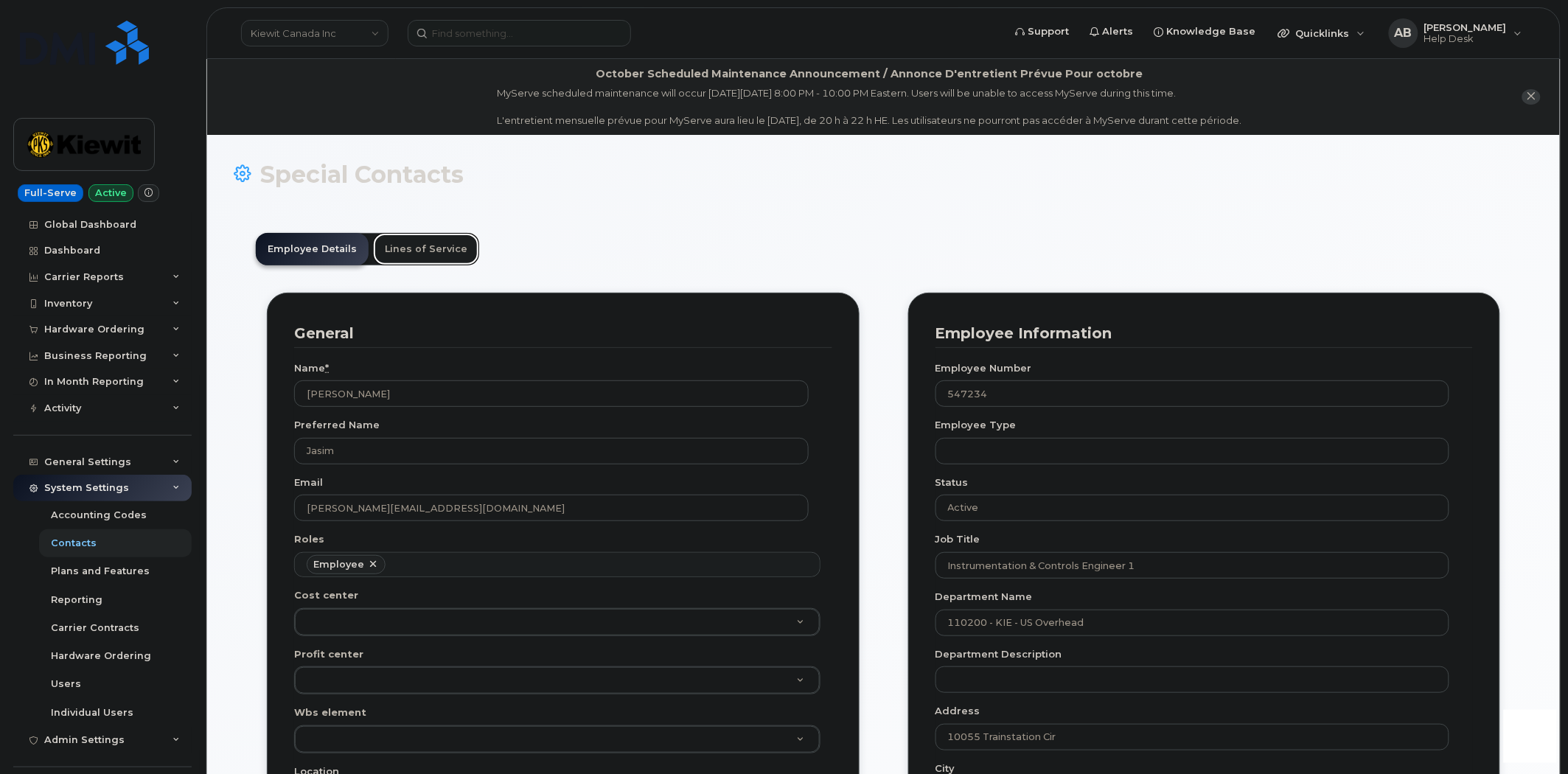
click at [397, 244] on link "Lines of Service" at bounding box center [426, 248] width 106 height 32
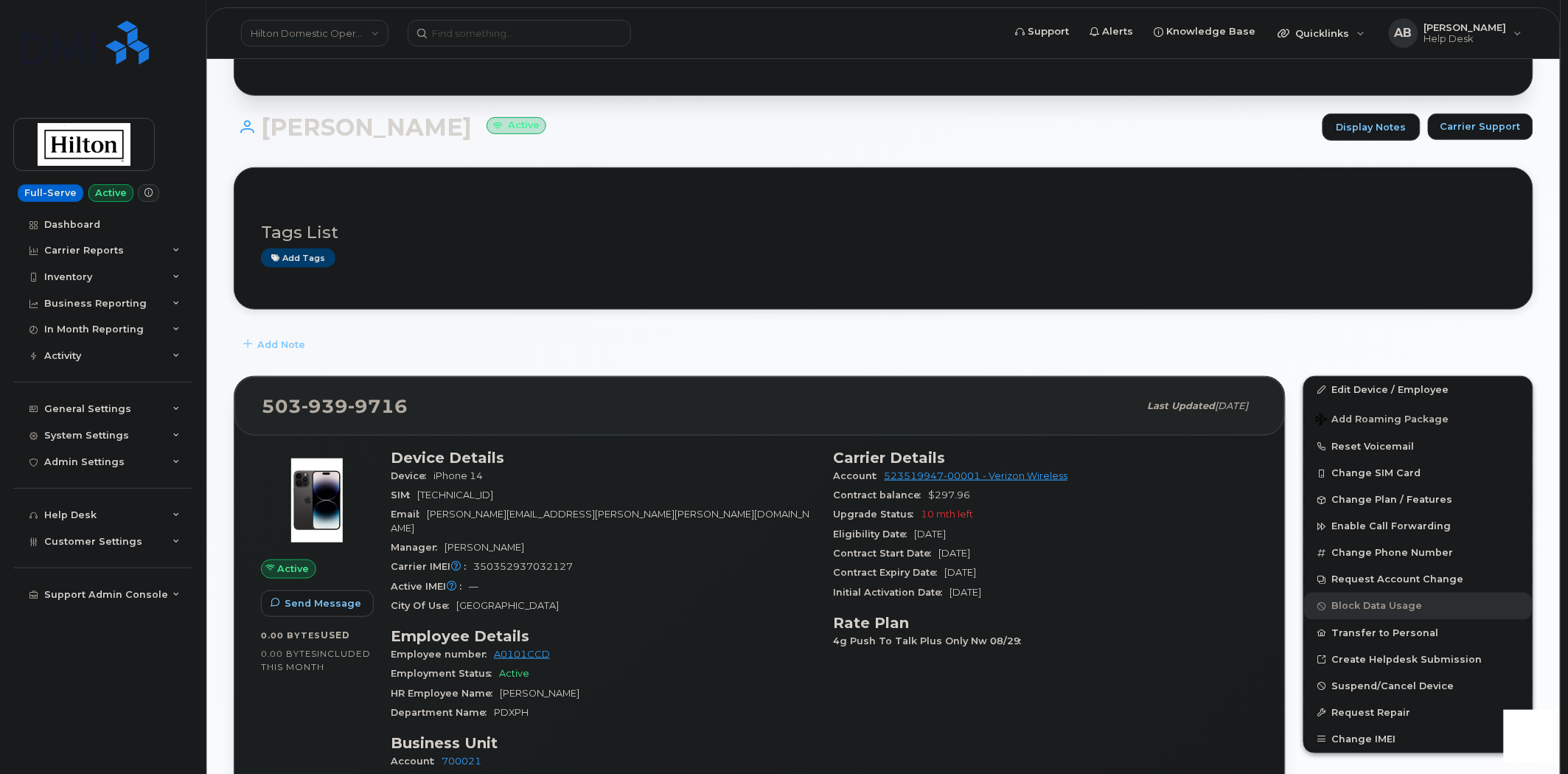
scroll to position [491, 0]
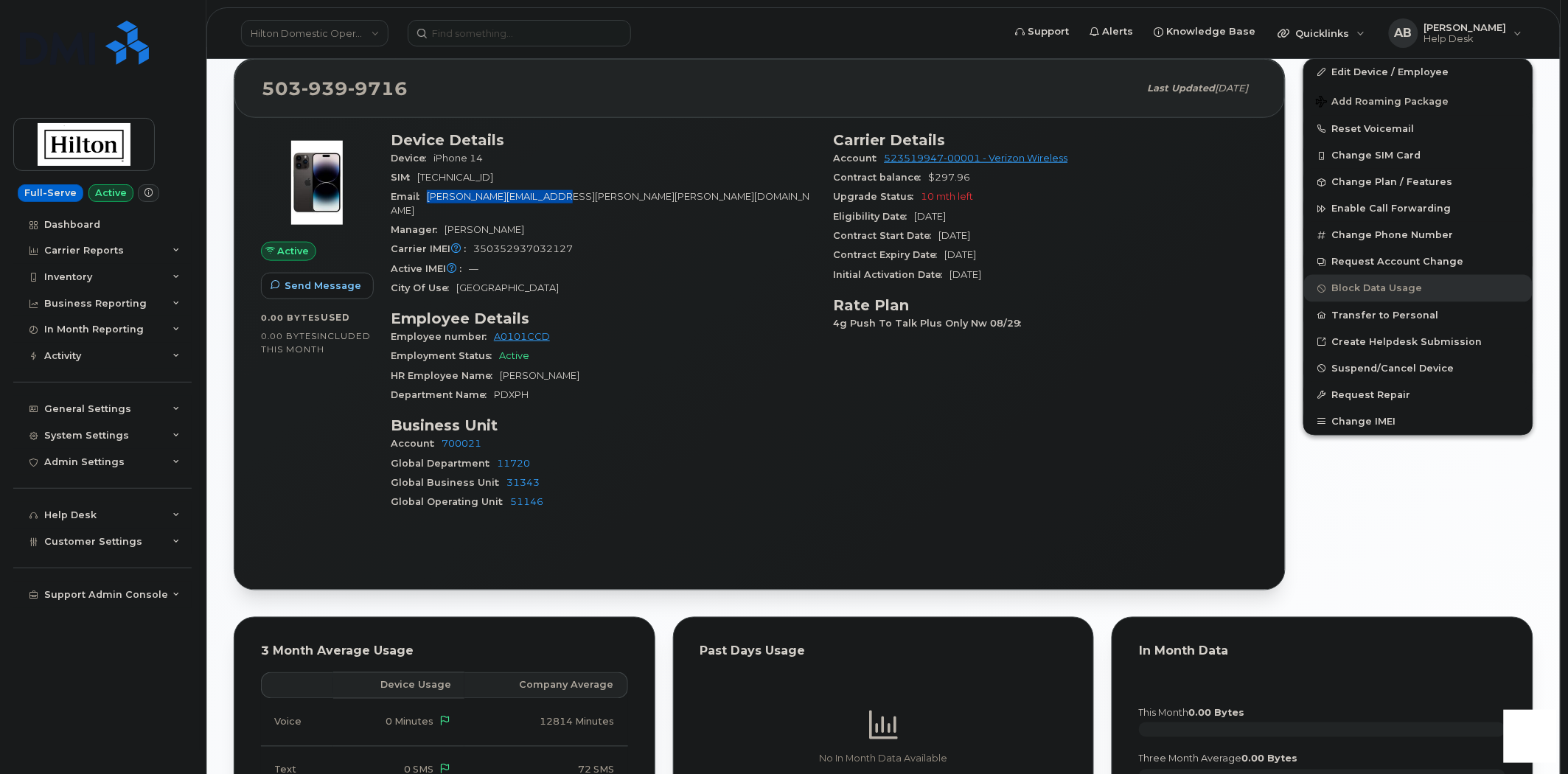
drag, startPoint x: 561, startPoint y: 195, endPoint x: 430, endPoint y: 194, distance: 131.0
click at [430, 194] on div "Email [PERSON_NAME][EMAIL_ADDRESS][PERSON_NAME][PERSON_NAME][DOMAIN_NAME]" at bounding box center [603, 203] width 425 height 33
copy span "[PERSON_NAME][EMAIL_ADDRESS][PERSON_NAME][PERSON_NAME][DOMAIN_NAME]"
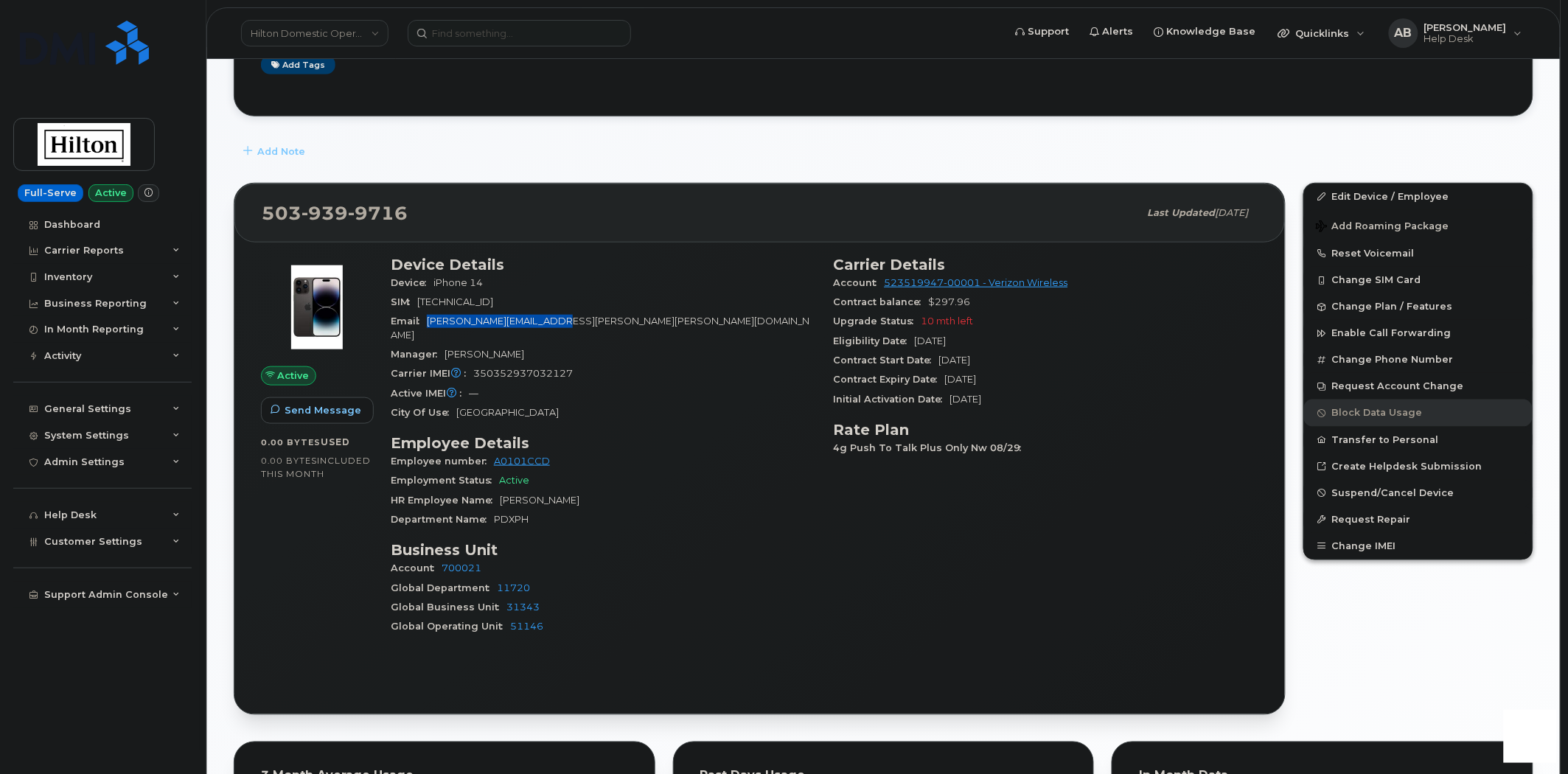
scroll to position [82, 0]
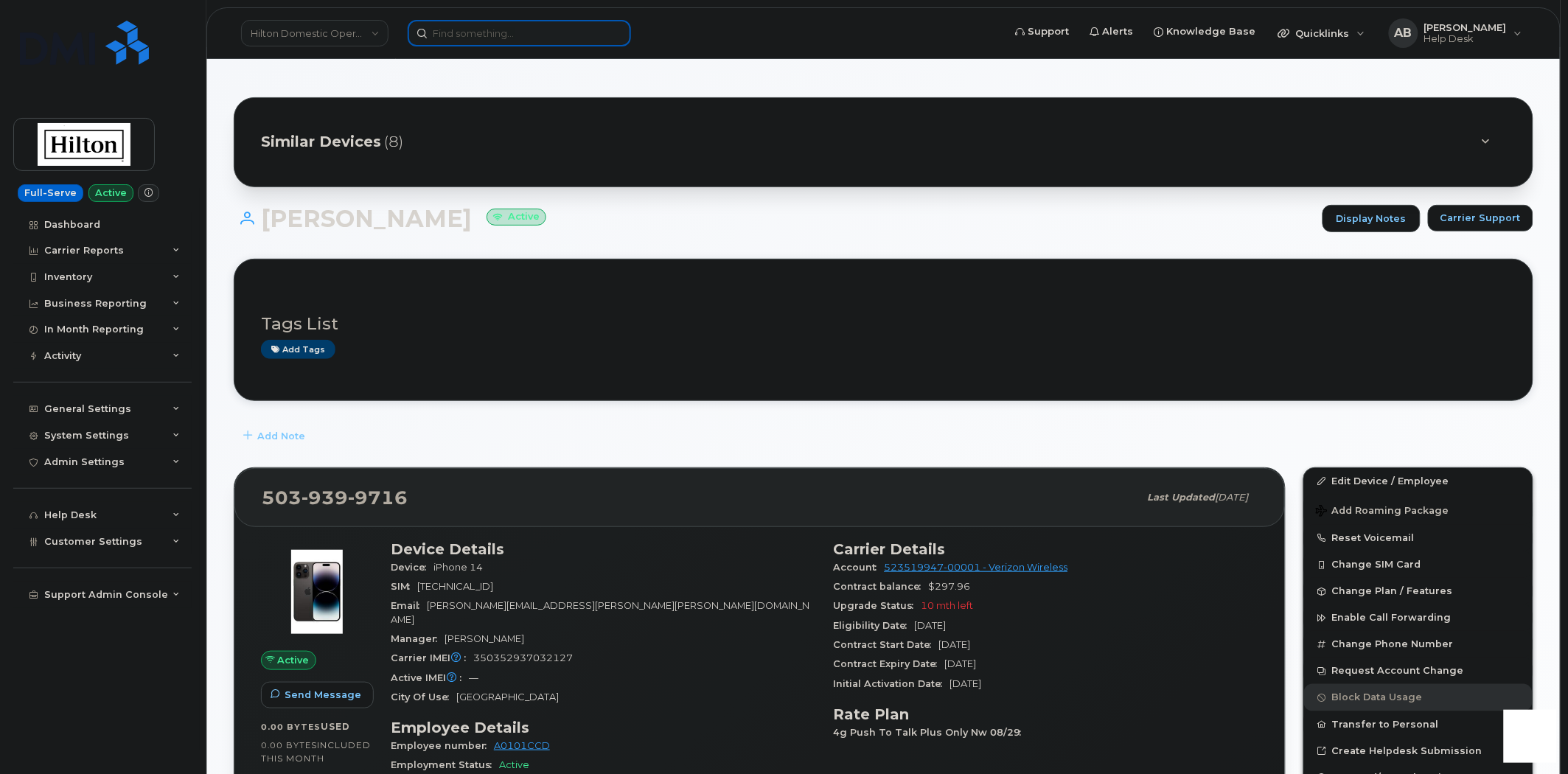
click at [472, 40] on input at bounding box center [519, 33] width 223 height 27
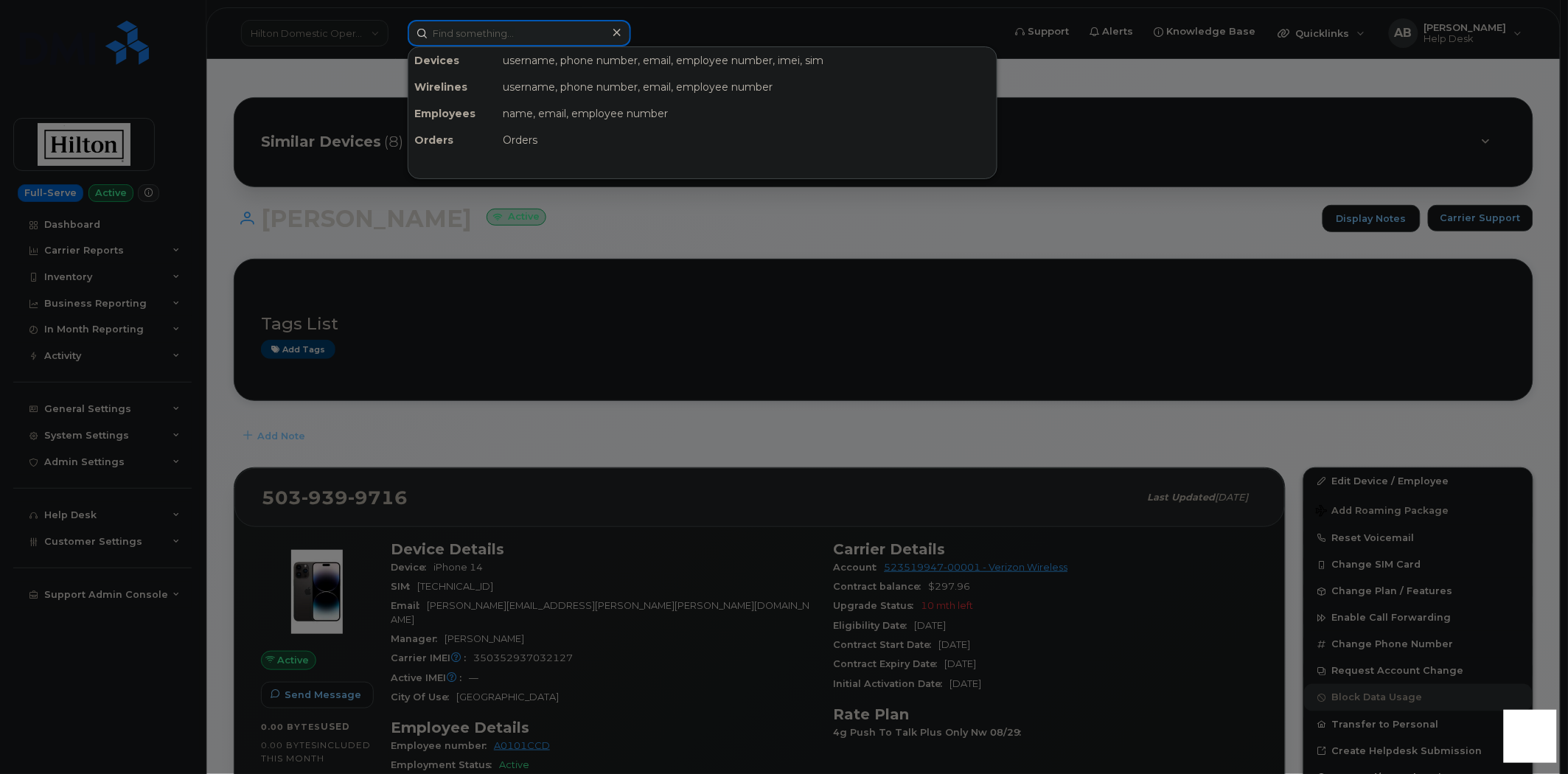
paste input "350219180303648"
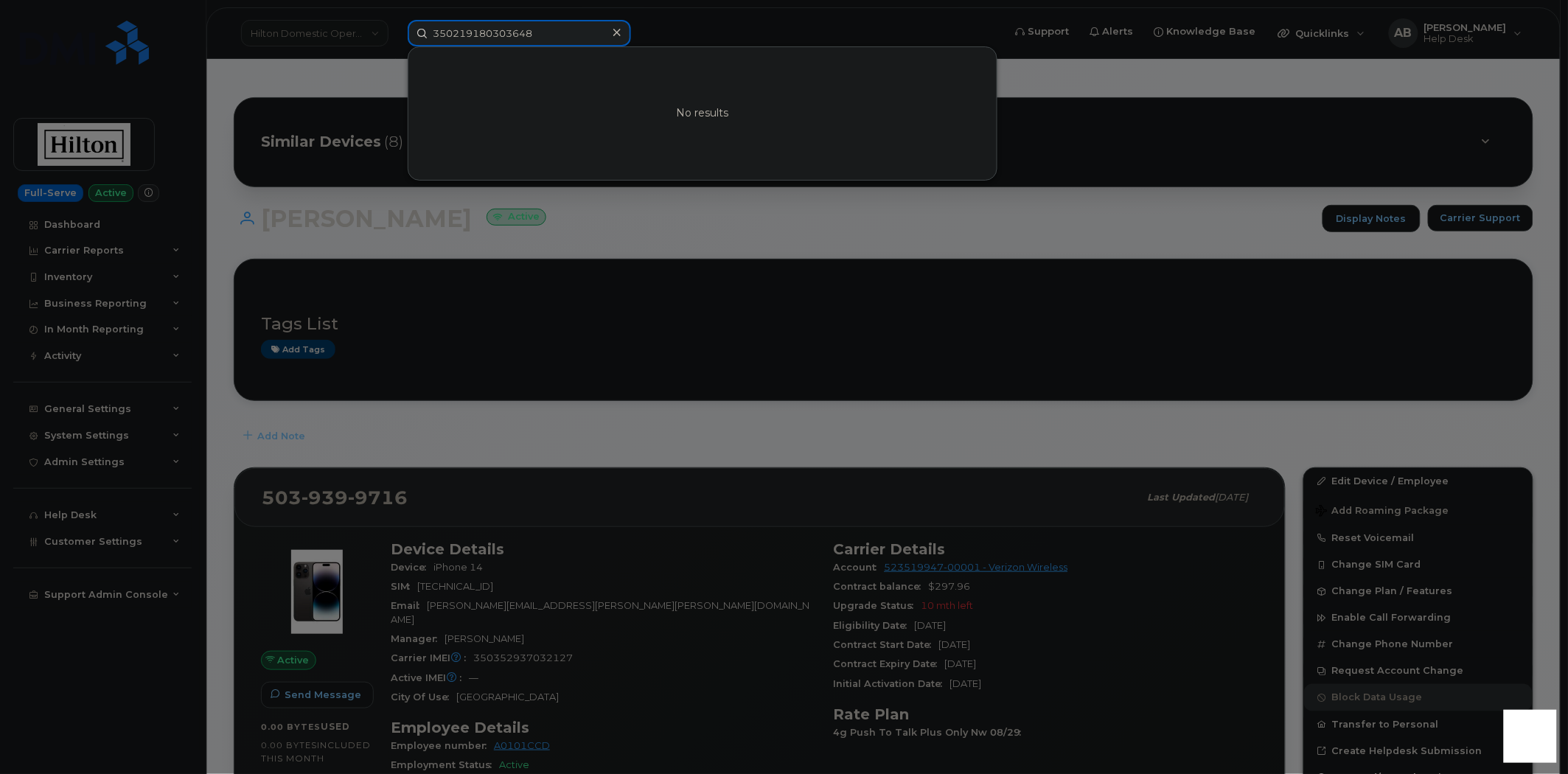
type input "350219180303648"
click at [705, 475] on div at bounding box center [784, 387] width 1568 height 774
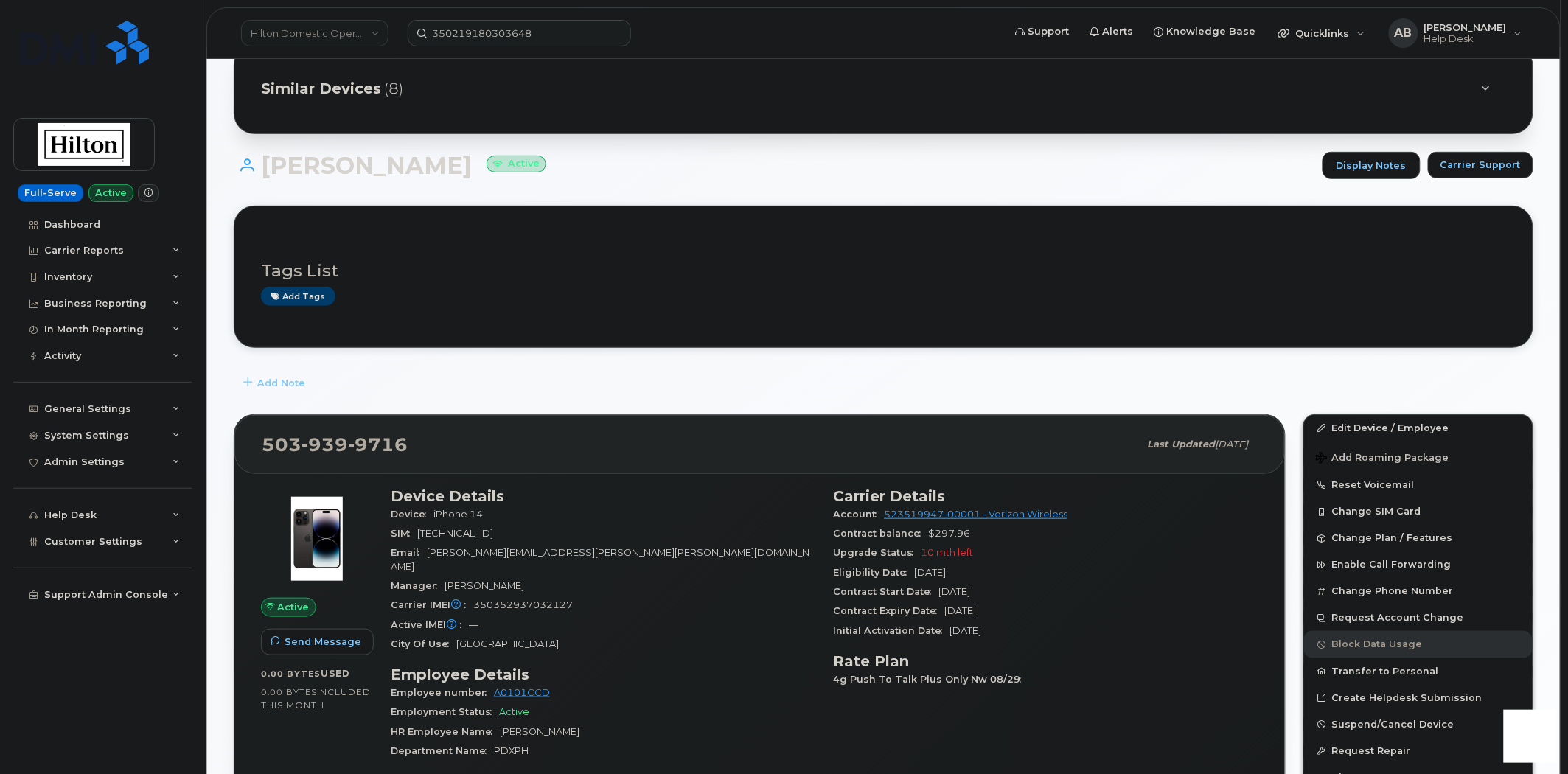
scroll to position [164, 0]
